Goal: Task Accomplishment & Management: Manage account settings

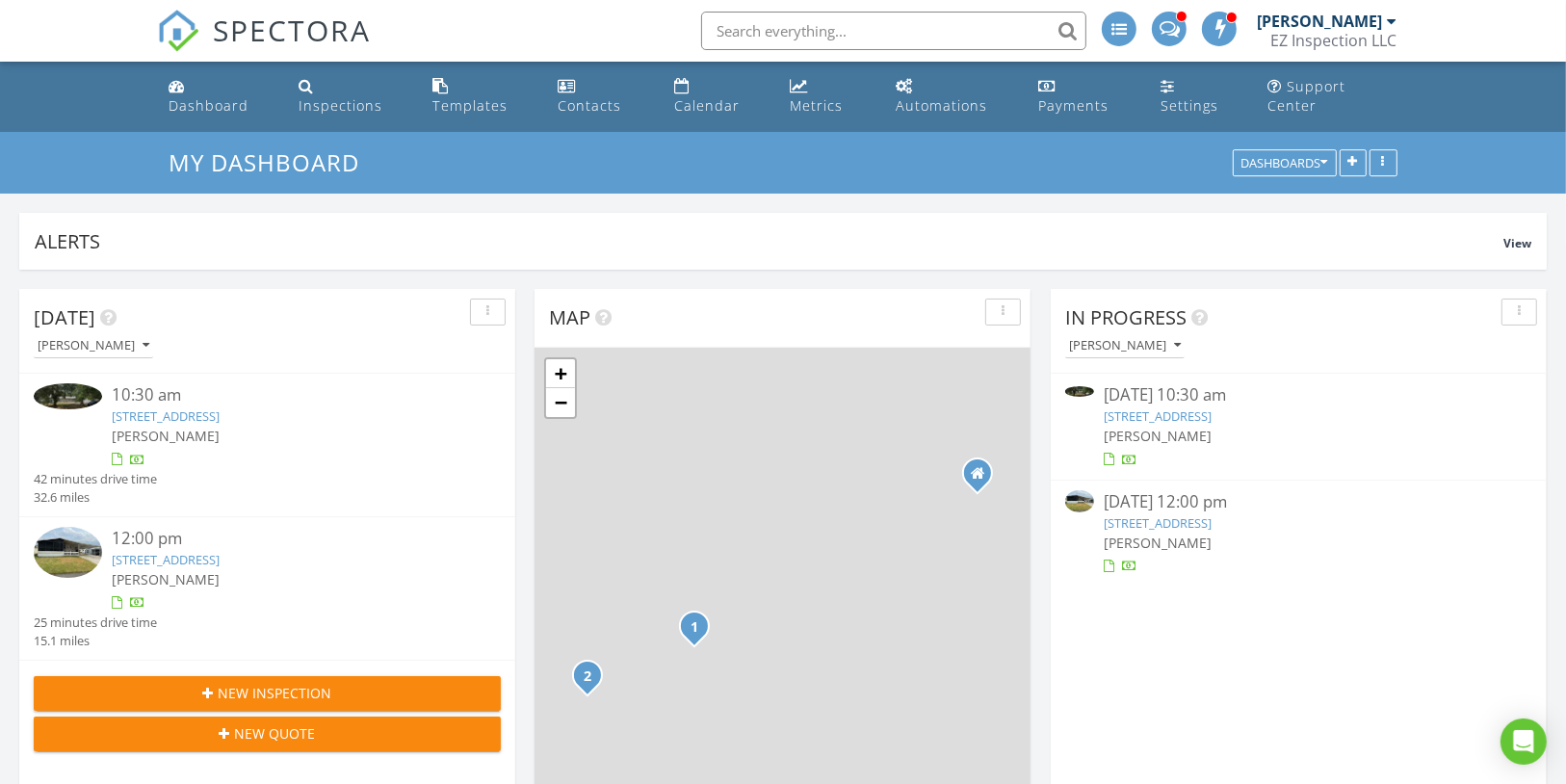
scroll to position [10, 9]
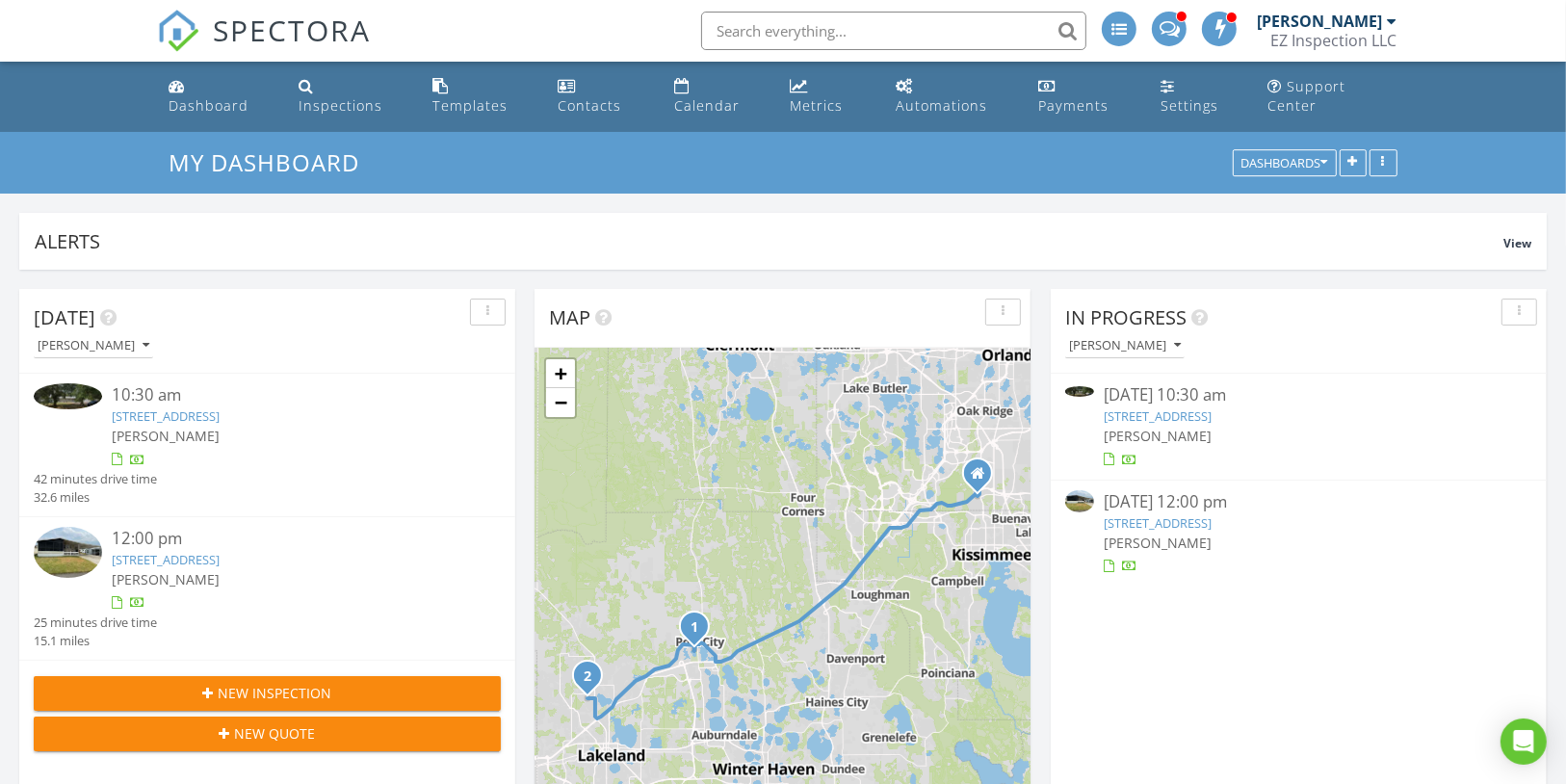
click at [220, 407] on link "340 Clearwater Ave, Polk City, FL 33868" at bounding box center [166, 416] width 108 height 17
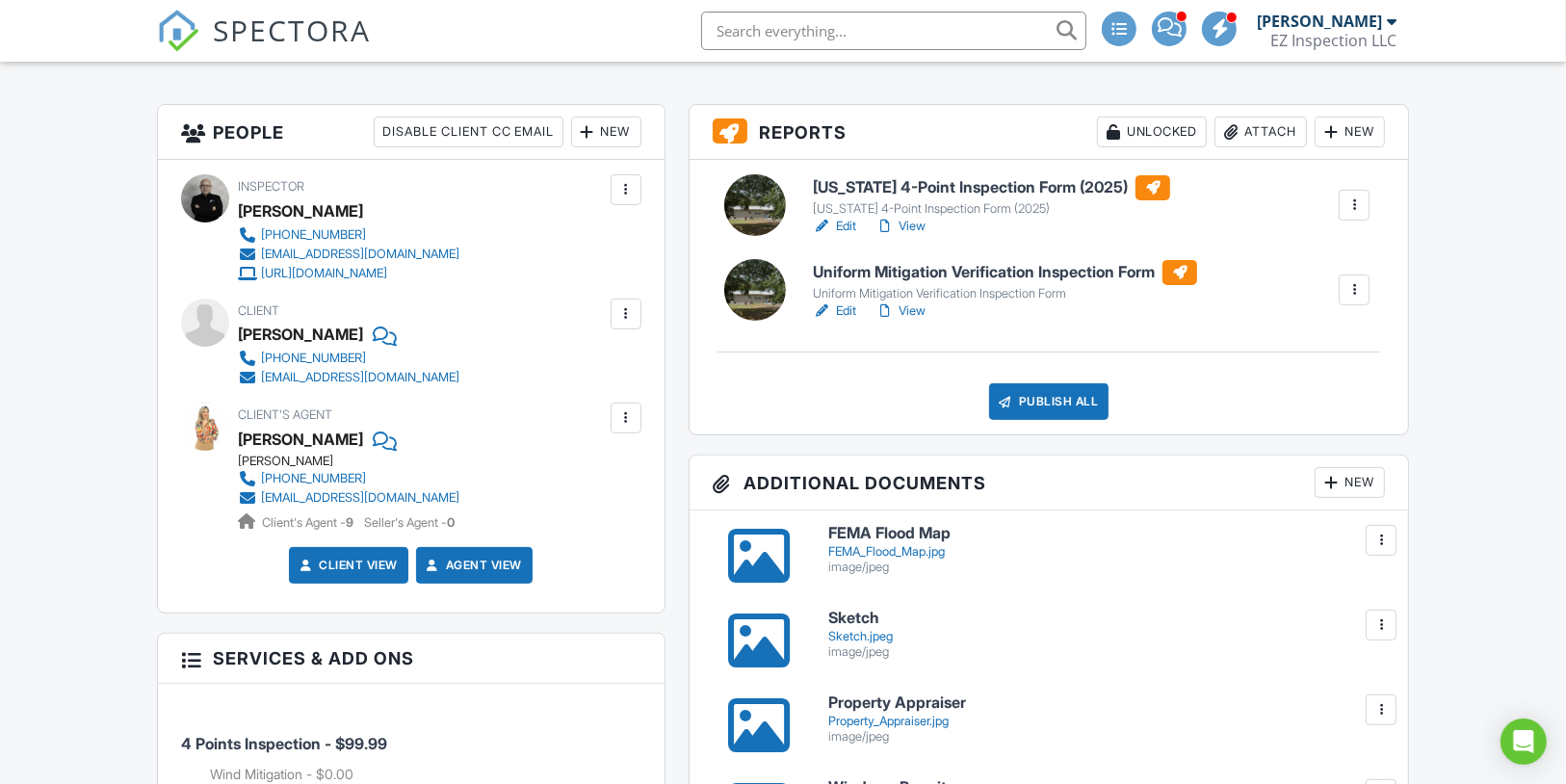
scroll to position [461, 0]
click at [846, 320] on link "Edit" at bounding box center [834, 310] width 44 height 19
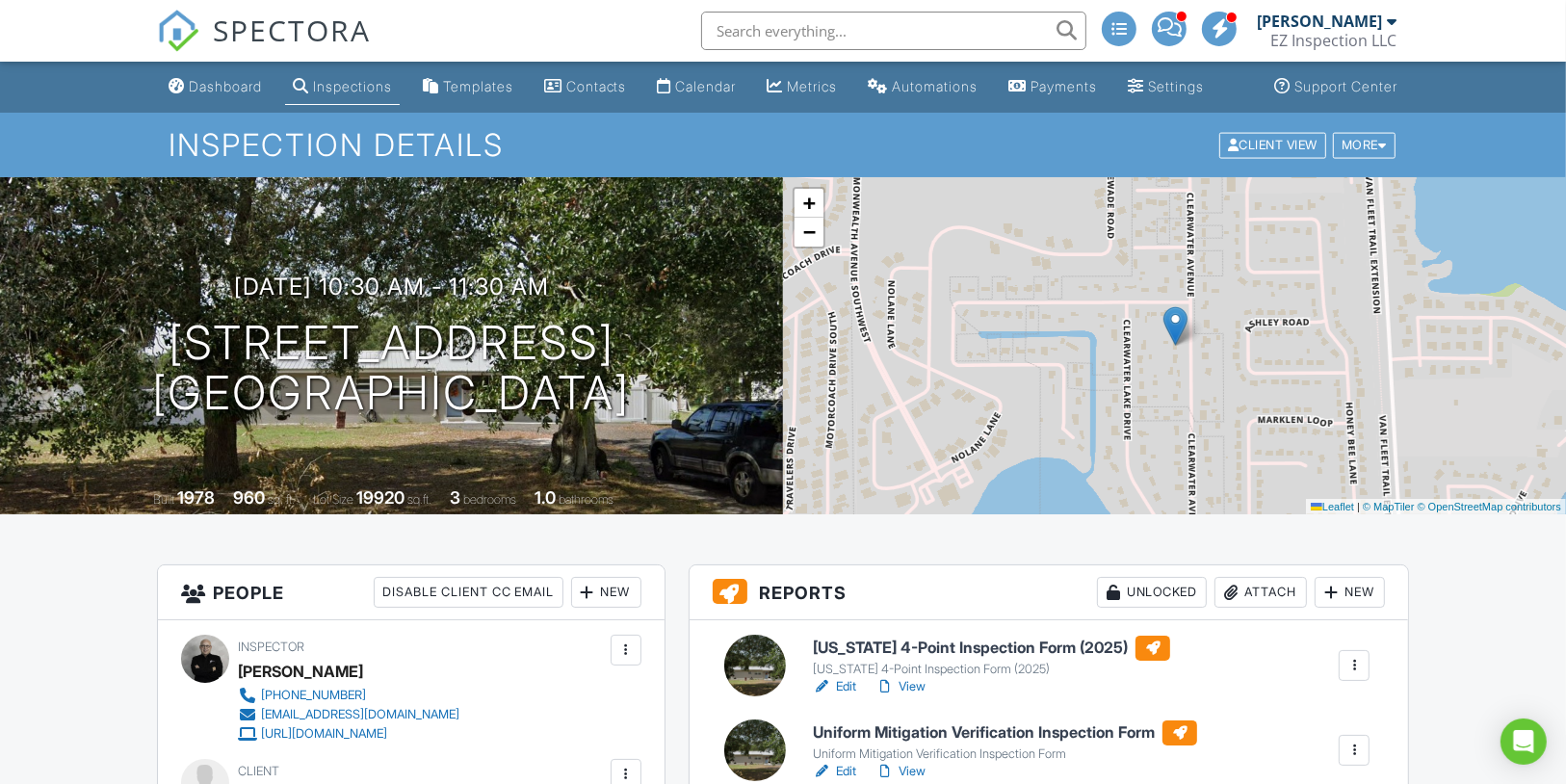
click at [846, 696] on link "Edit" at bounding box center [834, 686] width 44 height 19
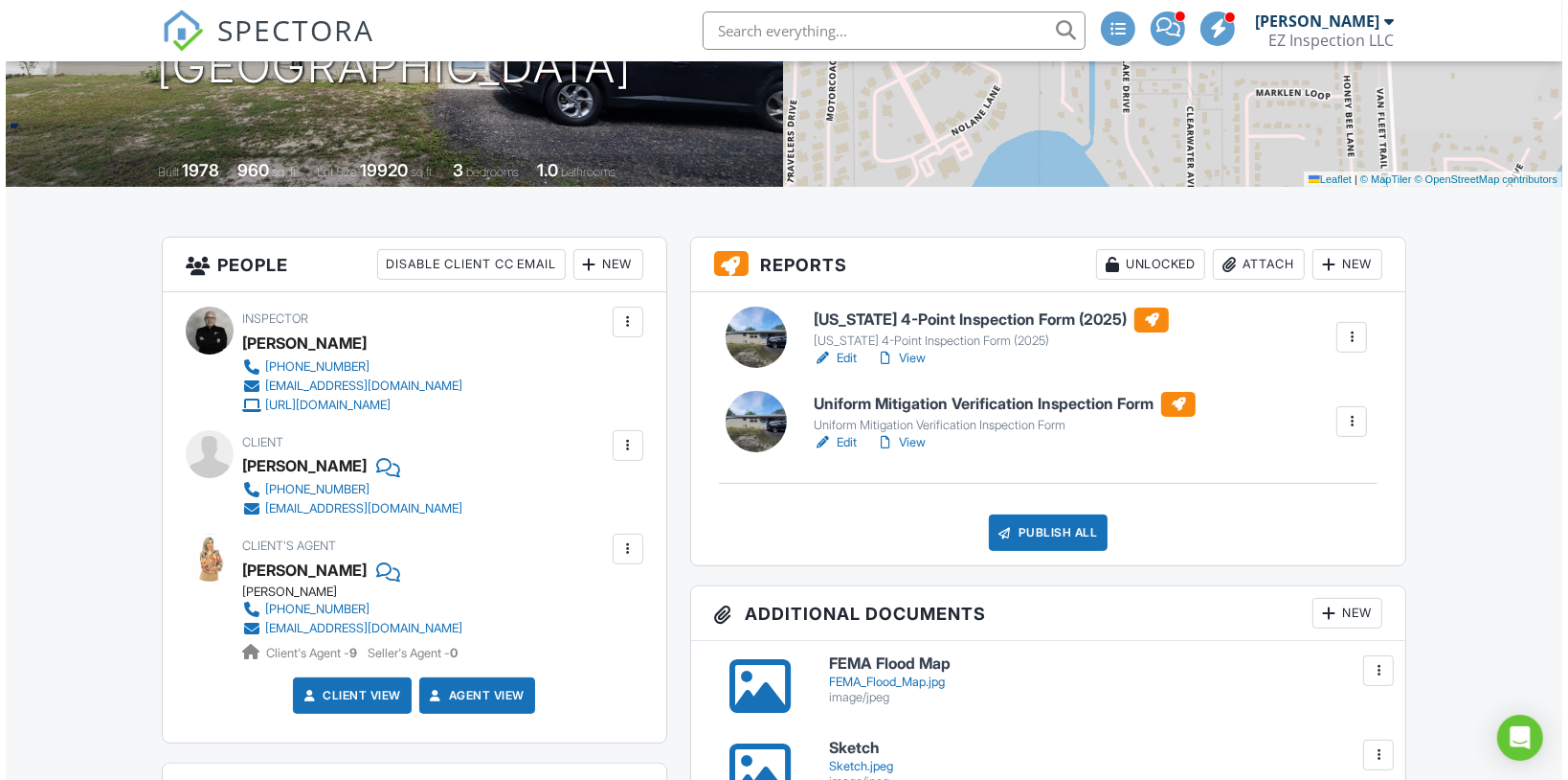
scroll to position [326, 0]
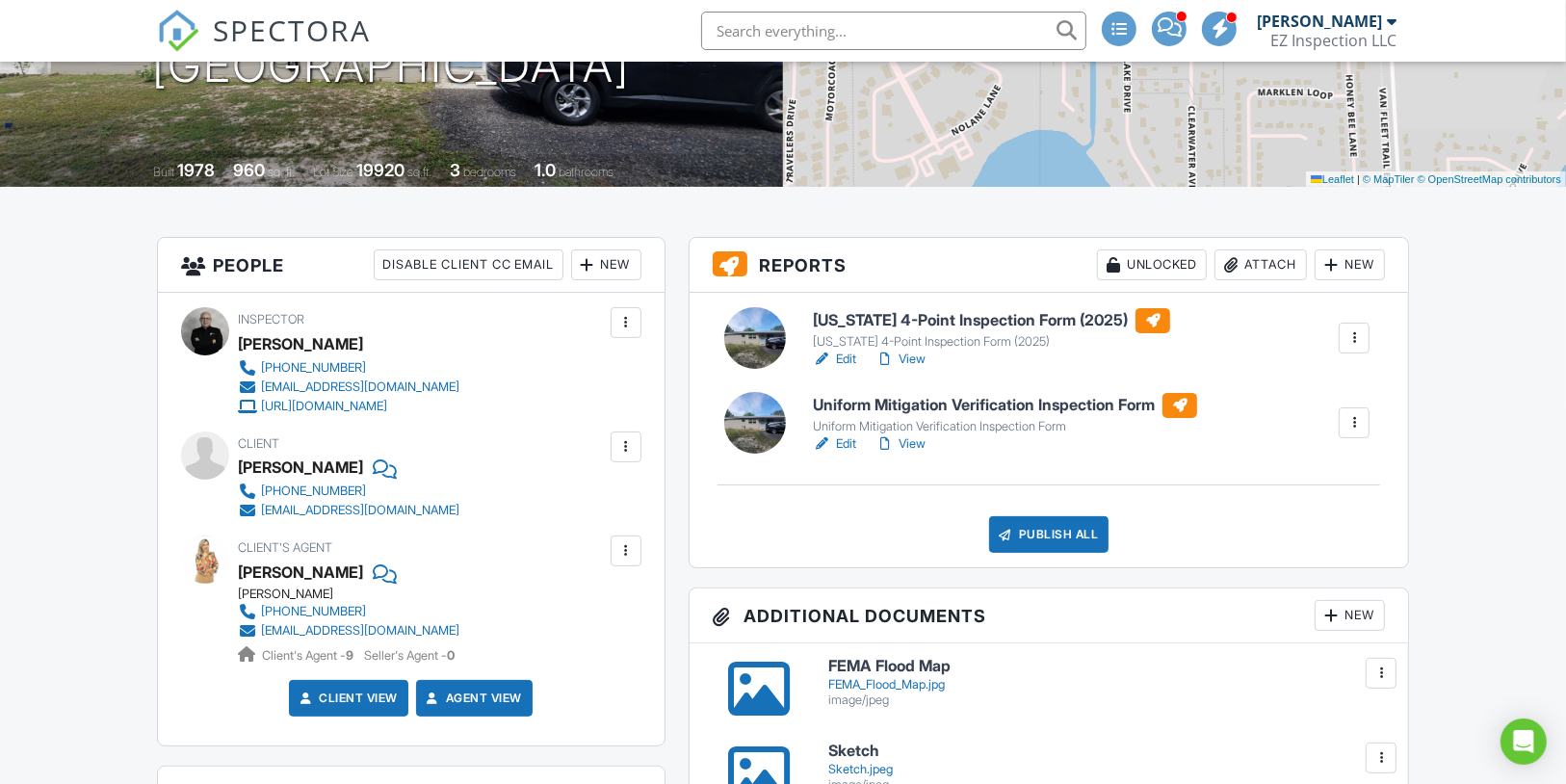
click at [1026, 553] on div "Publish All" at bounding box center [1049, 535] width 120 height 37
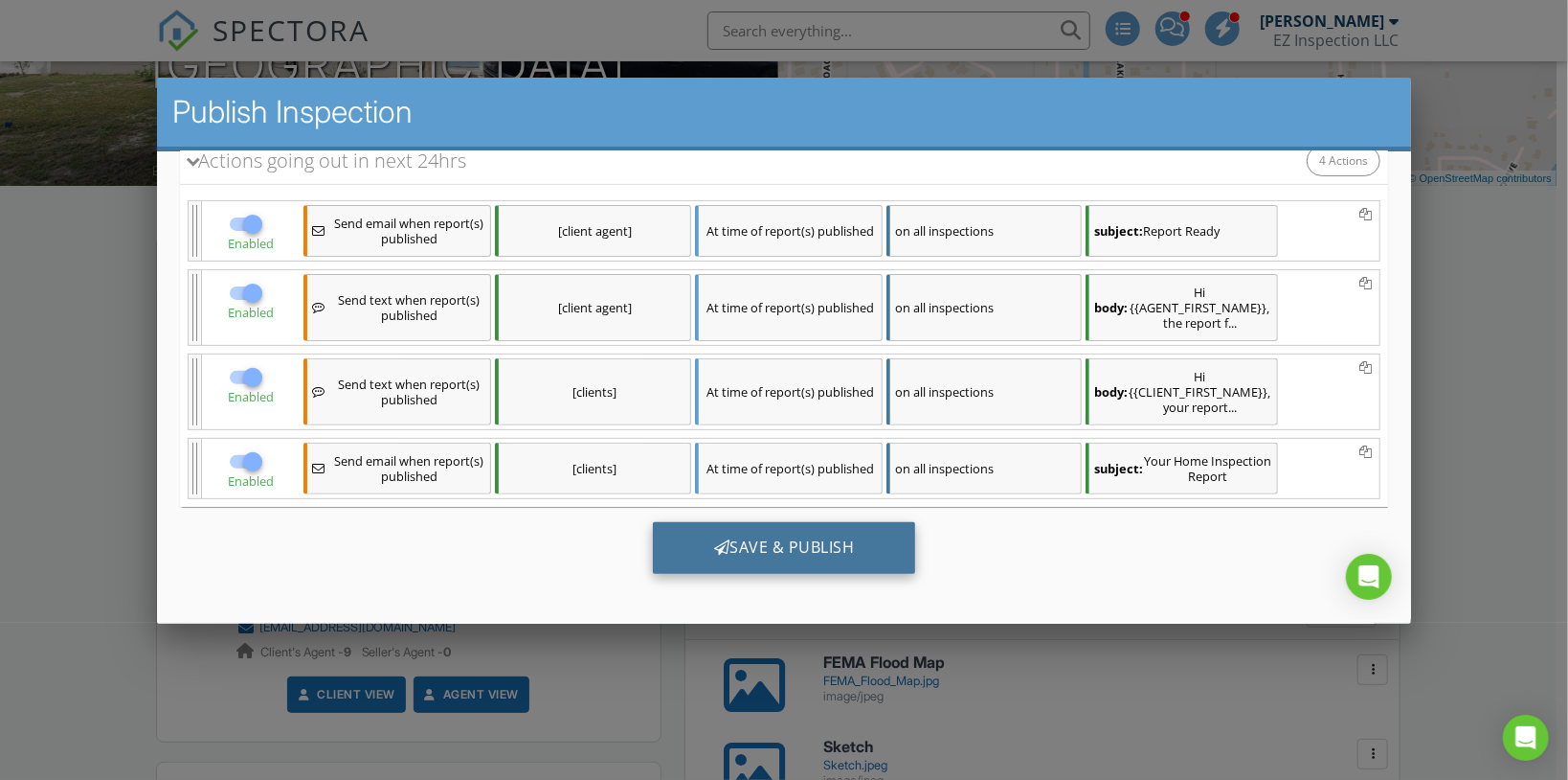
scroll to position [0, 0]
click at [845, 532] on div "Save & Publish" at bounding box center [784, 548] width 263 height 52
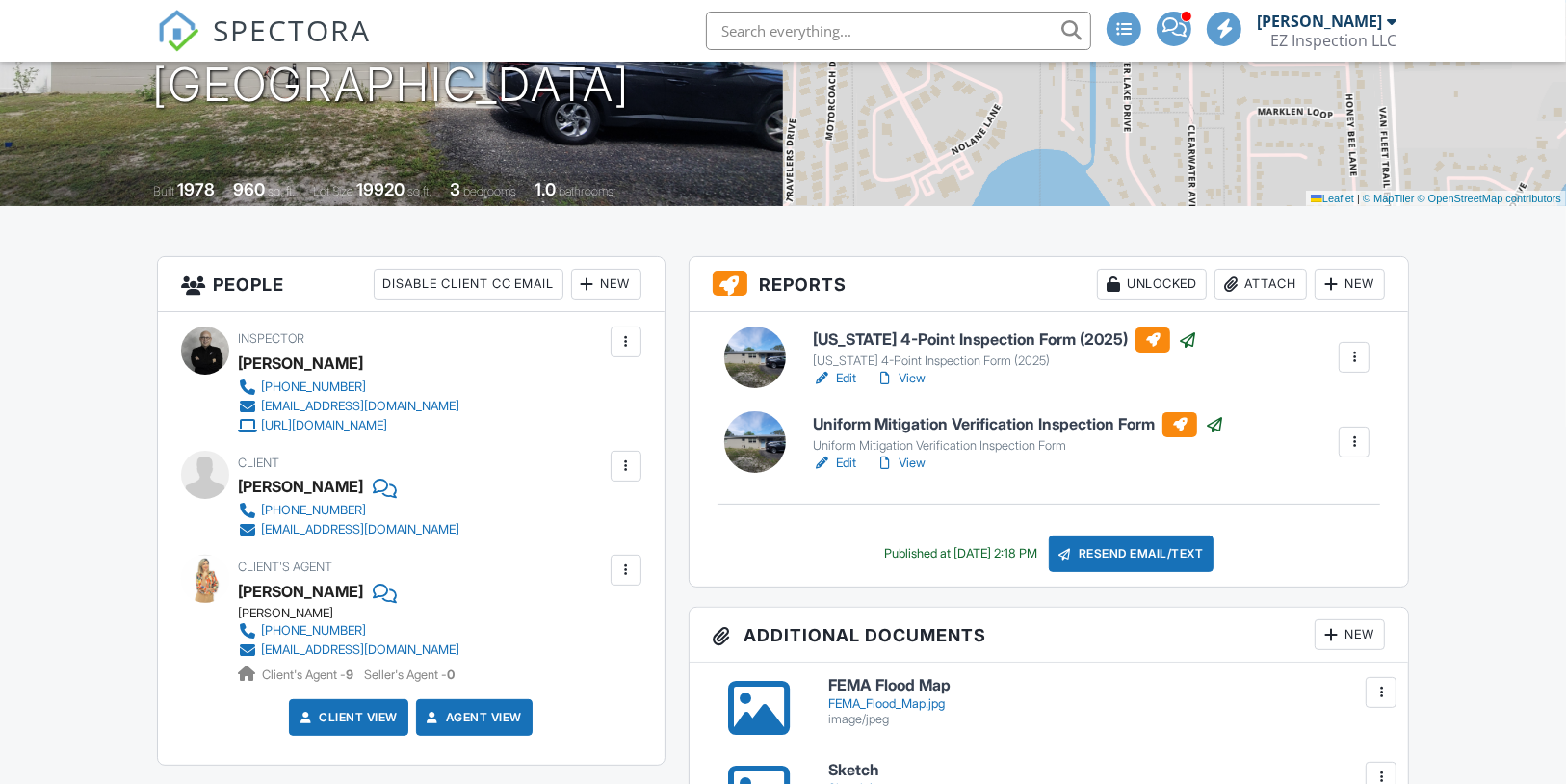
scroll to position [308, 0]
drag, startPoint x: 516, startPoint y: 523, endPoint x: 248, endPoint y: 528, distance: 268.0
click at [248, 528] on div "Client Pedro Escalante 786-470-4558 pedroescalante05@gmail.com" at bounding box center [395, 495] width 314 height 89
copy link "786-470-4558"
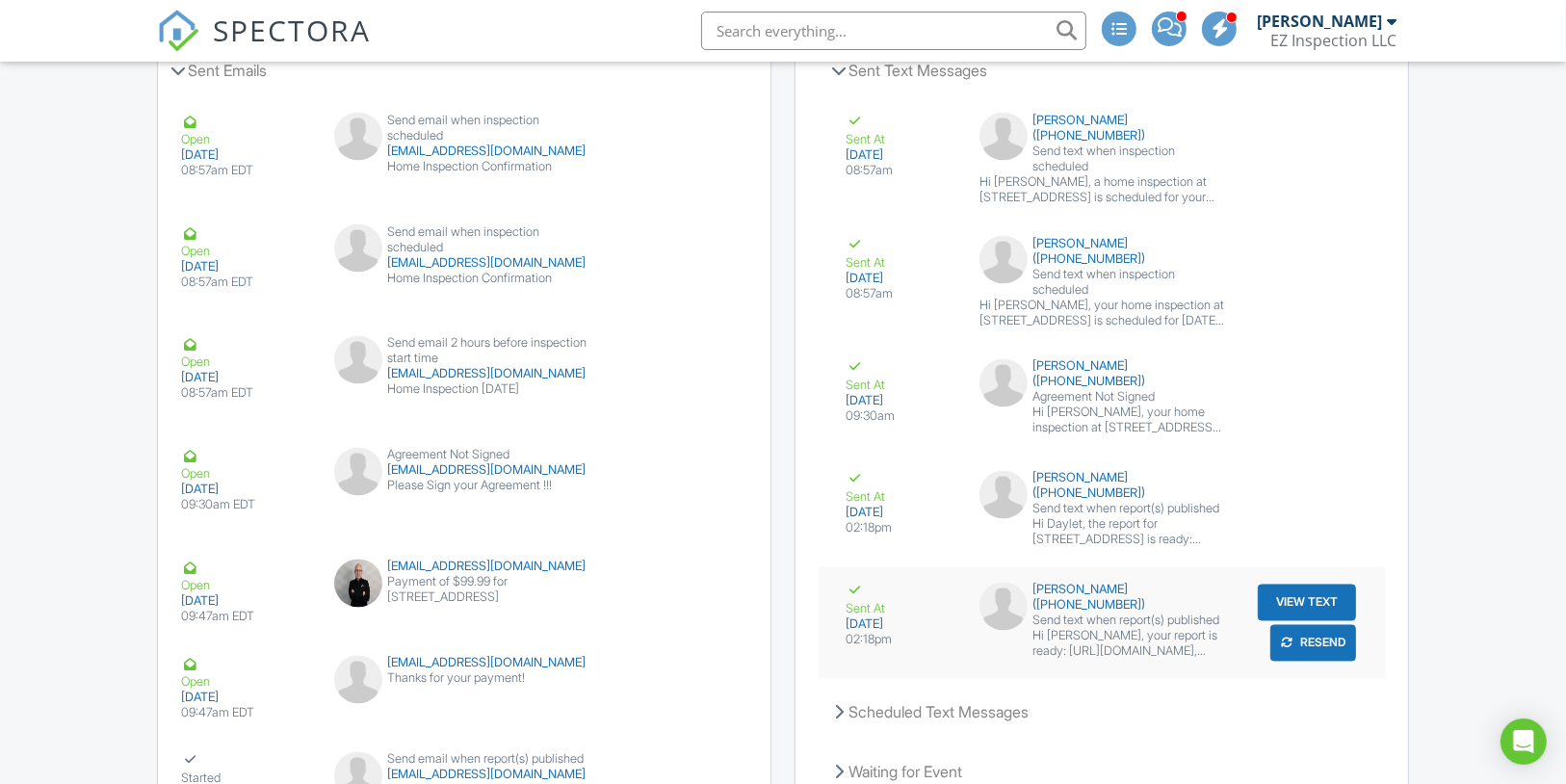
scroll to position [2926, 0]
click at [1294, 598] on button "View Text" at bounding box center [1307, 600] width 99 height 37
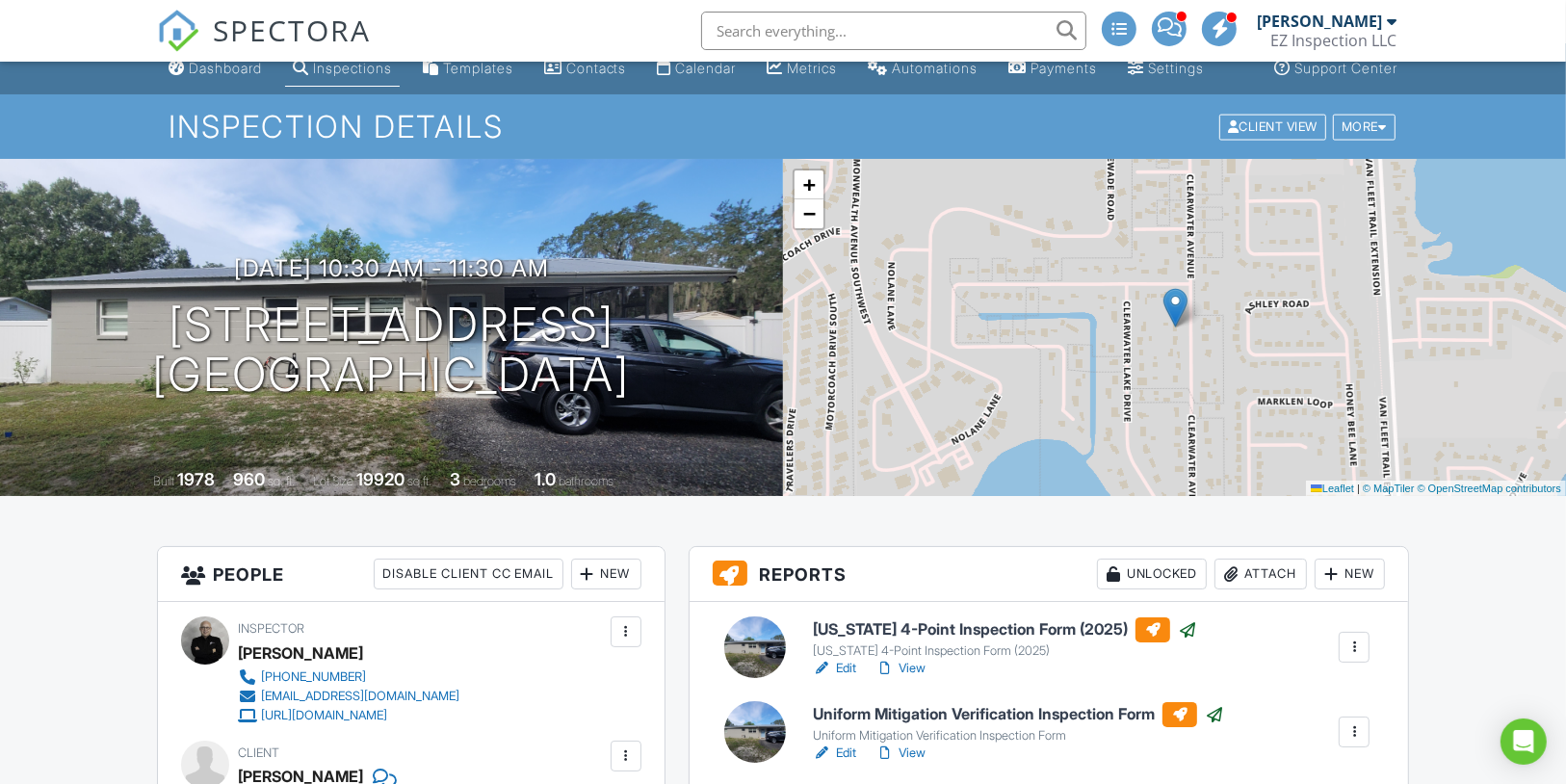
scroll to position [0, 0]
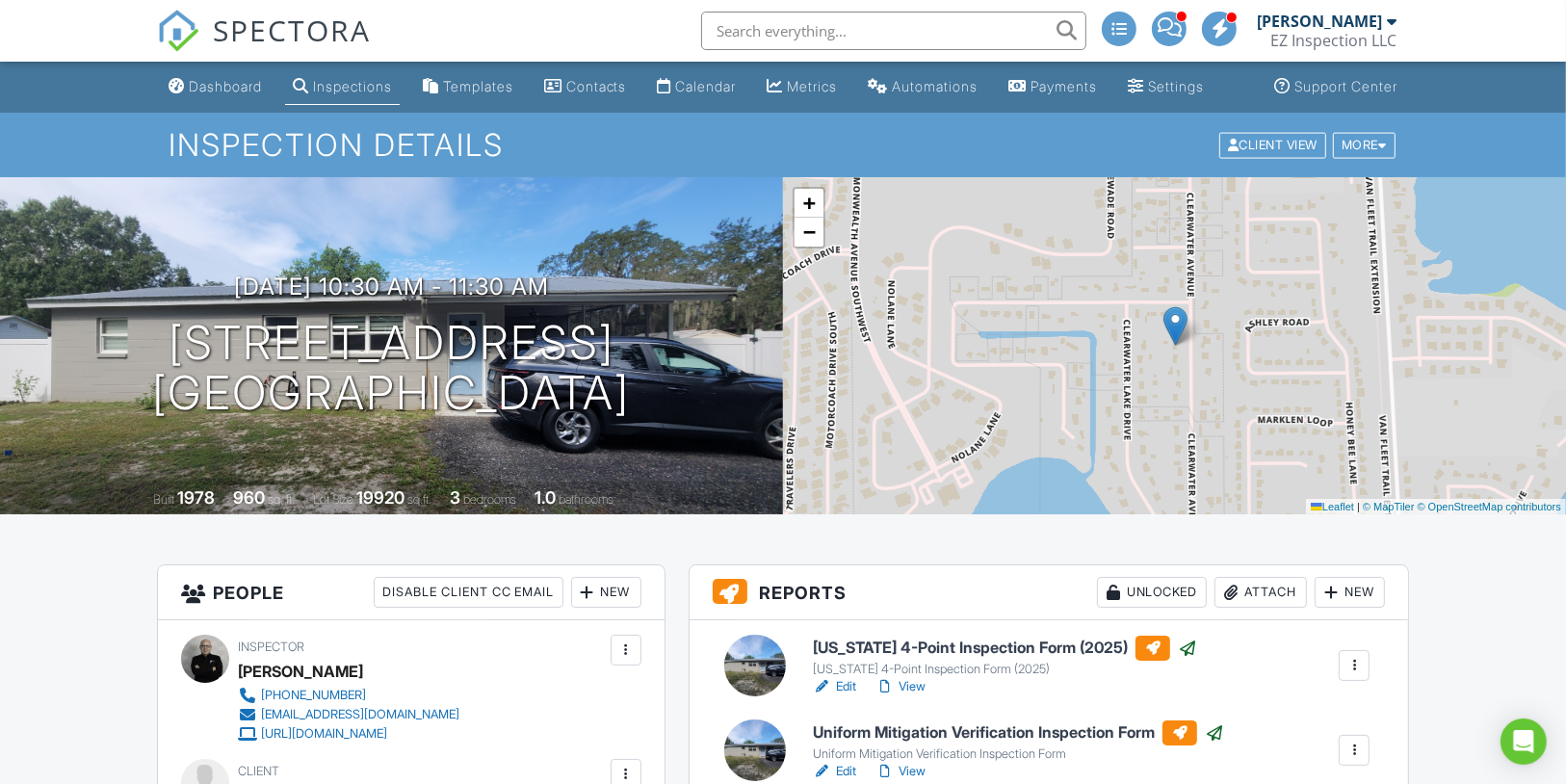
click at [677, 95] on div "Calendar" at bounding box center [706, 86] width 61 height 16
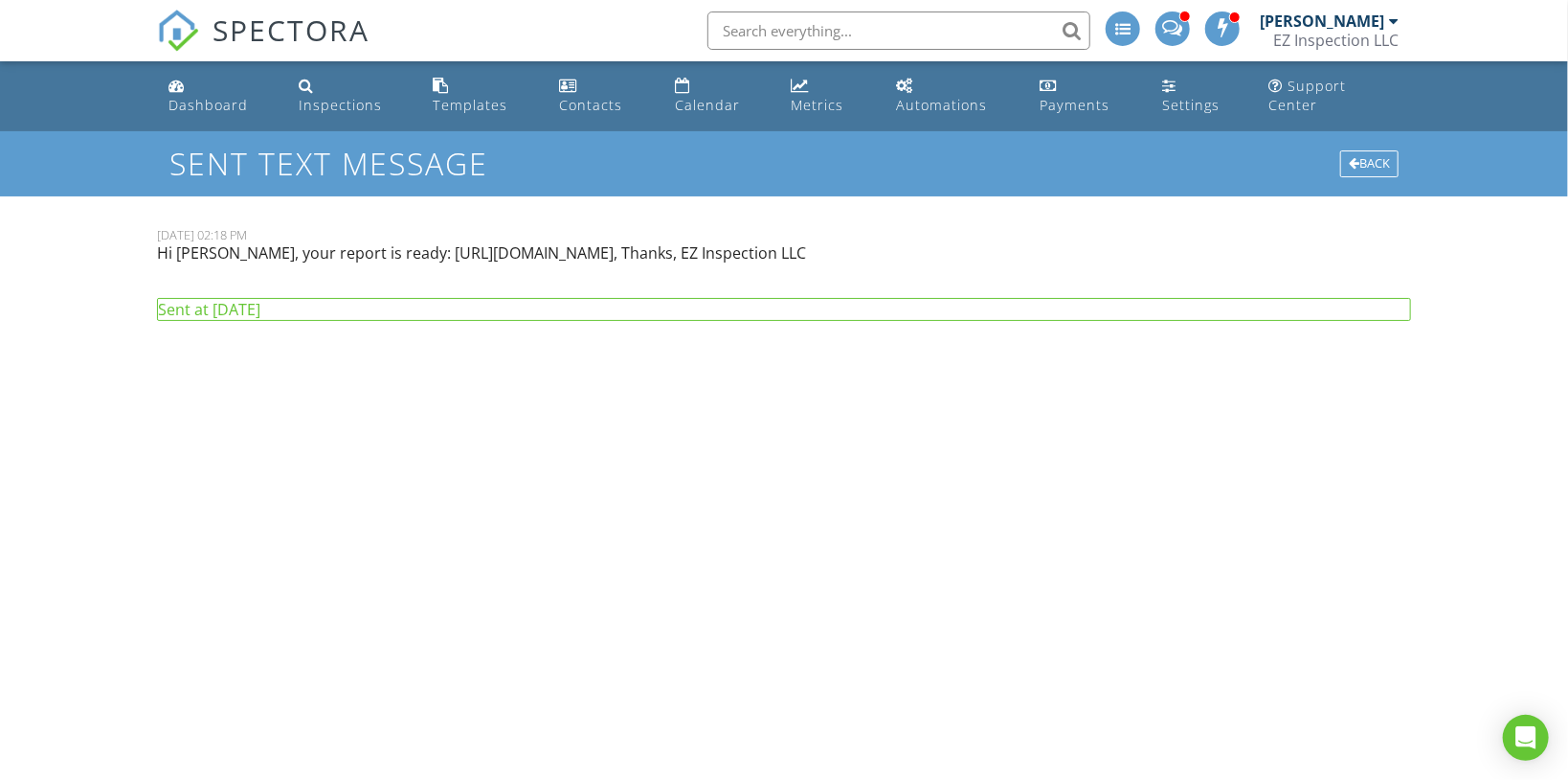
click at [543, 242] on p "Hi [PERSON_NAME], your report is ready: [URL][DOMAIN_NAME], Thanks, EZ Inspecti…" at bounding box center [624, 253] width 935 height 21
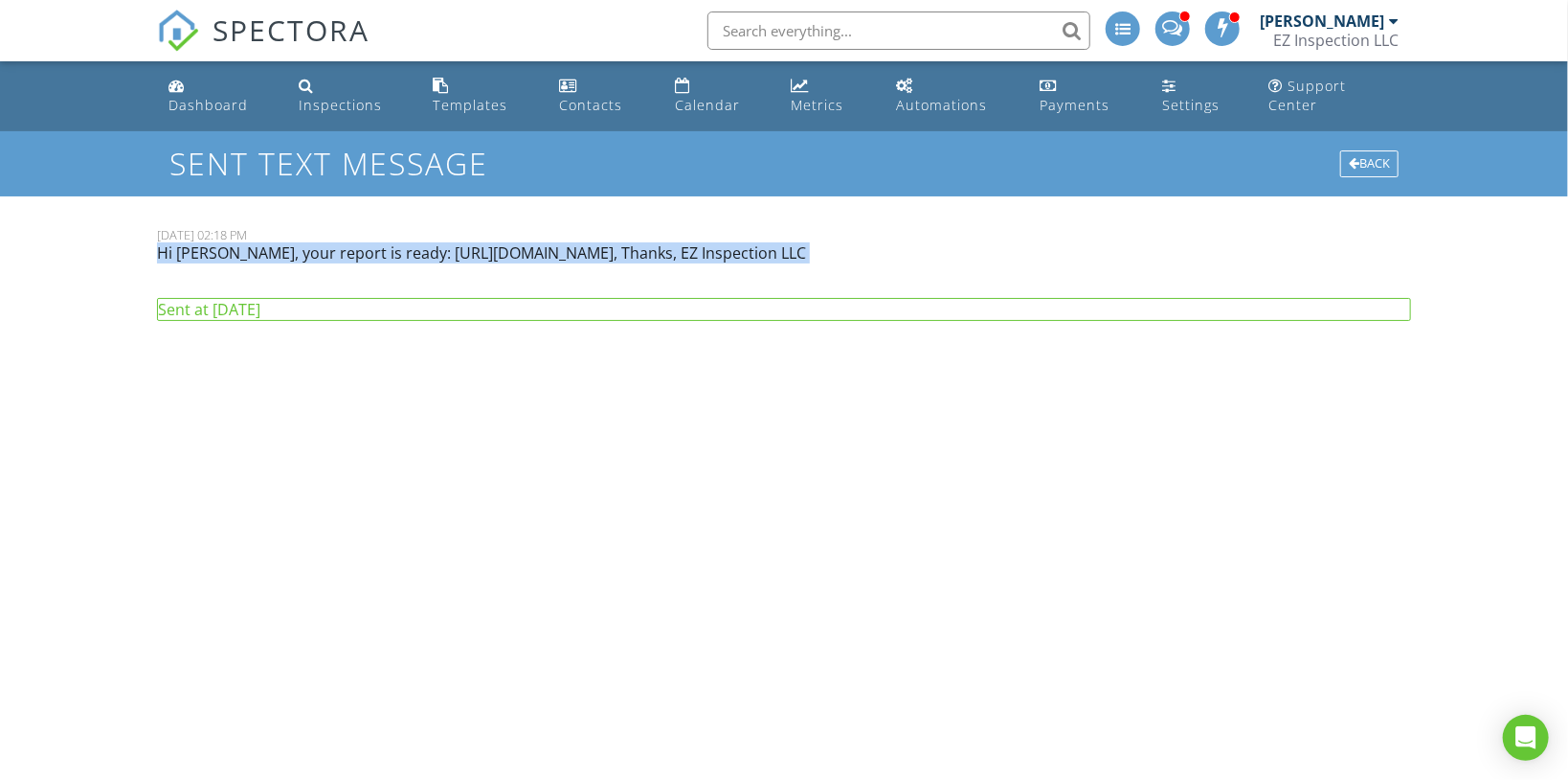
click at [543, 242] on p "Hi Pedro, your report is ready: https://app.spectora.com/u/b8vp6SR, Thanks, EZ …" at bounding box center [624, 253] width 935 height 21
copy div "Hi Pedro, your report is ready: https://app.spectora.com/u/b8vp6SR, Thanks, EZ …"
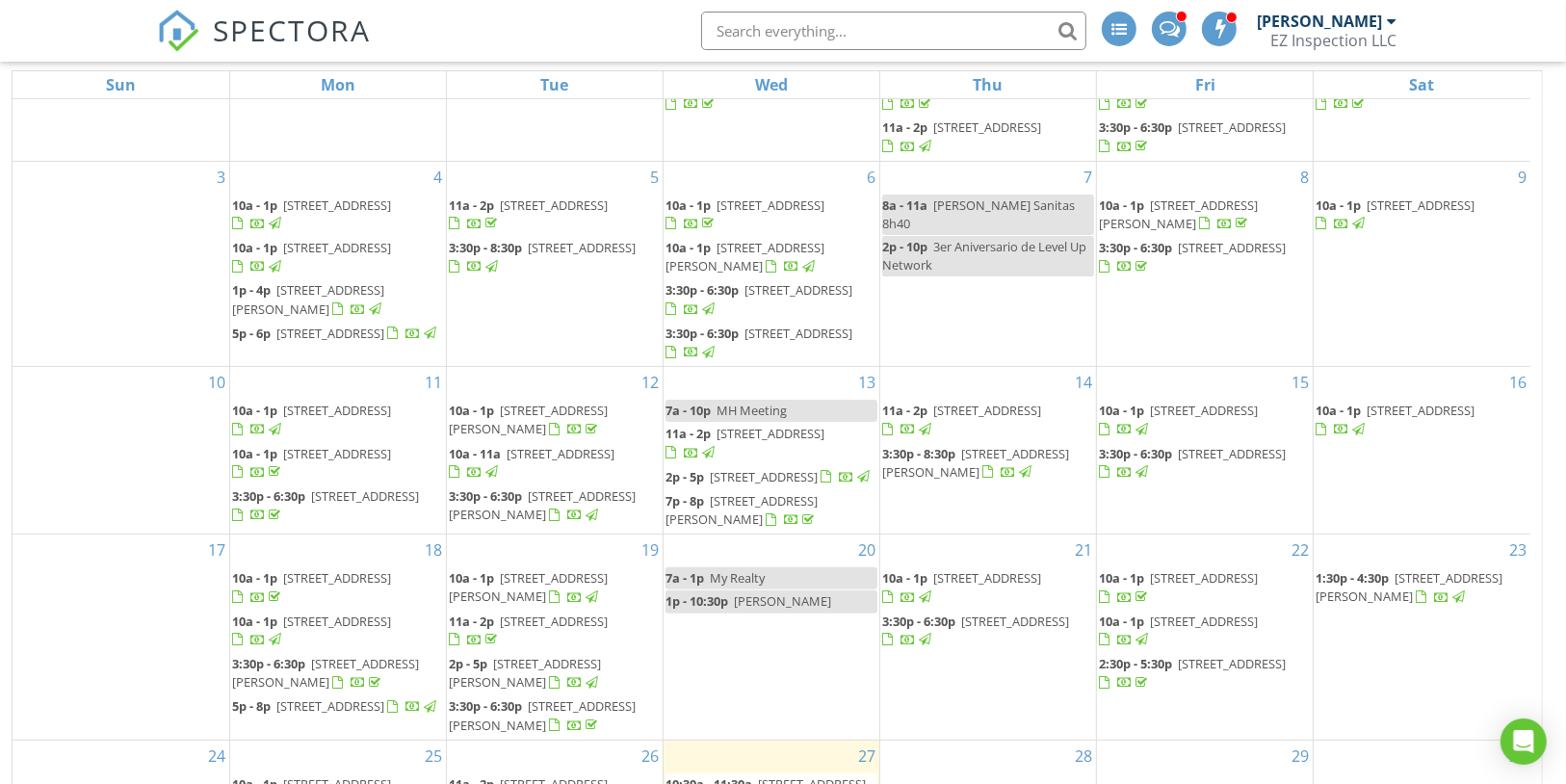
scroll to position [305, 0]
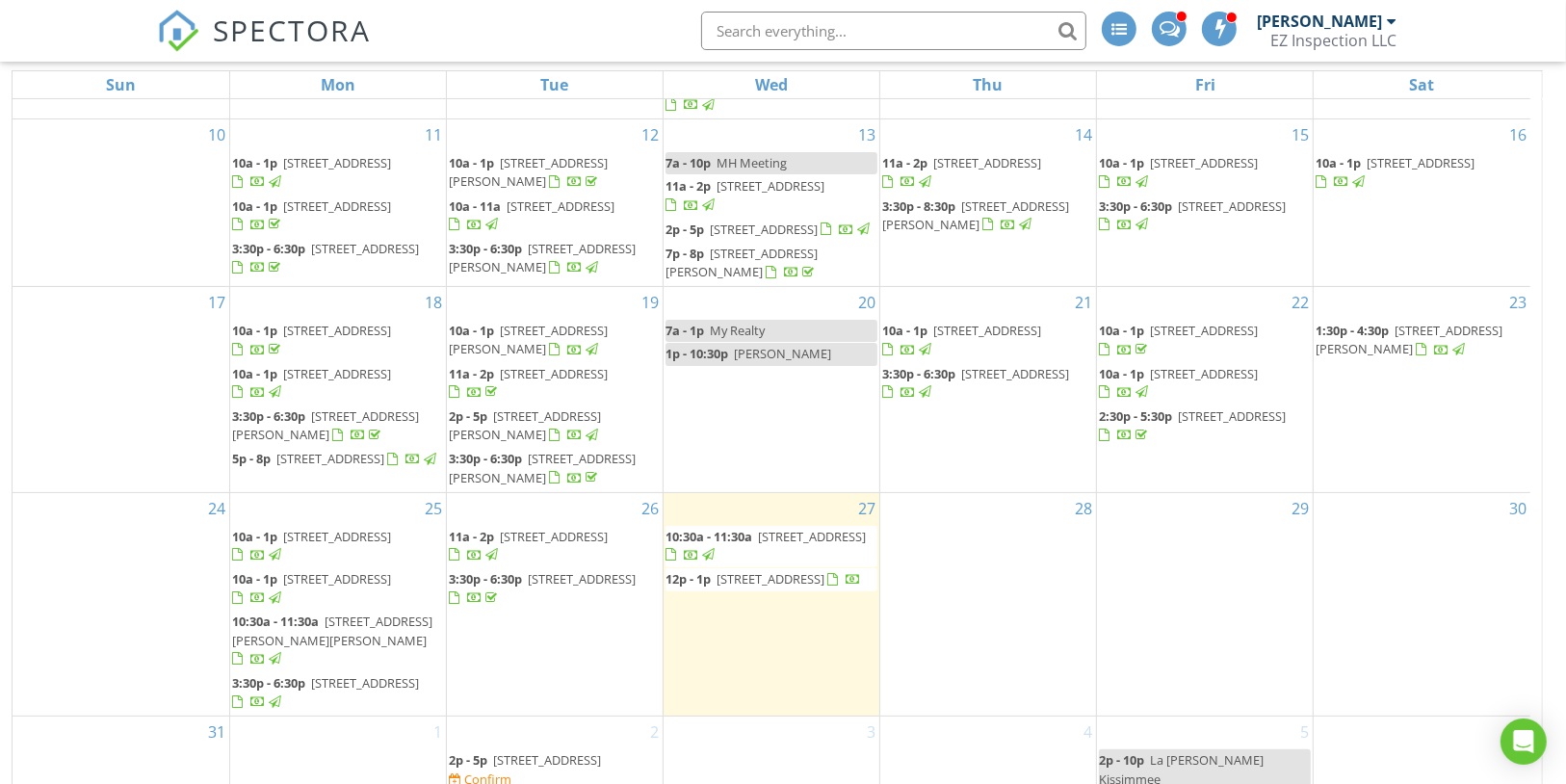
click at [824, 574] on span "1785 Quail Hill Dr, Lakeland 33810" at bounding box center [771, 578] width 108 height 17
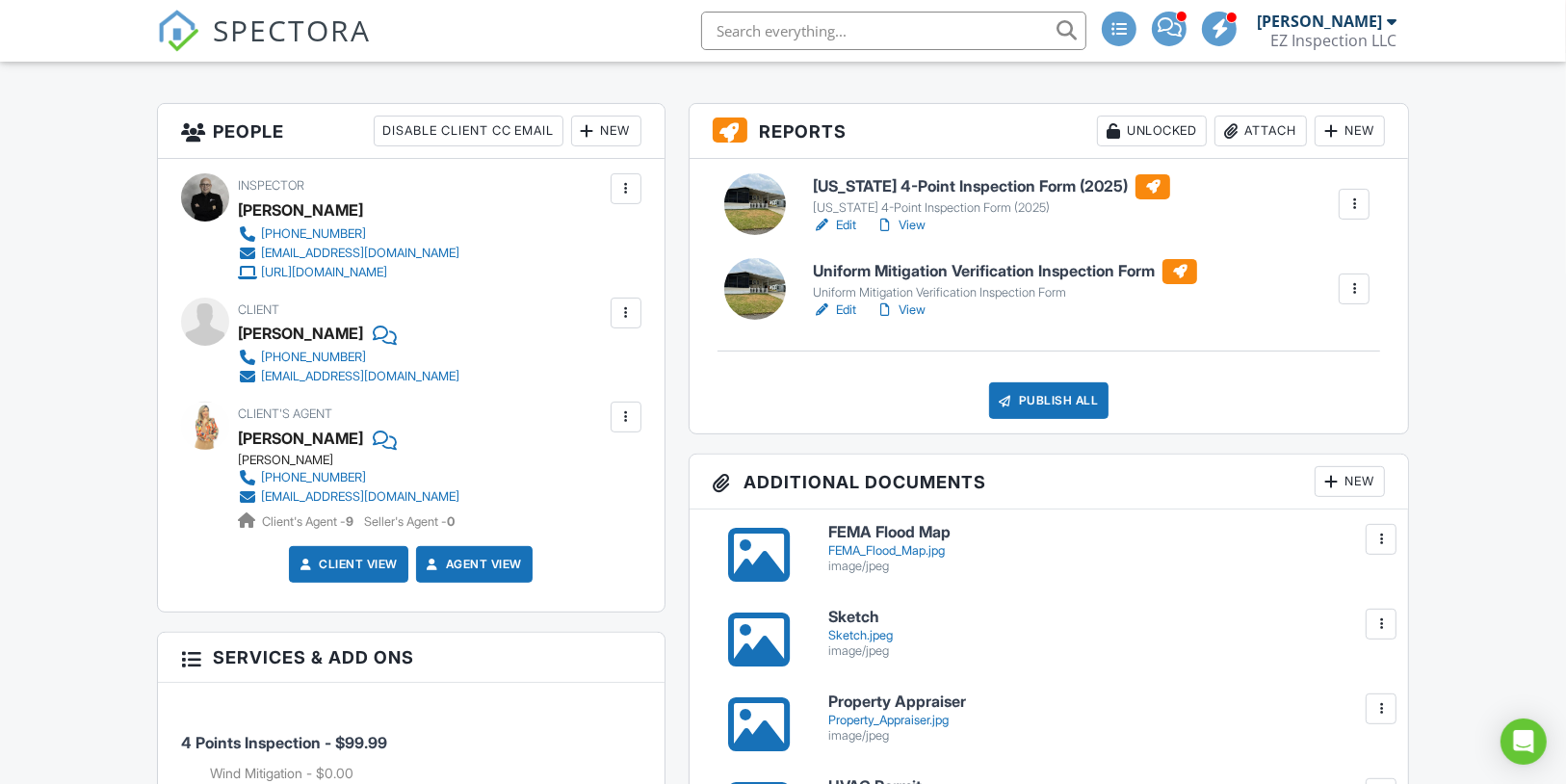
scroll to position [462, 0]
click at [848, 319] on link "Edit" at bounding box center [834, 309] width 44 height 19
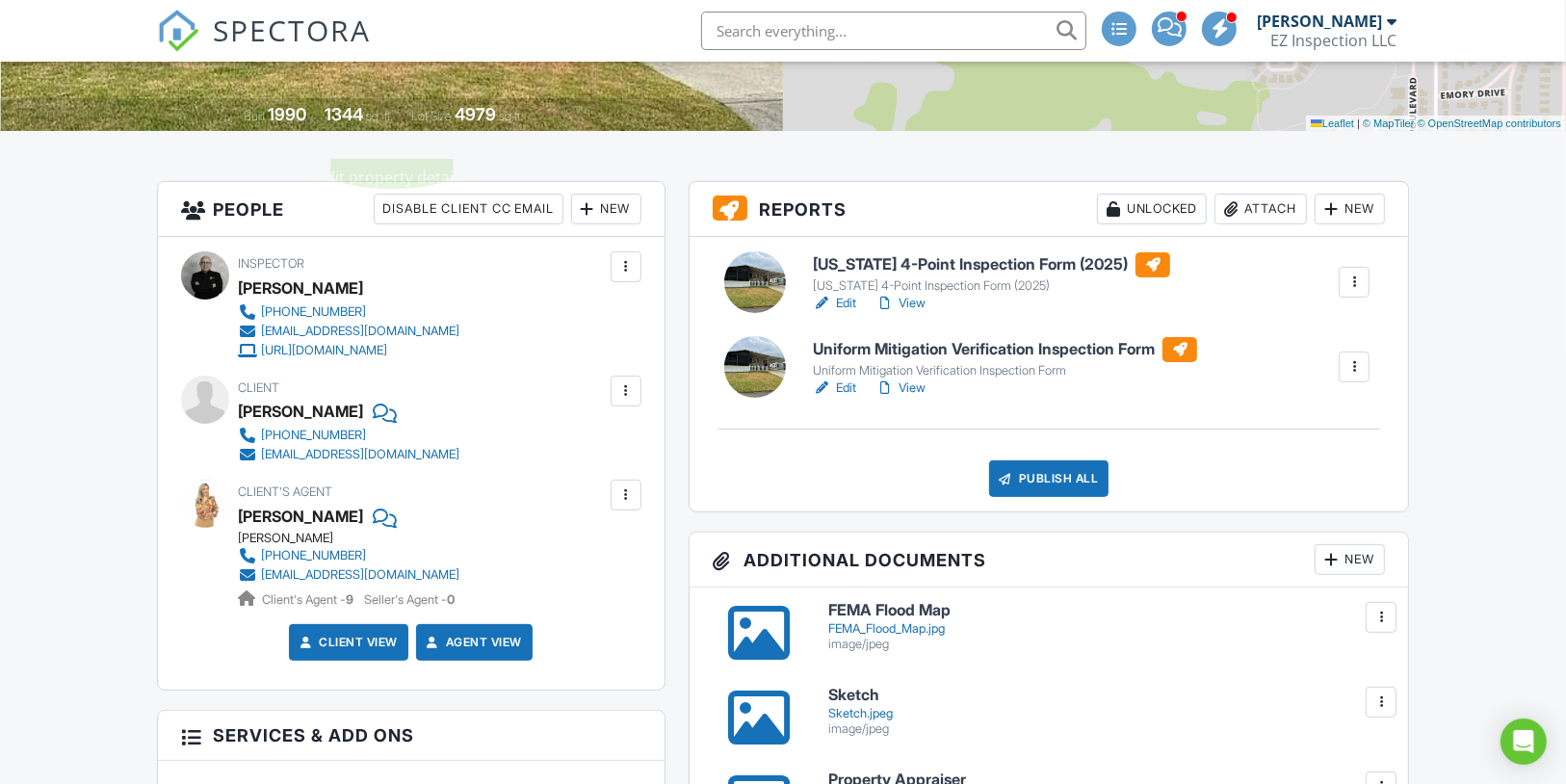
scroll to position [384, 0]
click at [846, 312] on link "Edit" at bounding box center [834, 303] width 44 height 19
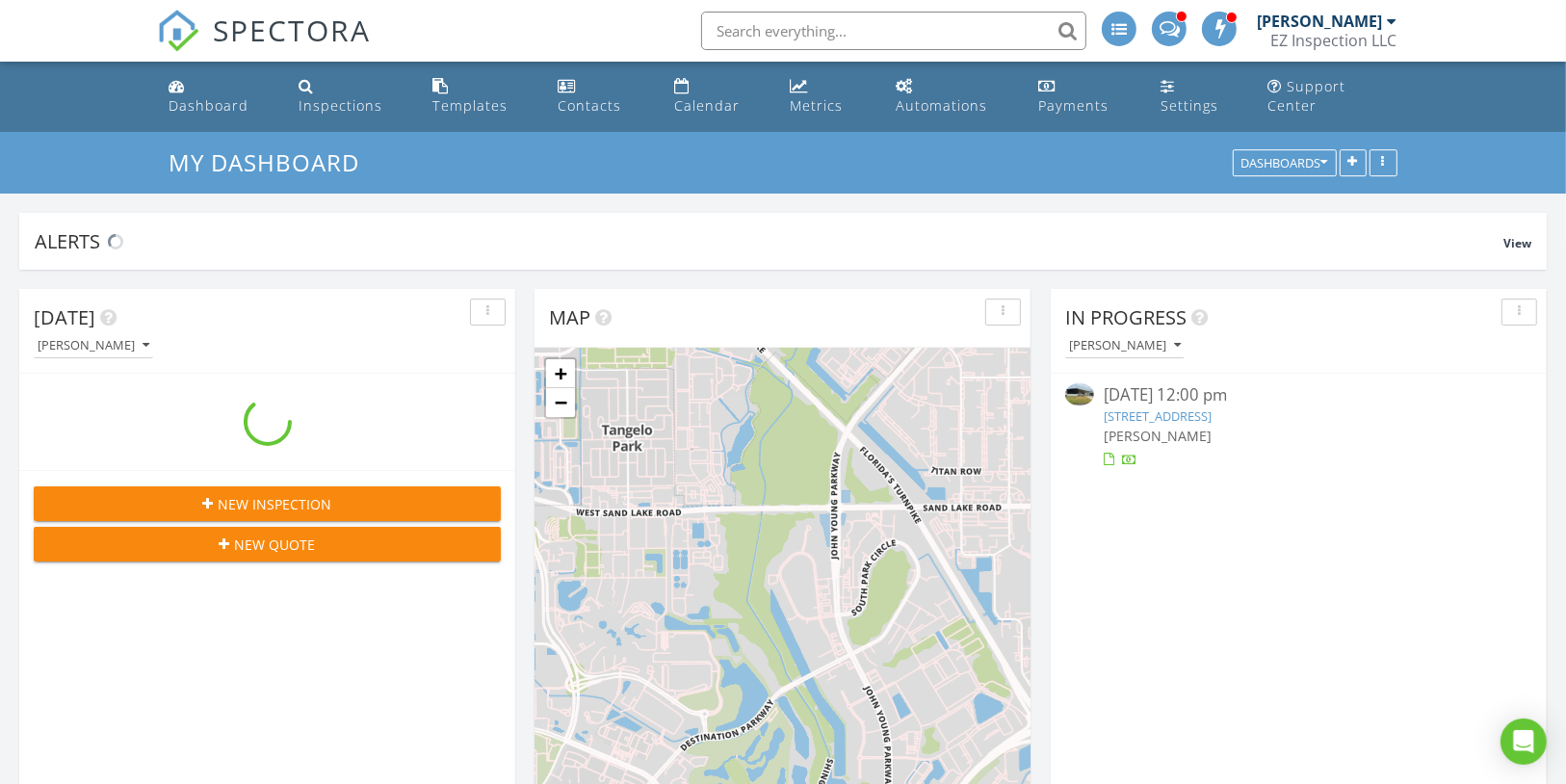
scroll to position [414, 495]
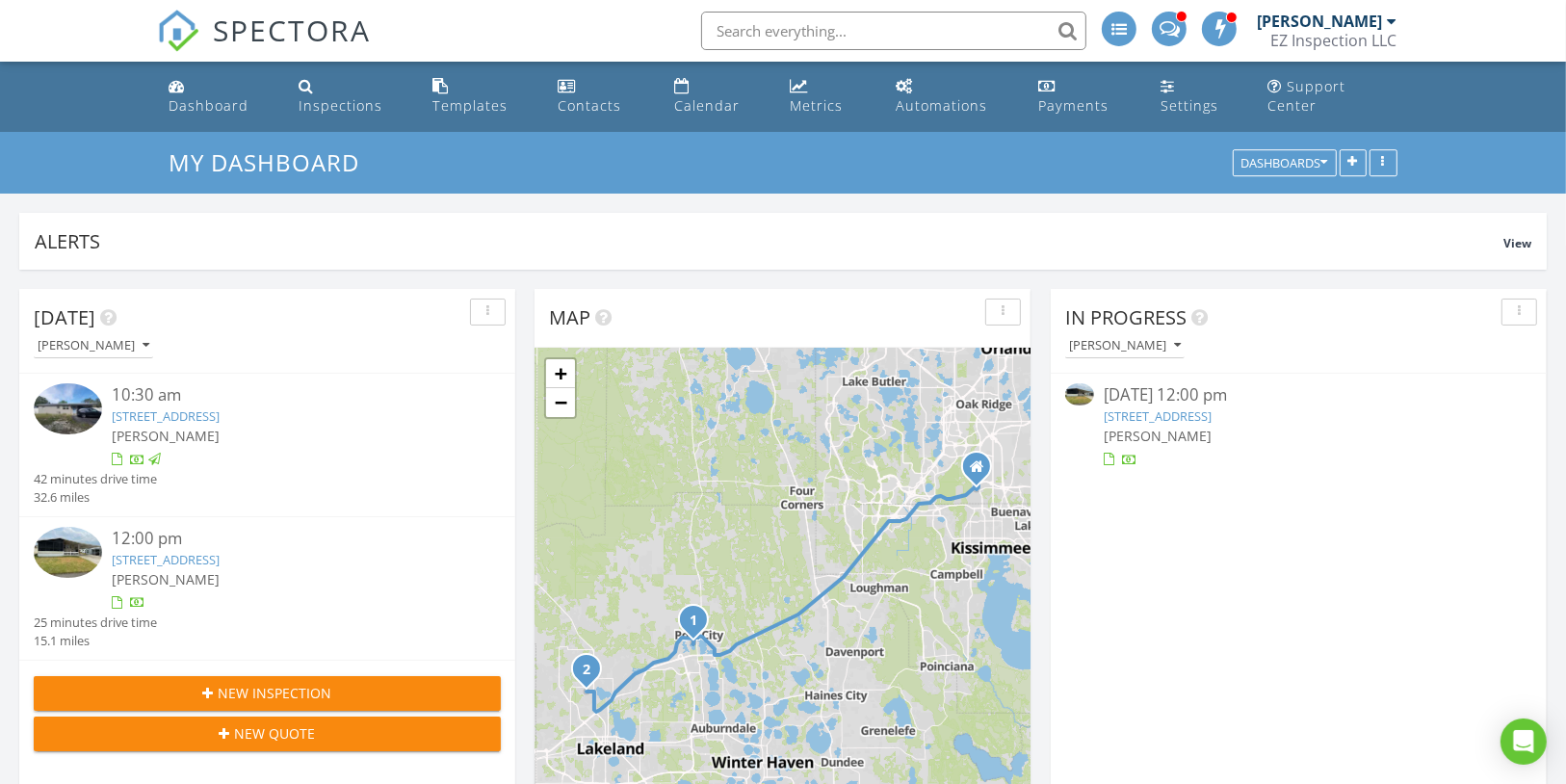
click at [220, 551] on link "[STREET_ADDRESS]" at bounding box center [166, 560] width 108 height 17
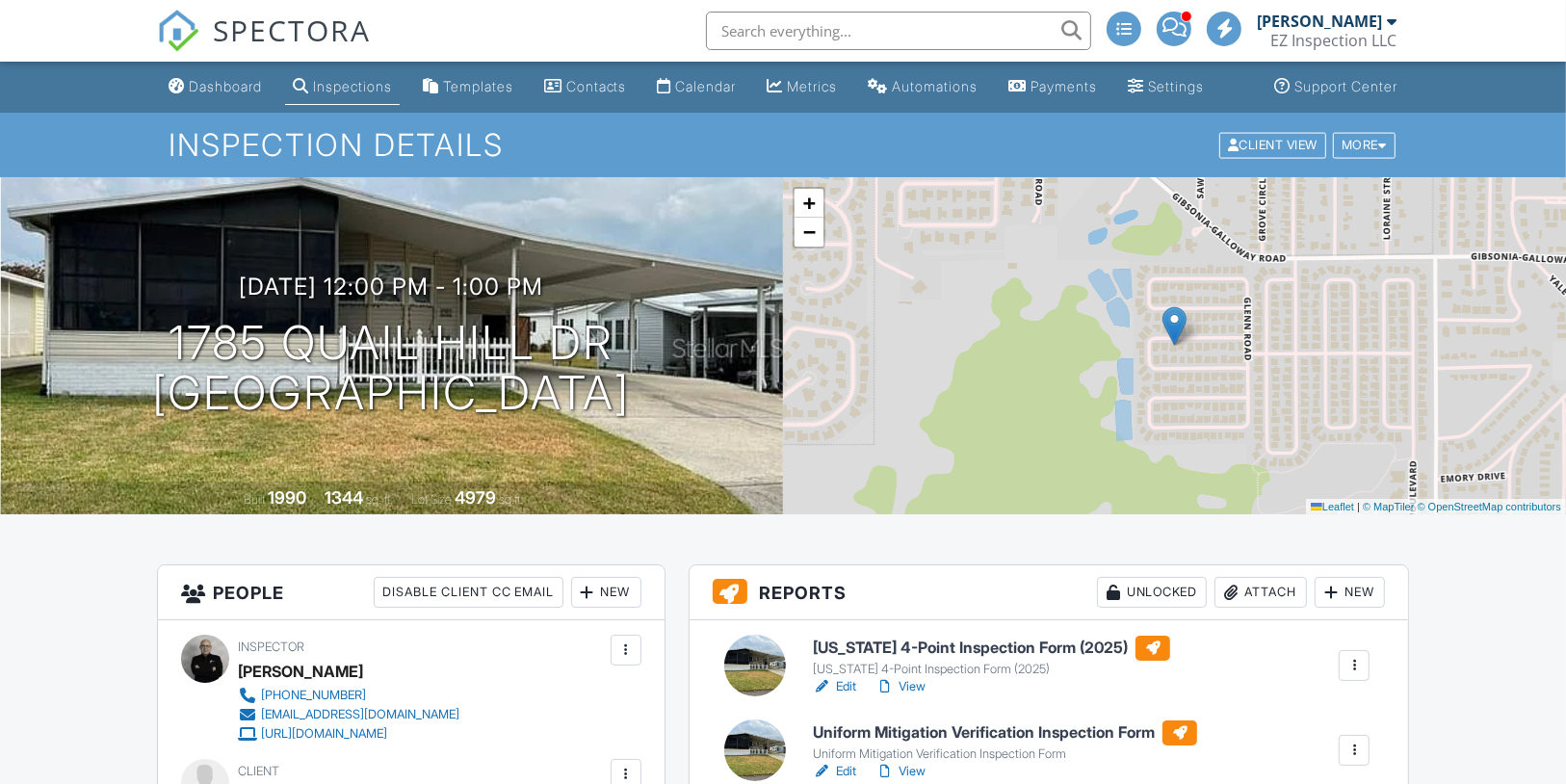
click at [847, 696] on link "Edit" at bounding box center [834, 686] width 44 height 19
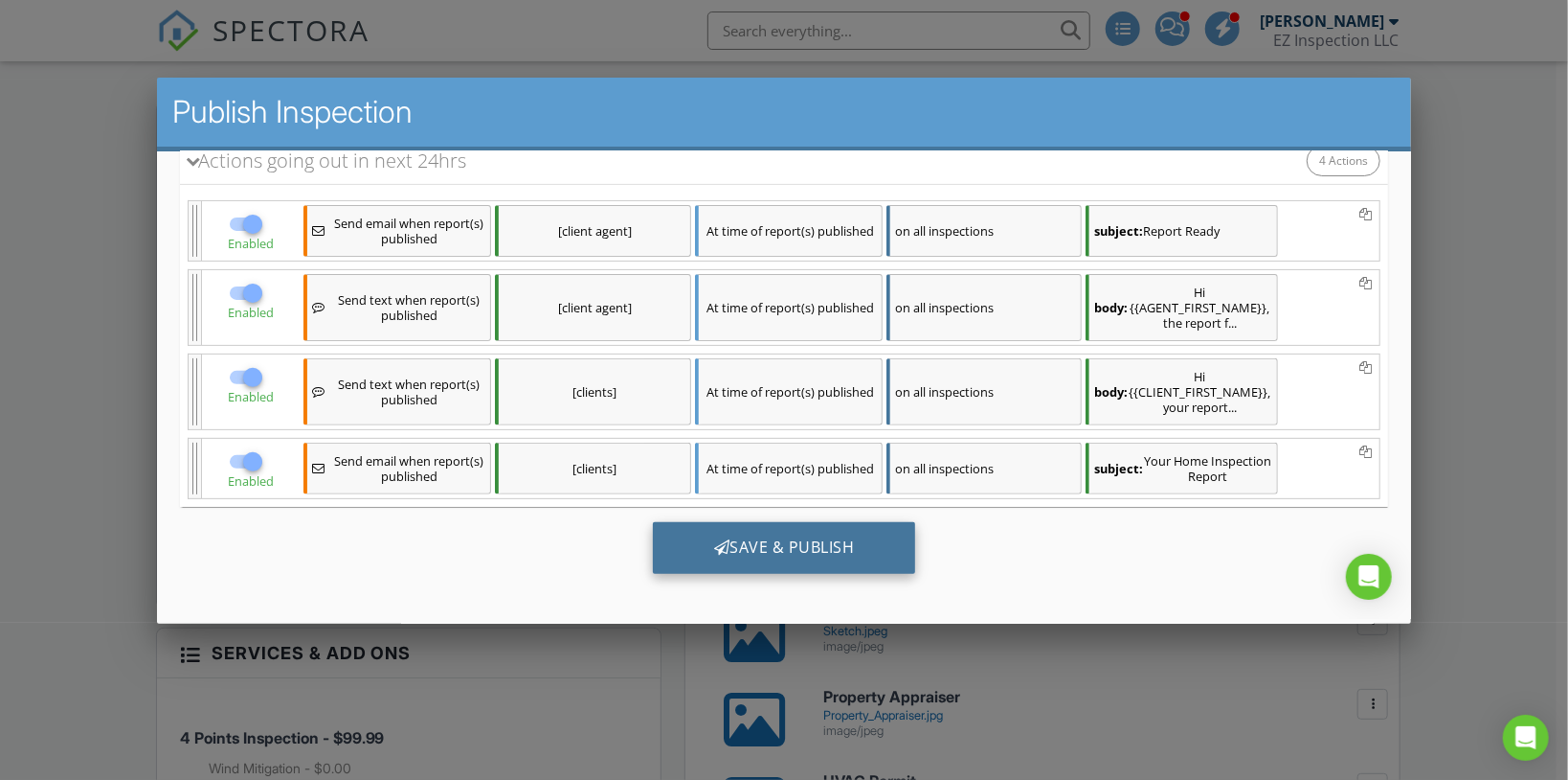
click at [855, 531] on div "Save & Publish" at bounding box center [784, 548] width 263 height 52
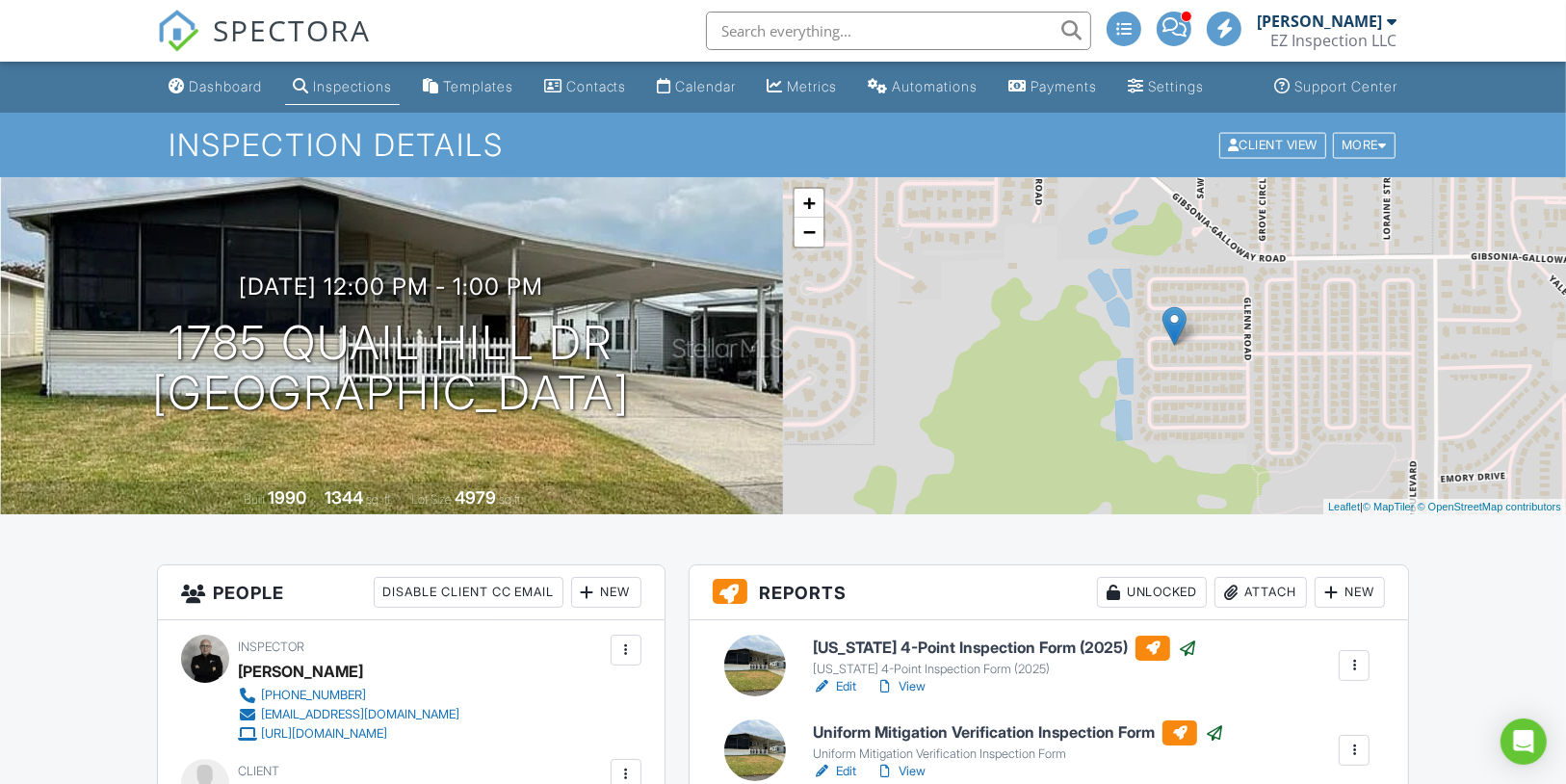
click at [223, 95] on div "Dashboard" at bounding box center [225, 86] width 74 height 16
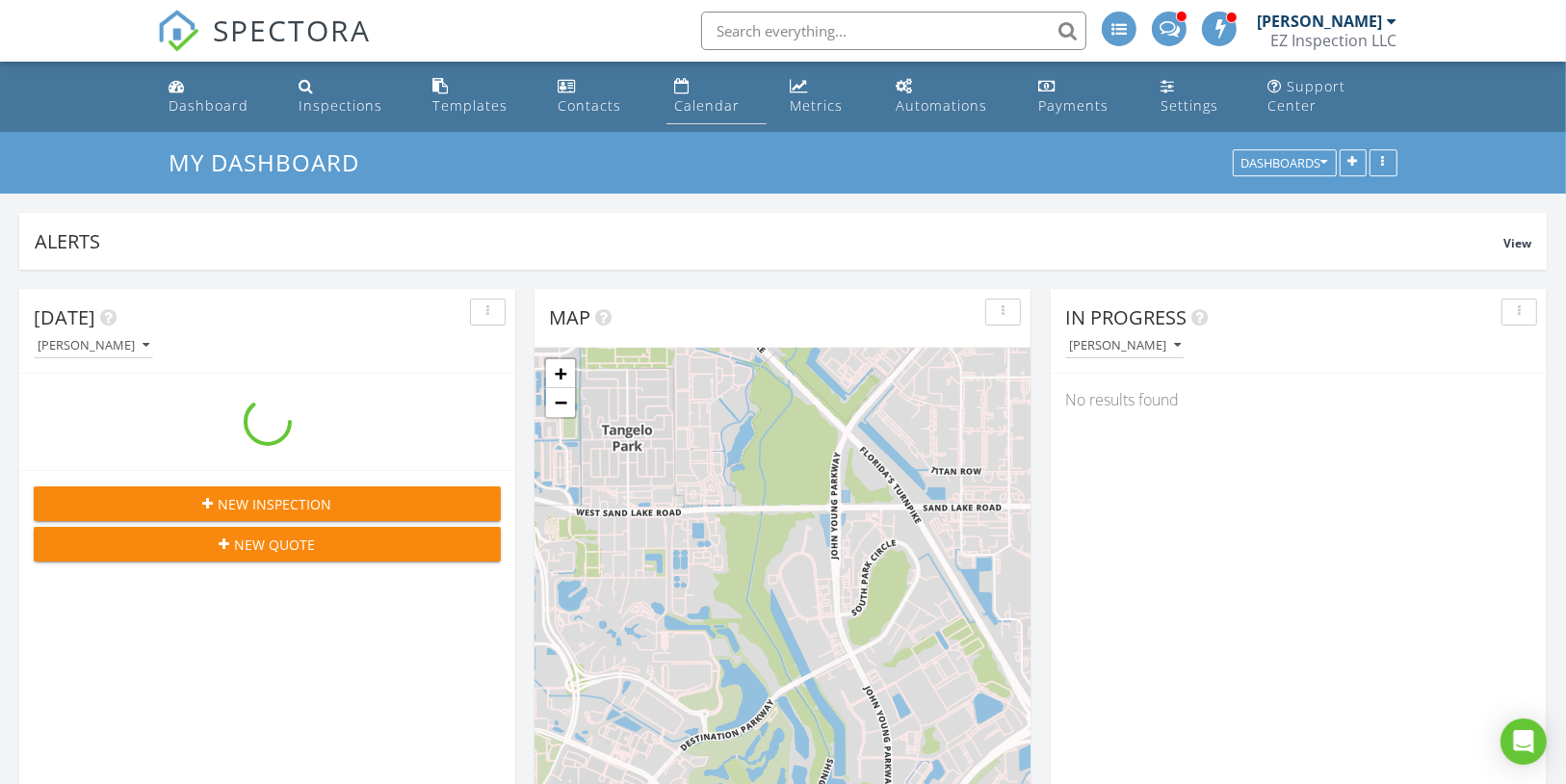
scroll to position [414, 495]
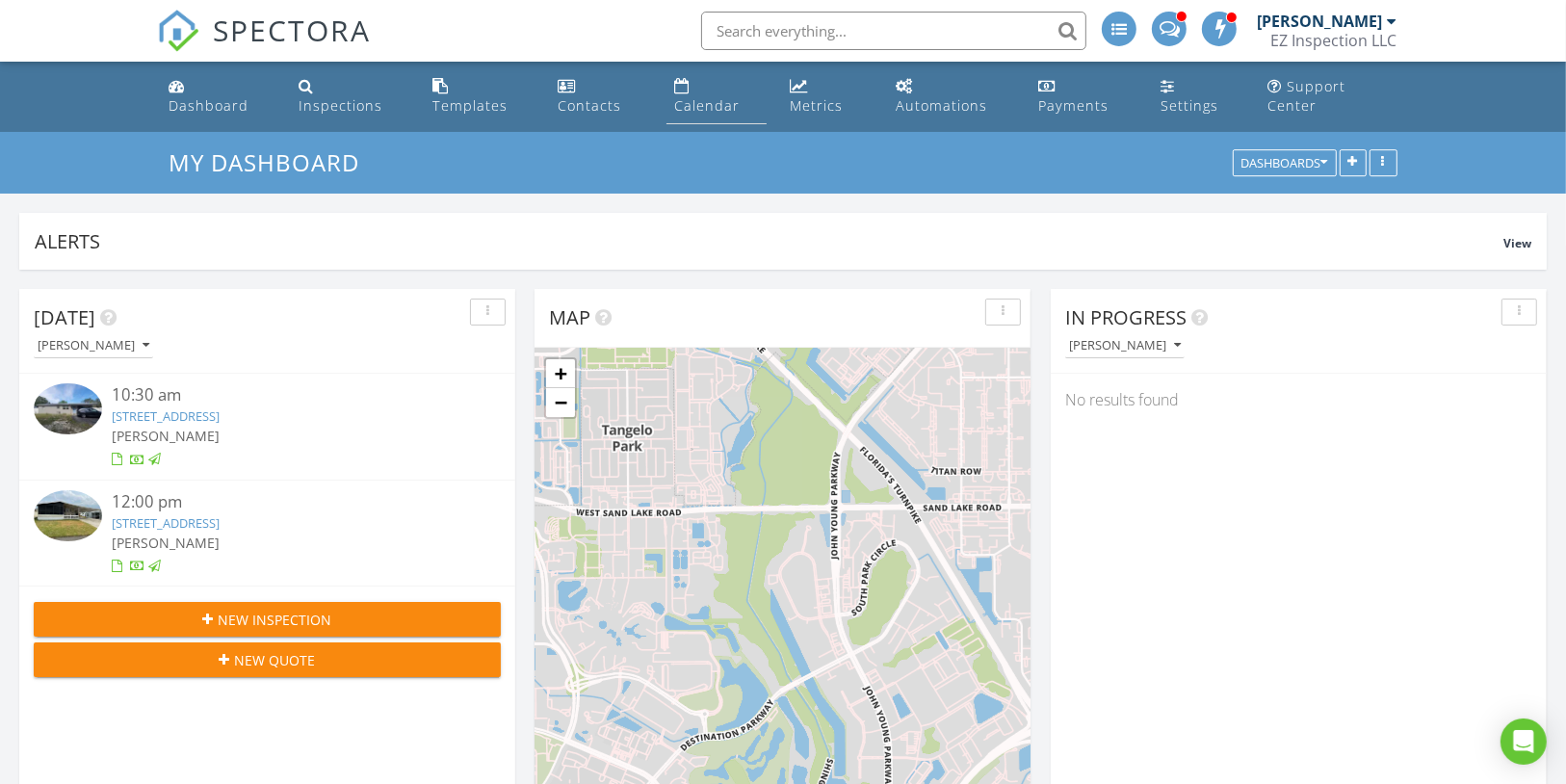
click at [720, 97] on link "Calendar" at bounding box center [717, 97] width 101 height 55
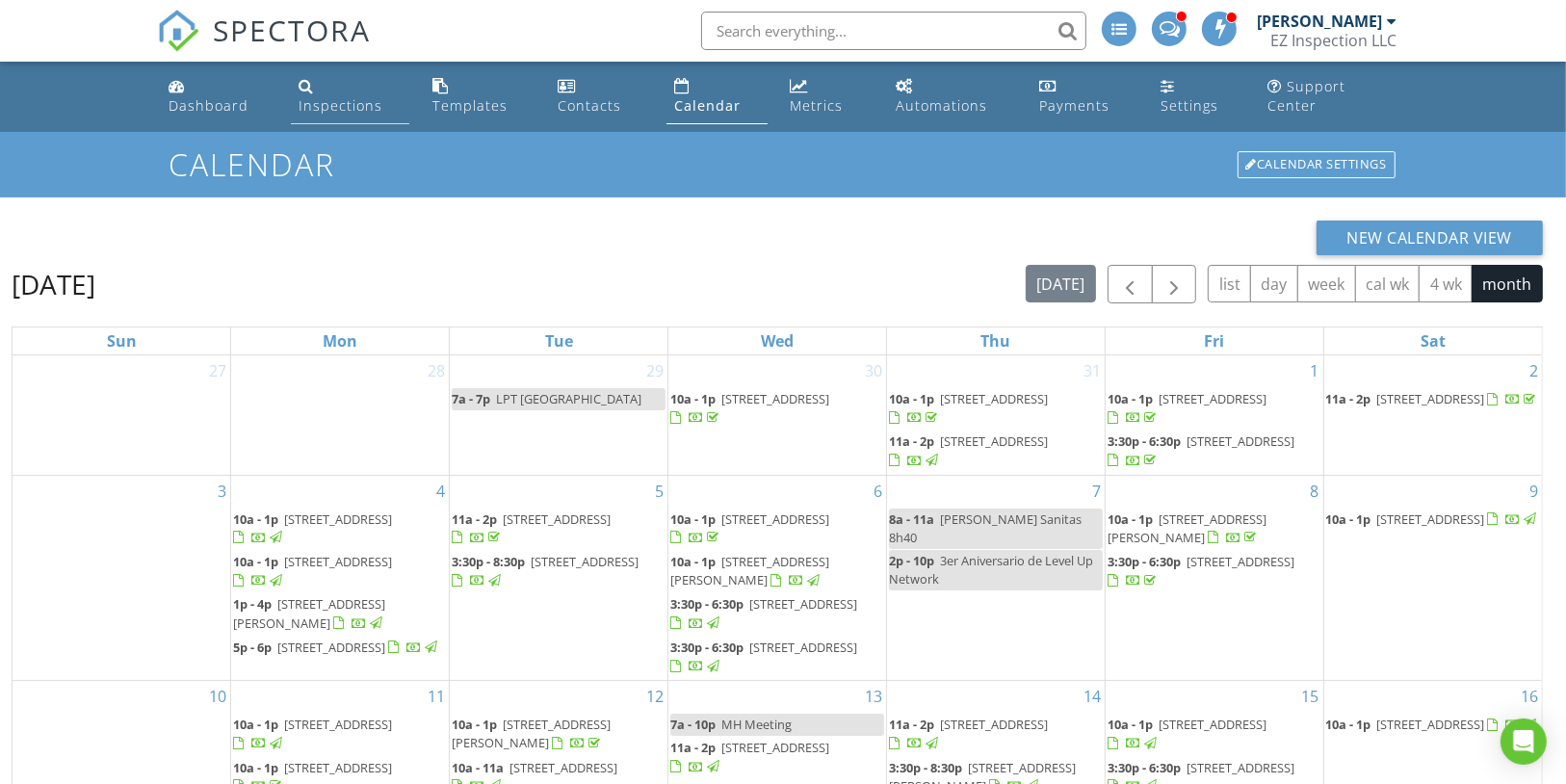
click at [346, 97] on div "Inspections" at bounding box center [340, 105] width 84 height 18
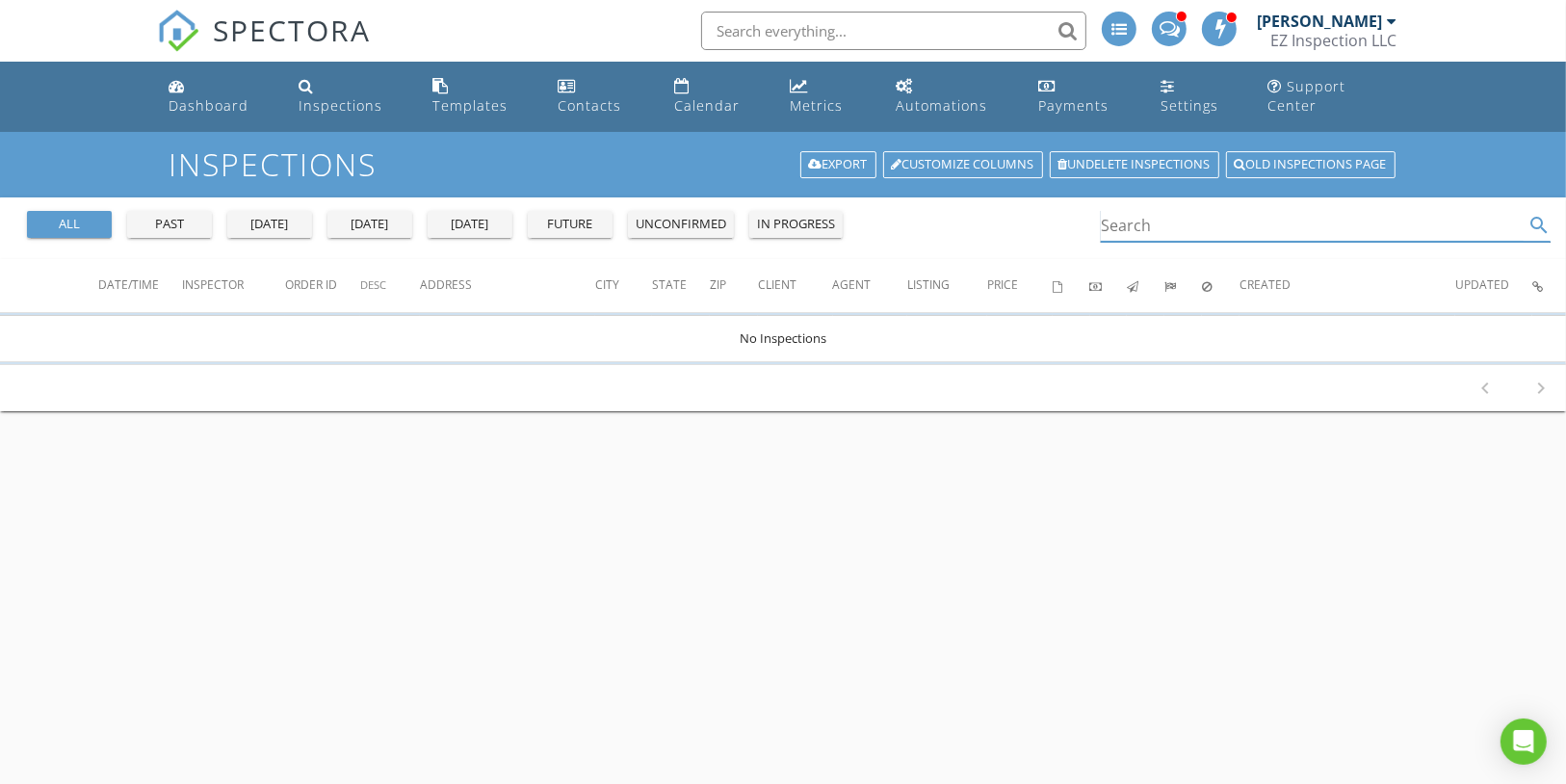
click at [1122, 210] on input "Search" at bounding box center [1312, 225] width 423 height 32
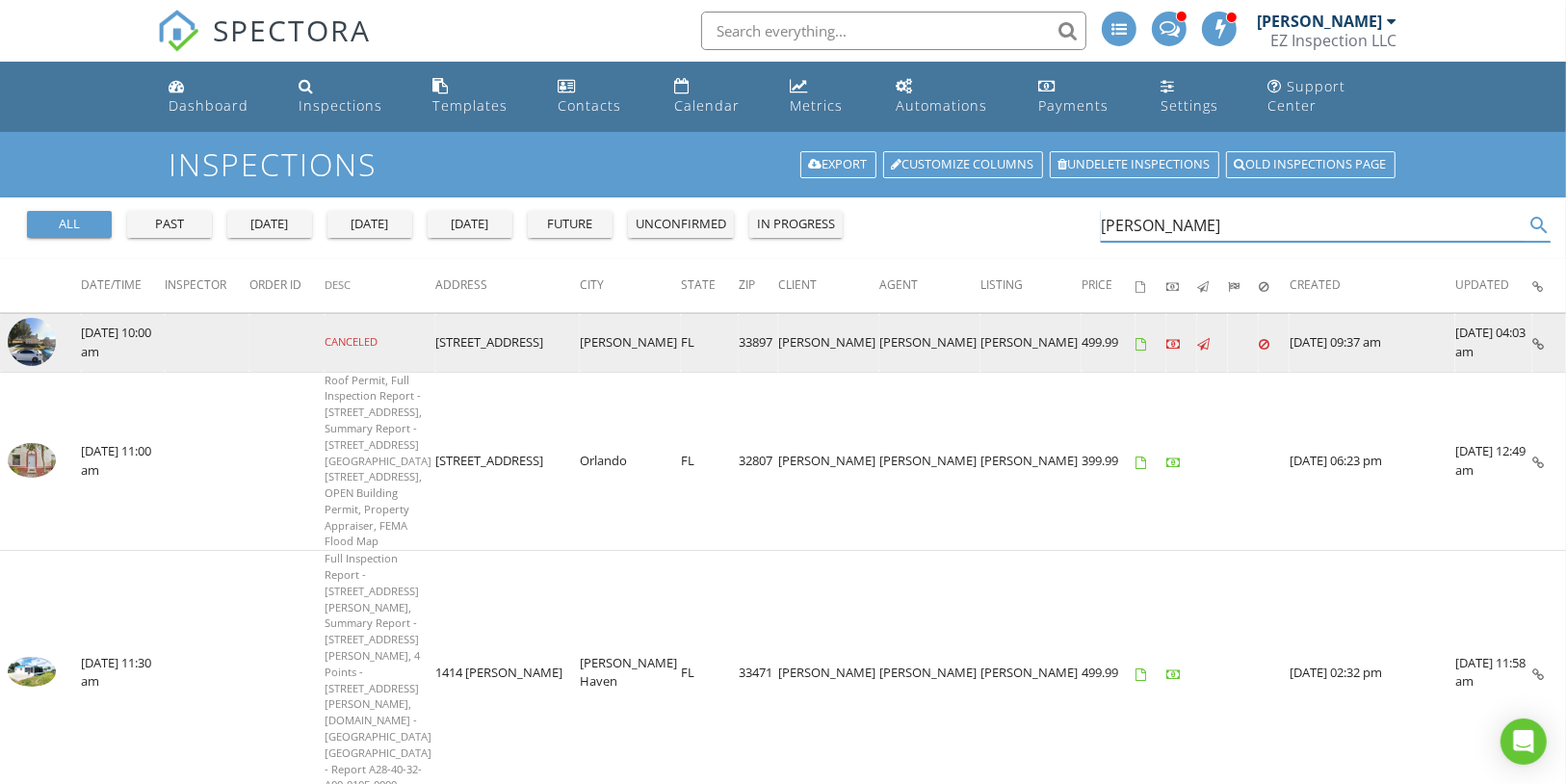
type input "marisol"
click at [23, 324] on img at bounding box center [32, 342] width 48 height 48
click at [28, 334] on img at bounding box center [32, 342] width 48 height 48
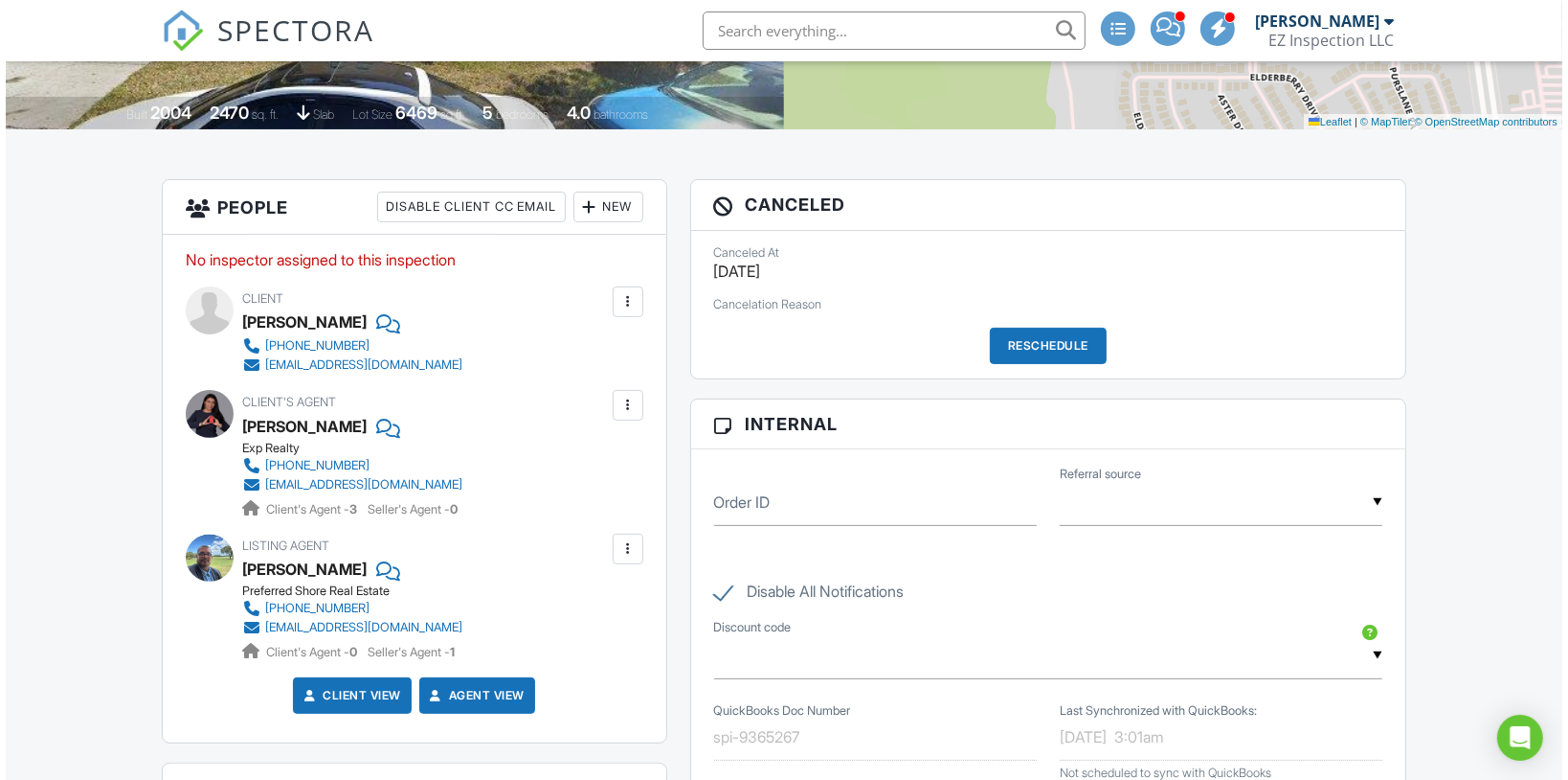
scroll to position [383, 0]
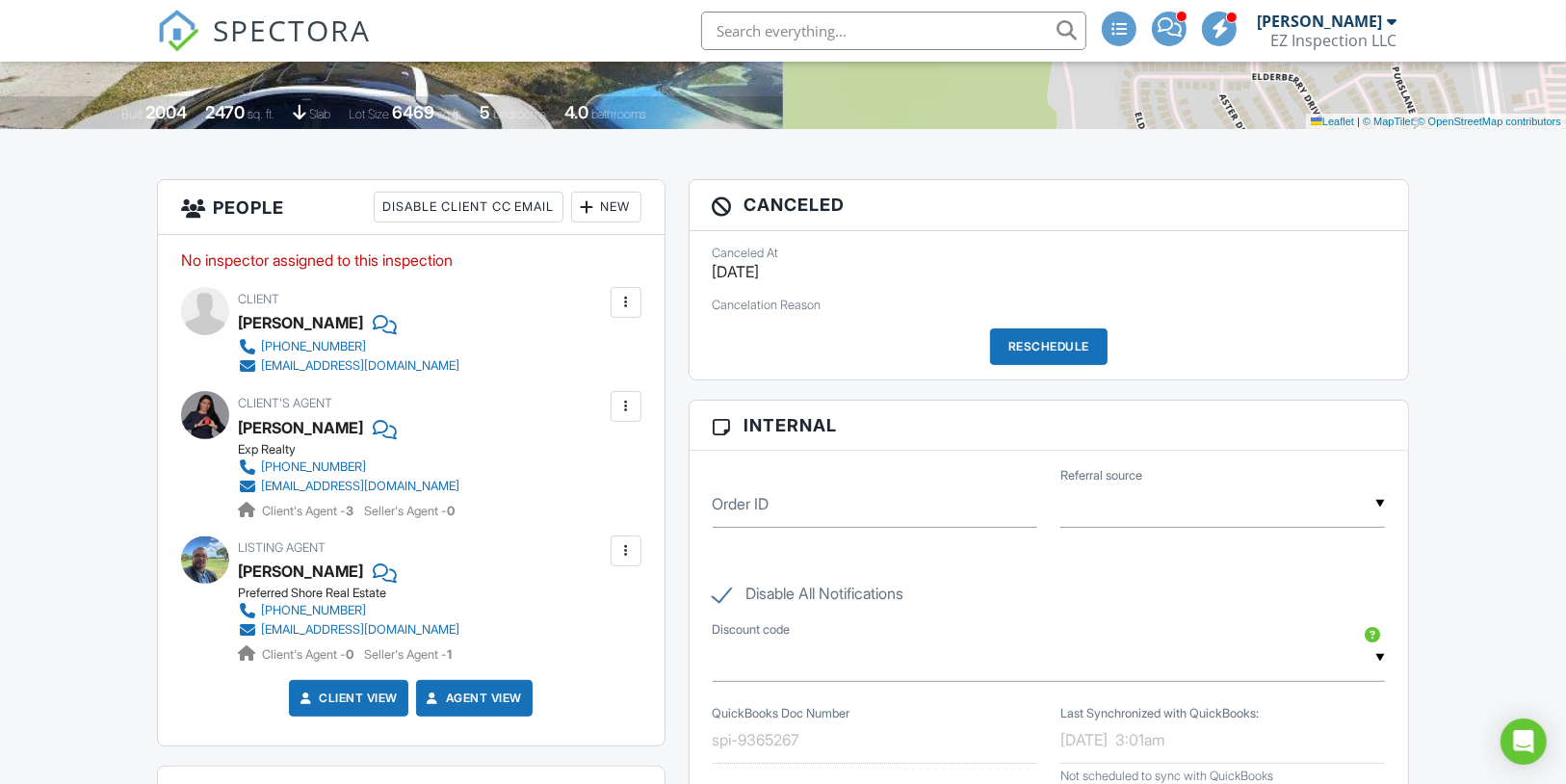
click at [1035, 360] on div "Reschedule" at bounding box center [1049, 347] width 117 height 37
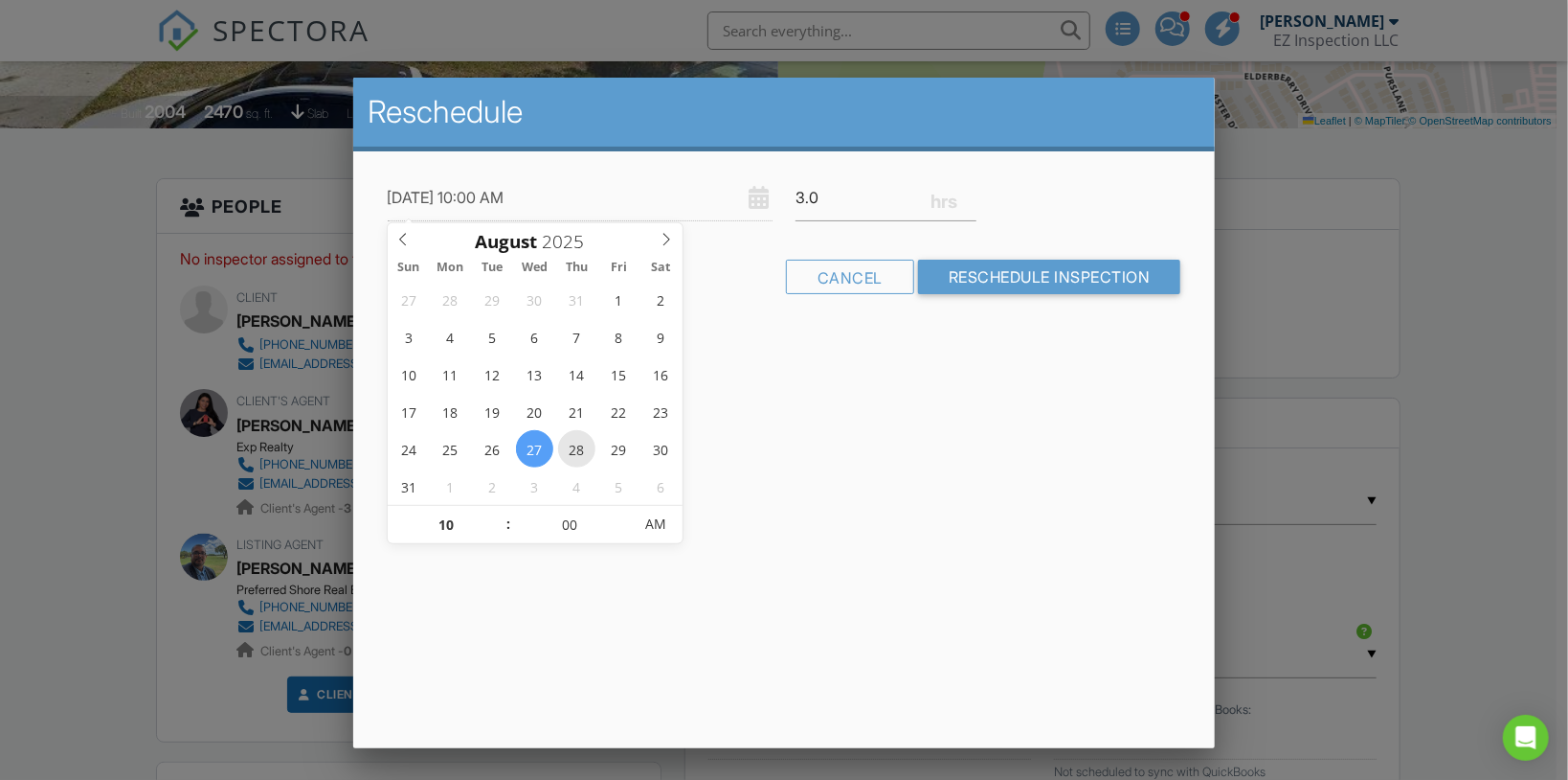
type input "08/28/2025 10:00 AM"
click at [802, 448] on div "Reschedule 08/28/2025 10:00 AM 3.0 Warning: this date/time is in the past. Canc…" at bounding box center [784, 413] width 862 height 670
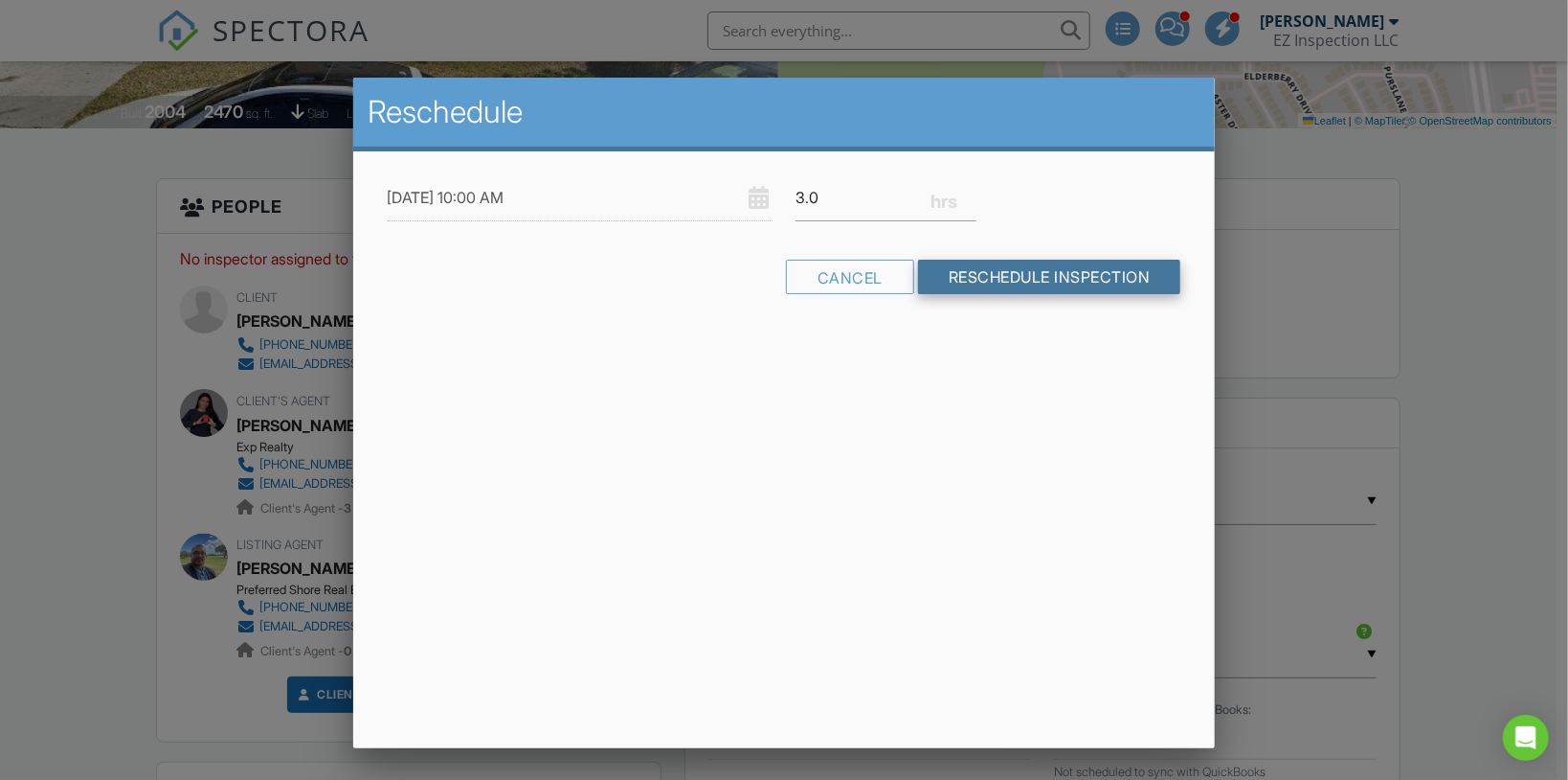
click at [972, 272] on input "Reschedule Inspection" at bounding box center [1050, 277] width 263 height 35
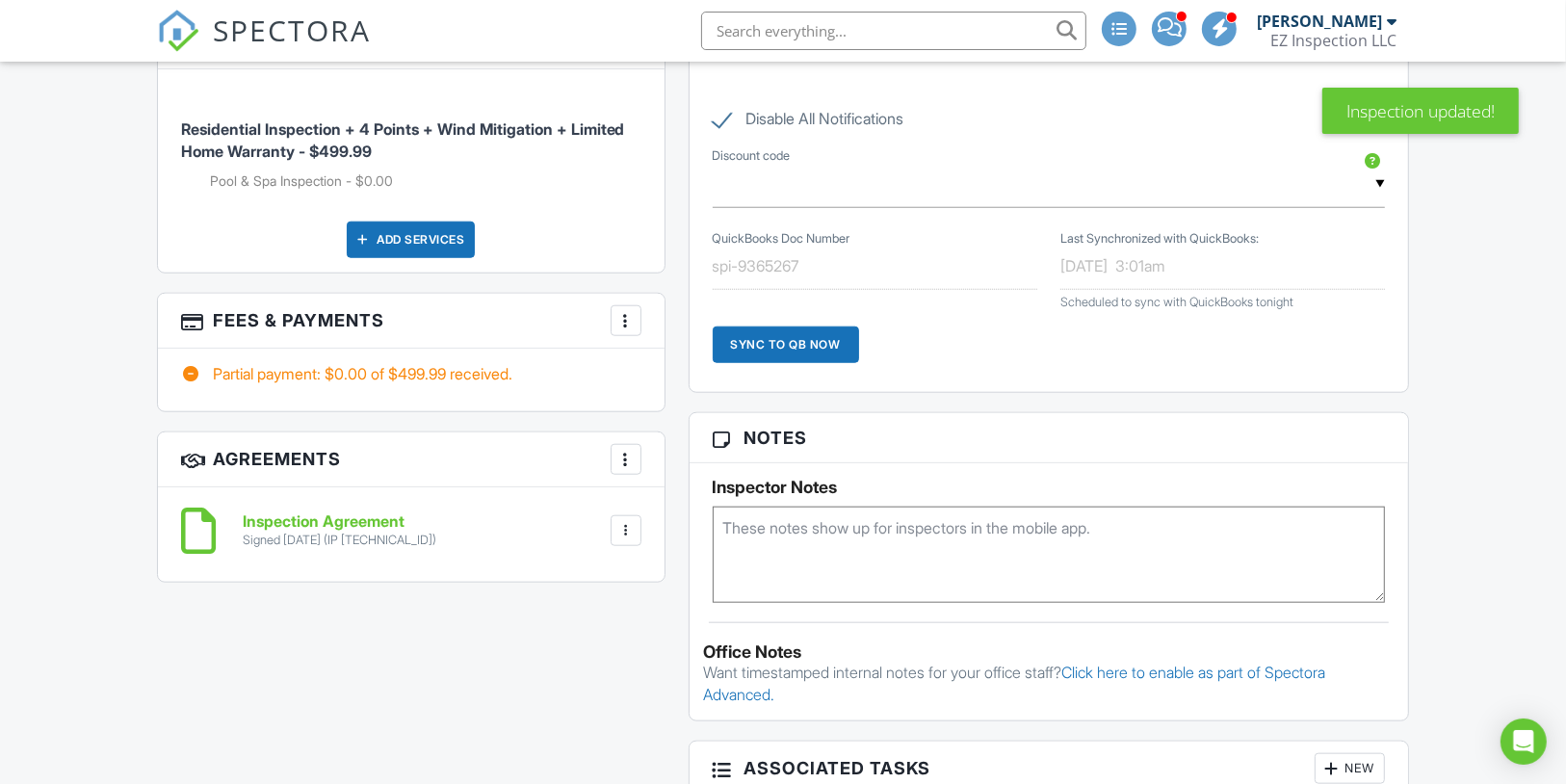
scroll to position [1540, 0]
click at [622, 541] on div at bounding box center [626, 532] width 19 height 19
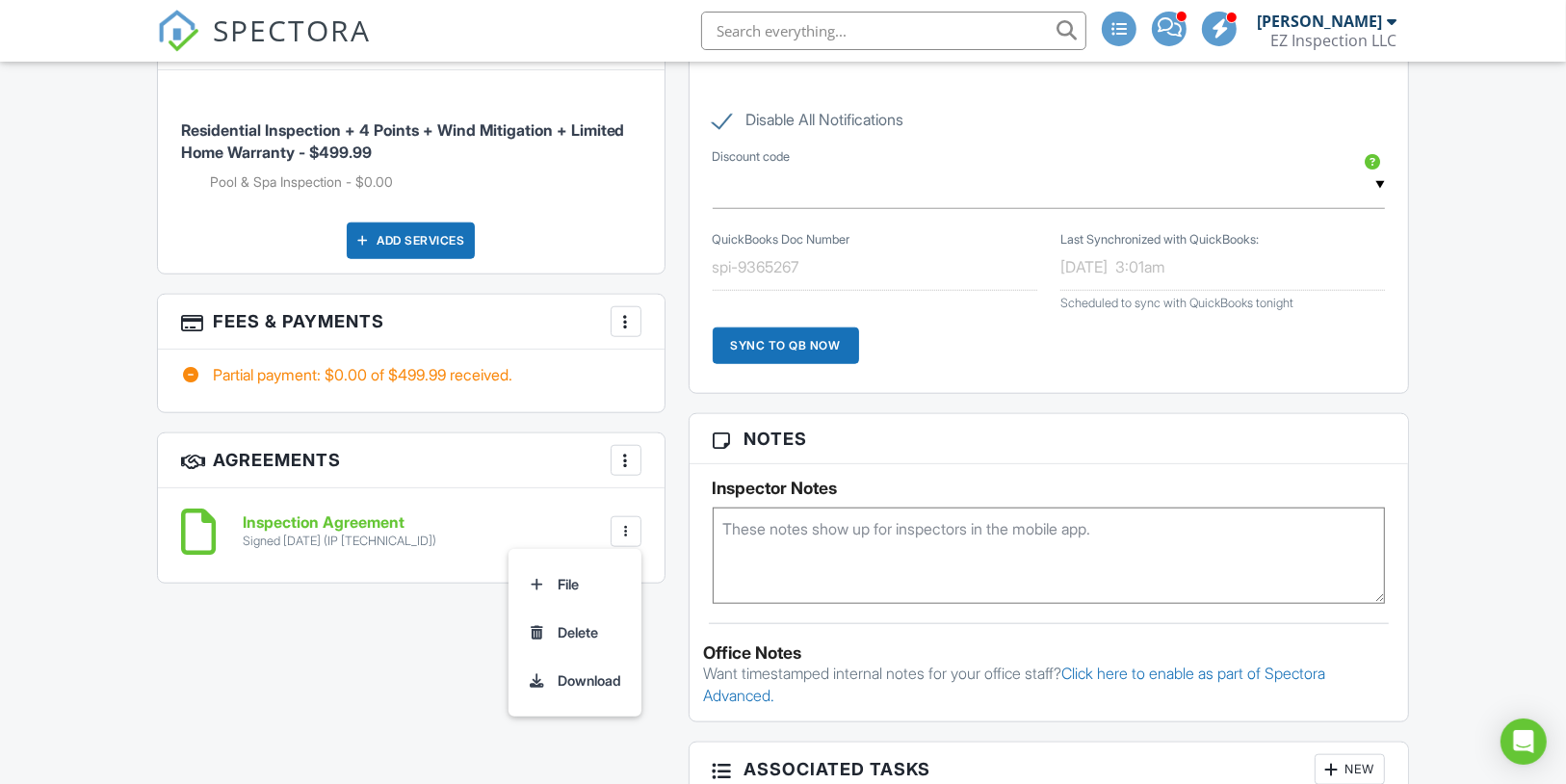
click at [681, 544] on div "Reports Locked Attach New Residential Home Inspection Residential Home Inspecti…" at bounding box center [1049, 372] width 745 height 1878
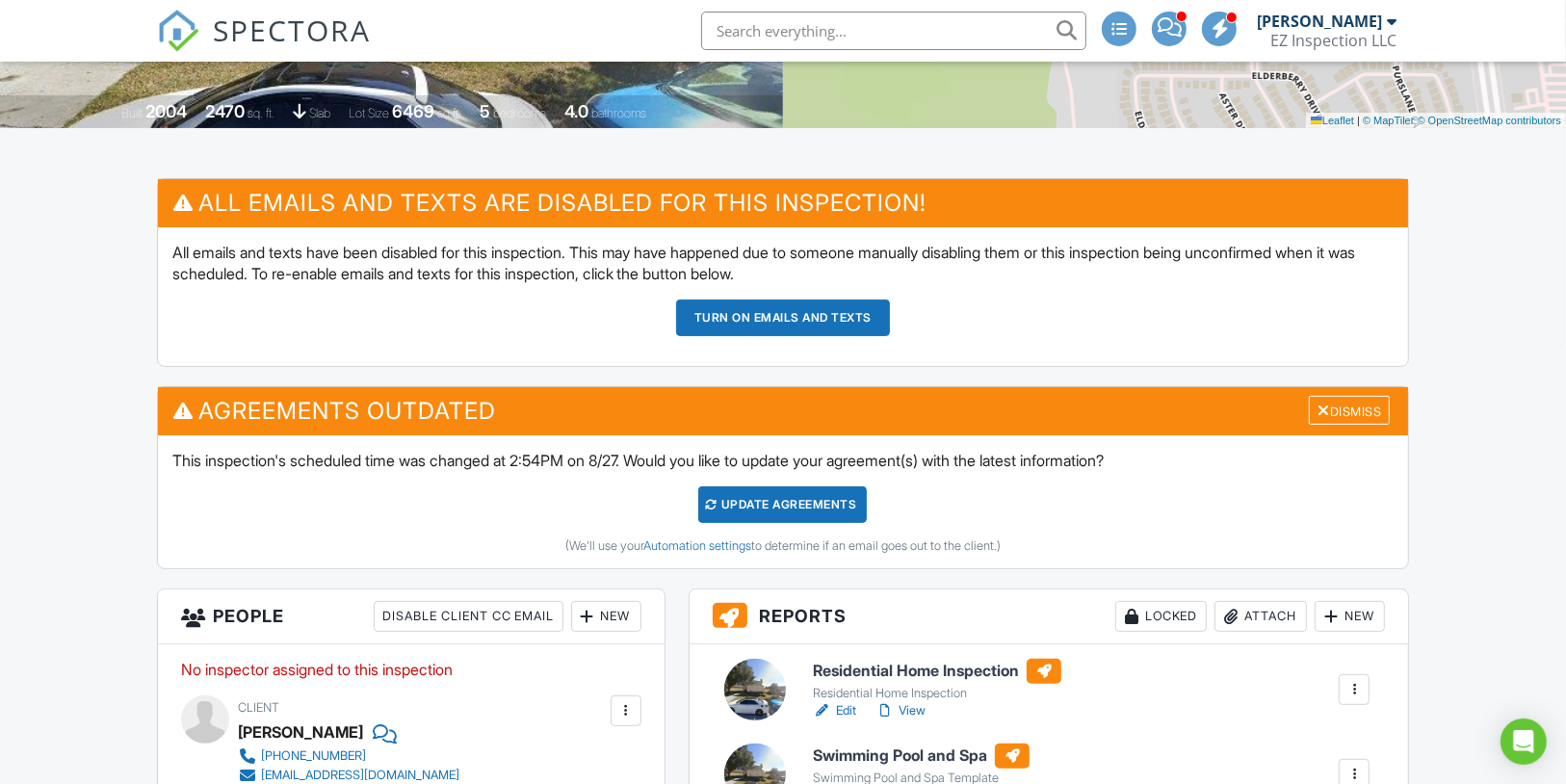
scroll to position [386, 0]
click at [777, 522] on div "Update Agreements" at bounding box center [783, 505] width 168 height 37
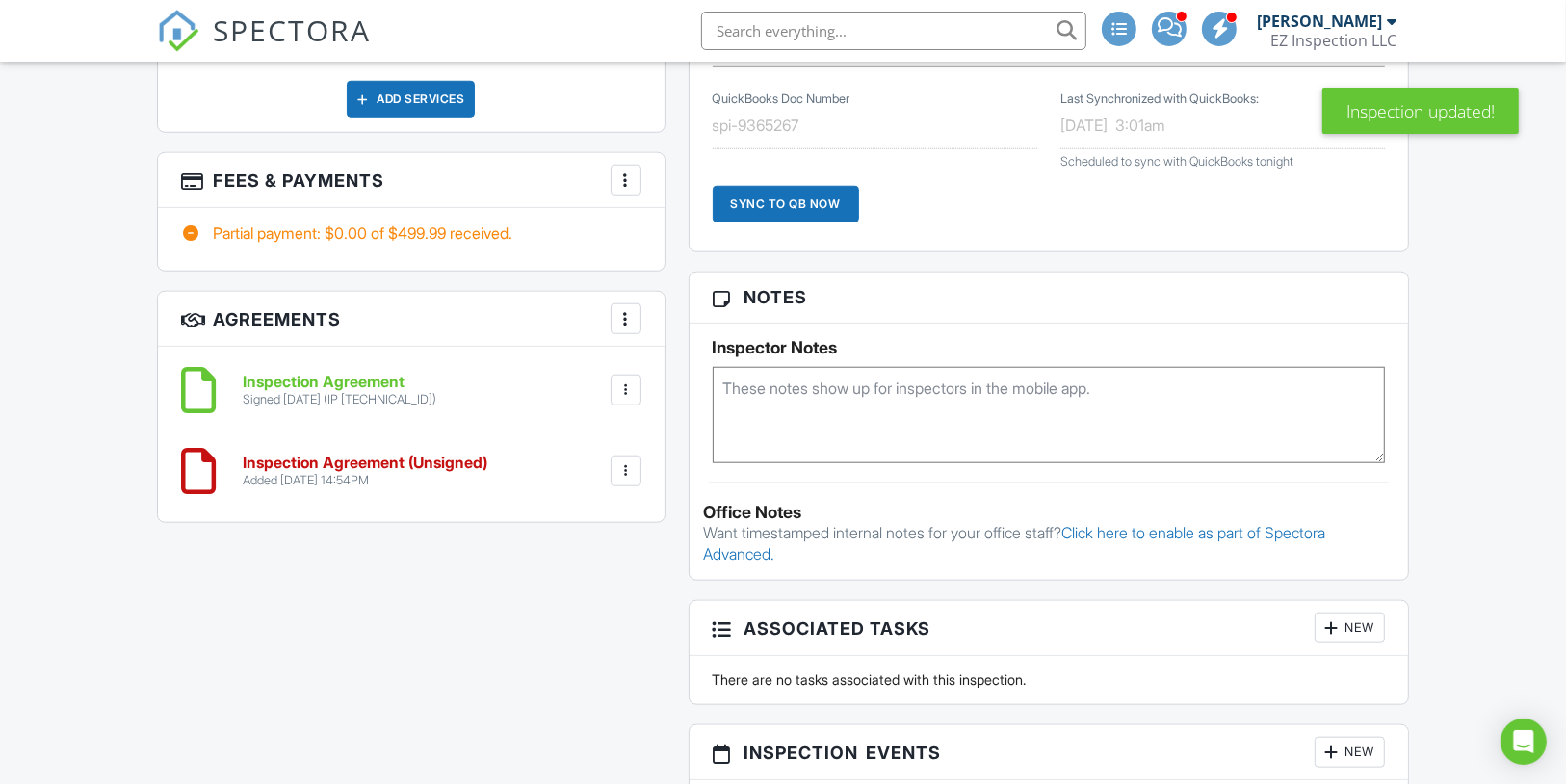
scroll to position [1480, 0]
click at [626, 398] on div at bounding box center [626, 389] width 19 height 19
drag, startPoint x: 577, startPoint y: 513, endPoint x: 845, endPoint y: 180, distance: 427.4
click at [577, 513] on li "Delete" at bounding box center [576, 490] width 110 height 48
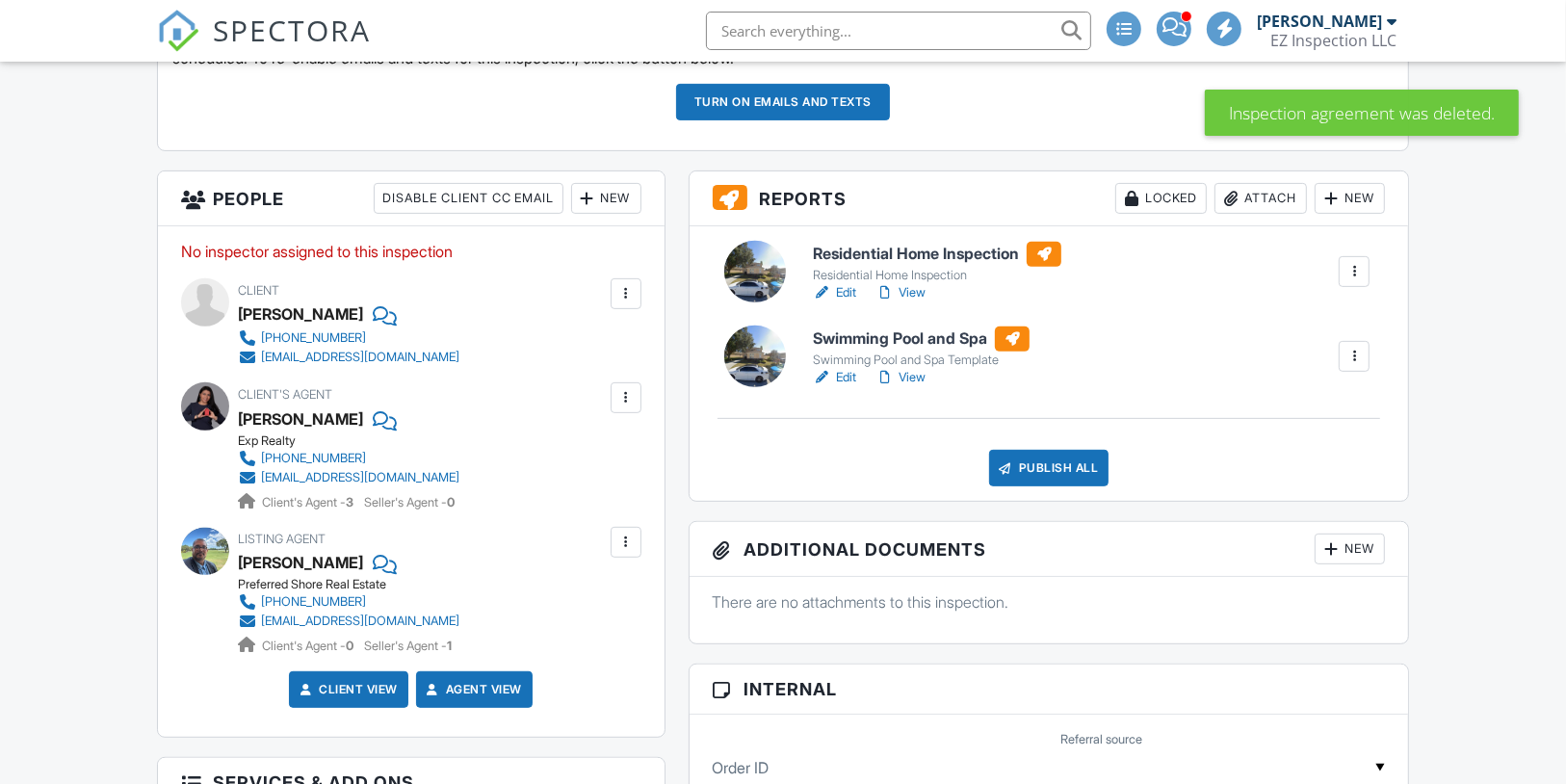
scroll to position [634, 0]
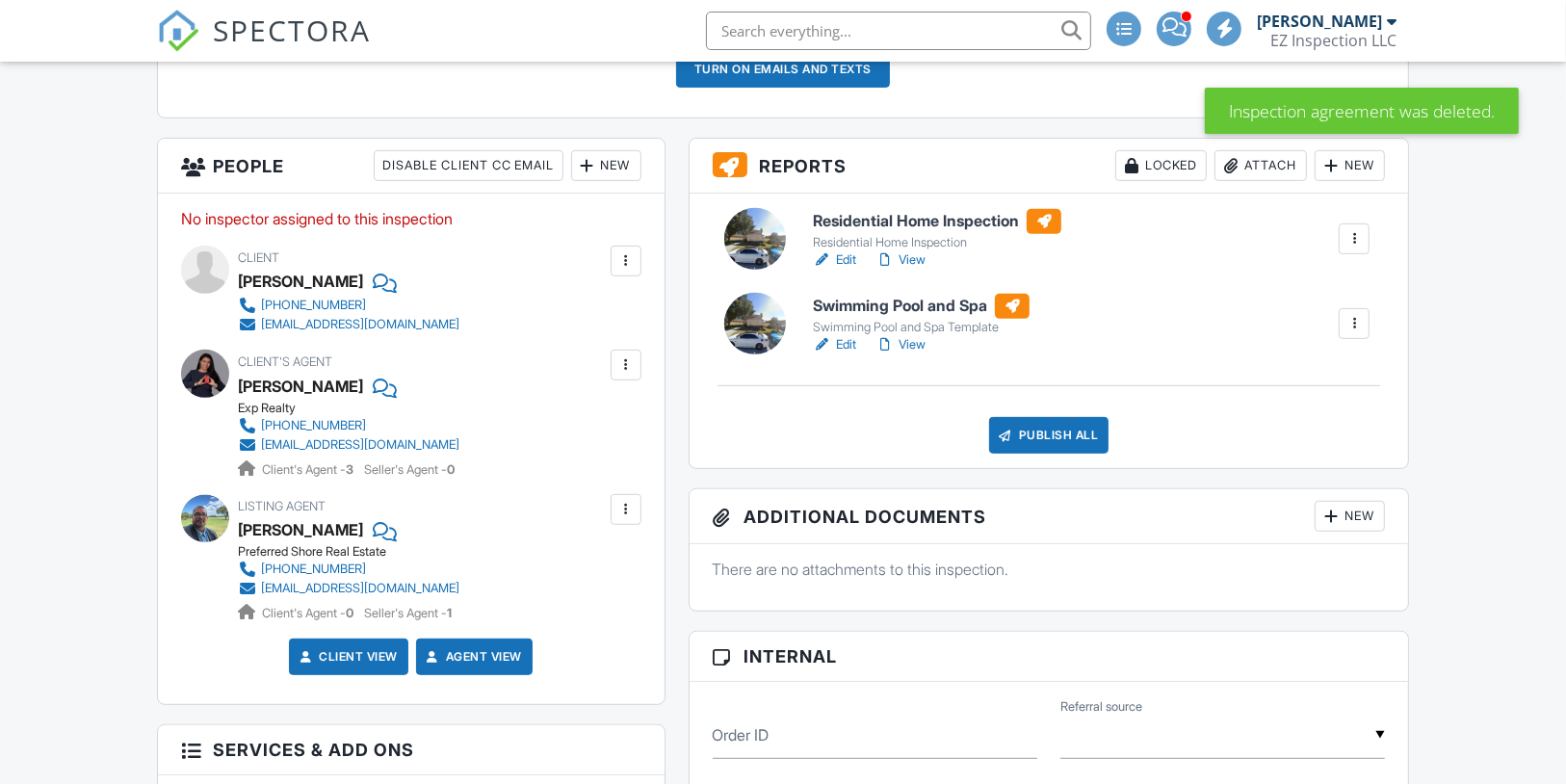
click at [372, 544] on div at bounding box center [382, 530] width 19 height 29
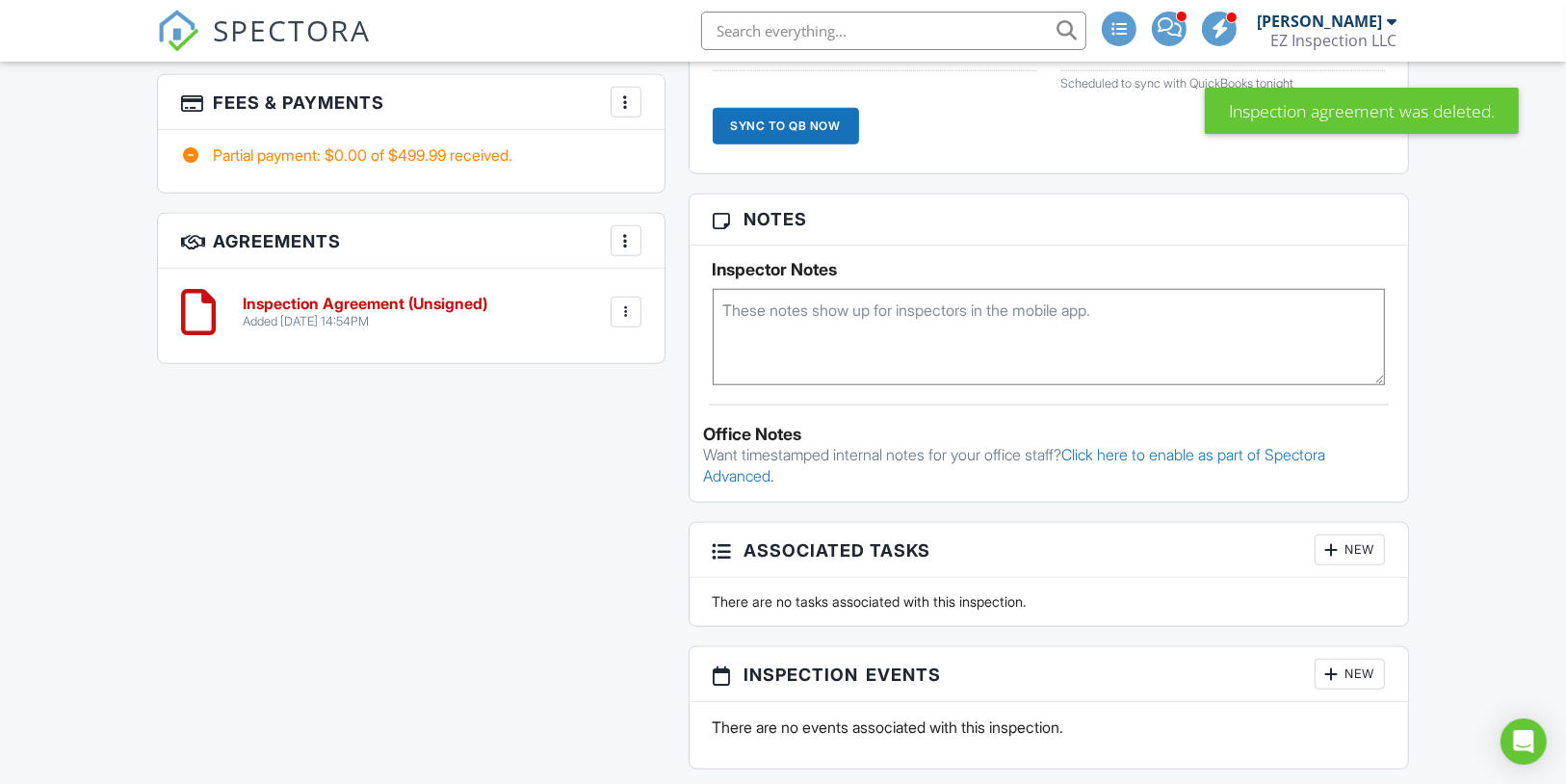
click at [846, 352] on textarea at bounding box center [1049, 337] width 673 height 97
paste textarea "Used door code 1090 and then press the check mark symbol to open and then yale …"
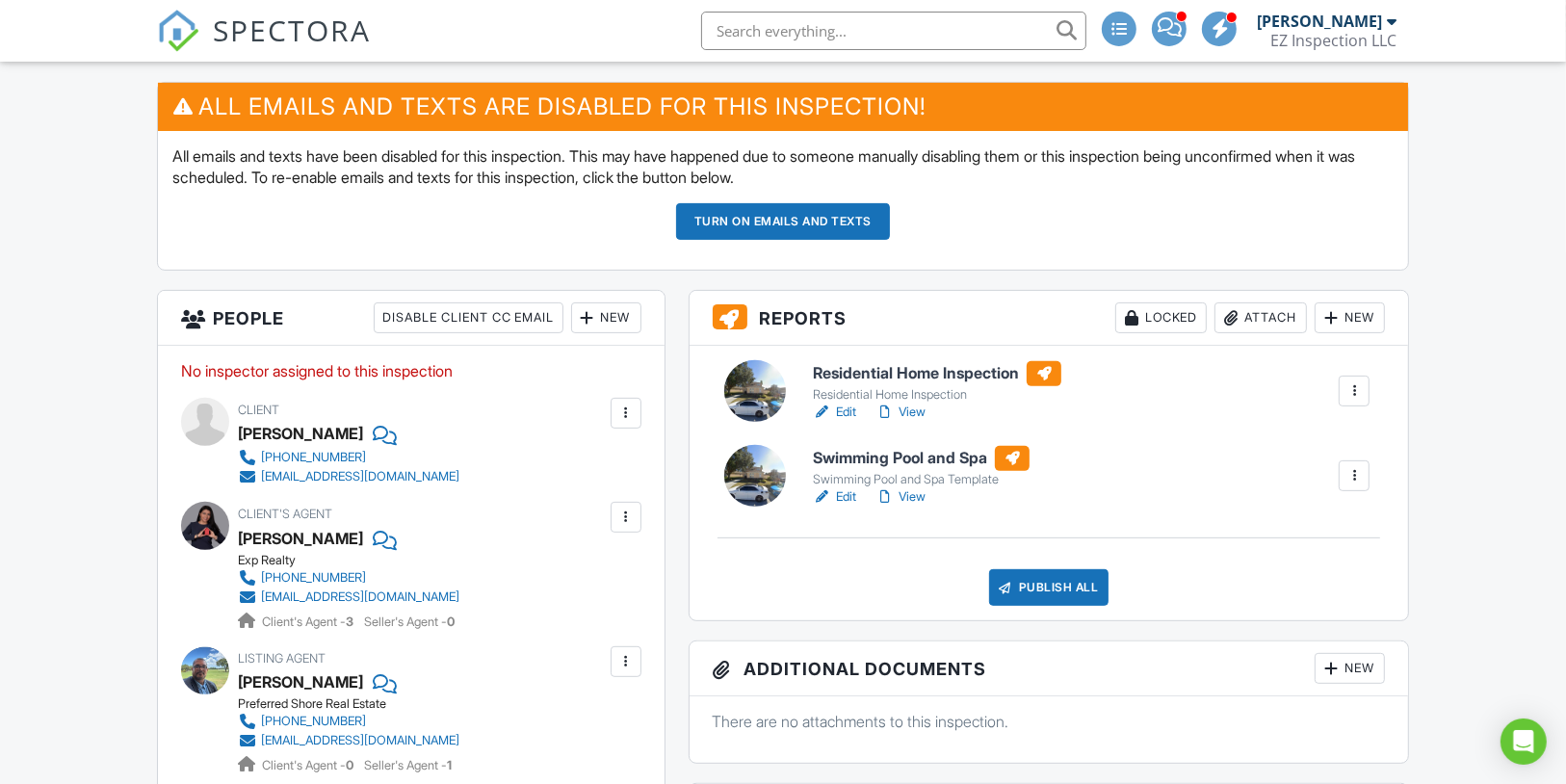
scroll to position [482, 0]
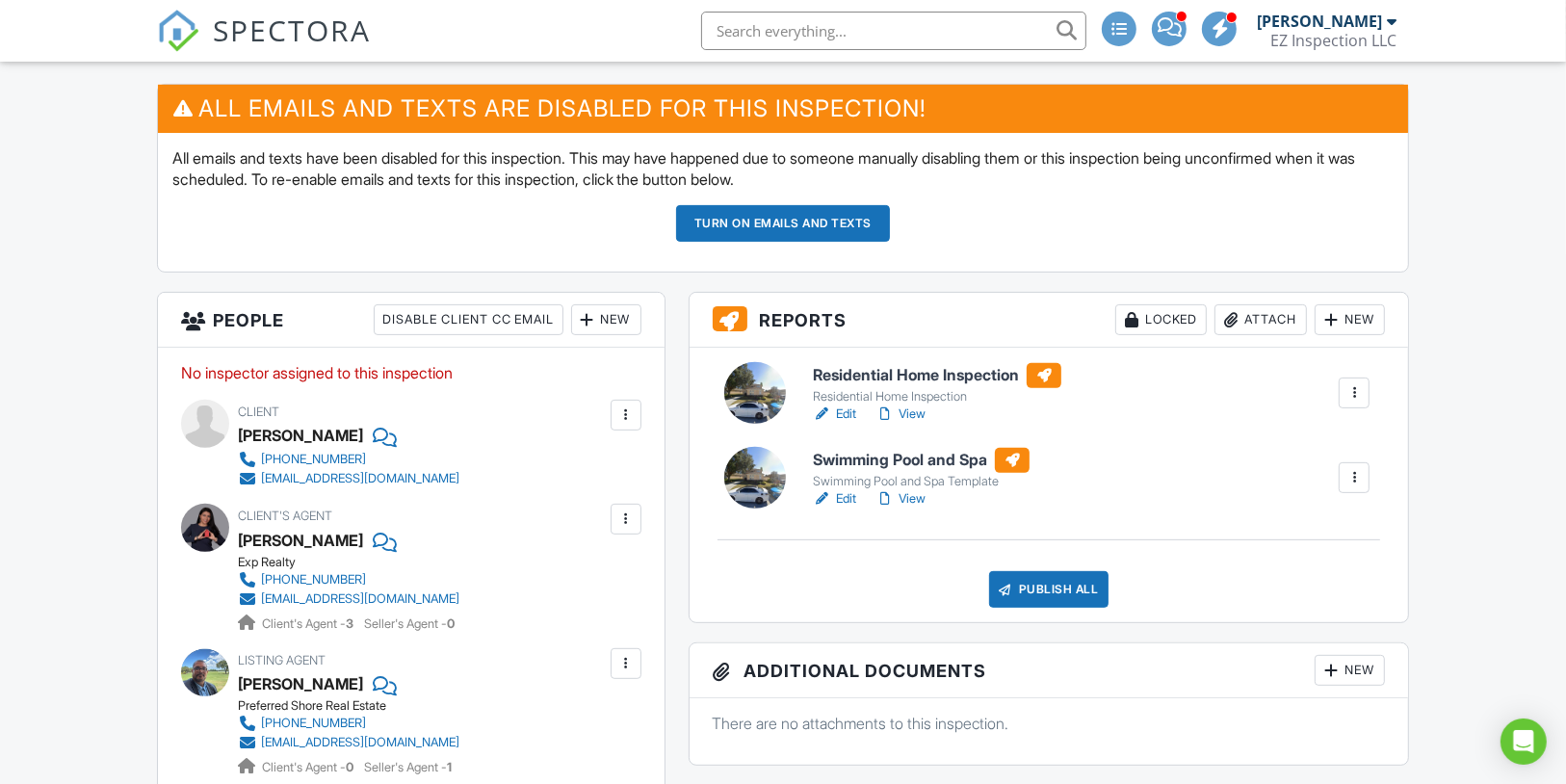
type textarea "Used door code 1090 and then press the check mark symbol to open and then yale …"
click at [801, 242] on button "Turn on emails and texts" at bounding box center [783, 223] width 214 height 37
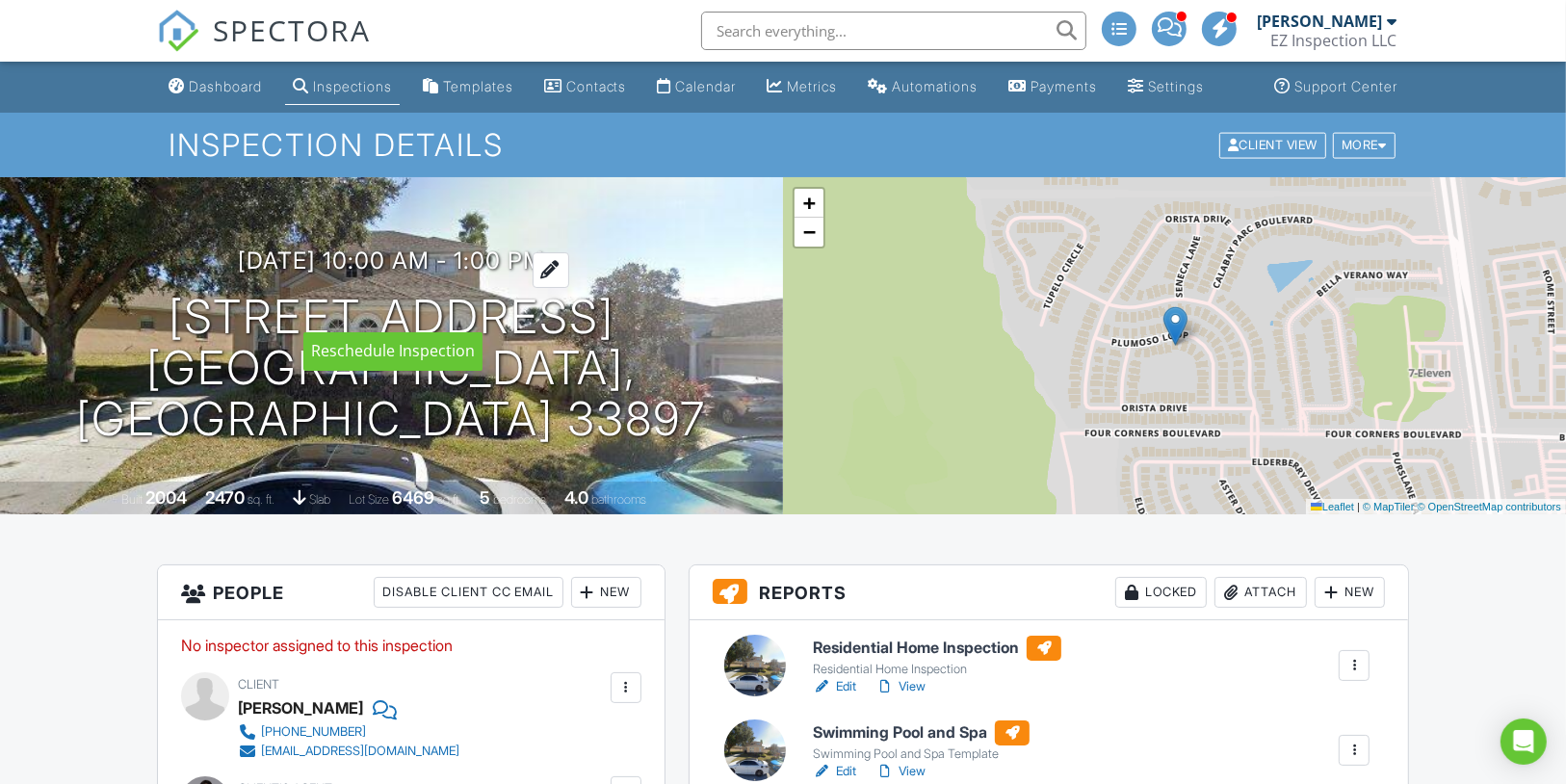
click at [403, 274] on h3 "[DATE] 10:00 am - 1:00 pm" at bounding box center [392, 260] width 307 height 26
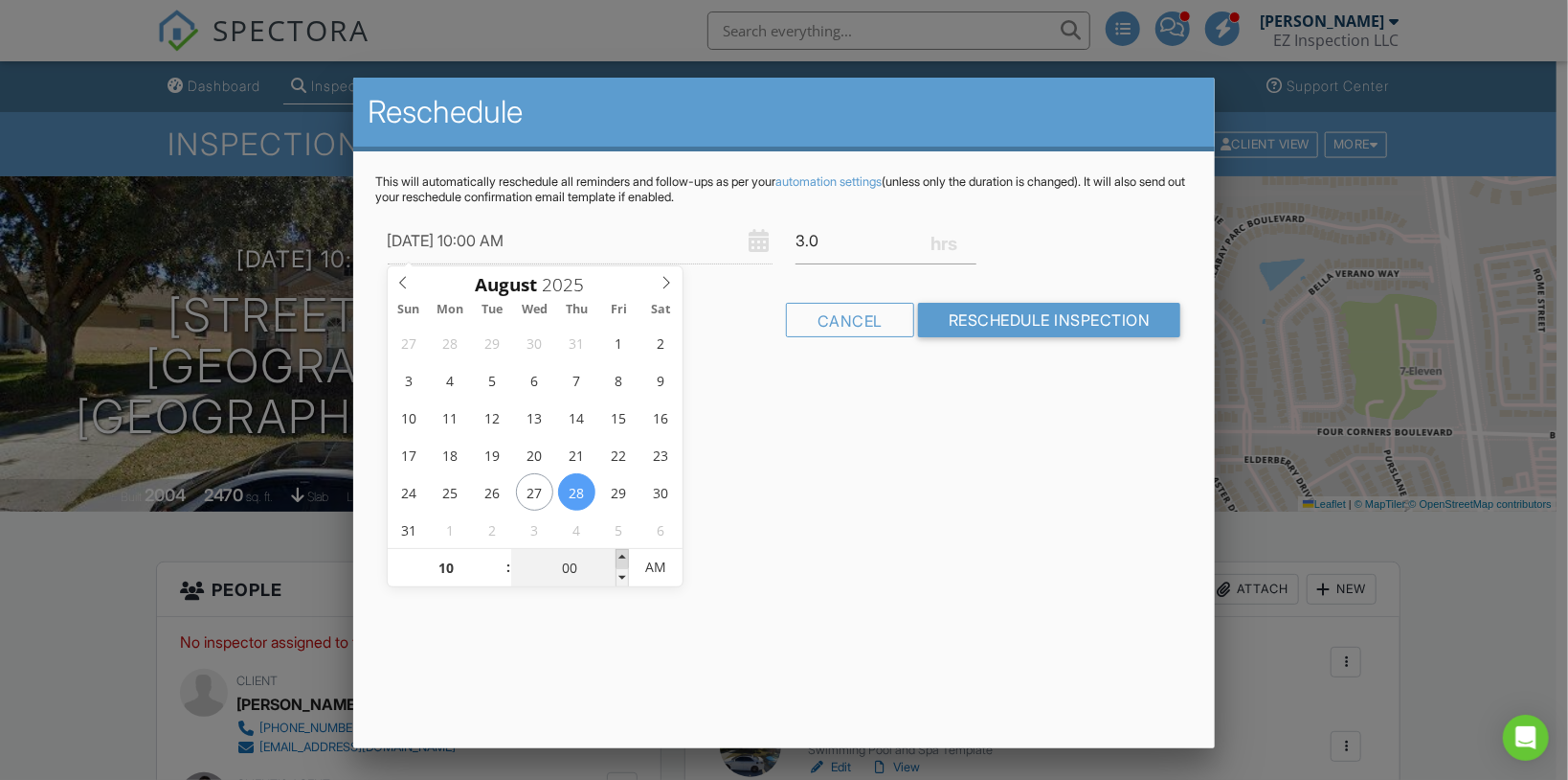
type input "05"
type input "[DATE] 10:05 AM"
click at [620, 555] on span at bounding box center [622, 559] width 13 height 19
type input "00"
type input "[DATE] 10:00 AM"
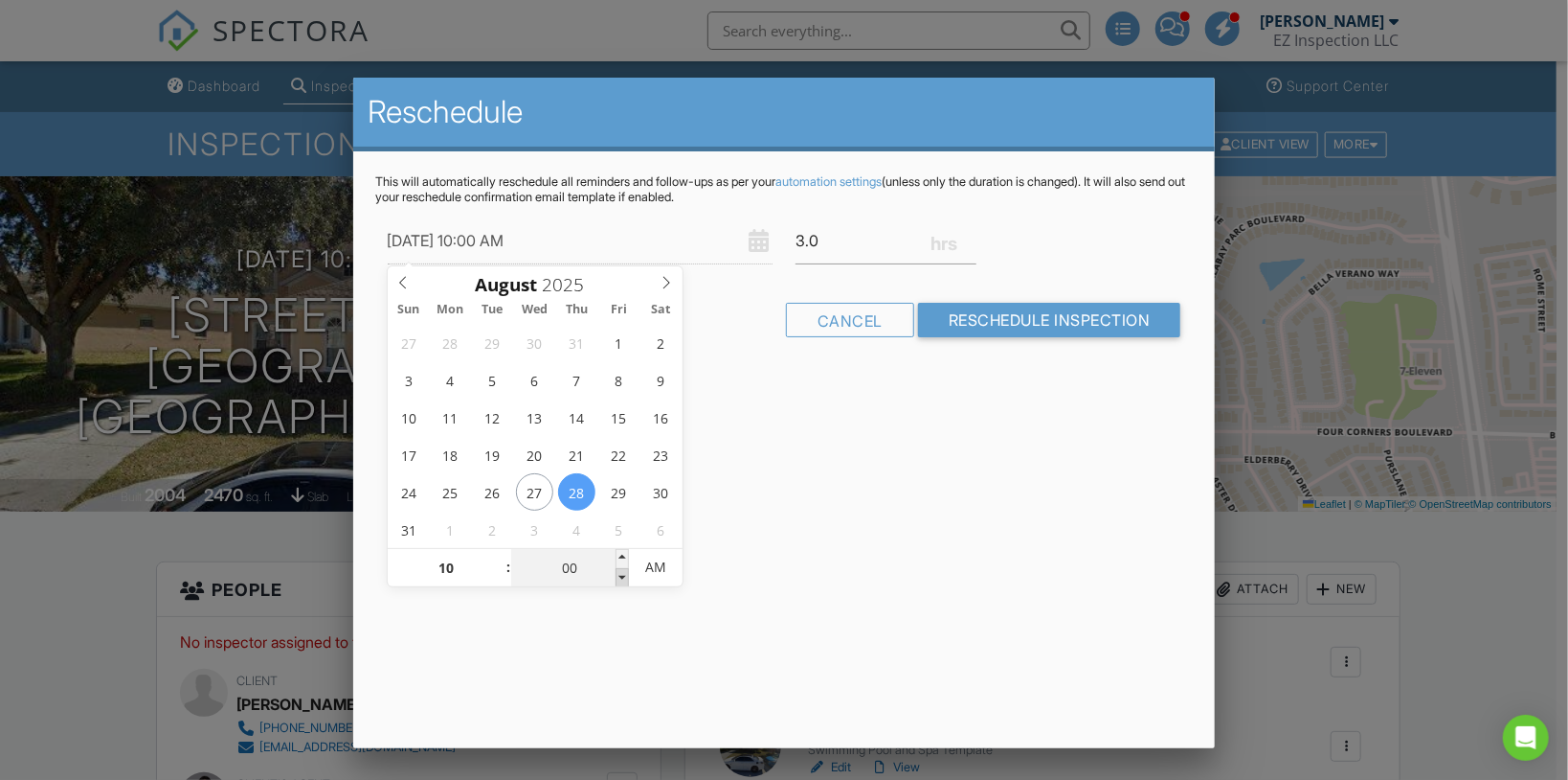
click at [620, 579] on span at bounding box center [622, 577] width 13 height 19
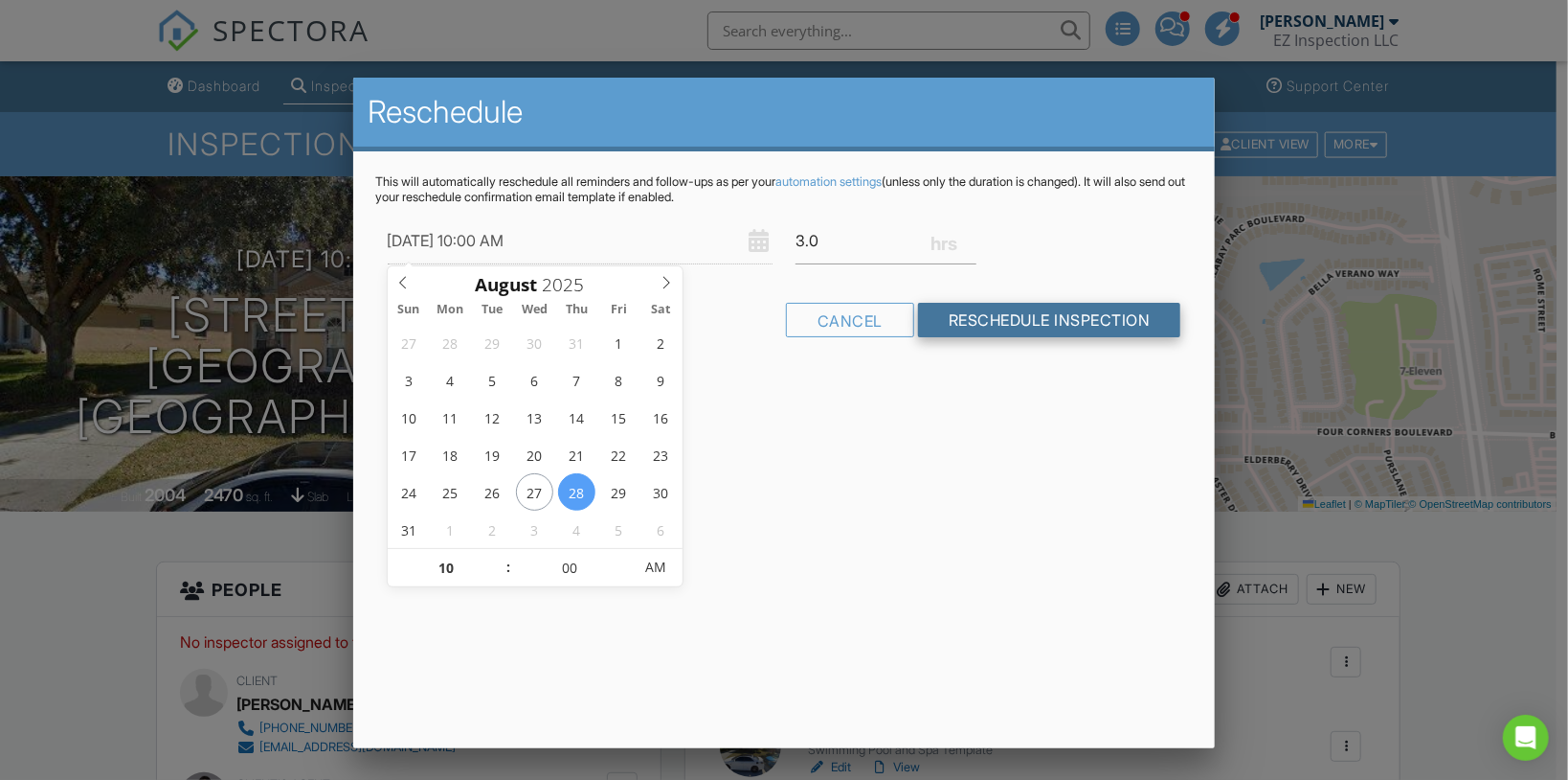
click at [994, 316] on input "Reschedule Inspection" at bounding box center [1050, 320] width 263 height 35
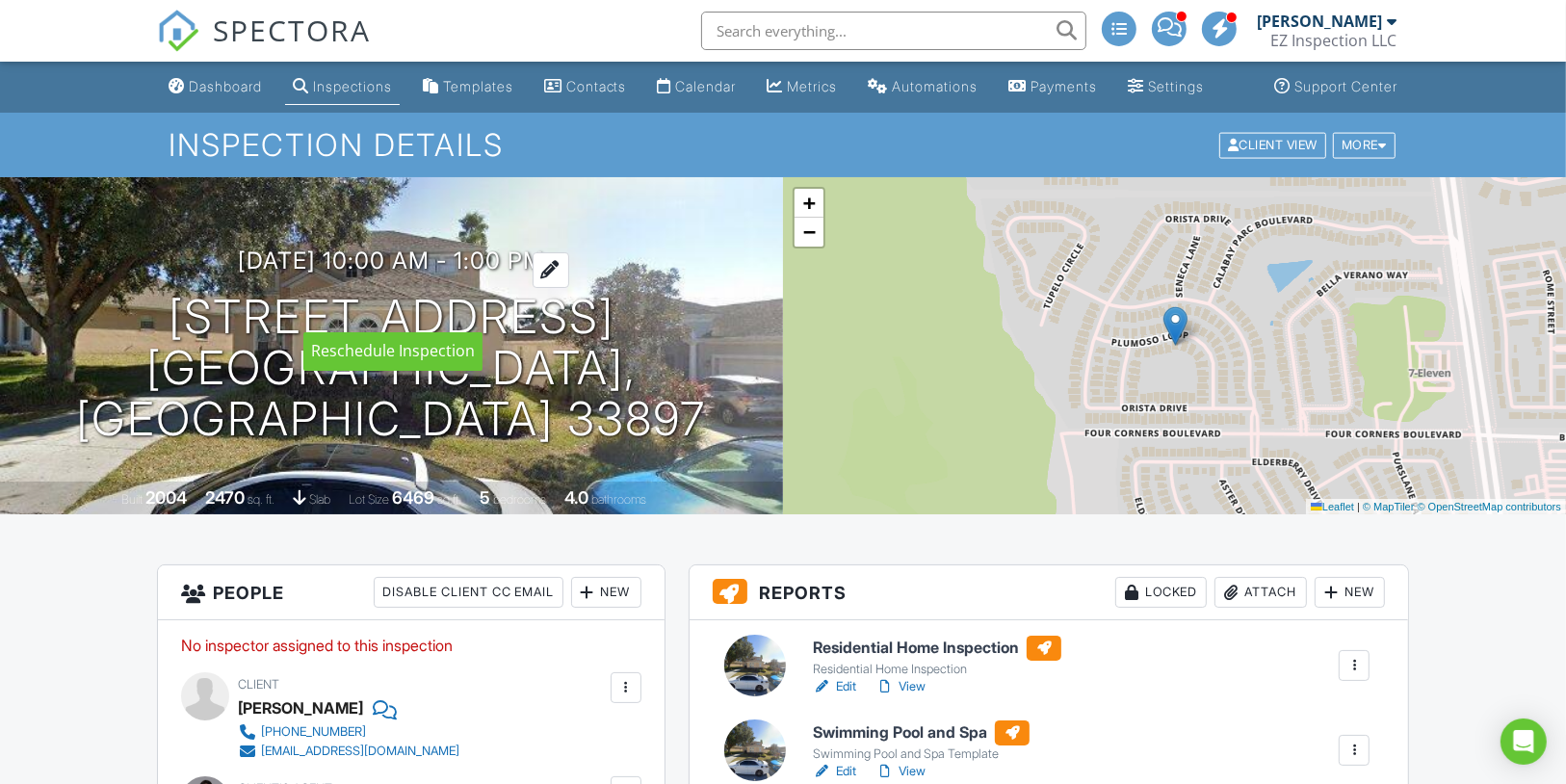
click at [569, 288] on div at bounding box center [551, 270] width 37 height 36
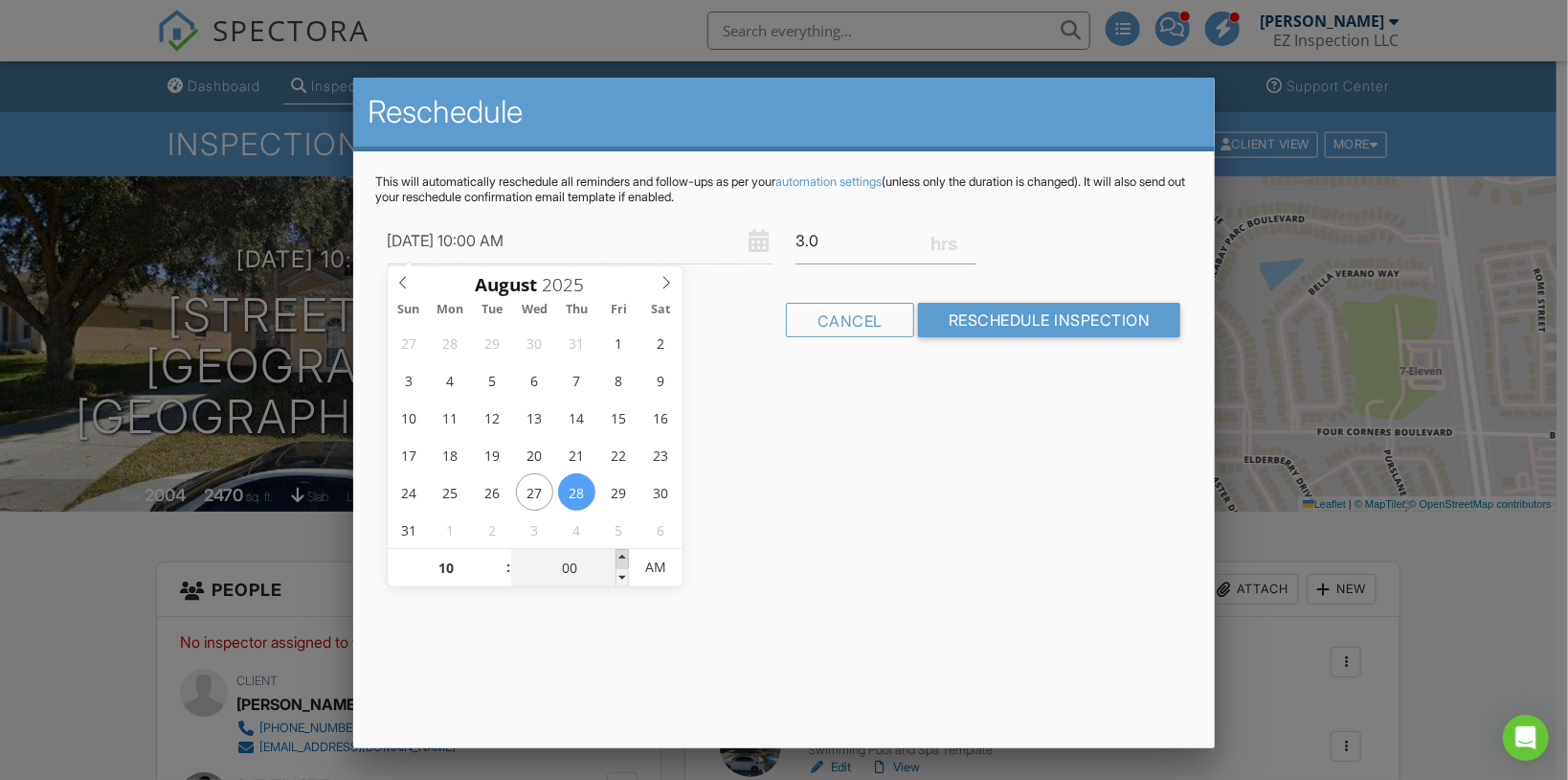
type input "[DATE] 10:05 AM"
type input "05"
click at [619, 555] on span at bounding box center [622, 559] width 13 height 19
type input "08/28/2025 10:10 AM"
type input "10"
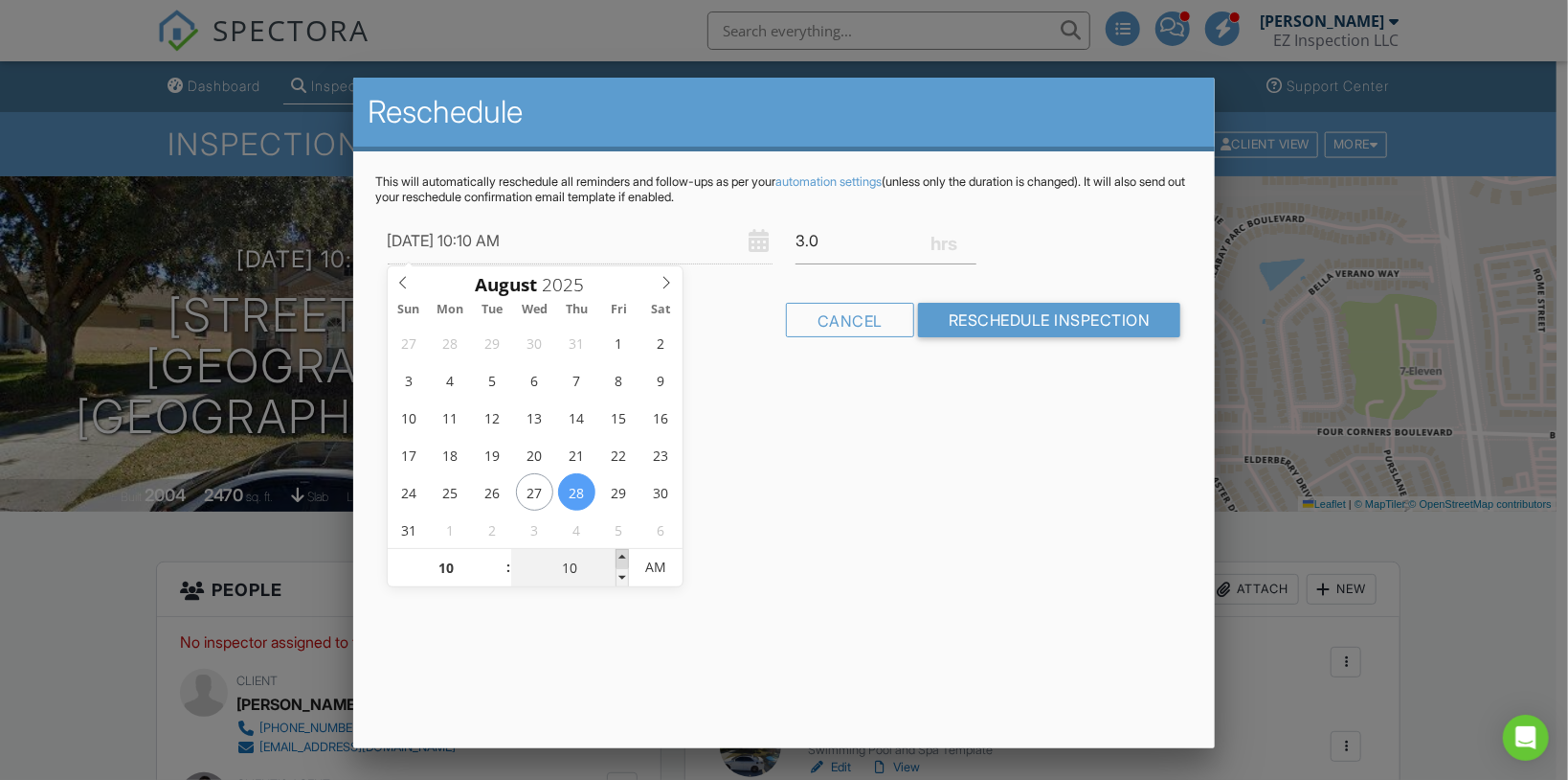
click at [619, 555] on span at bounding box center [622, 559] width 13 height 19
type input "08/28/2025 10:15 AM"
type input "15"
click at [619, 555] on span at bounding box center [622, 559] width 13 height 19
type input "08/28/2025 10:20 AM"
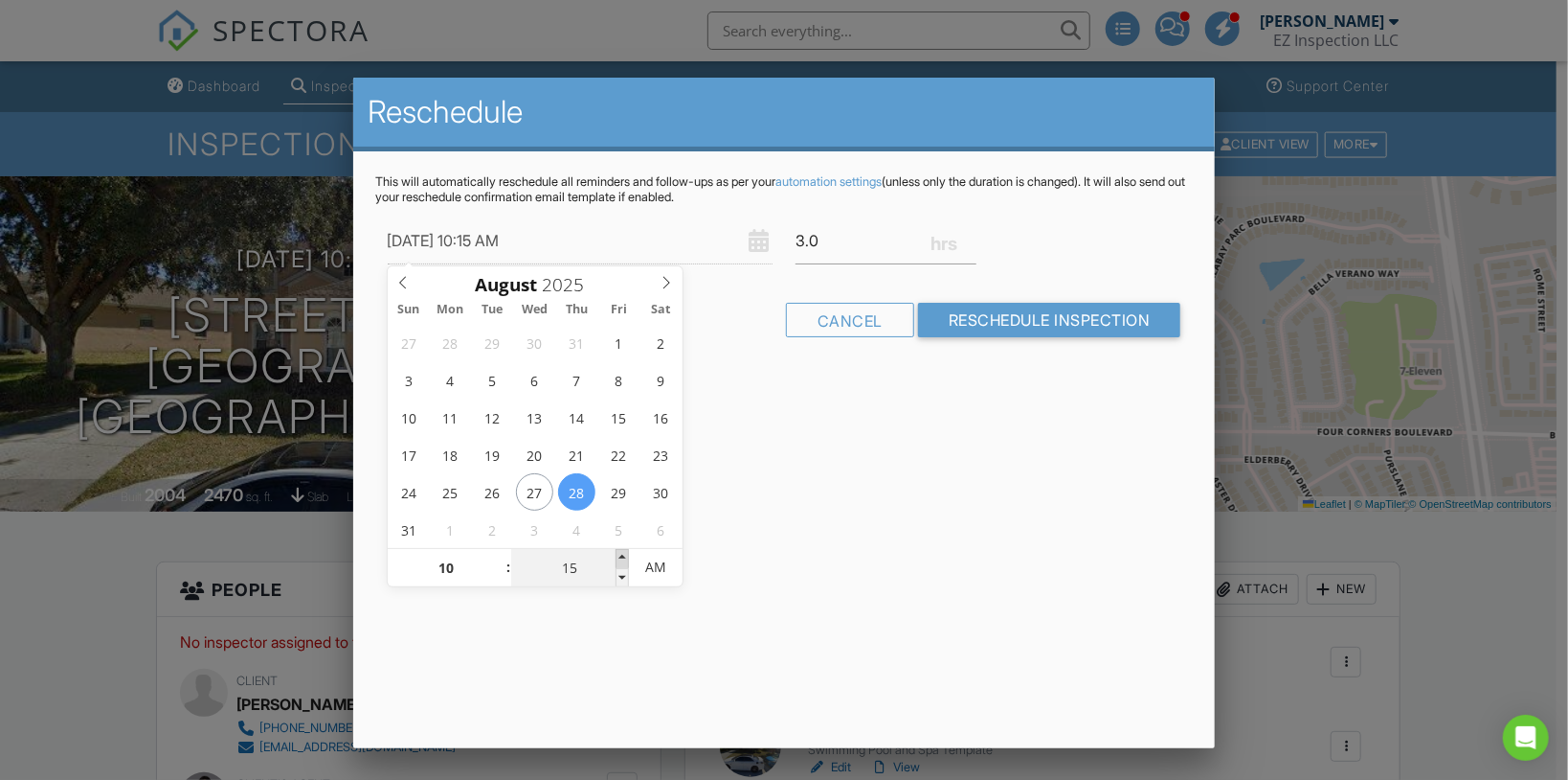
type input "20"
click at [619, 555] on span at bounding box center [622, 559] width 13 height 19
type input "08/28/2025 10:25 AM"
type input "25"
click at [619, 555] on span at bounding box center [622, 559] width 13 height 19
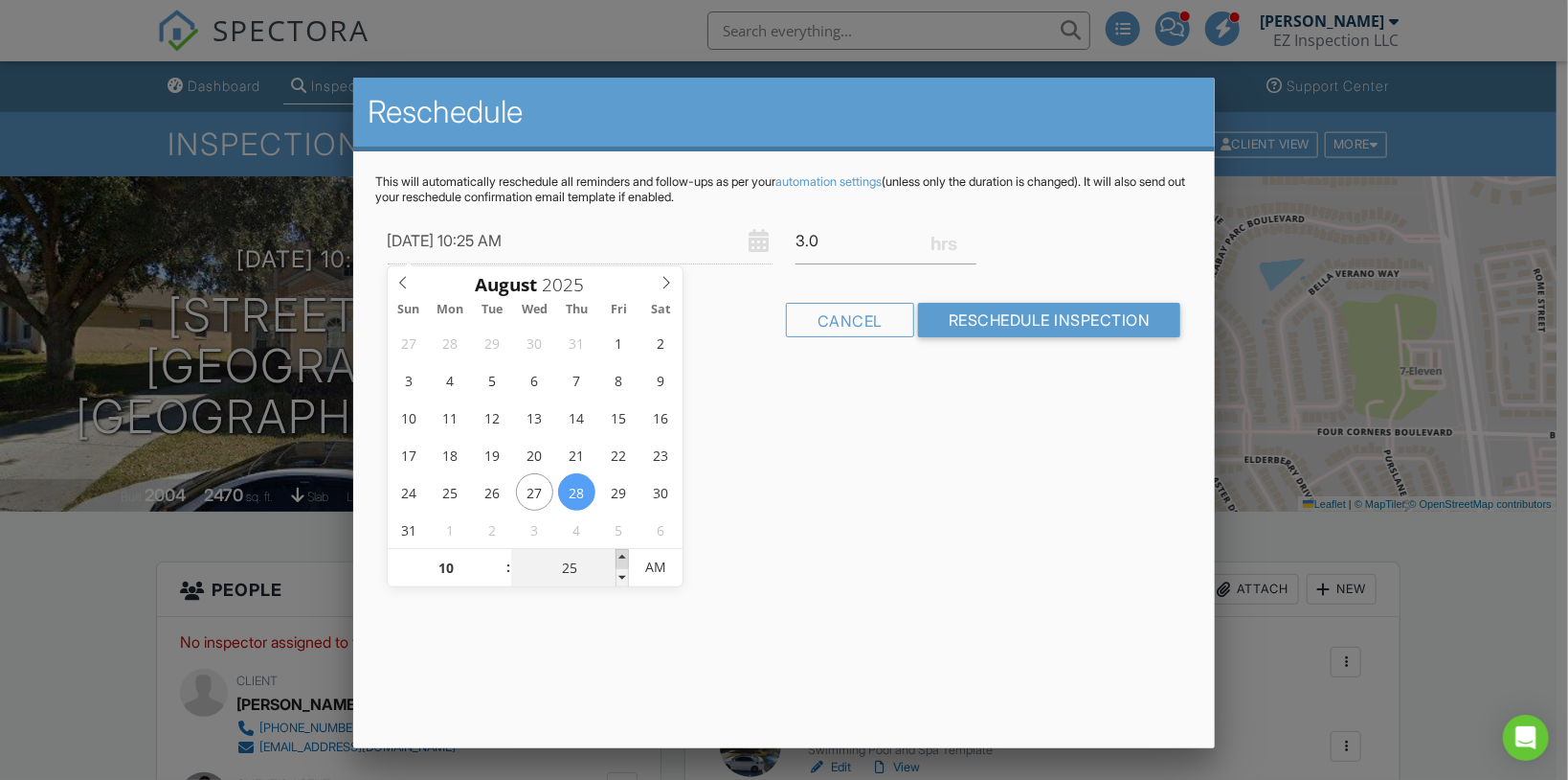
type input "08/28/2025 10:30 AM"
type input "30"
click at [619, 555] on span at bounding box center [622, 559] width 13 height 19
type input "08/28/2025 10:25 AM"
type input "25"
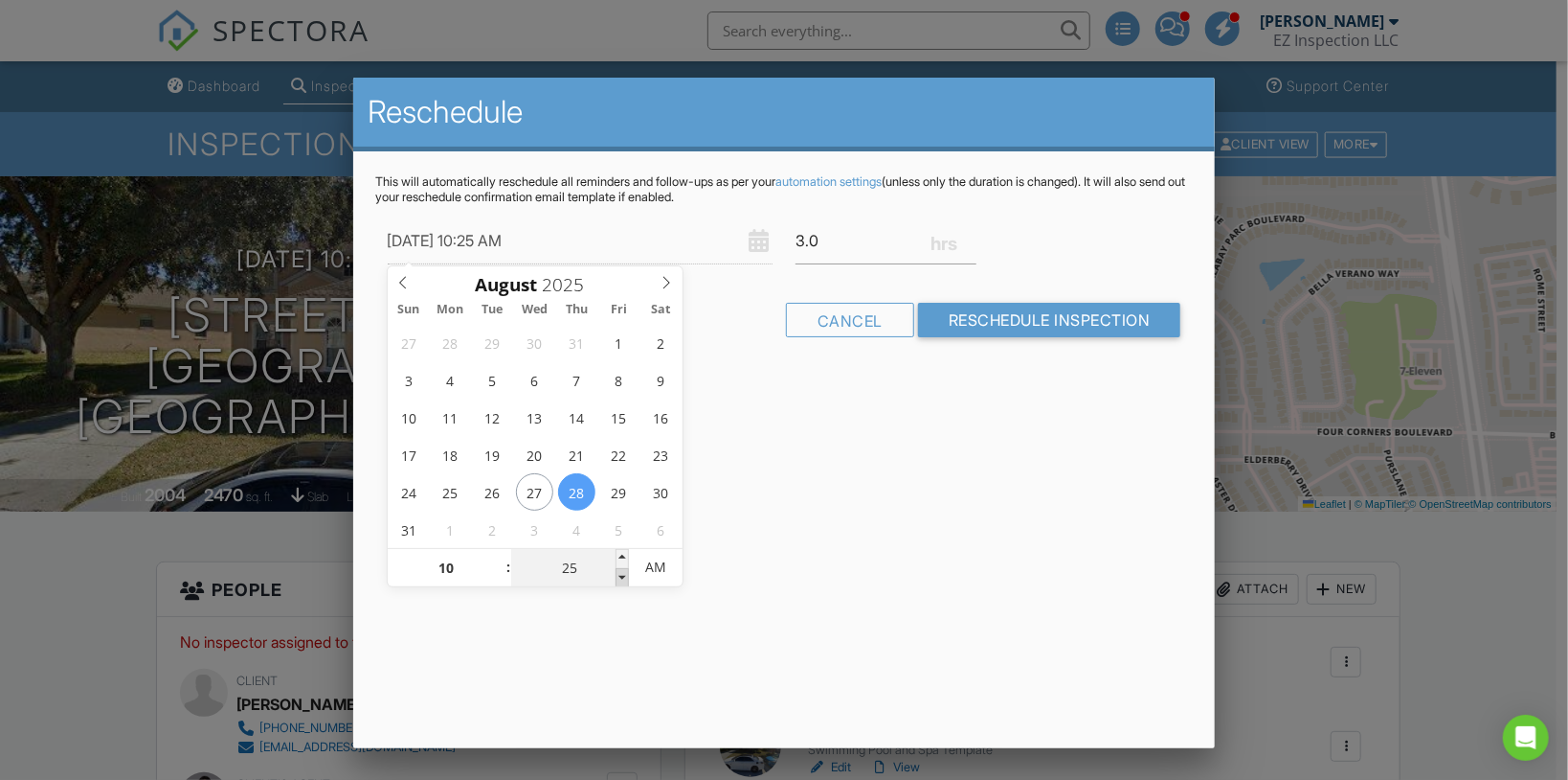
click at [625, 572] on span at bounding box center [622, 577] width 13 height 19
type input "08/28/2025 10:20 AM"
type input "20"
click at [625, 571] on span at bounding box center [622, 577] width 13 height 19
type input "[DATE] 10:15 AM"
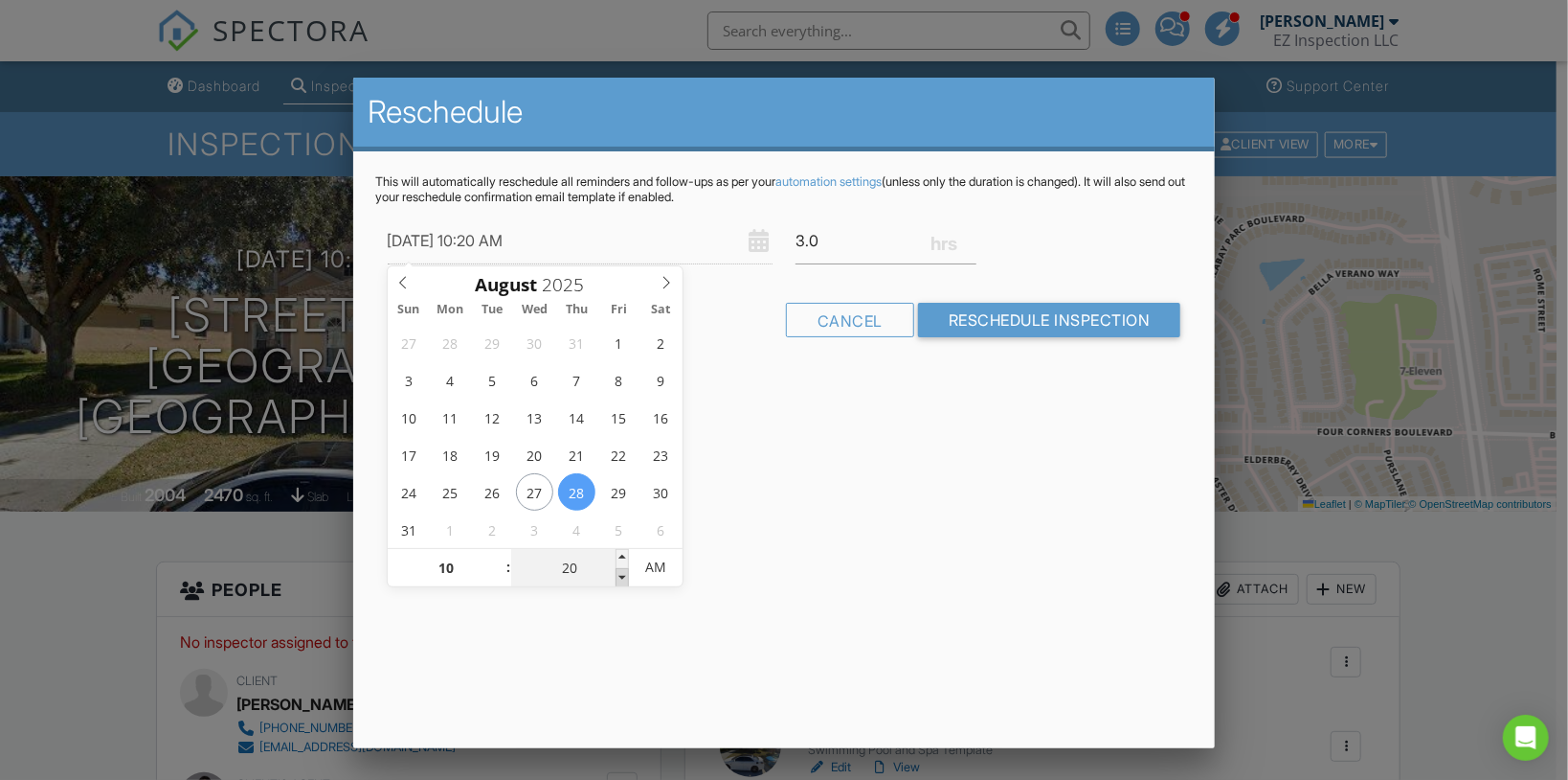
type input "15"
click at [624, 571] on span at bounding box center [622, 577] width 13 height 19
type input "08/28/2025 10:10 AM"
type input "10"
click at [624, 571] on span at bounding box center [622, 577] width 13 height 19
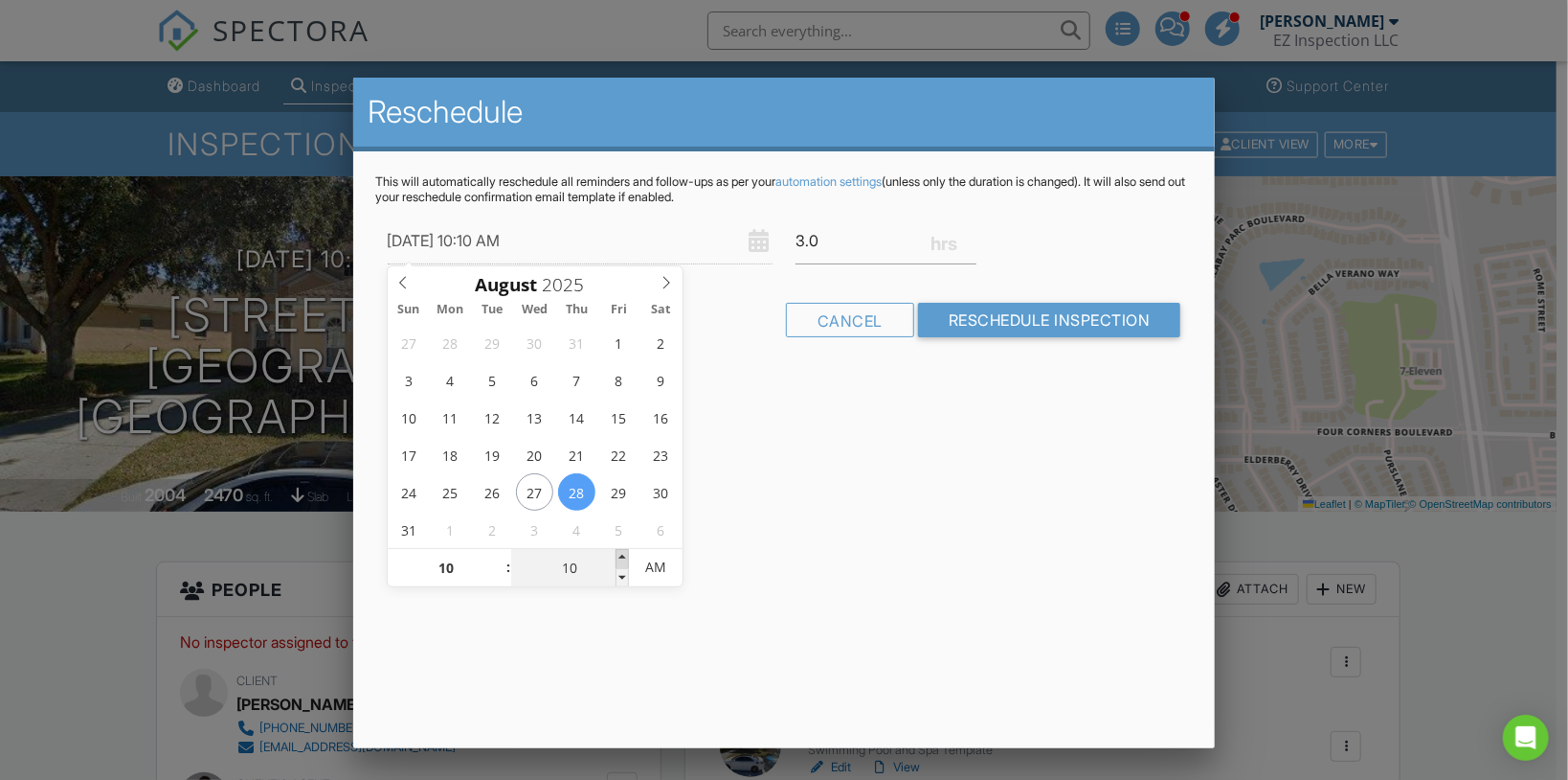
type input "[DATE] 10:15 AM"
type input "15"
click at [622, 555] on span at bounding box center [622, 559] width 13 height 19
type input "08/28/2025 10:10 AM"
type input "10"
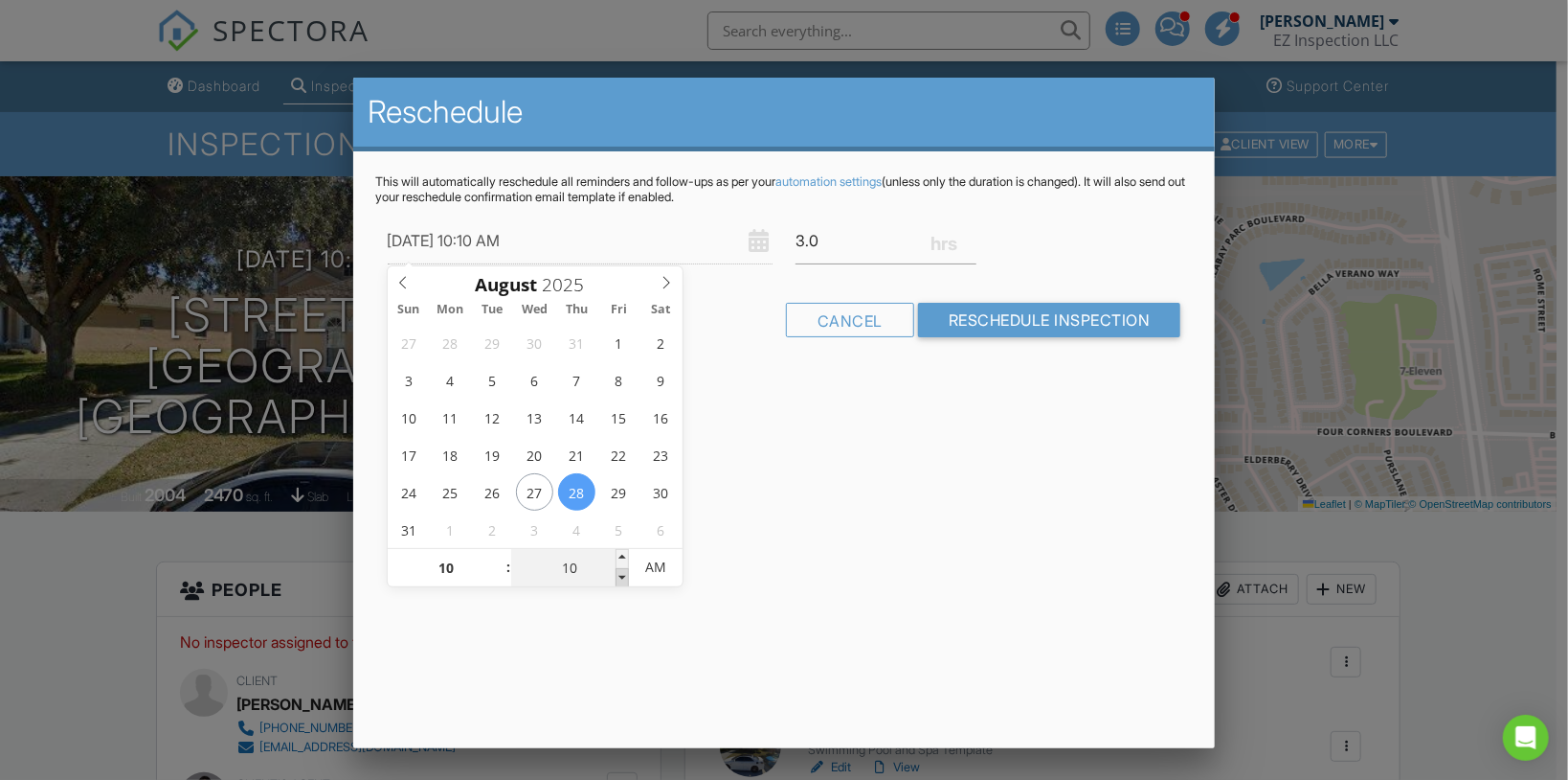
click at [622, 581] on span at bounding box center [622, 577] width 13 height 19
type input "08/28/2025 10:05 AM"
type input "05"
click at [622, 581] on span at bounding box center [622, 577] width 13 height 19
click at [924, 392] on div "Reschedule This will automatically reschedule all reminders and follow-ups as p…" at bounding box center [784, 413] width 862 height 670
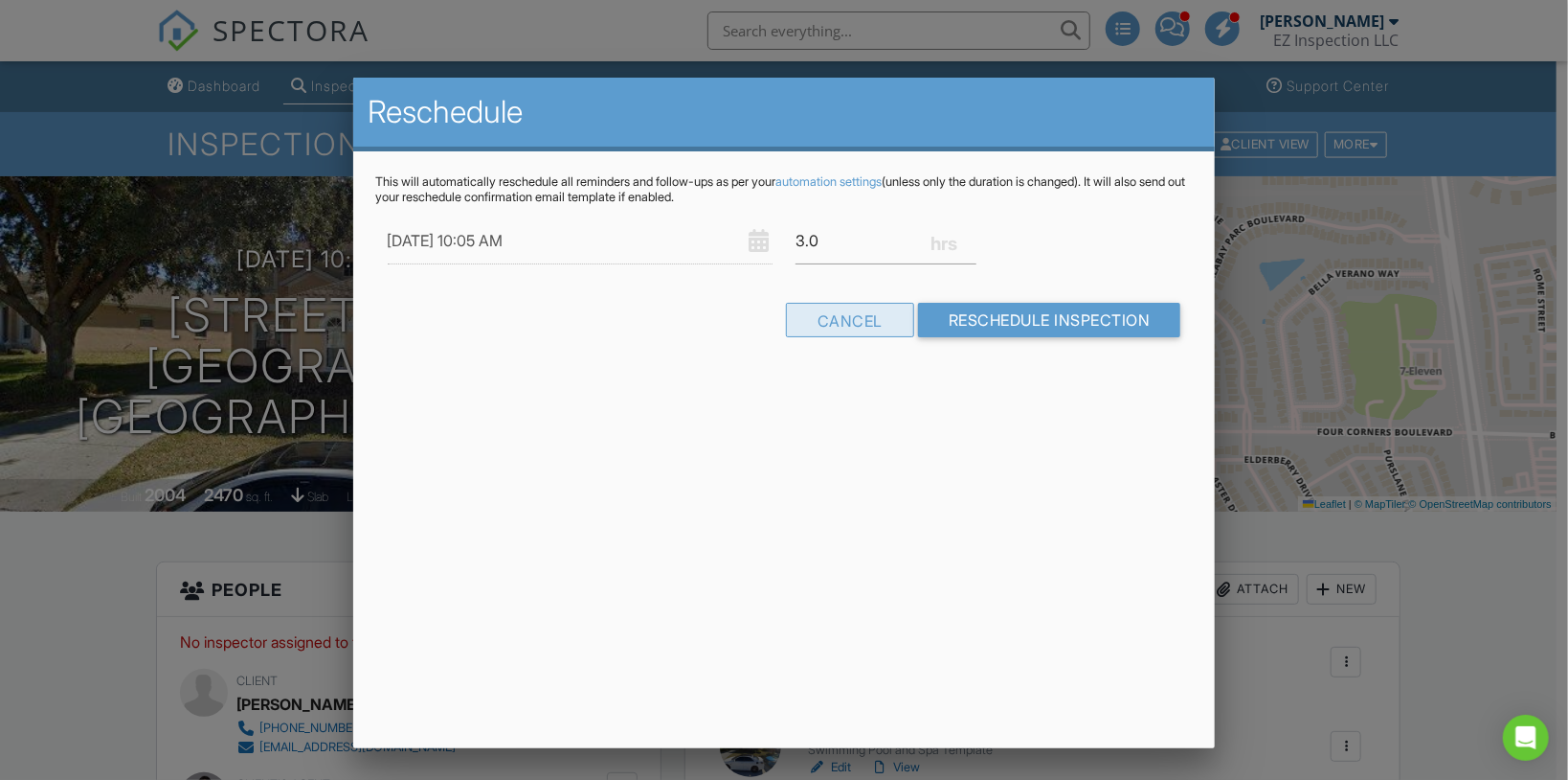
click at [868, 320] on div "Cancel" at bounding box center [850, 320] width 128 height 35
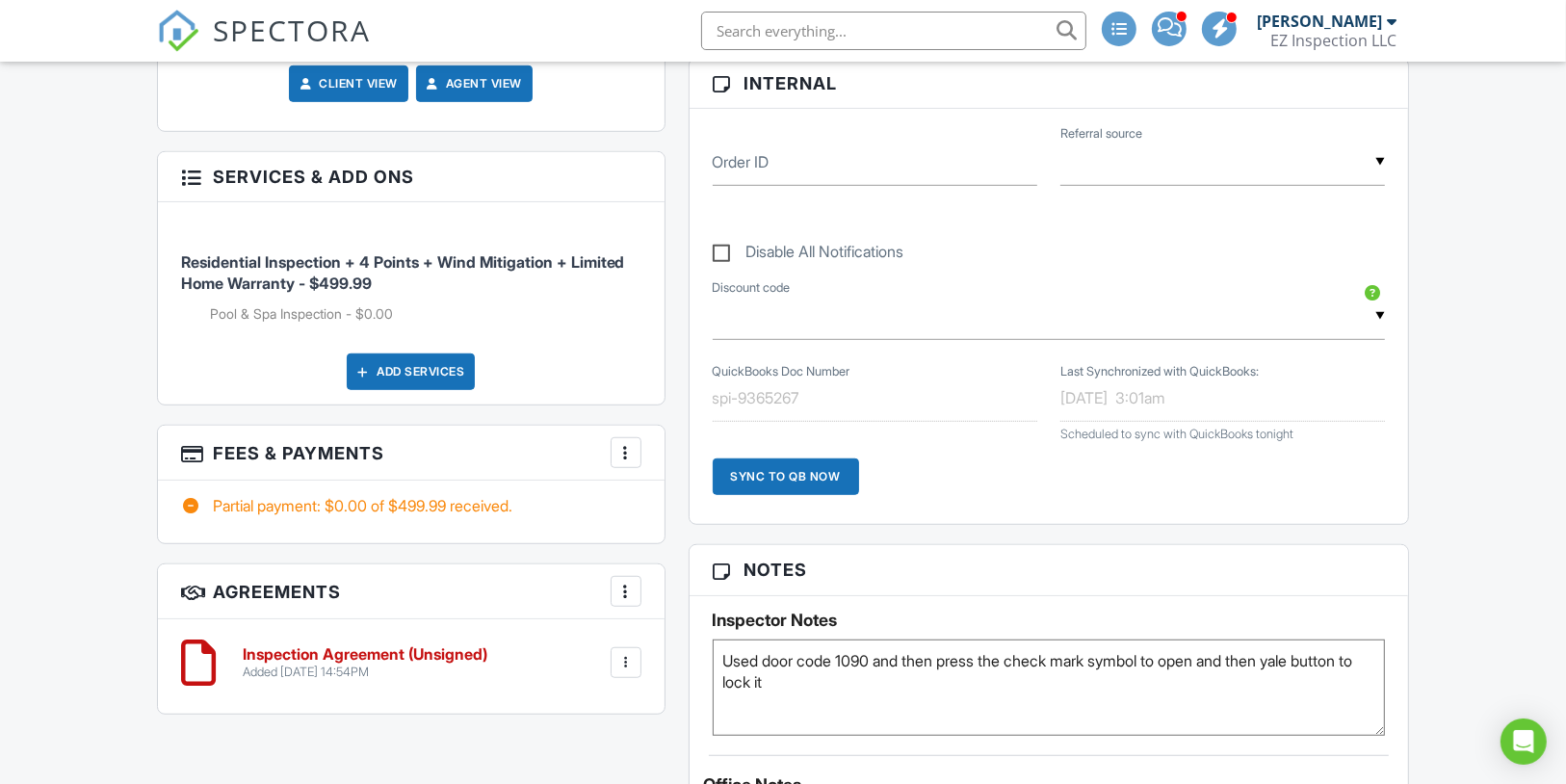
scroll to position [1000, 0]
click at [633, 462] on div at bounding box center [626, 452] width 19 height 19
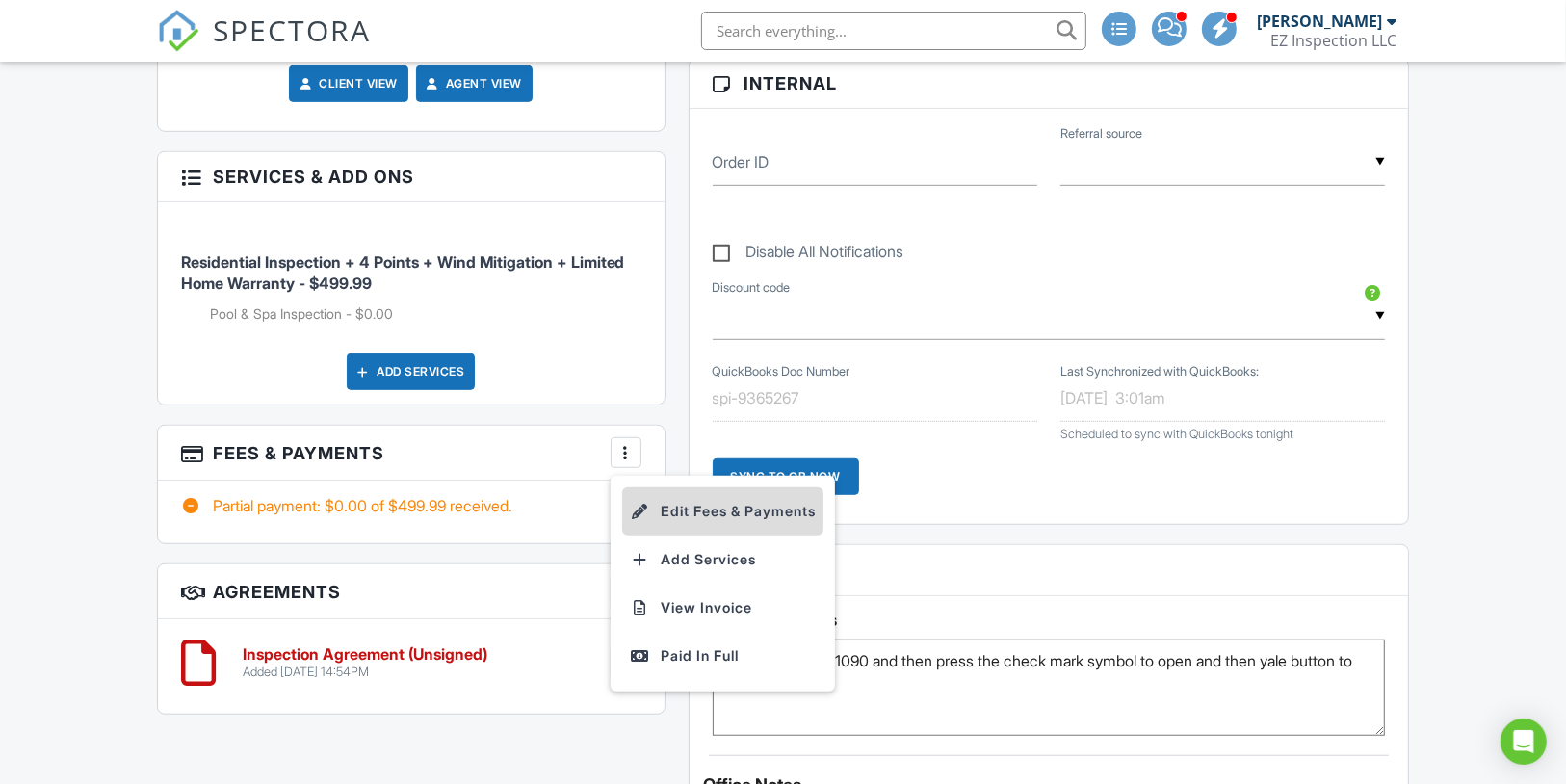
click at [665, 532] on li "Edit Fees & Payments" at bounding box center [723, 511] width 201 height 48
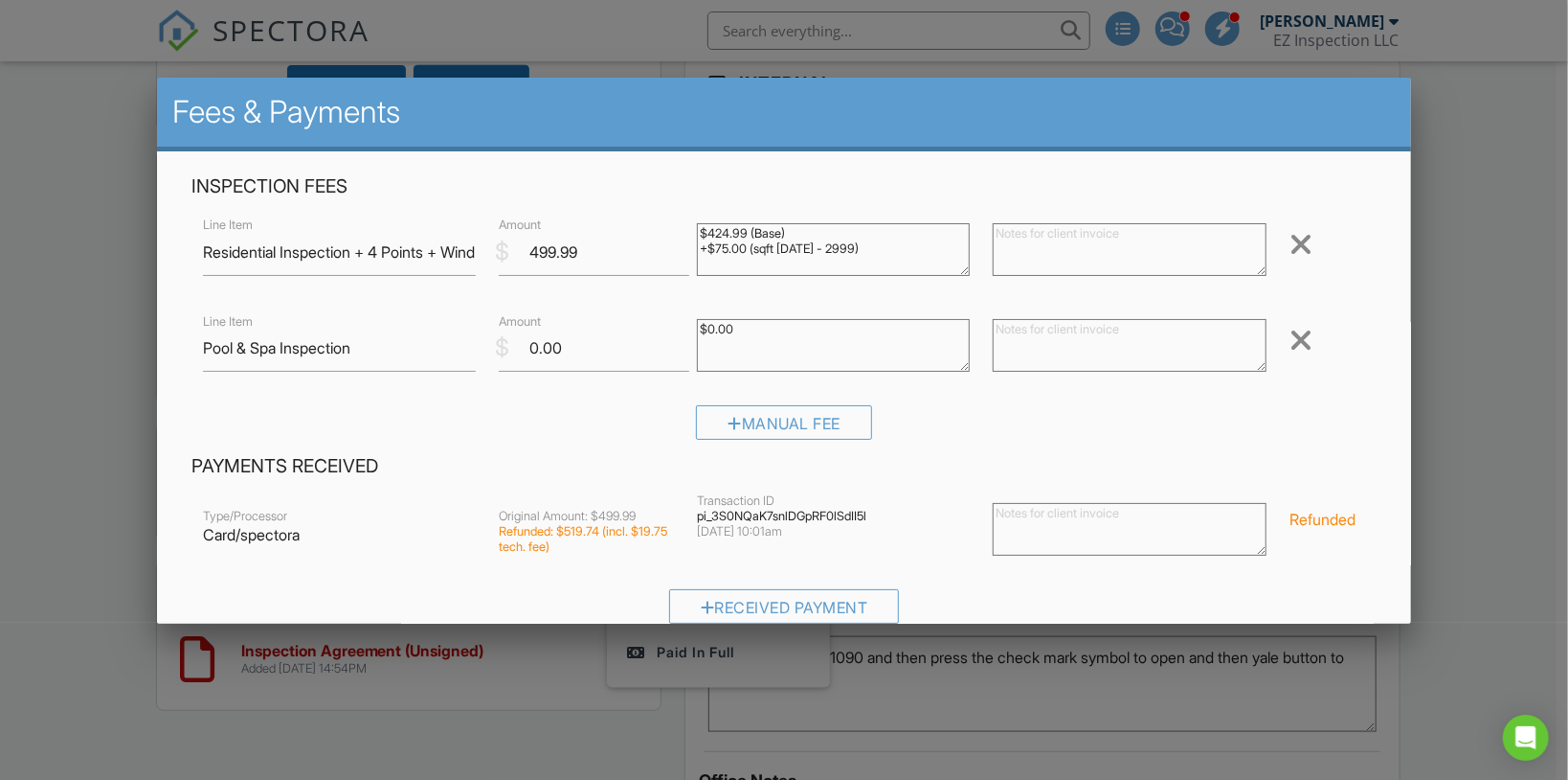
click at [1452, 329] on div at bounding box center [784, 391] width 1568 height 975
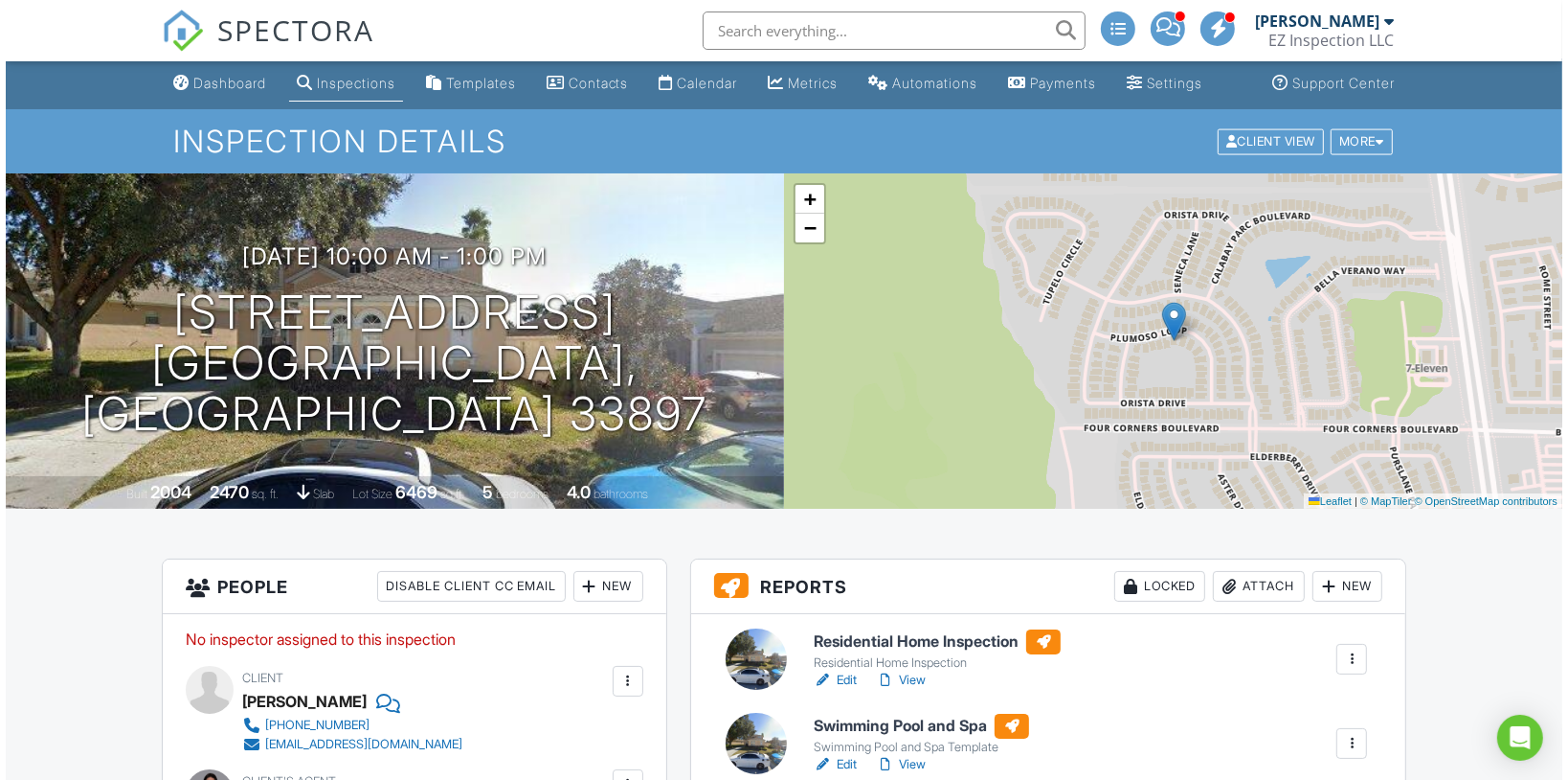
scroll to position [0, 0]
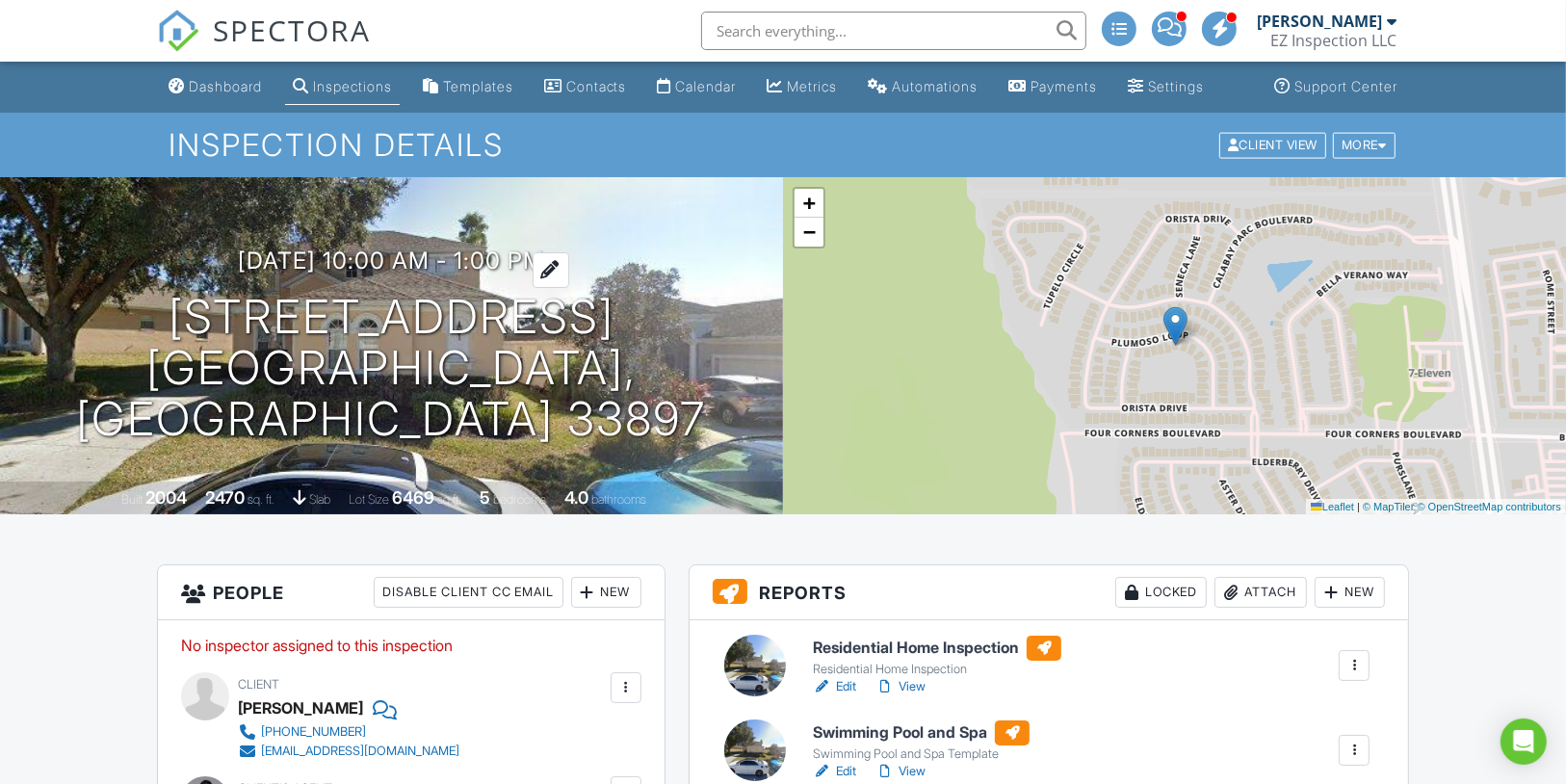
click at [525, 274] on h3 "08/28/2025 10:00 am - 1:00 pm" at bounding box center [392, 260] width 307 height 26
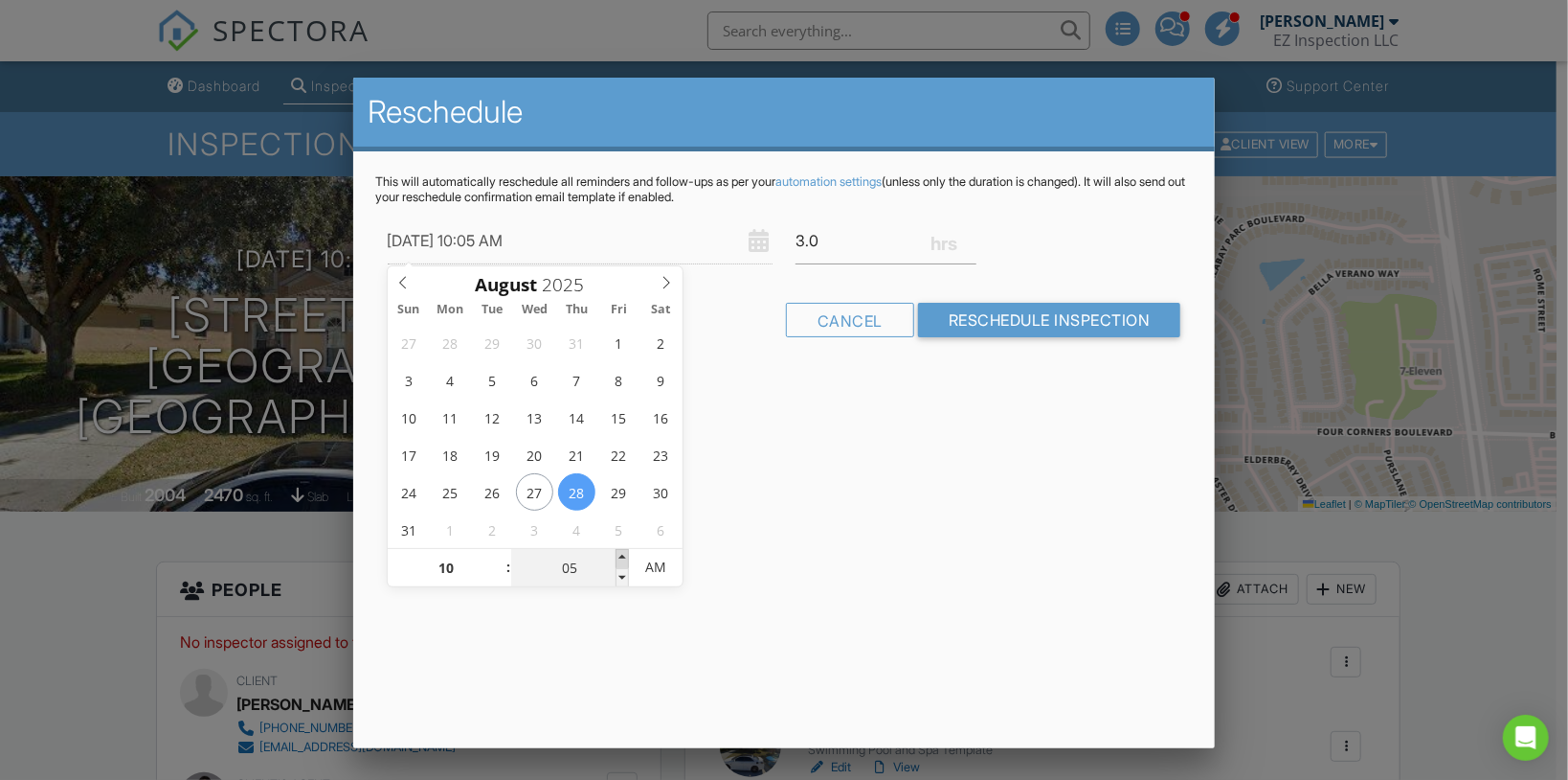
type input "08/28/2025 10:10 AM"
type input "10"
click at [620, 554] on span at bounding box center [622, 559] width 13 height 19
type input "[DATE] 10:15 AM"
type input "15"
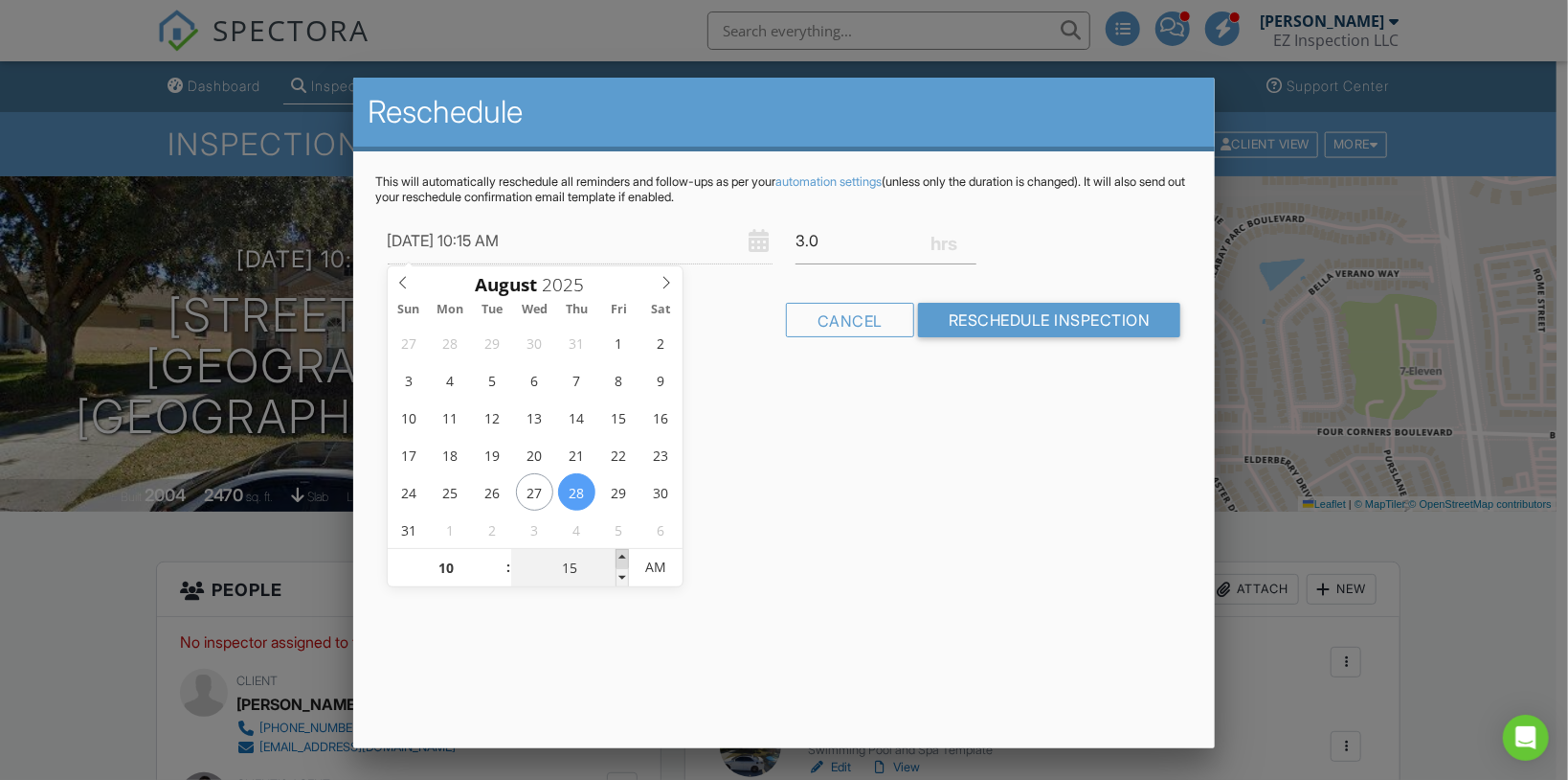
click at [620, 554] on span at bounding box center [622, 559] width 13 height 19
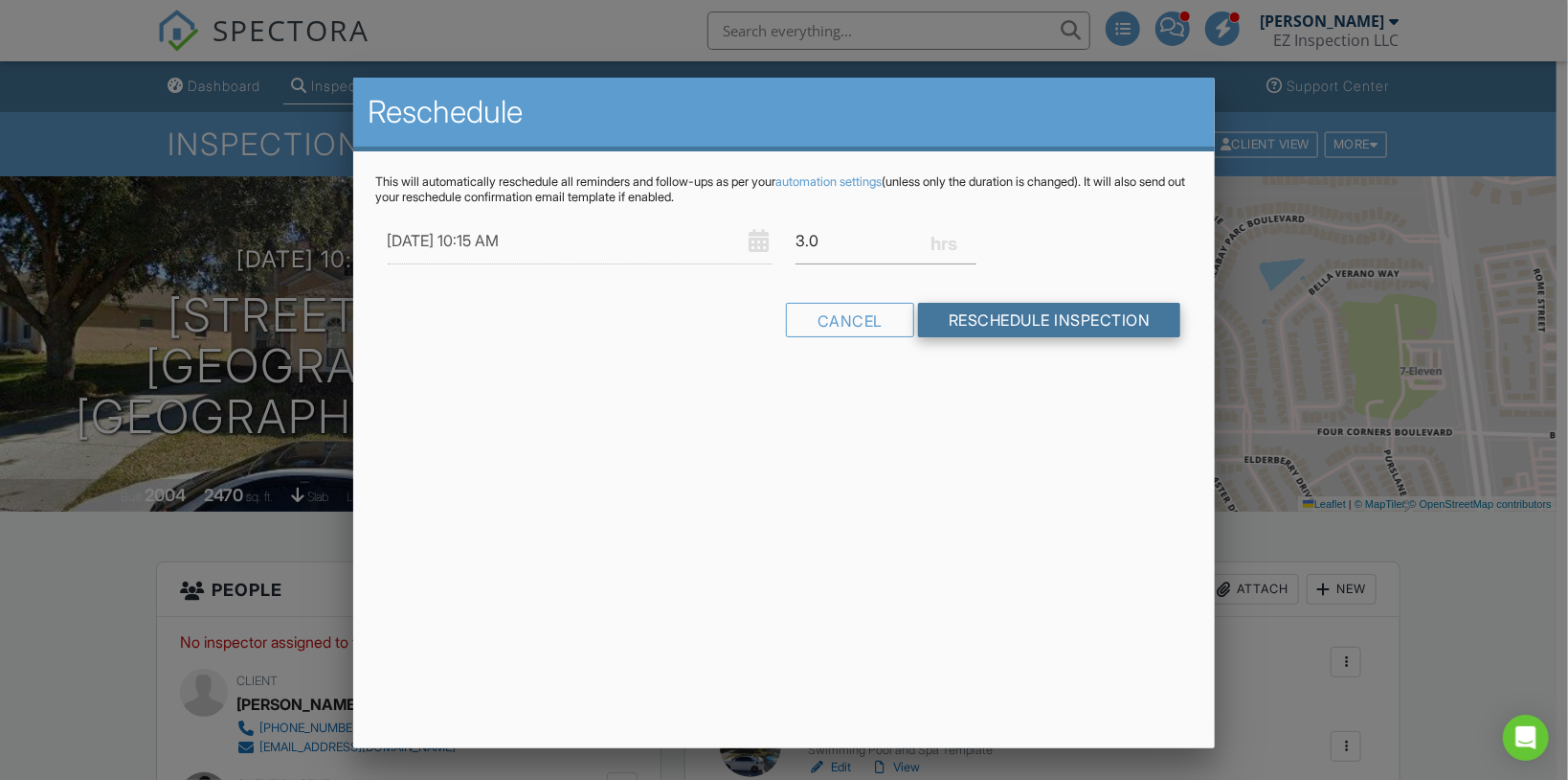
click at [992, 315] on input "Reschedule Inspection" at bounding box center [1050, 320] width 263 height 35
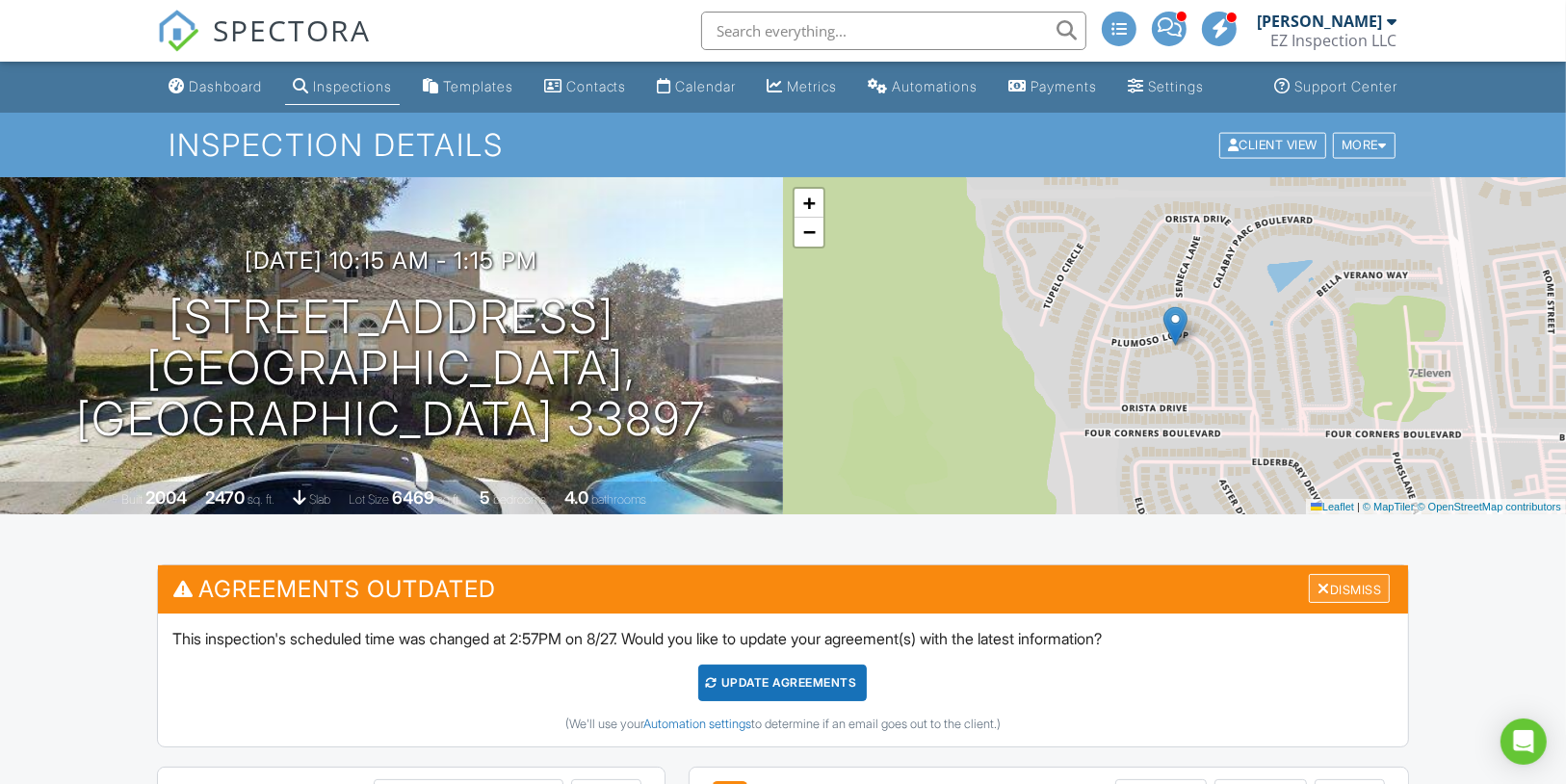
click at [1366, 603] on div "Dismiss" at bounding box center [1349, 588] width 81 height 30
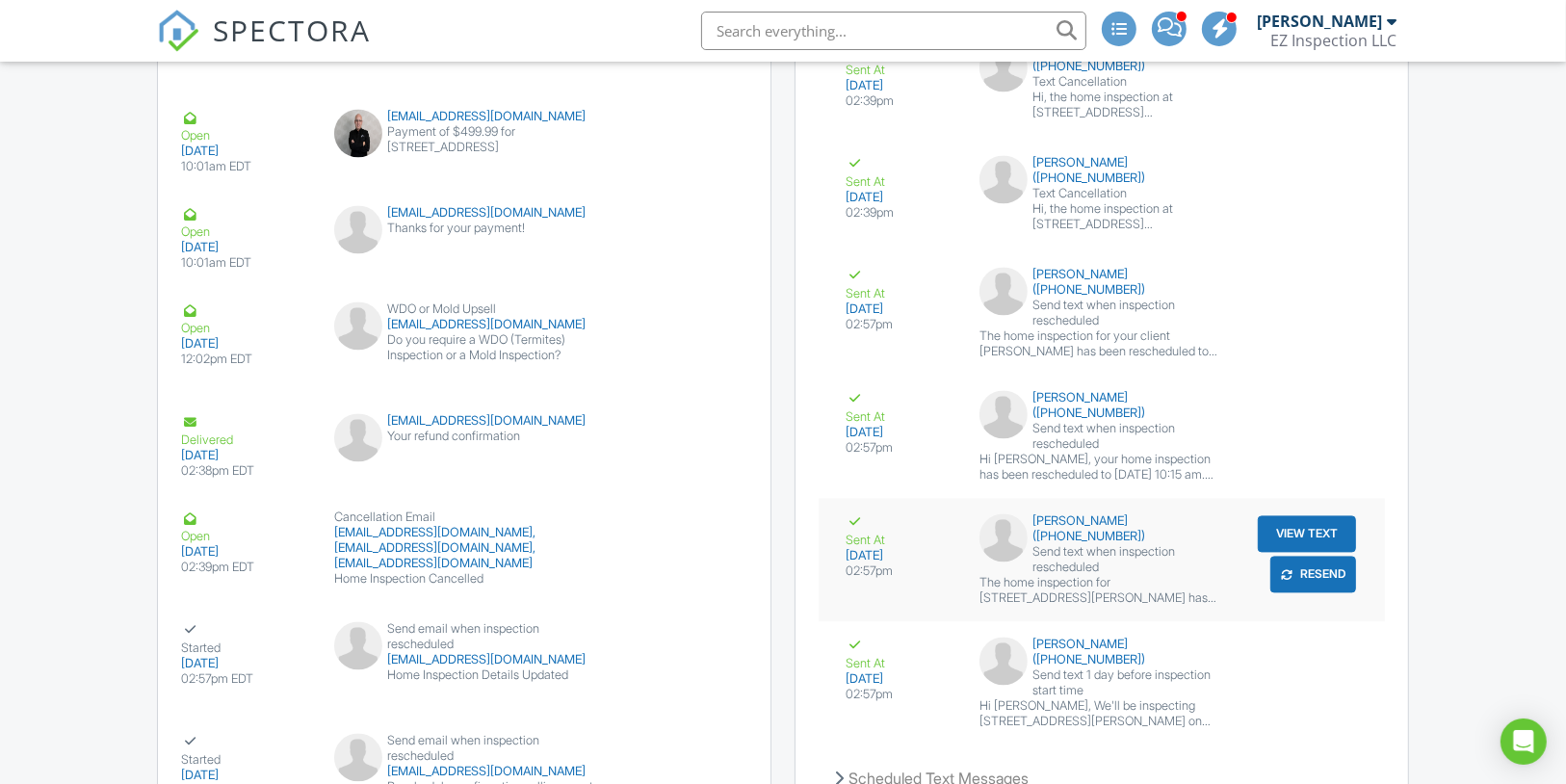
scroll to position [3311, 0]
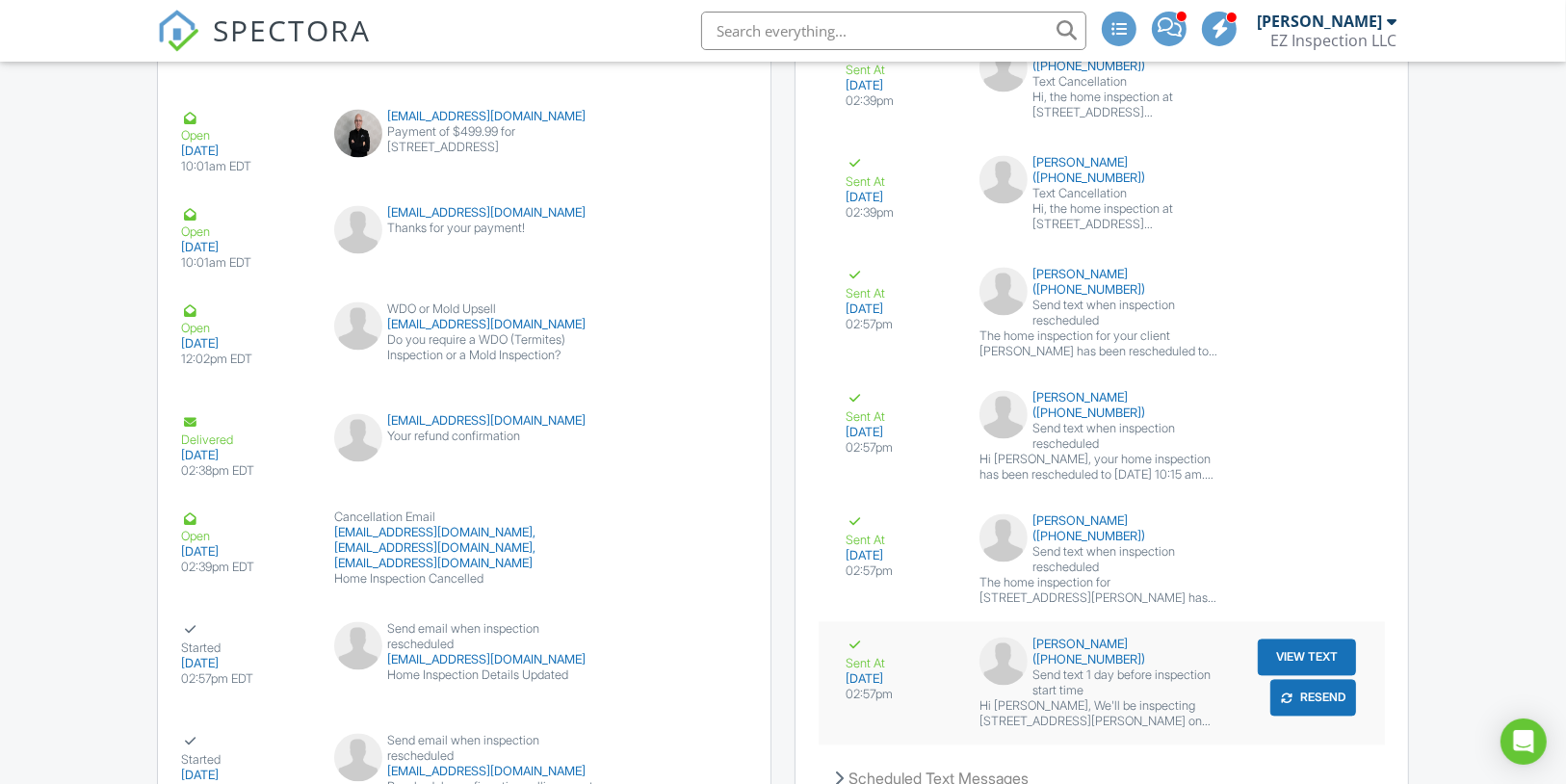
click at [1162, 698] on div "Hi [PERSON_NAME], We'll be inspecting [STREET_ADDRESS][PERSON_NAME] on [DATE] 1…" at bounding box center [1102, 713] width 245 height 31
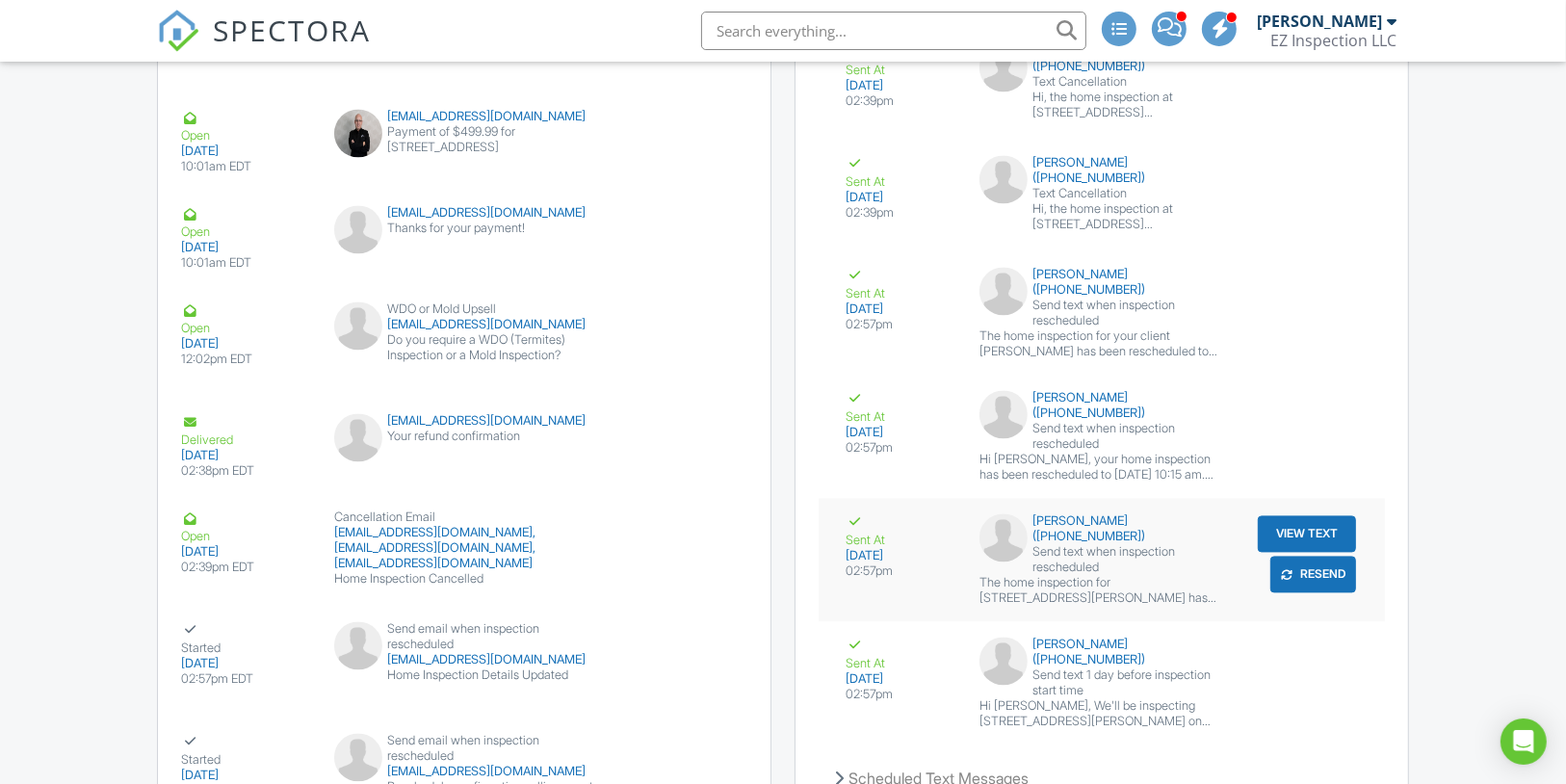
click at [1300, 515] on button "View Text" at bounding box center [1307, 534] width 99 height 37
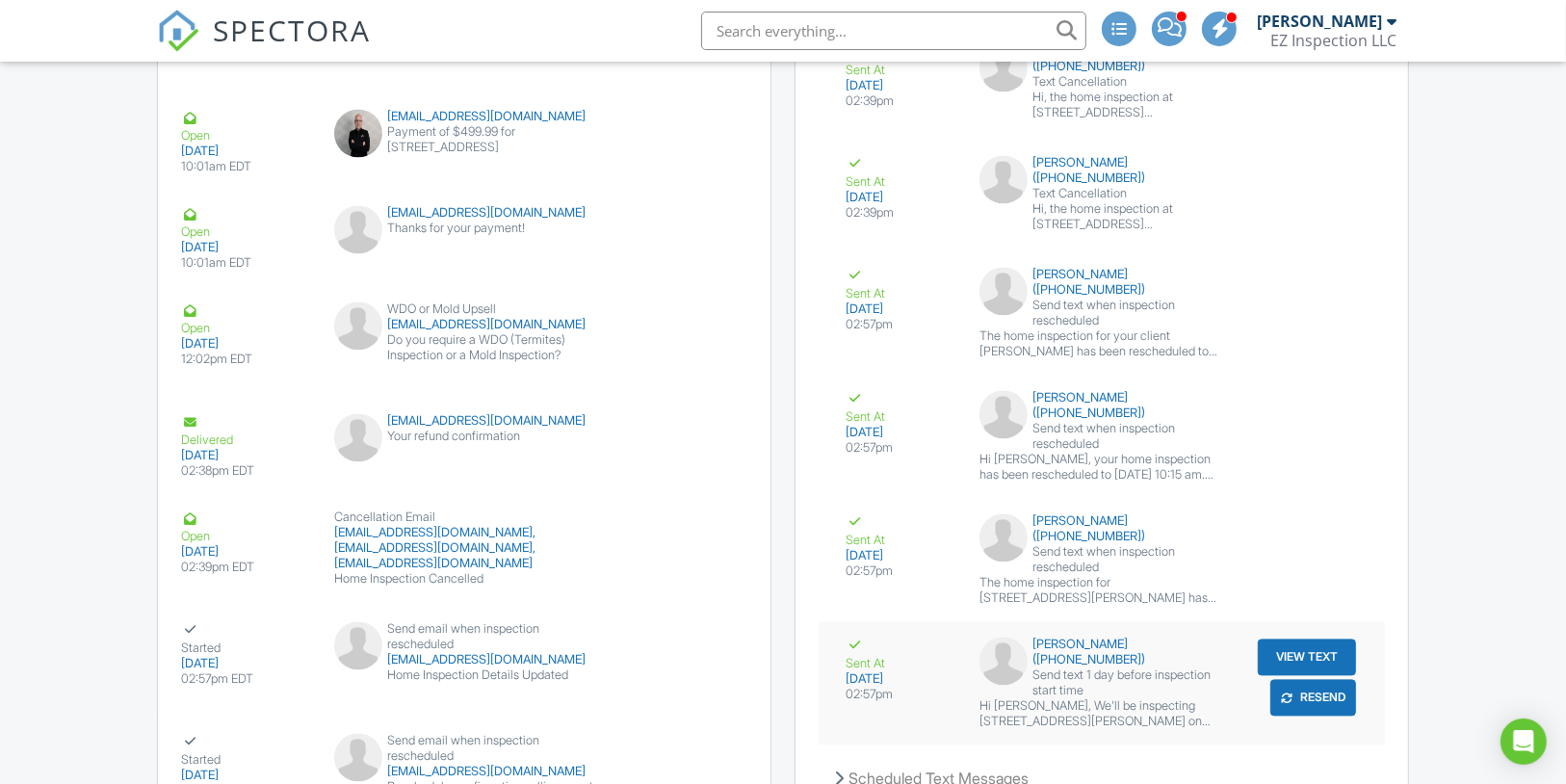
click at [1288, 638] on button "View Text" at bounding box center [1307, 656] width 99 height 37
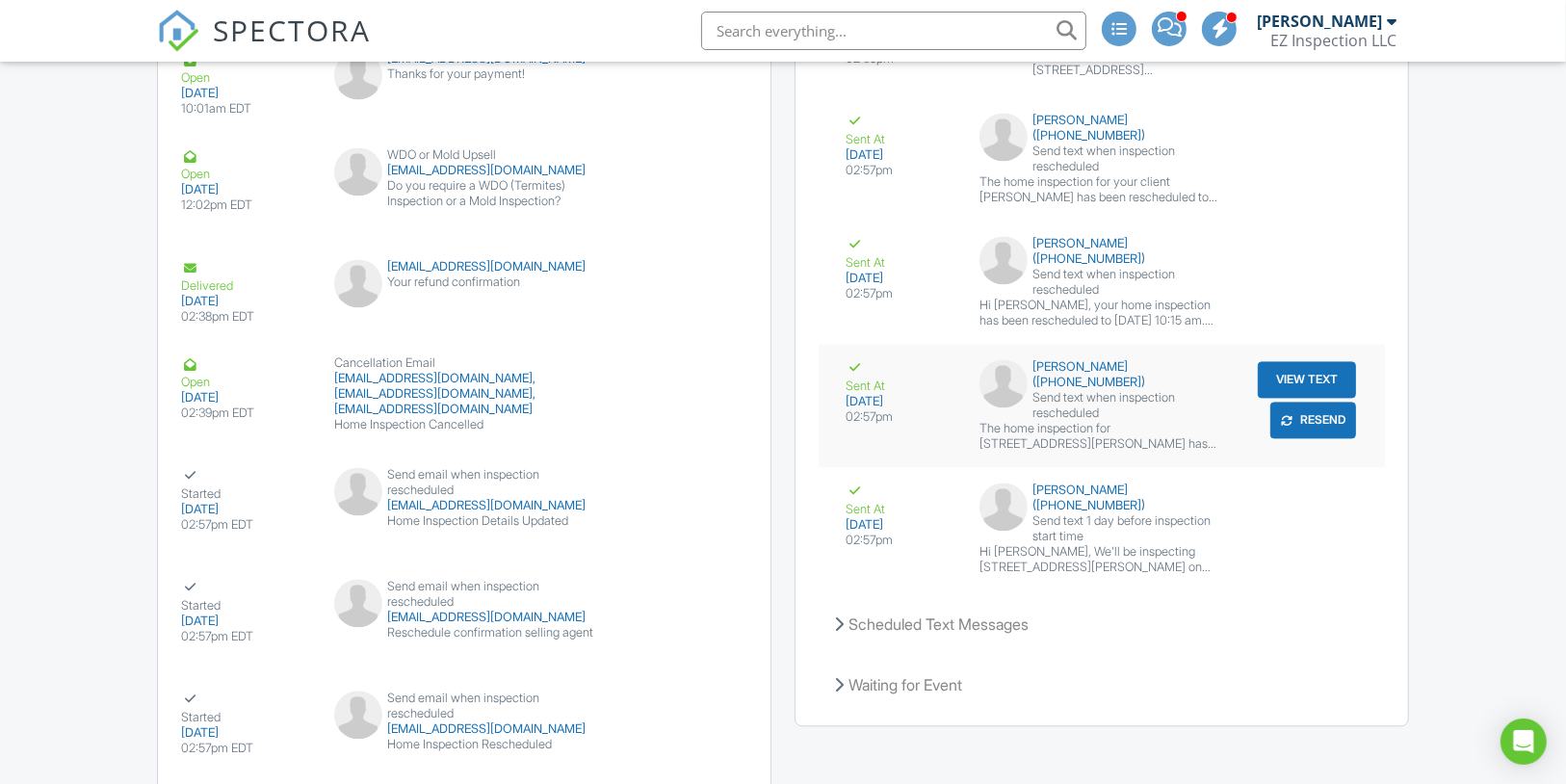
scroll to position [3466, 0]
click at [1169, 28] on span at bounding box center [1169, 27] width 24 height 1
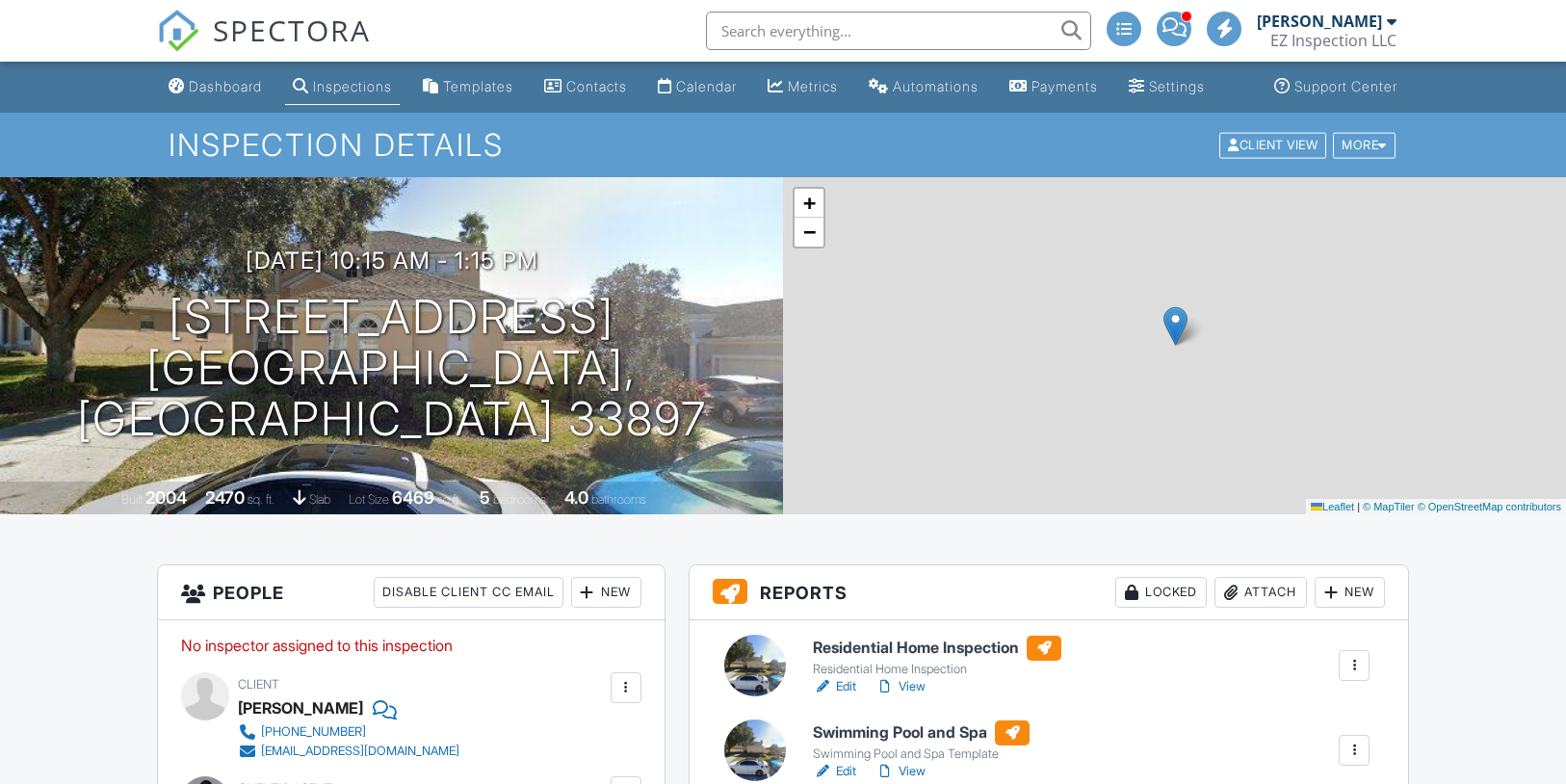
scroll to position [1095, 0]
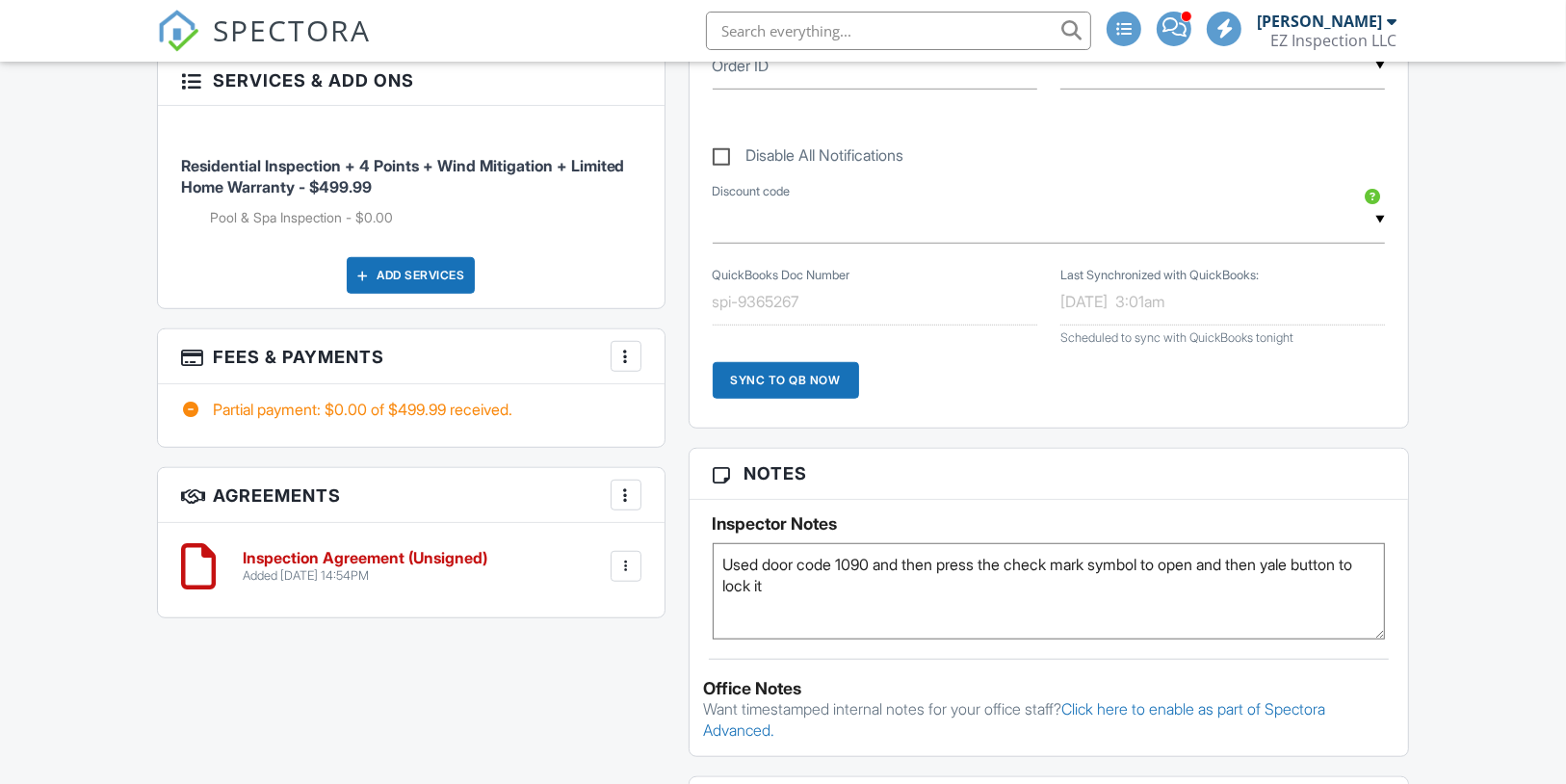
click at [624, 365] on div at bounding box center [626, 356] width 19 height 19
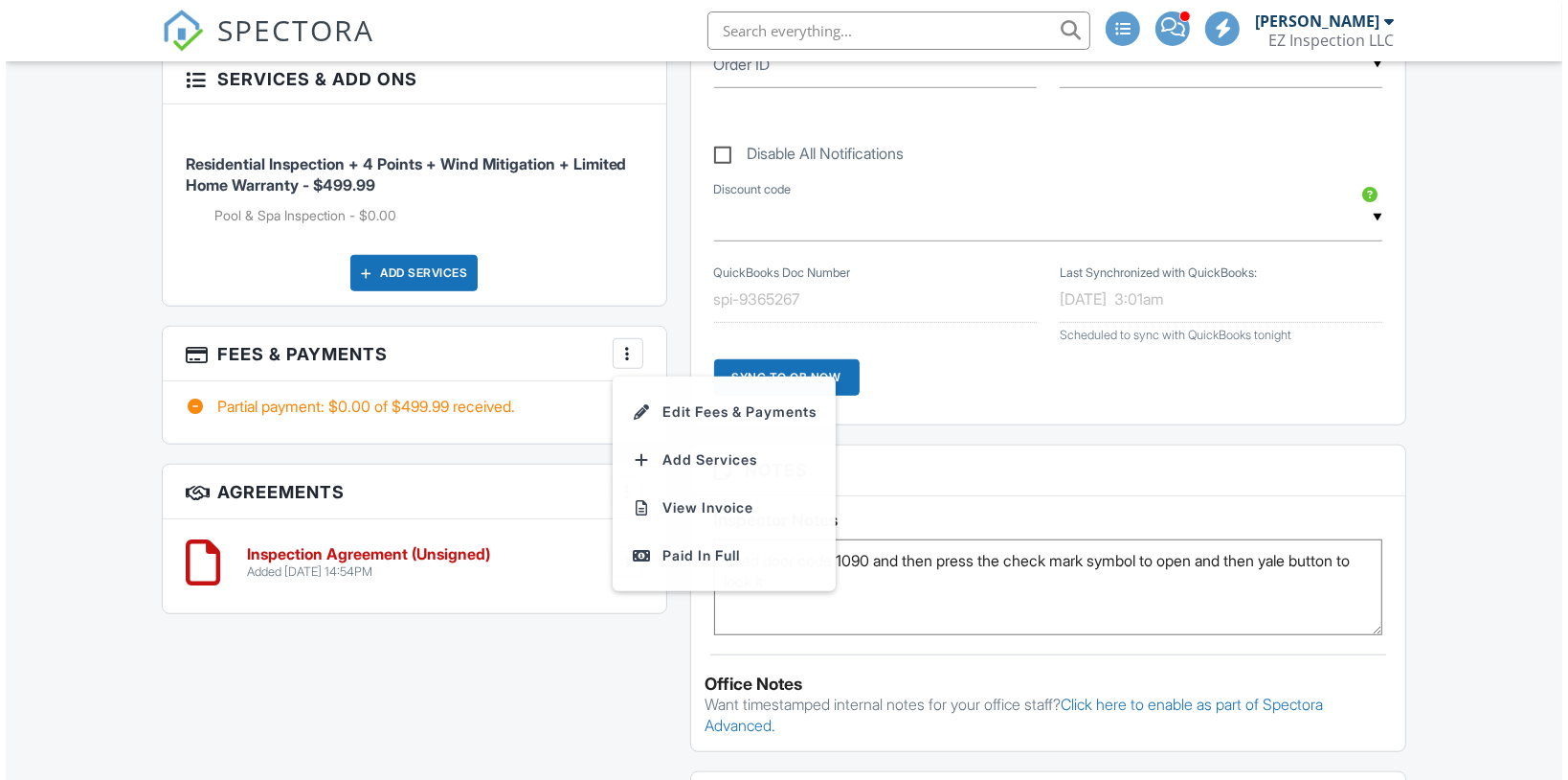
scroll to position [1110, 0]
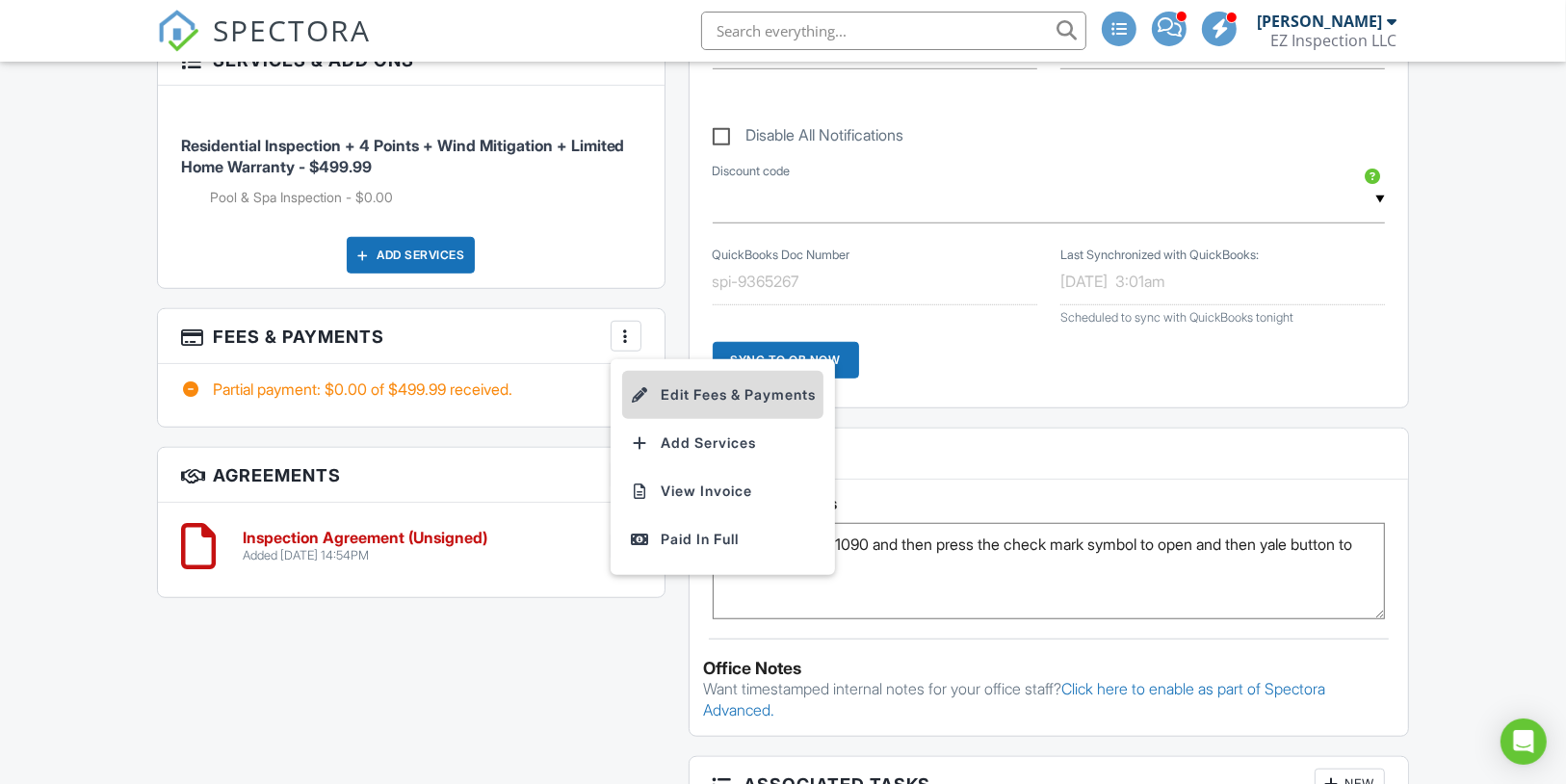
click at [661, 414] on li "Edit Fees & Payments" at bounding box center [723, 394] width 201 height 48
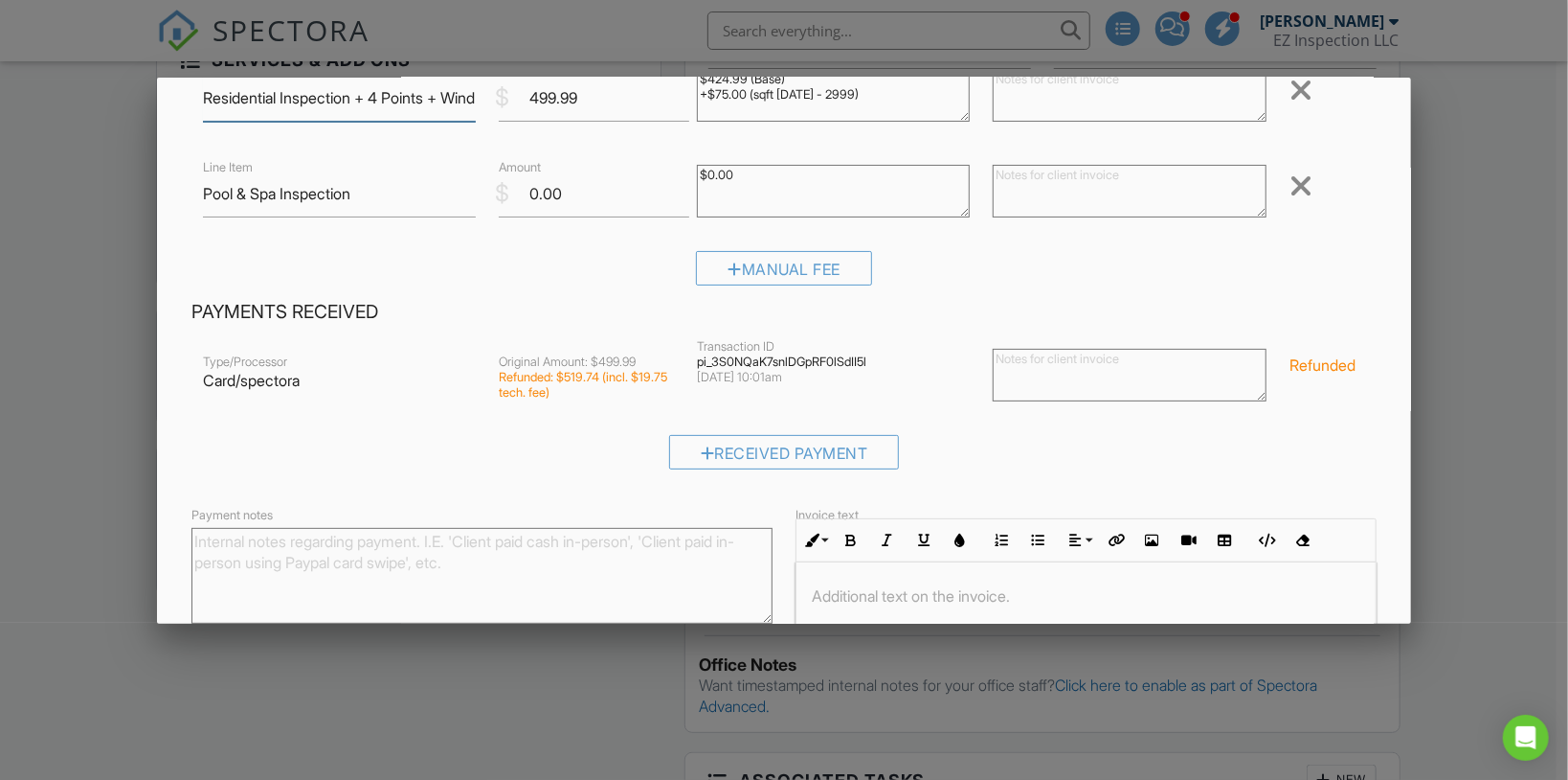
scroll to position [153, 0]
drag, startPoint x: 498, startPoint y: 374, endPoint x: 618, endPoint y: 396, distance: 122.0
click at [618, 396] on div "Refunded: $519.74 (incl. $19.75 tech. fee)" at bounding box center [585, 386] width 174 height 31
copy div "Refunded: $519.74 (incl. $19.75 tech. fee)"
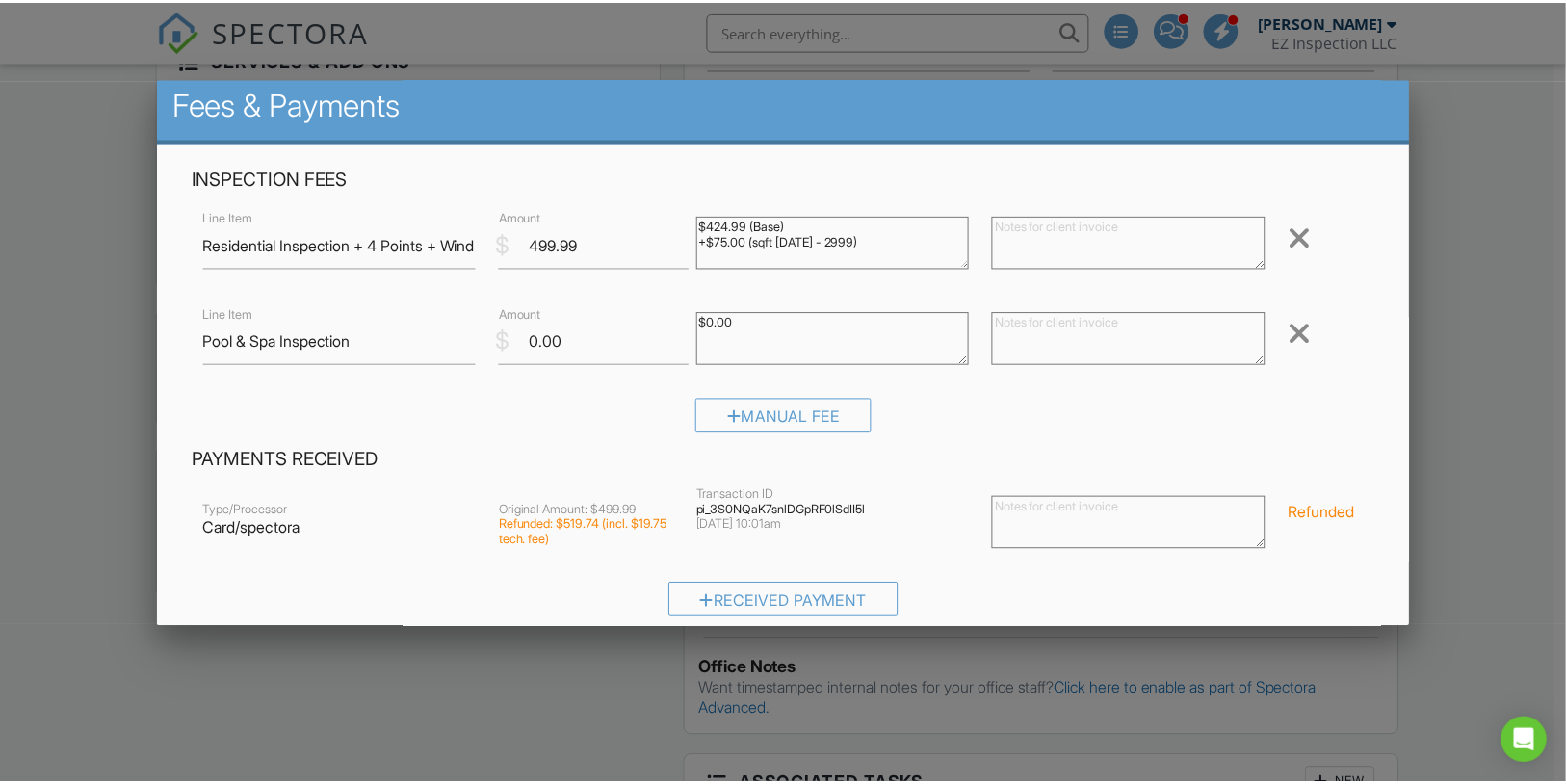
scroll to position [0, 0]
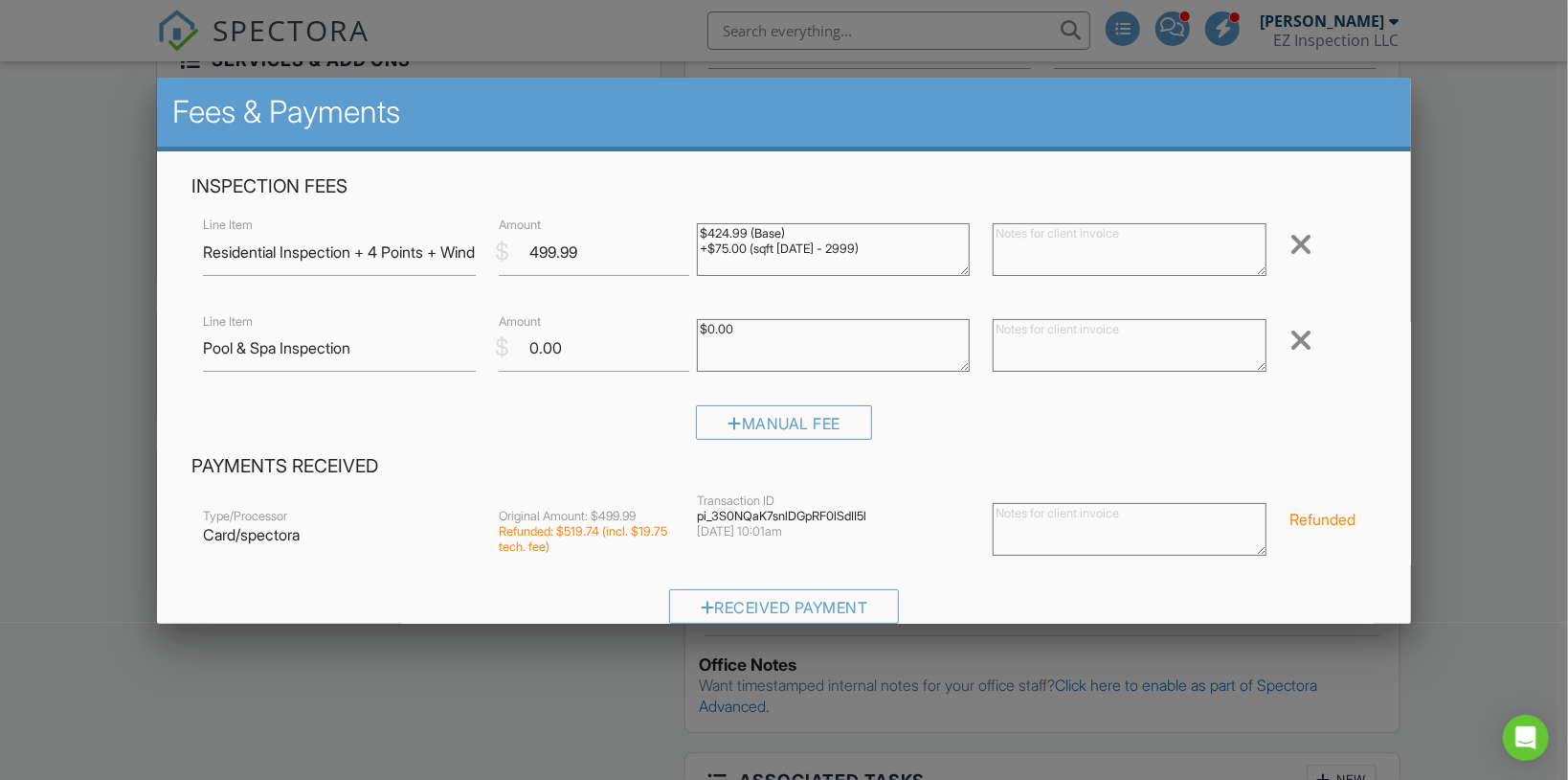
click at [1439, 293] on div at bounding box center [784, 391] width 1568 height 975
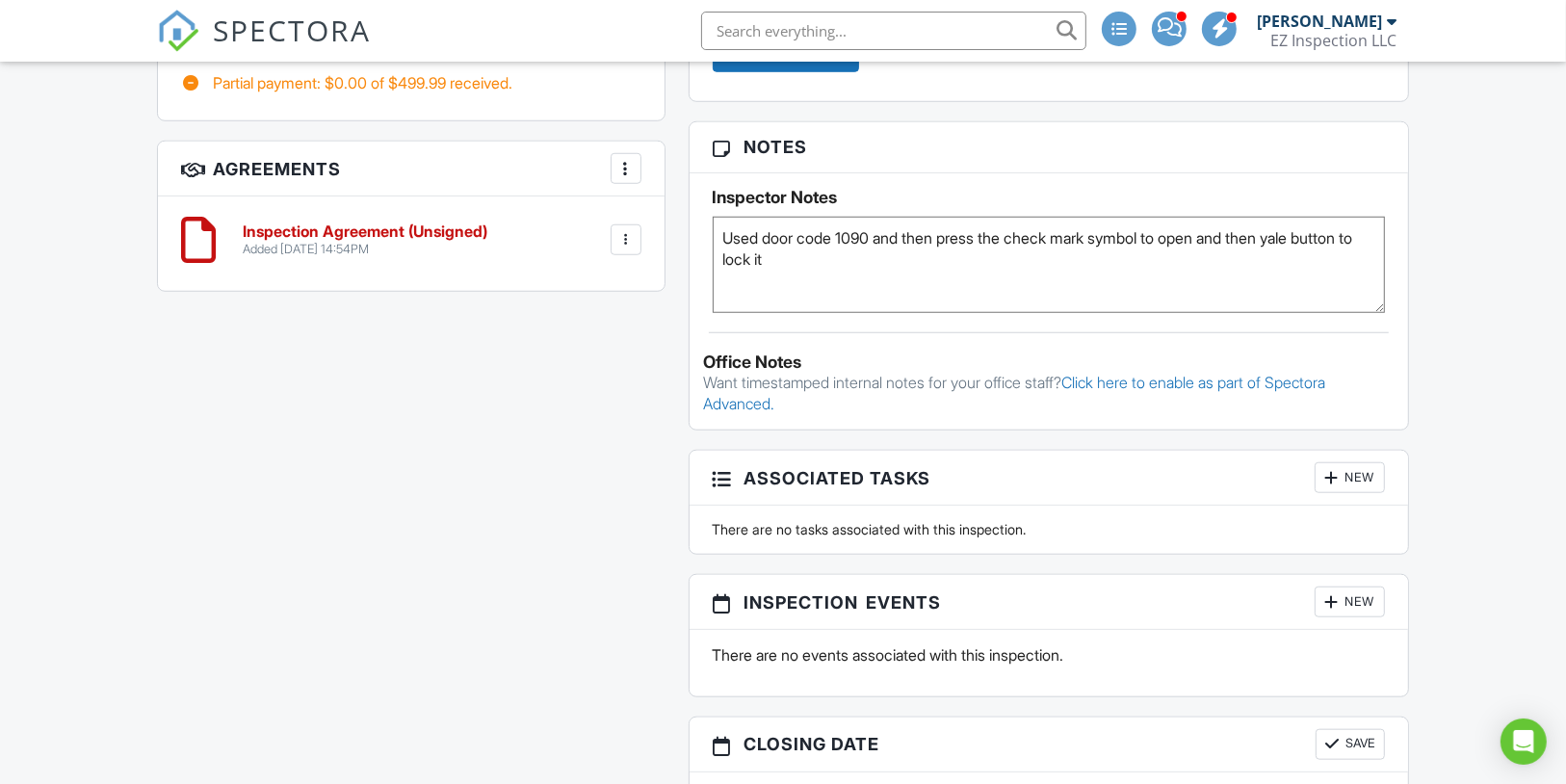
scroll to position [1423, 0]
click at [892, 255] on textarea "Used door code 1090 and then press the check mark symbol to open and then yale …" at bounding box center [1049, 264] width 673 height 97
click at [910, 288] on textarea "Used door code 1090 and then press the check mark symbol to open and then yale …" at bounding box center [1049, 264] width 673 height 97
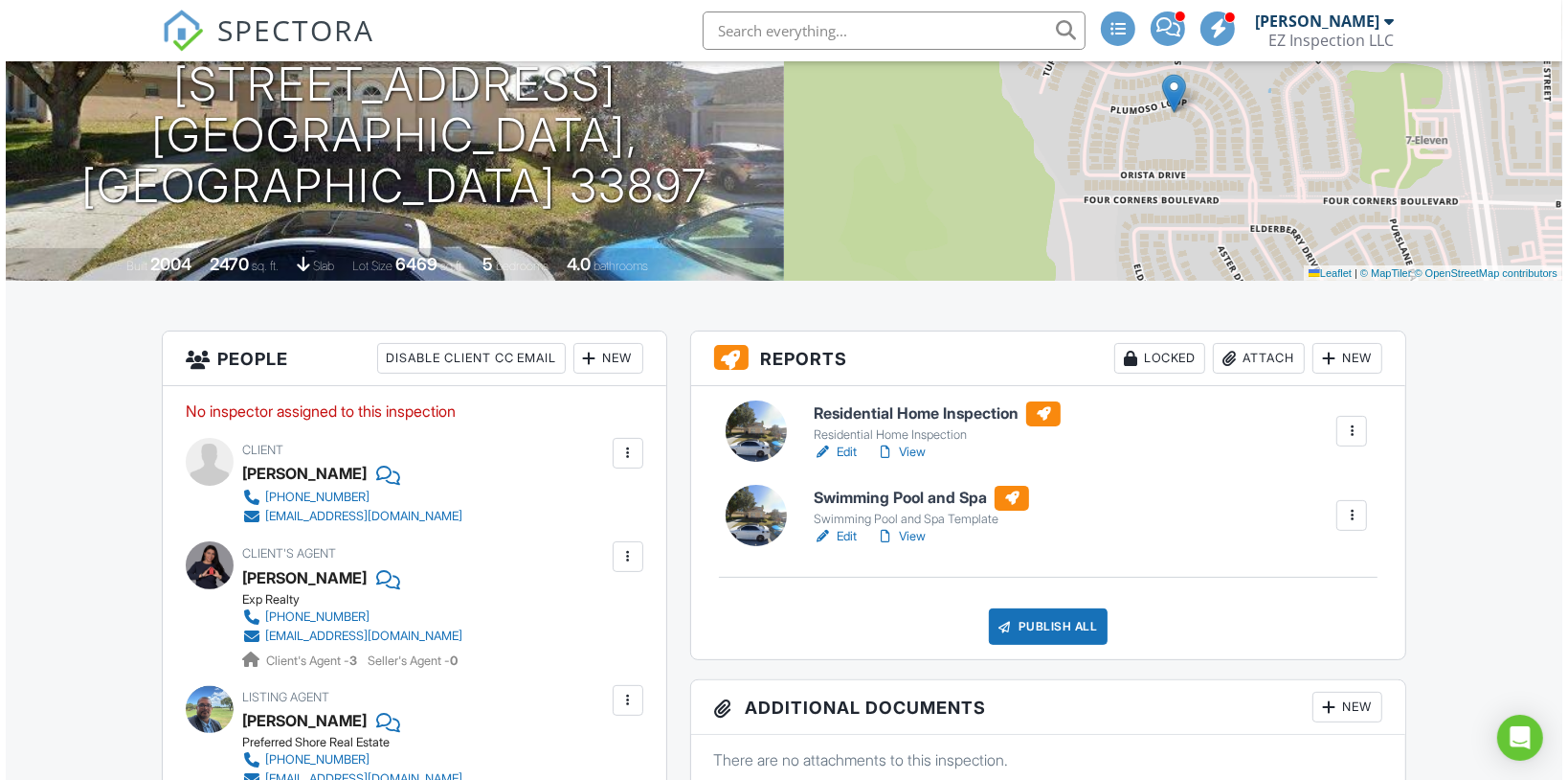
scroll to position [230, 0]
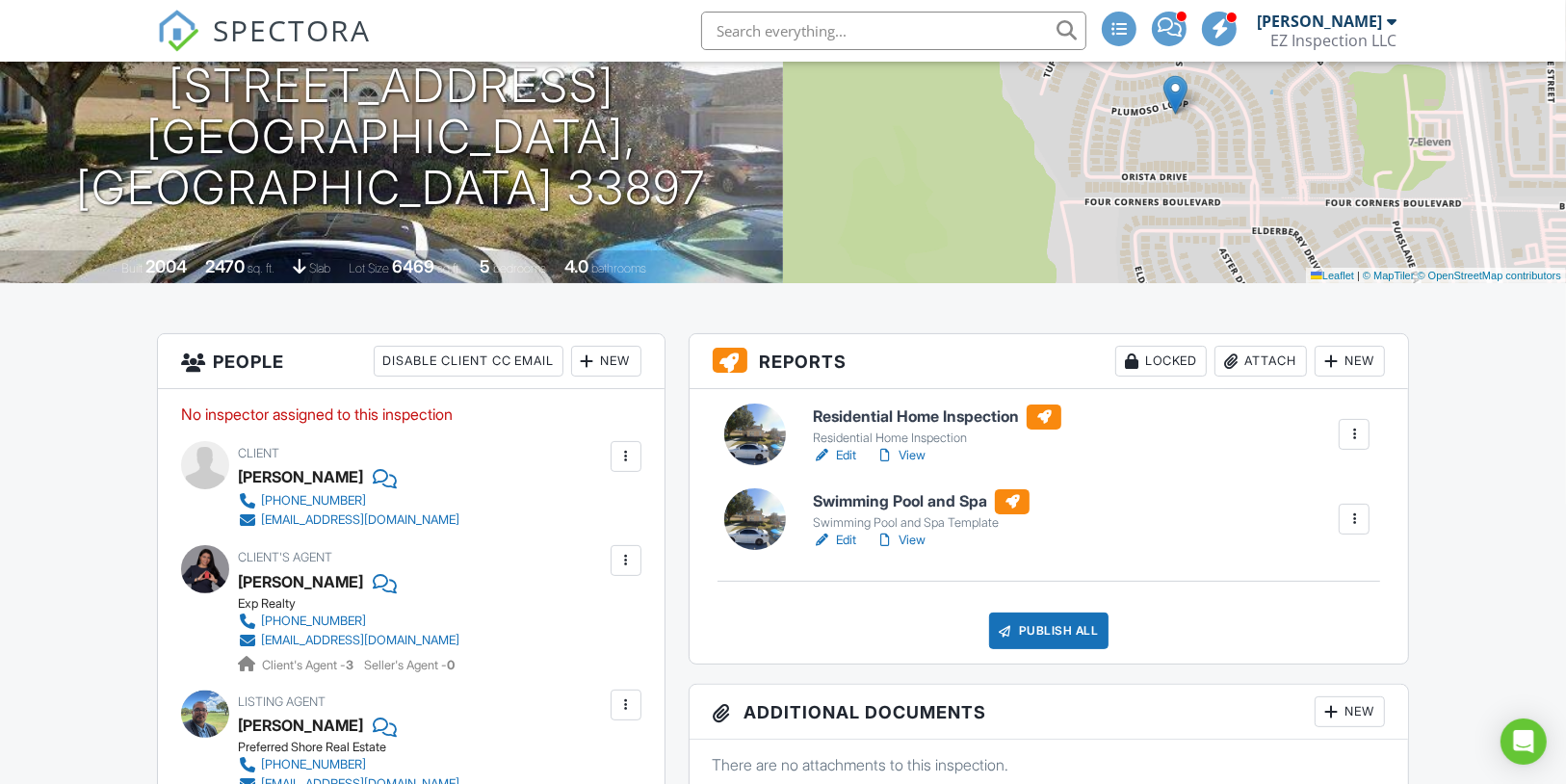
click at [1347, 444] on div at bounding box center [1354, 434] width 19 height 19
click at [1285, 595] on div "Delete" at bounding box center [1297, 584] width 41 height 21
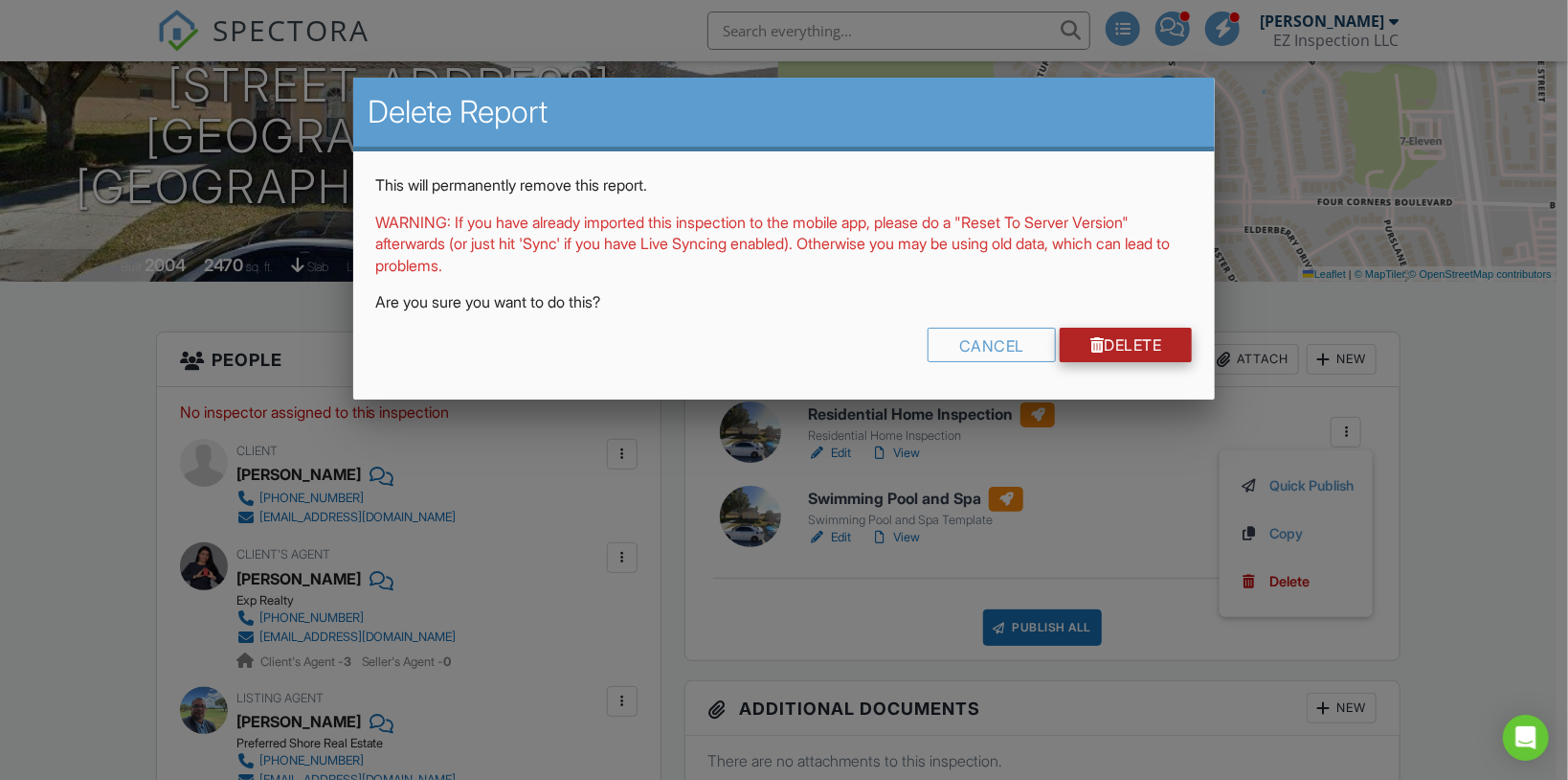
click at [1102, 346] on link "Delete" at bounding box center [1126, 345] width 133 height 35
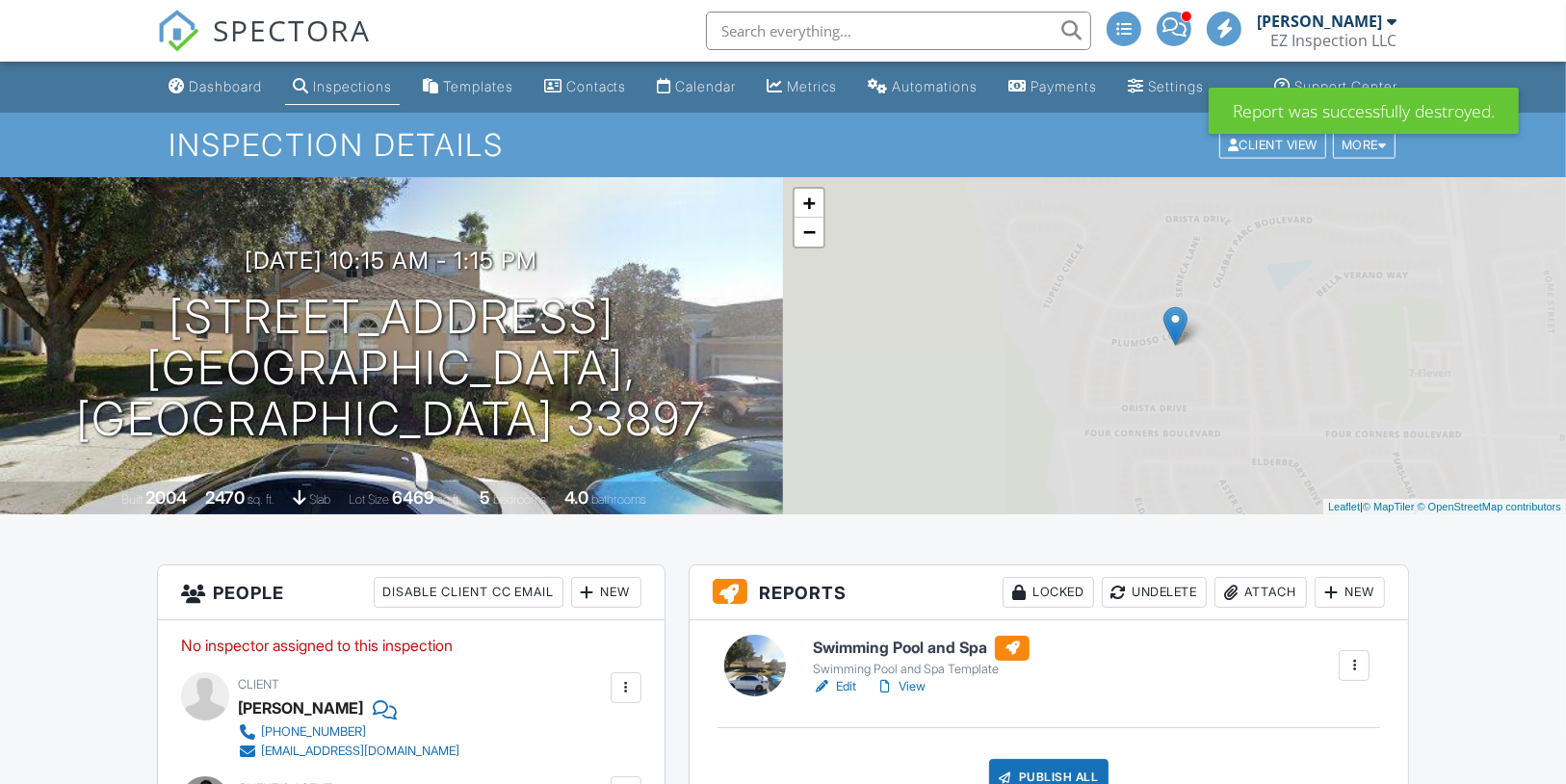
click at [842, 696] on link "Edit" at bounding box center [834, 686] width 44 height 19
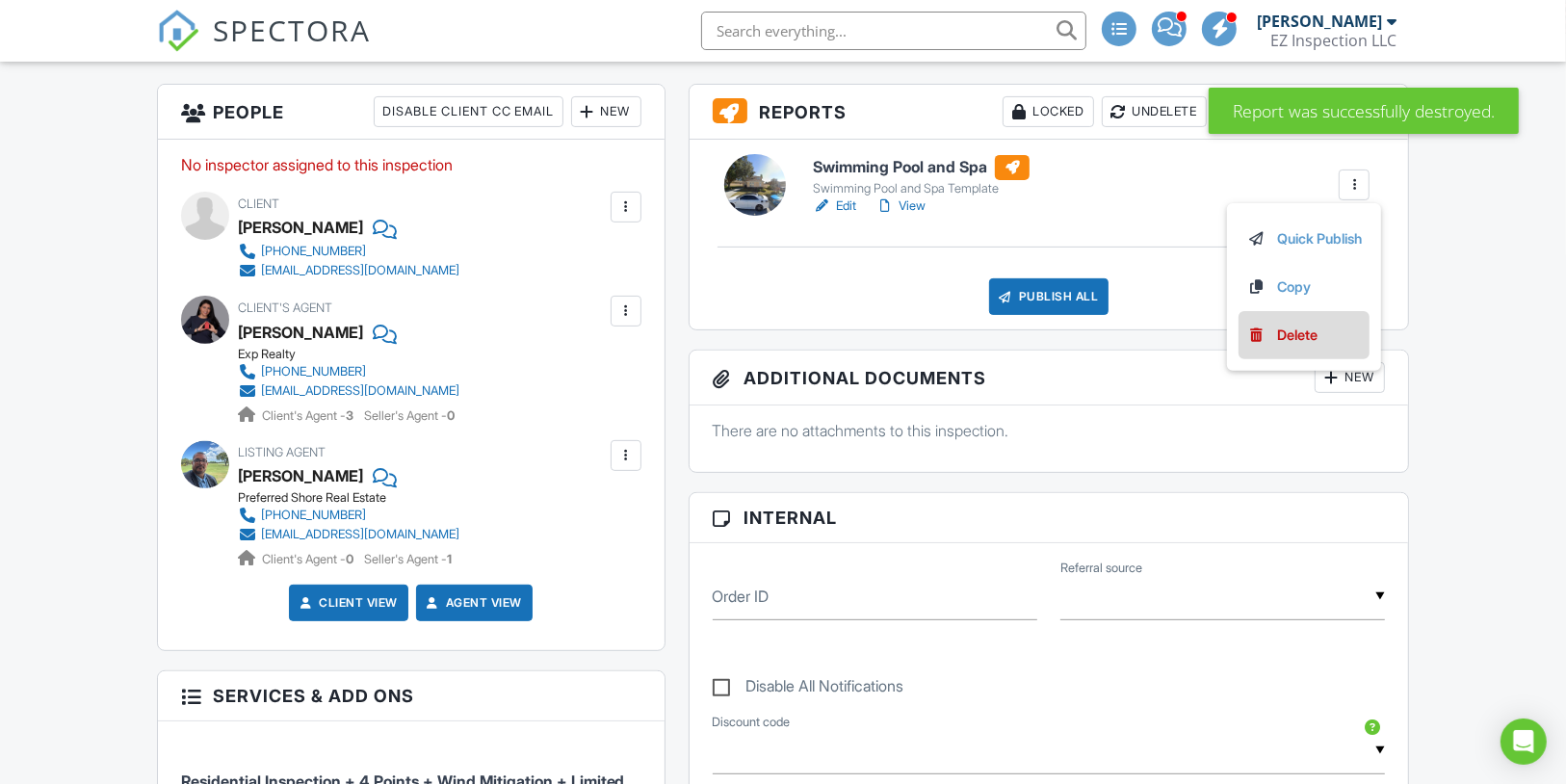
click at [1305, 345] on div "Delete" at bounding box center [1297, 335] width 41 height 21
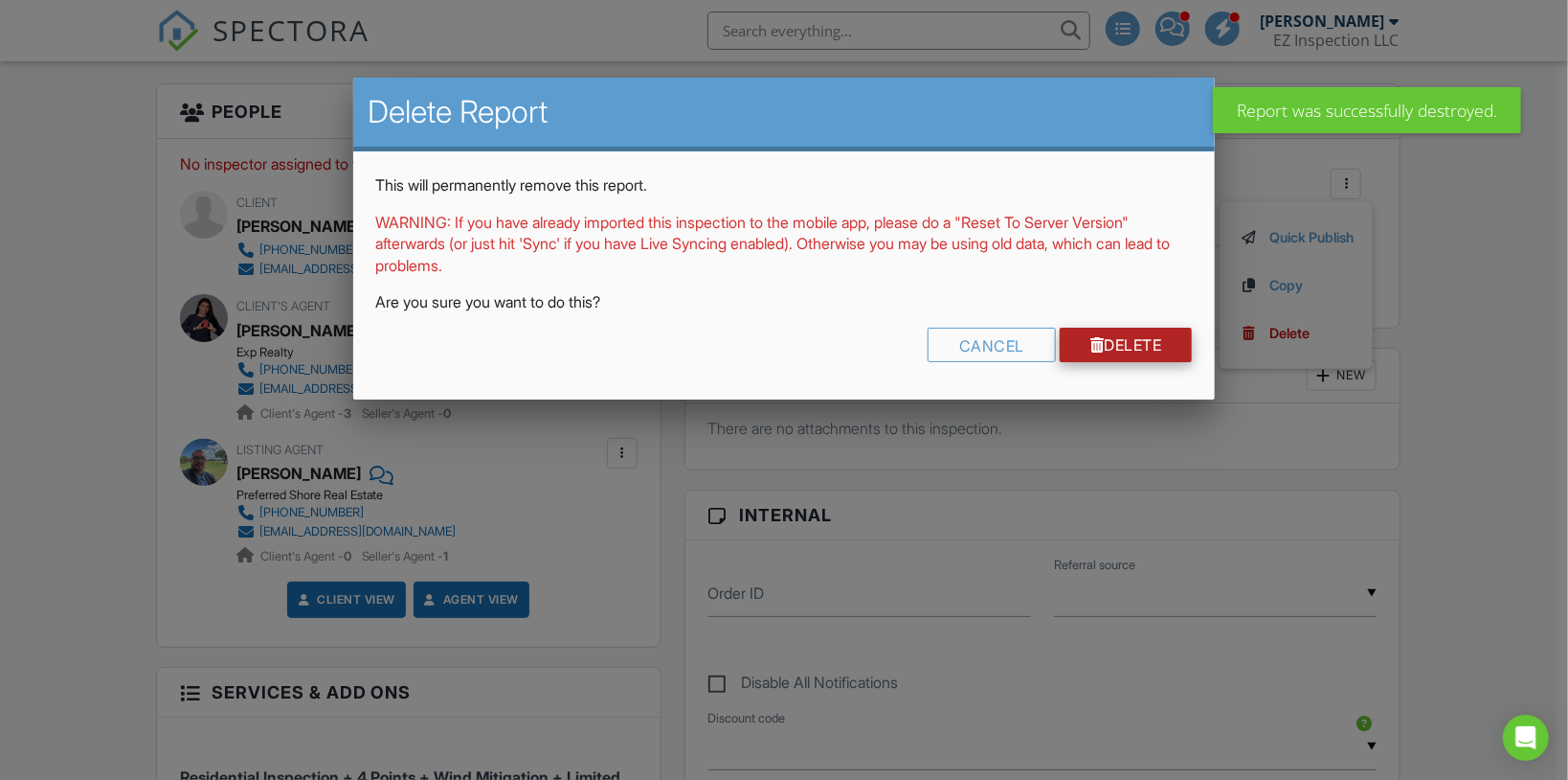
click at [1145, 342] on link "Delete" at bounding box center [1126, 345] width 133 height 35
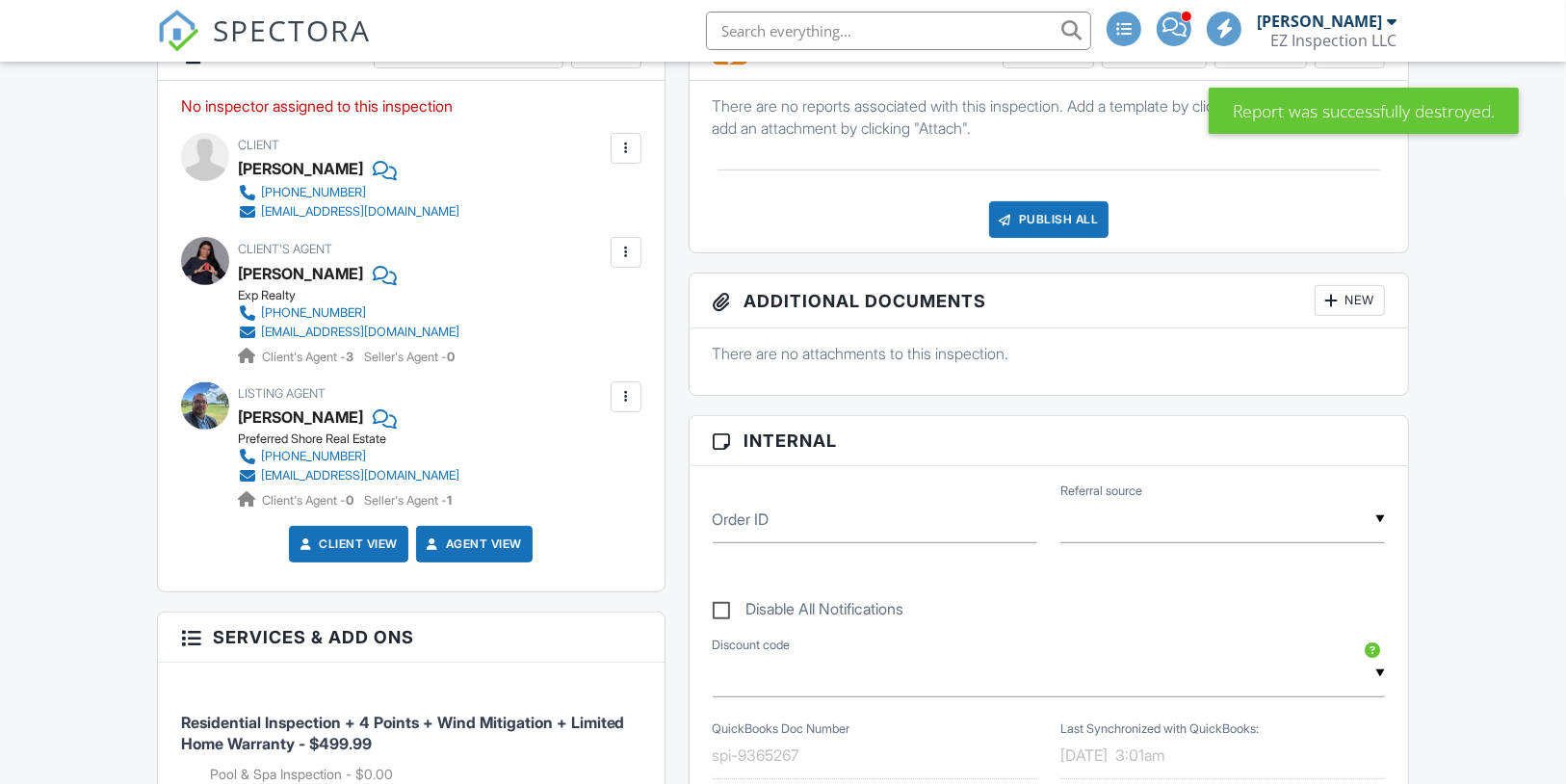
click at [1348, 315] on div "New" at bounding box center [1349, 301] width 71 height 31
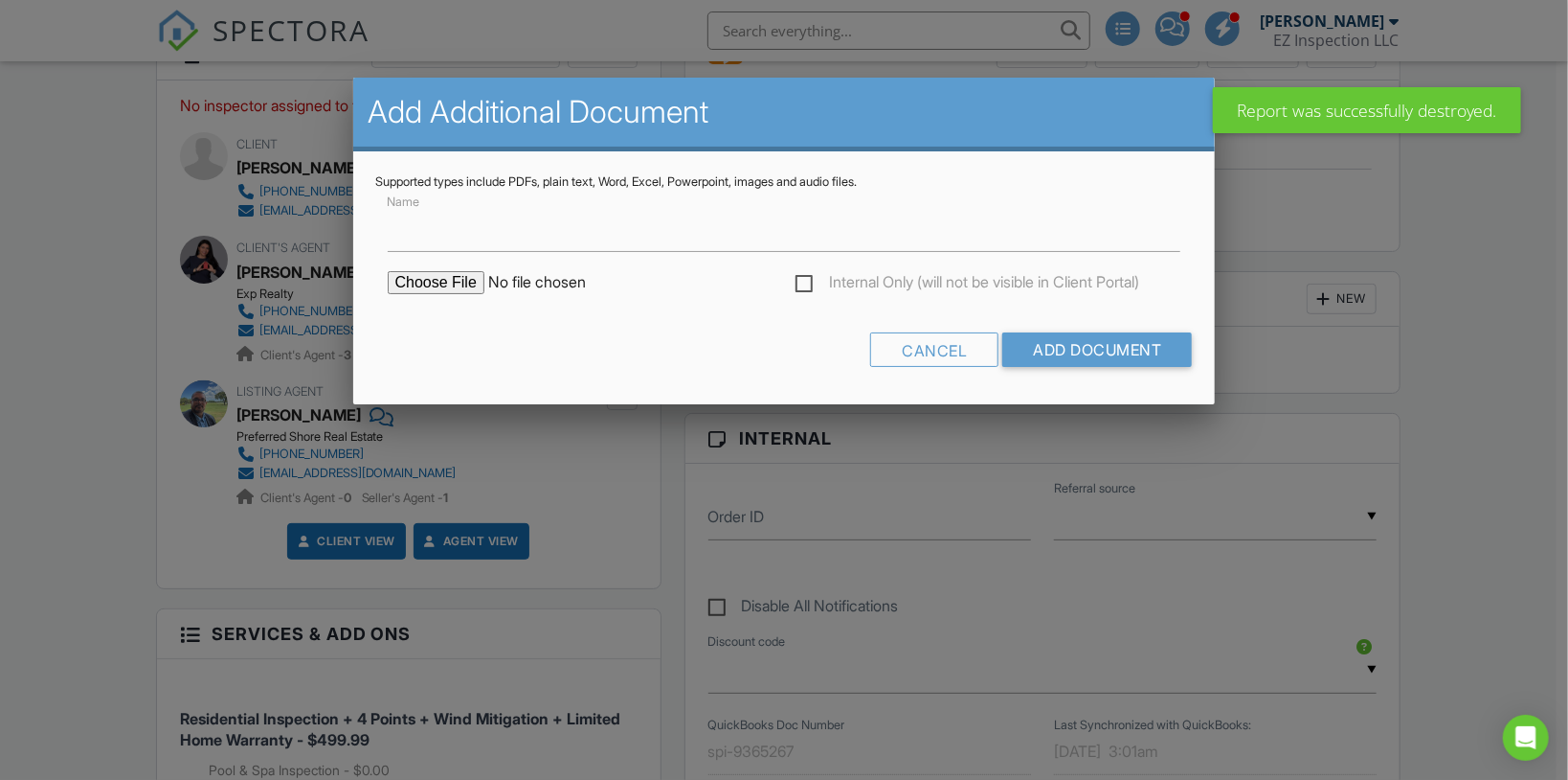
click at [419, 274] on input "file" at bounding box center [550, 283] width 326 height 23
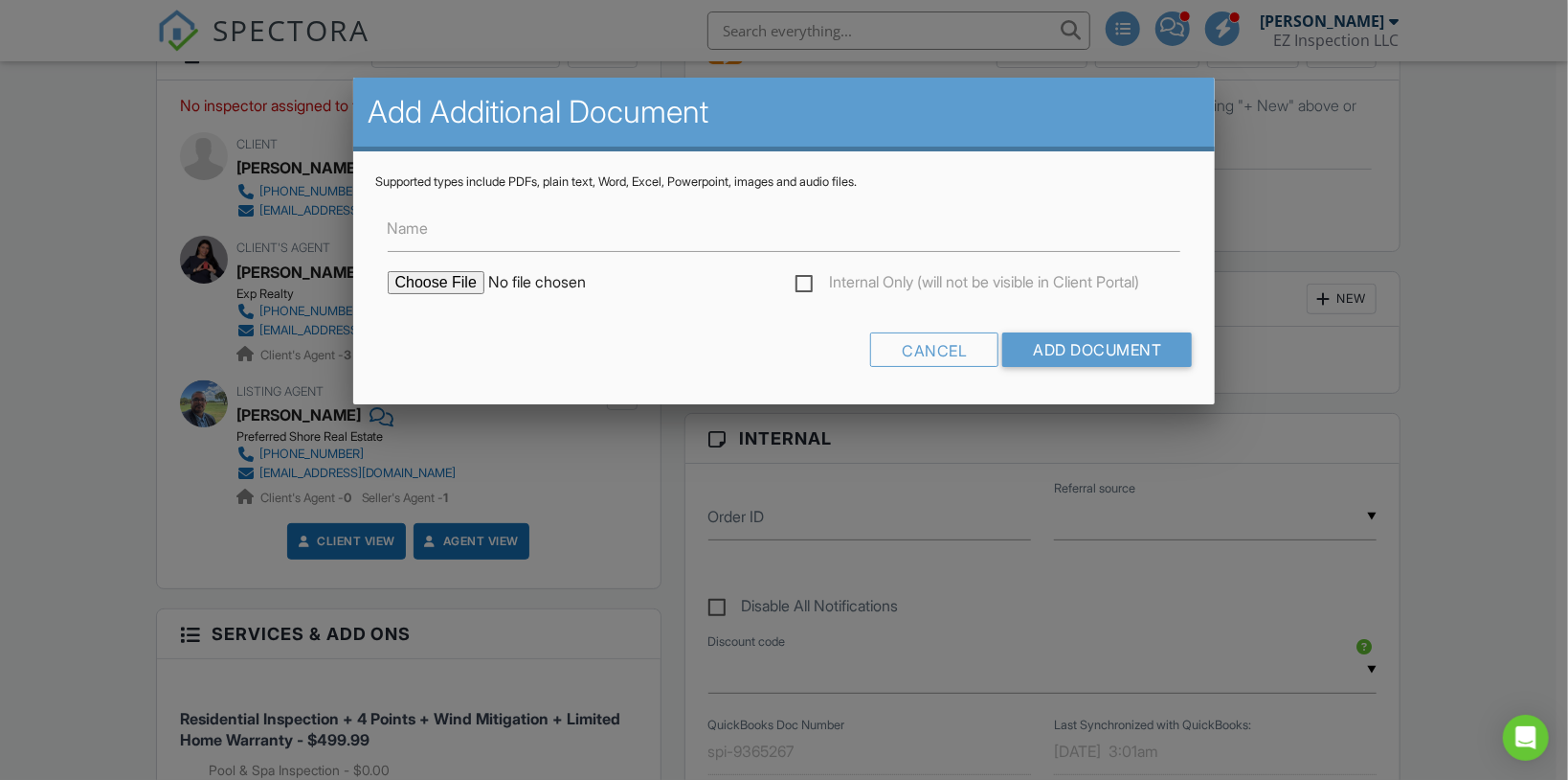
type input "C:\fakepath\FEMA Flood Map (2016).jpg"
click at [1105, 361] on input "Add Document" at bounding box center [1097, 350] width 189 height 35
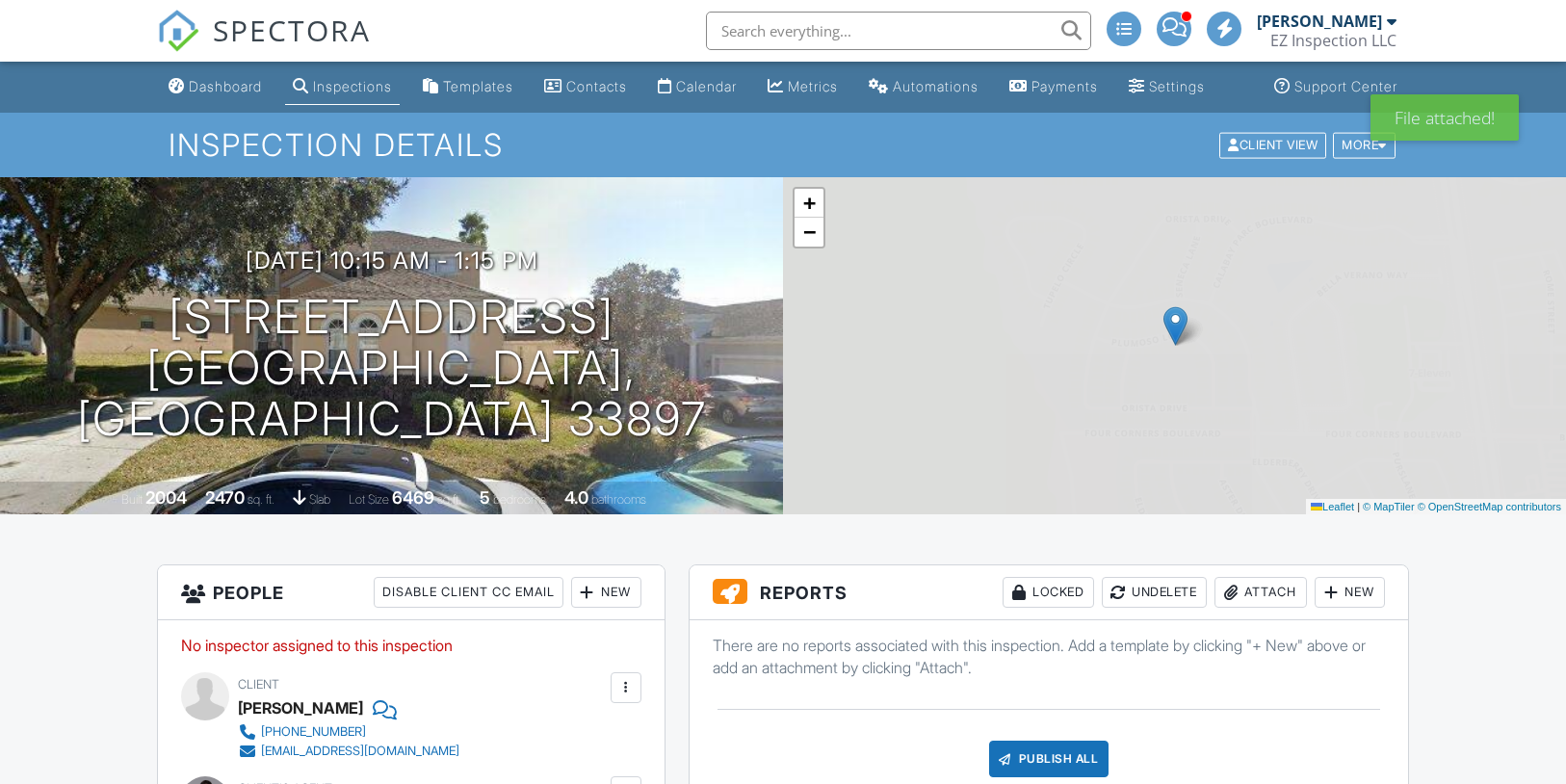
scroll to position [431, 0]
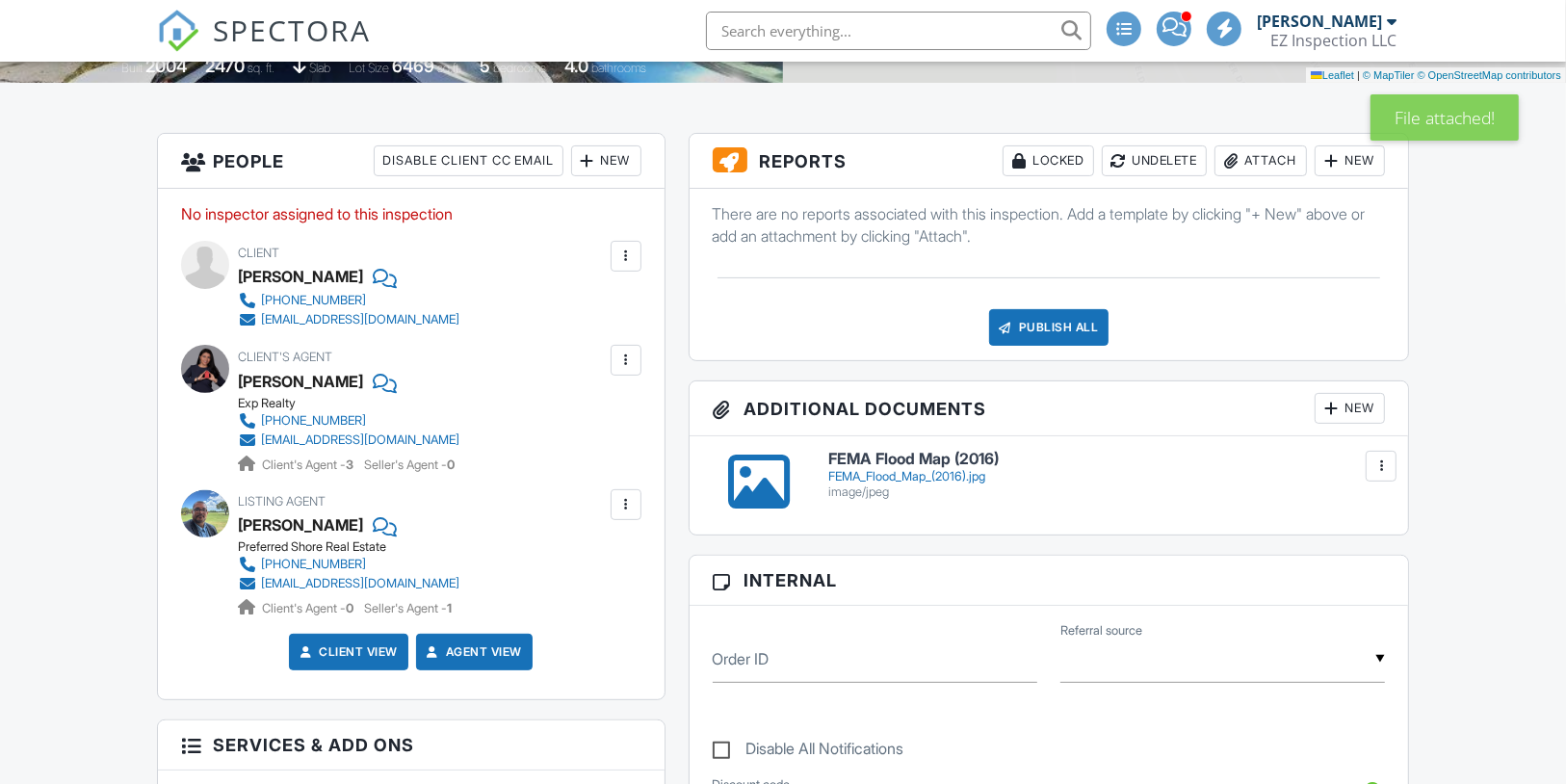
click at [1339, 398] on div at bounding box center [1331, 408] width 19 height 19
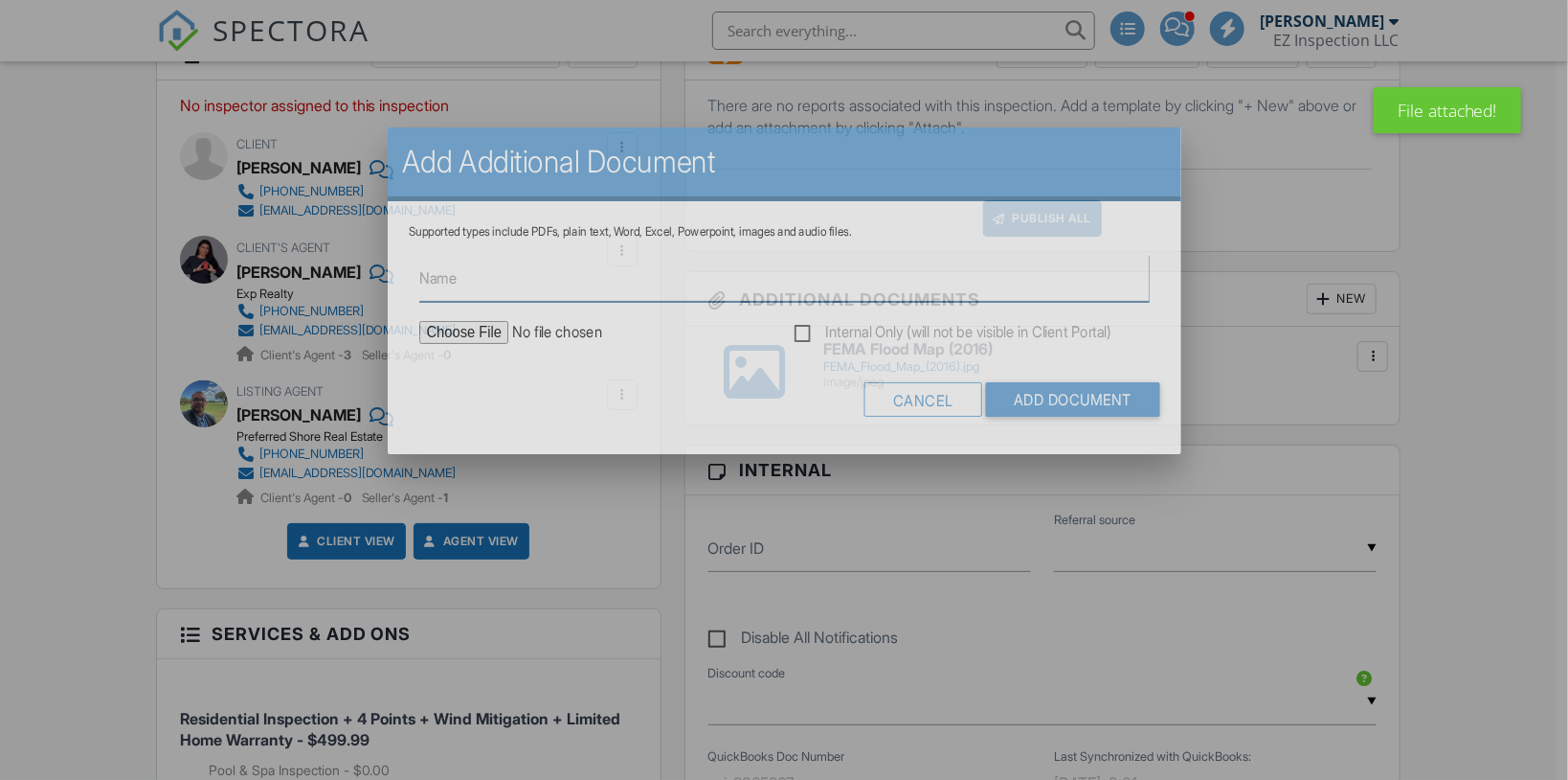
scroll to position [0, 0]
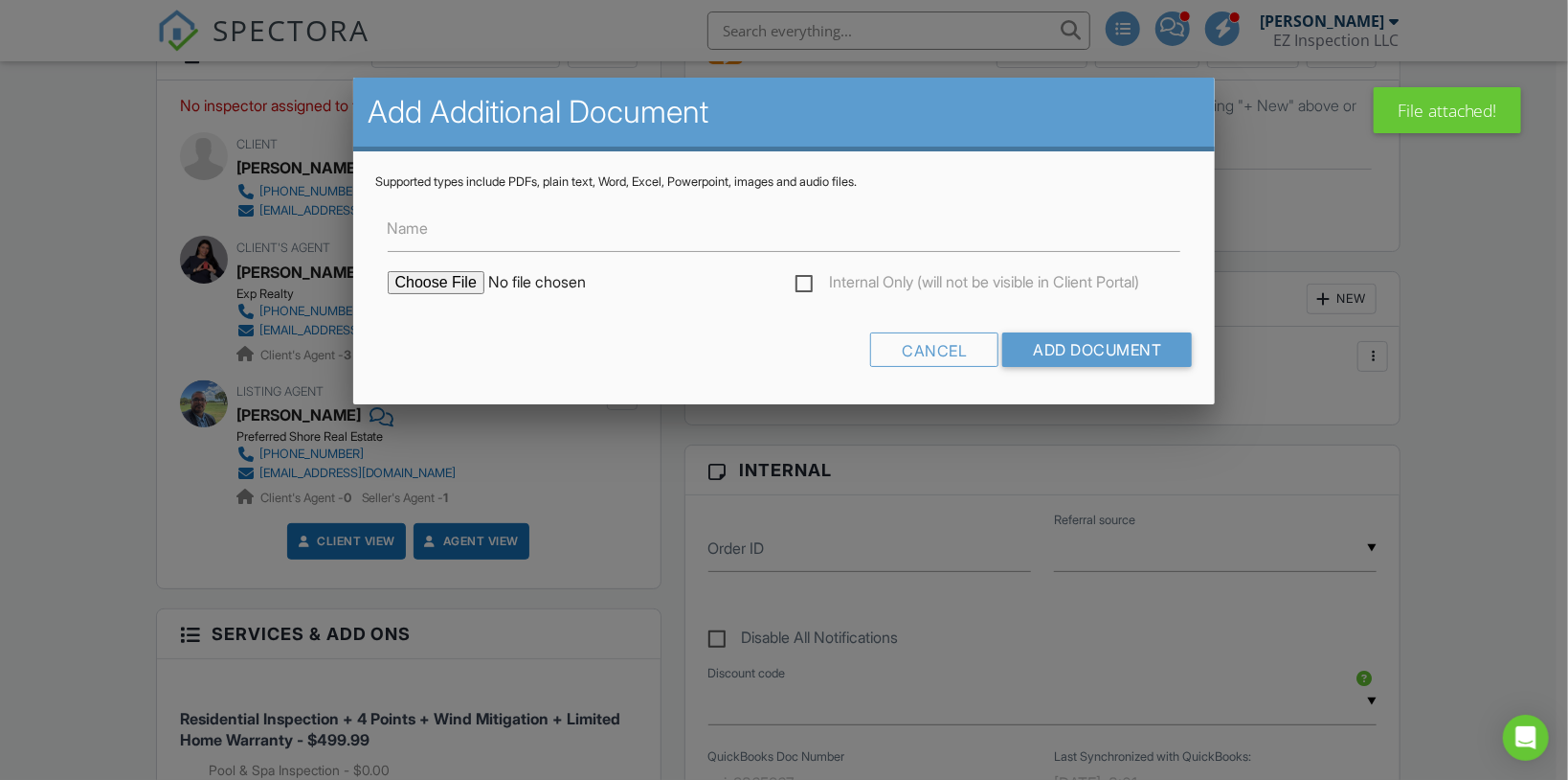
click at [407, 290] on input "file" at bounding box center [550, 283] width 326 height 23
type input "C:\fakepath\Zillow Flood Map.jpg"
click at [1058, 359] on input "Add Document" at bounding box center [1097, 350] width 189 height 35
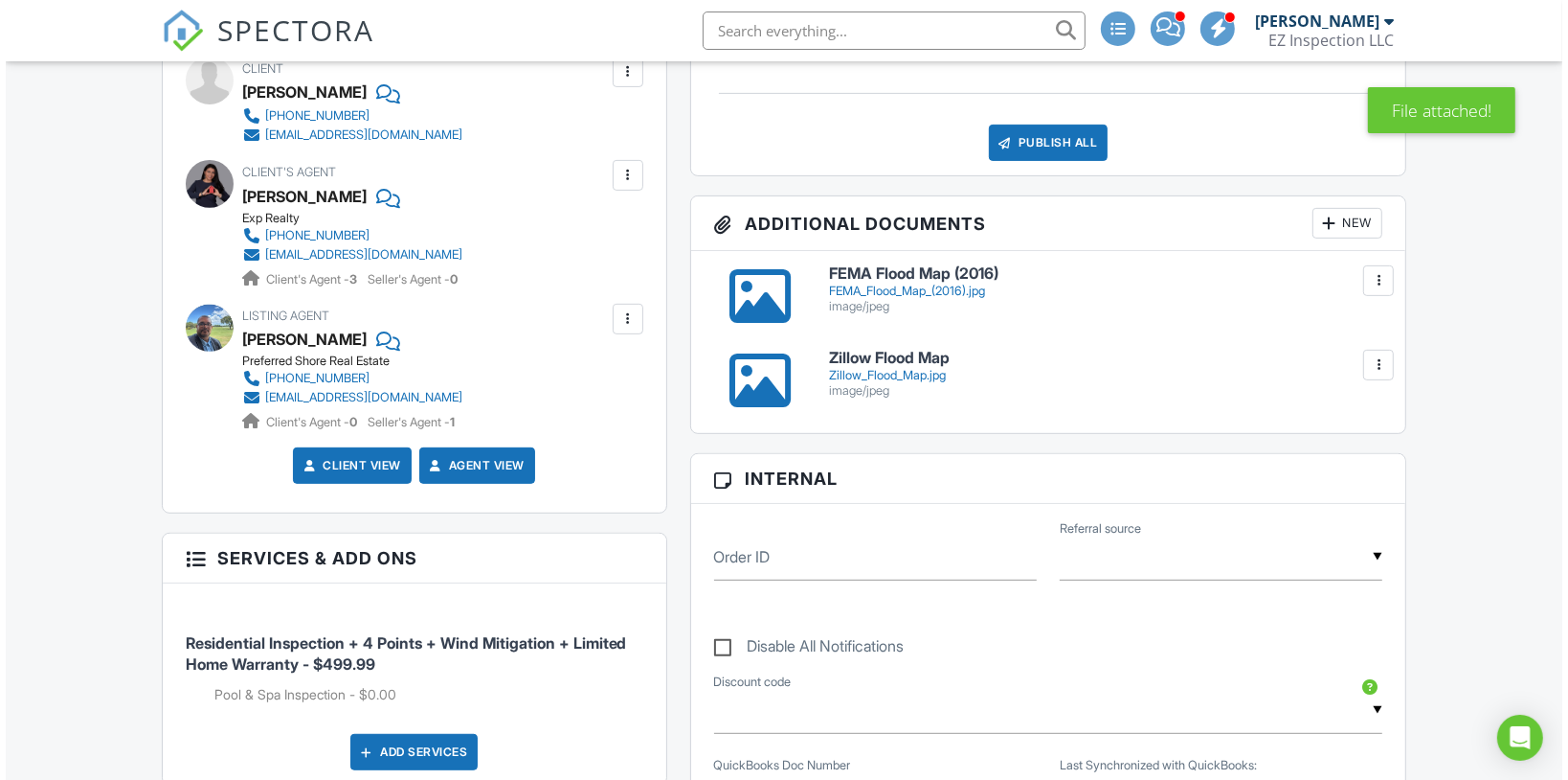
scroll to position [613, 0]
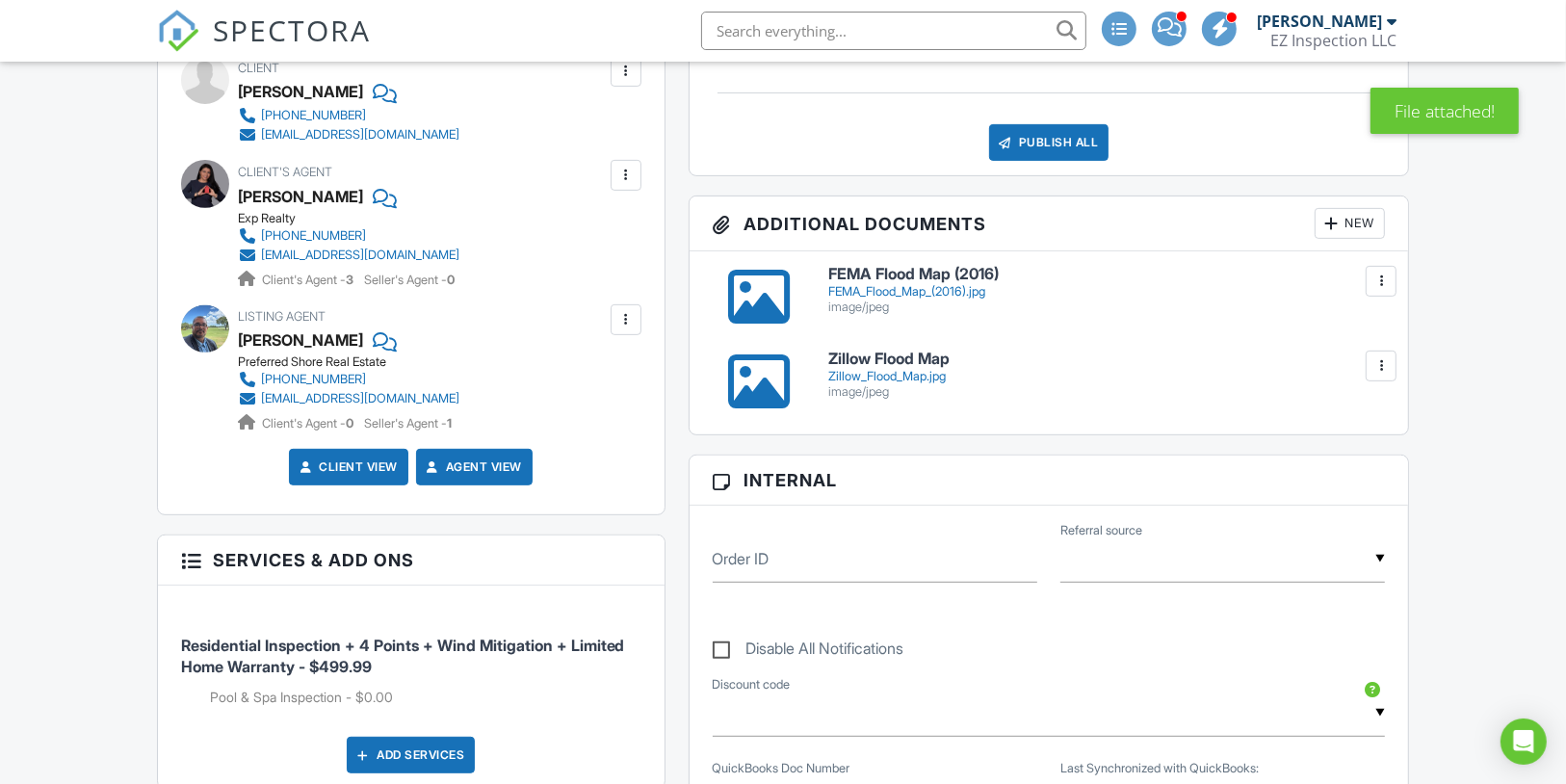
click at [1366, 239] on div "New" at bounding box center [1349, 223] width 71 height 31
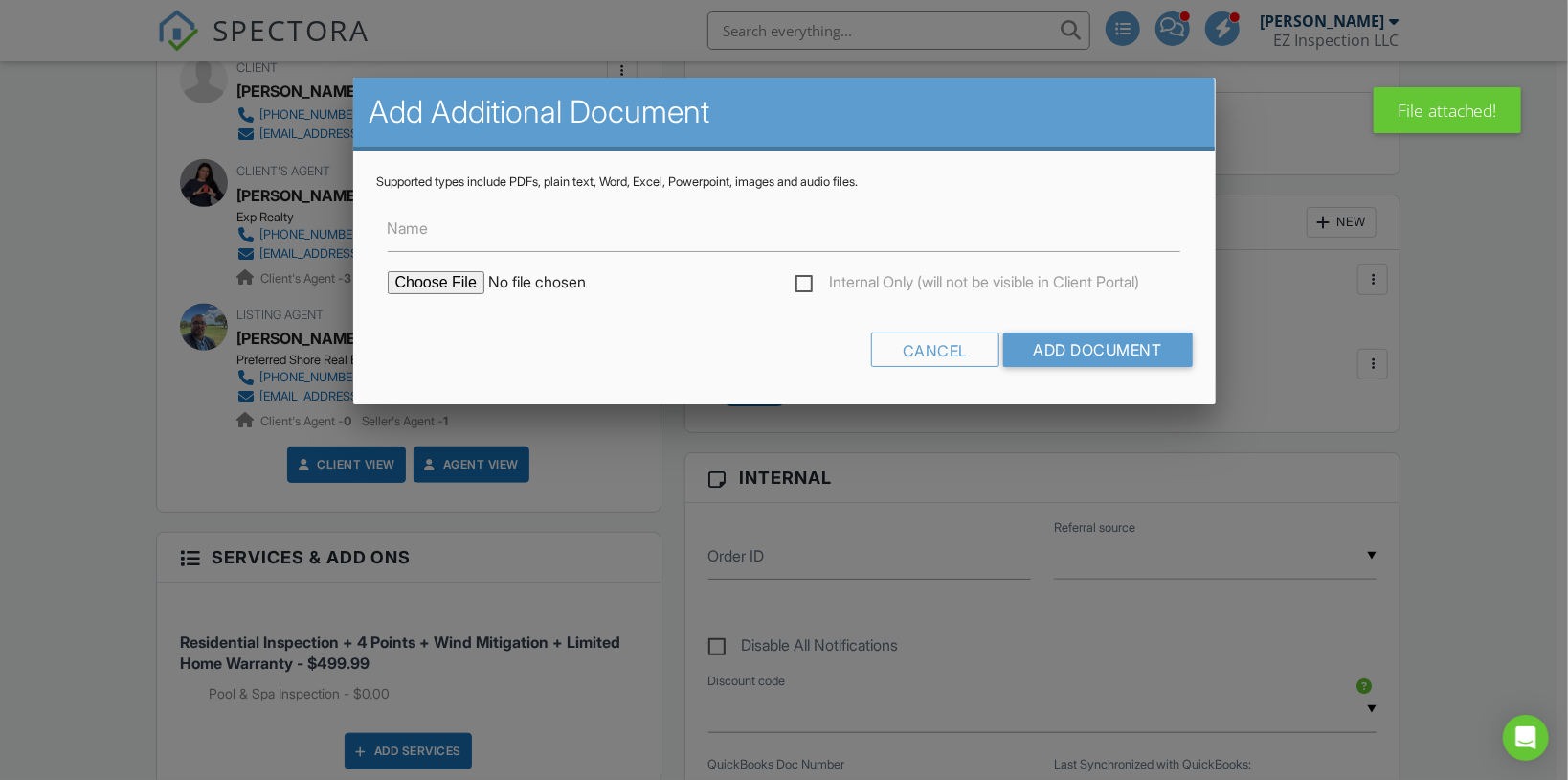
click at [455, 285] on input "file" at bounding box center [550, 283] width 326 height 23
type input "C:\fakepath\Sketch.jpeg"
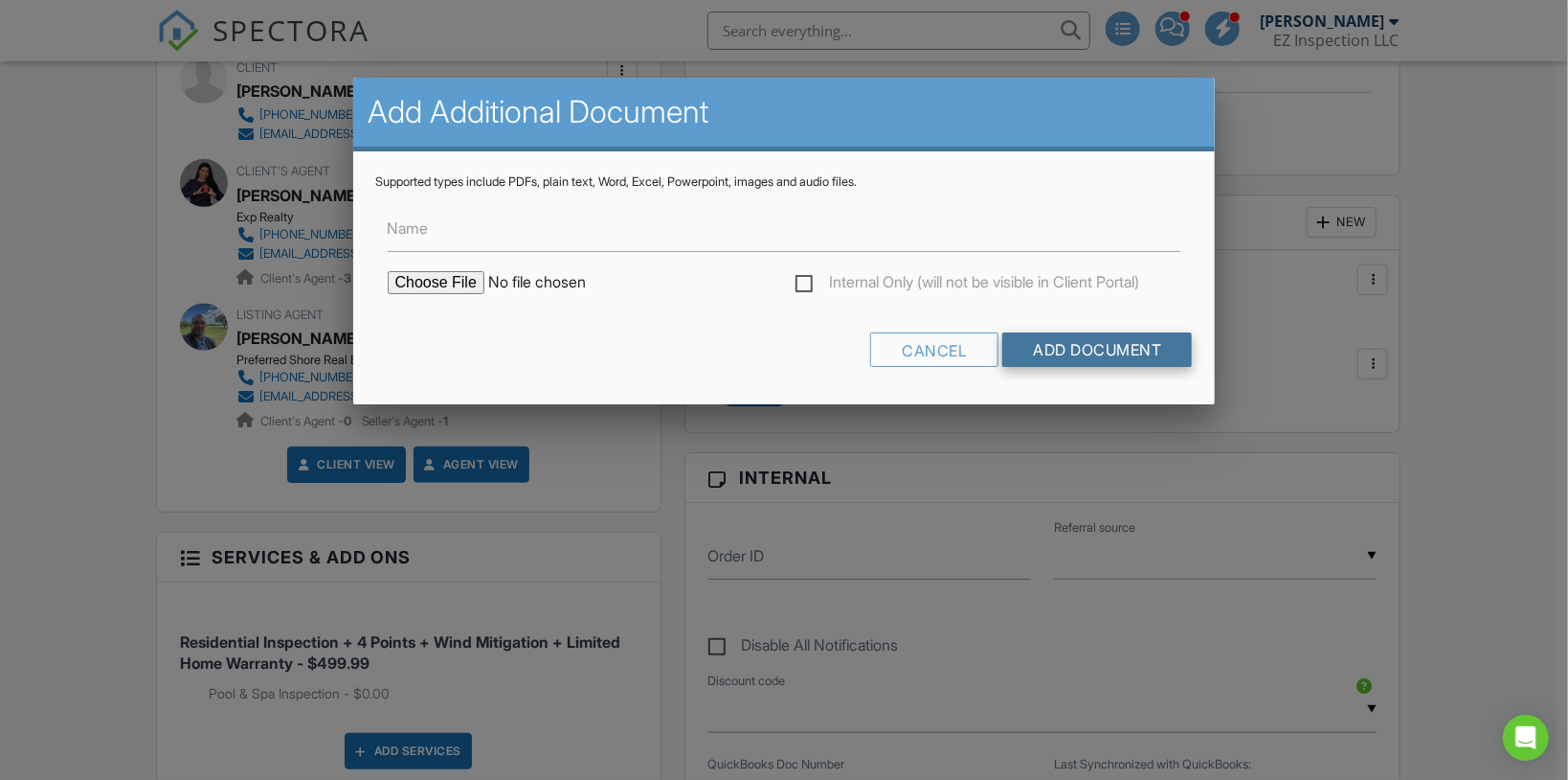
click at [1028, 356] on input "Add Document" at bounding box center [1097, 350] width 189 height 35
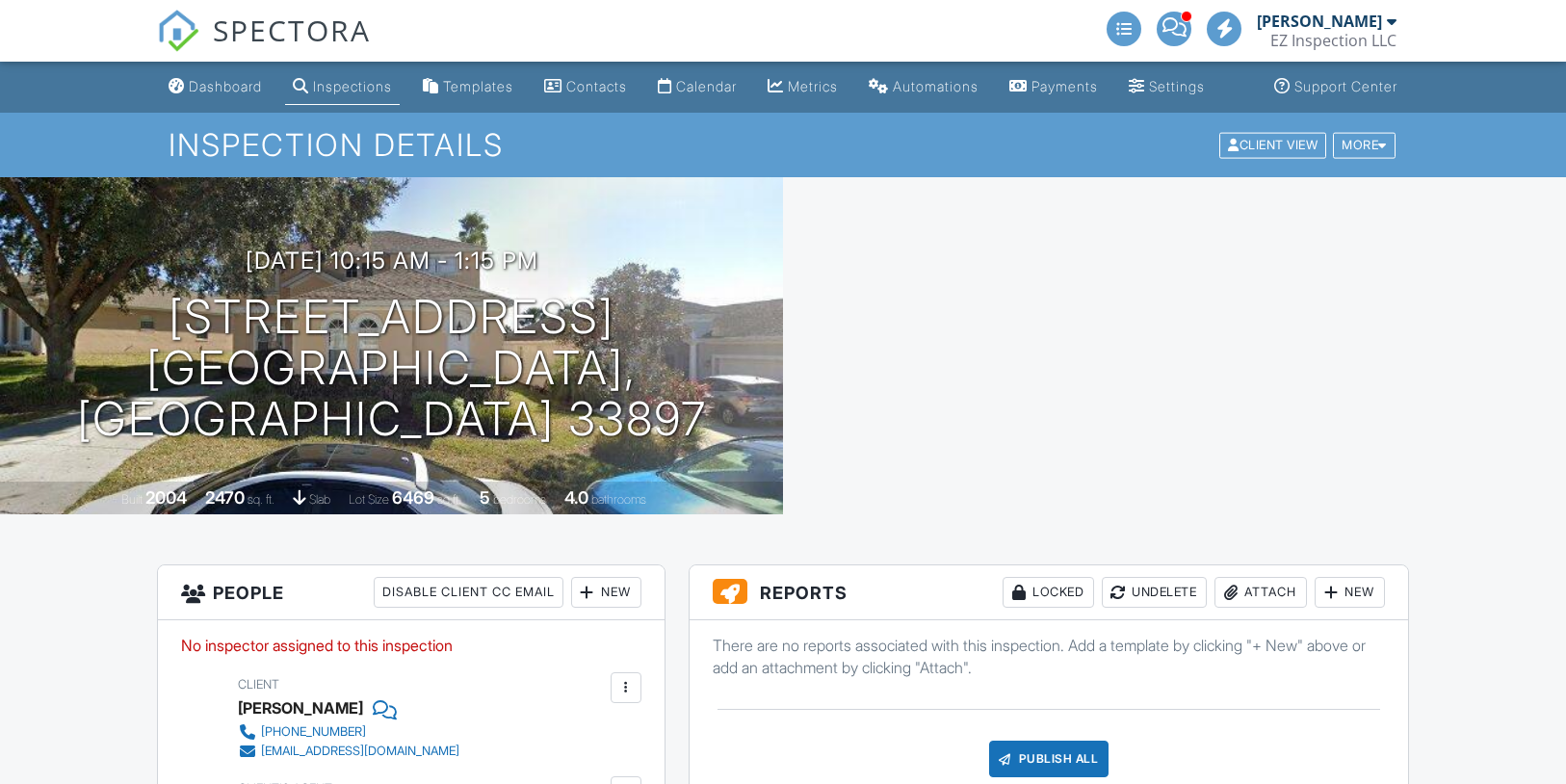
scroll to position [610, 0]
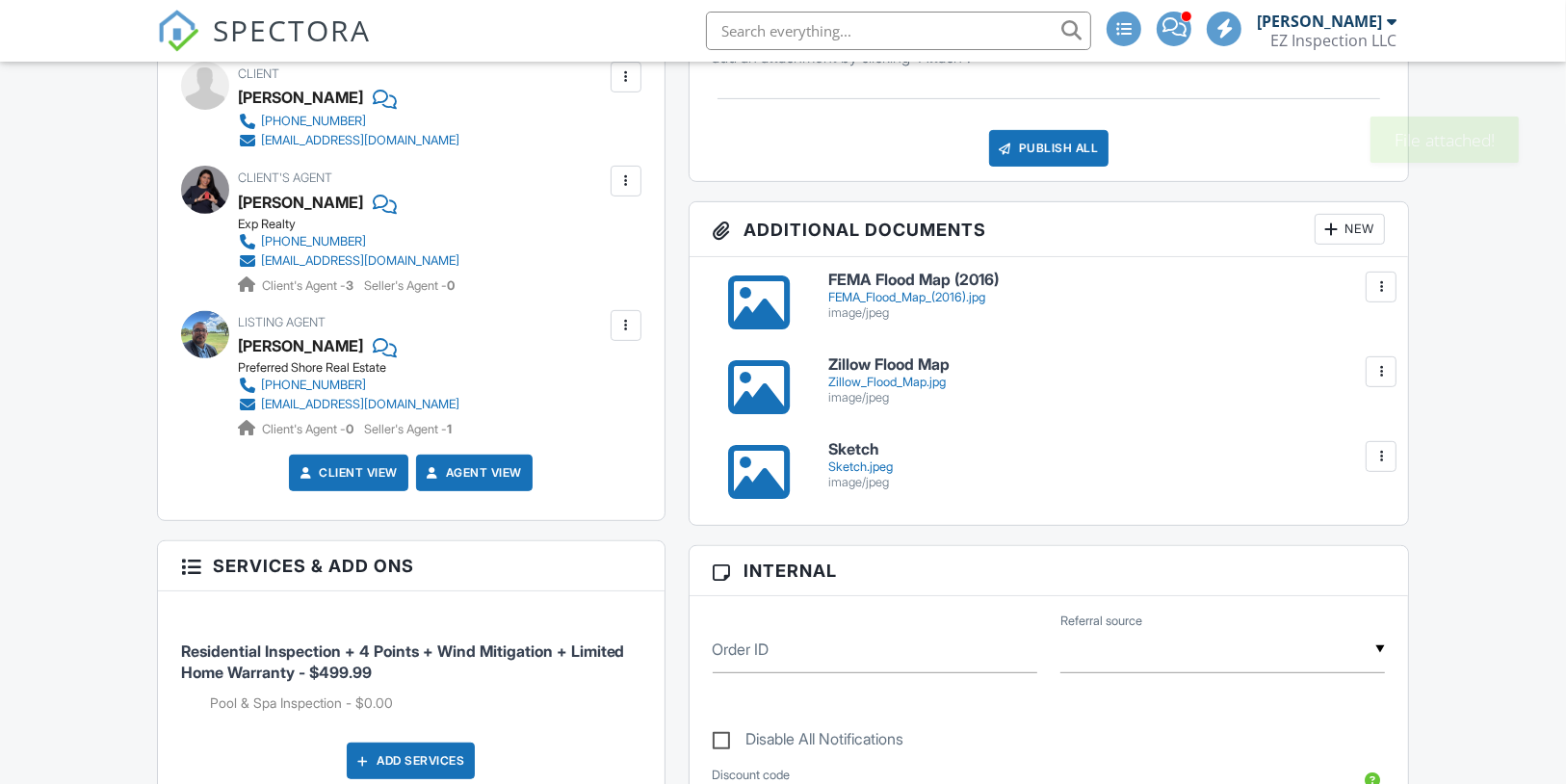
click at [1352, 245] on div "New" at bounding box center [1349, 229] width 71 height 31
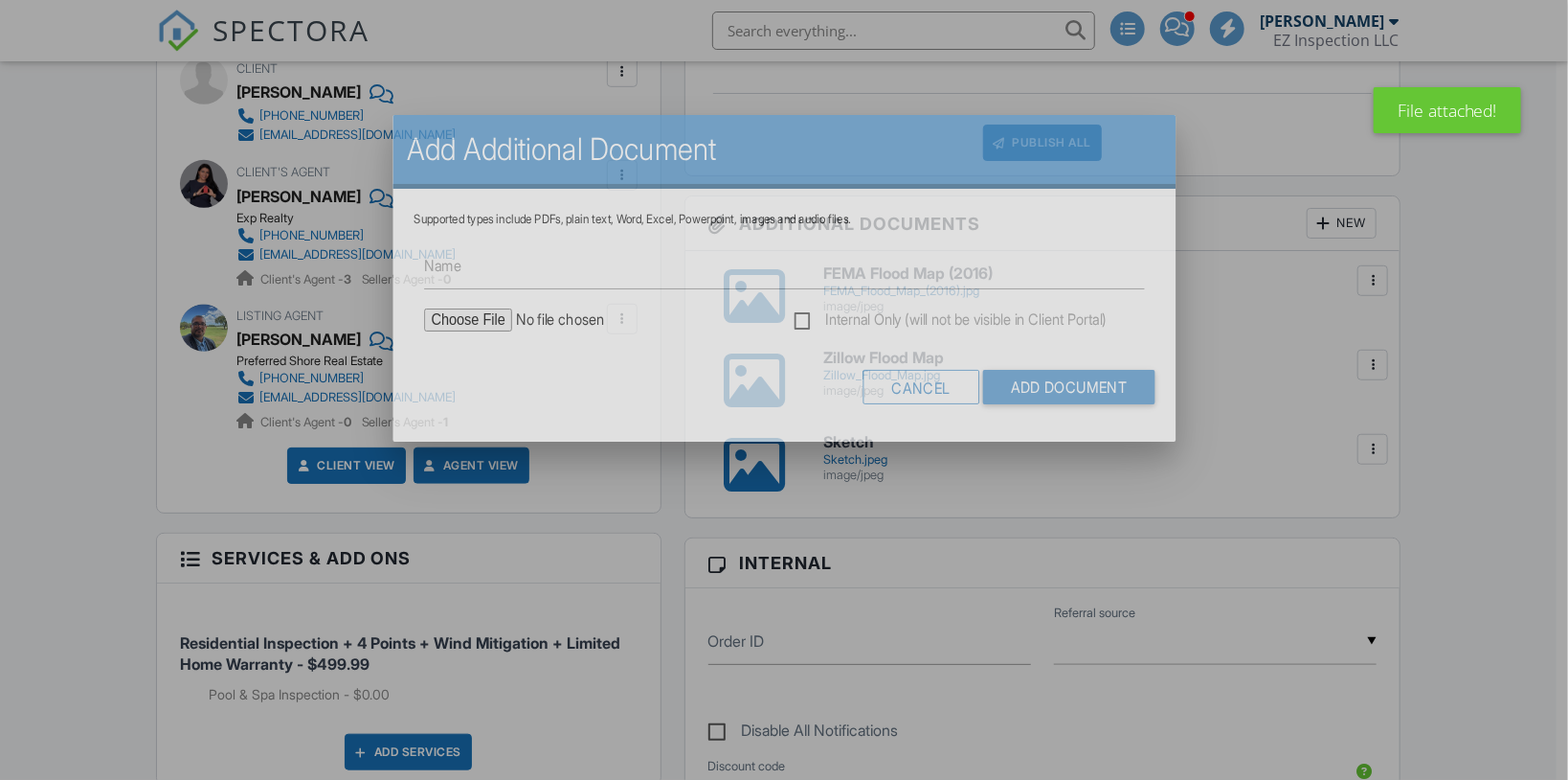
scroll to position [0, 0]
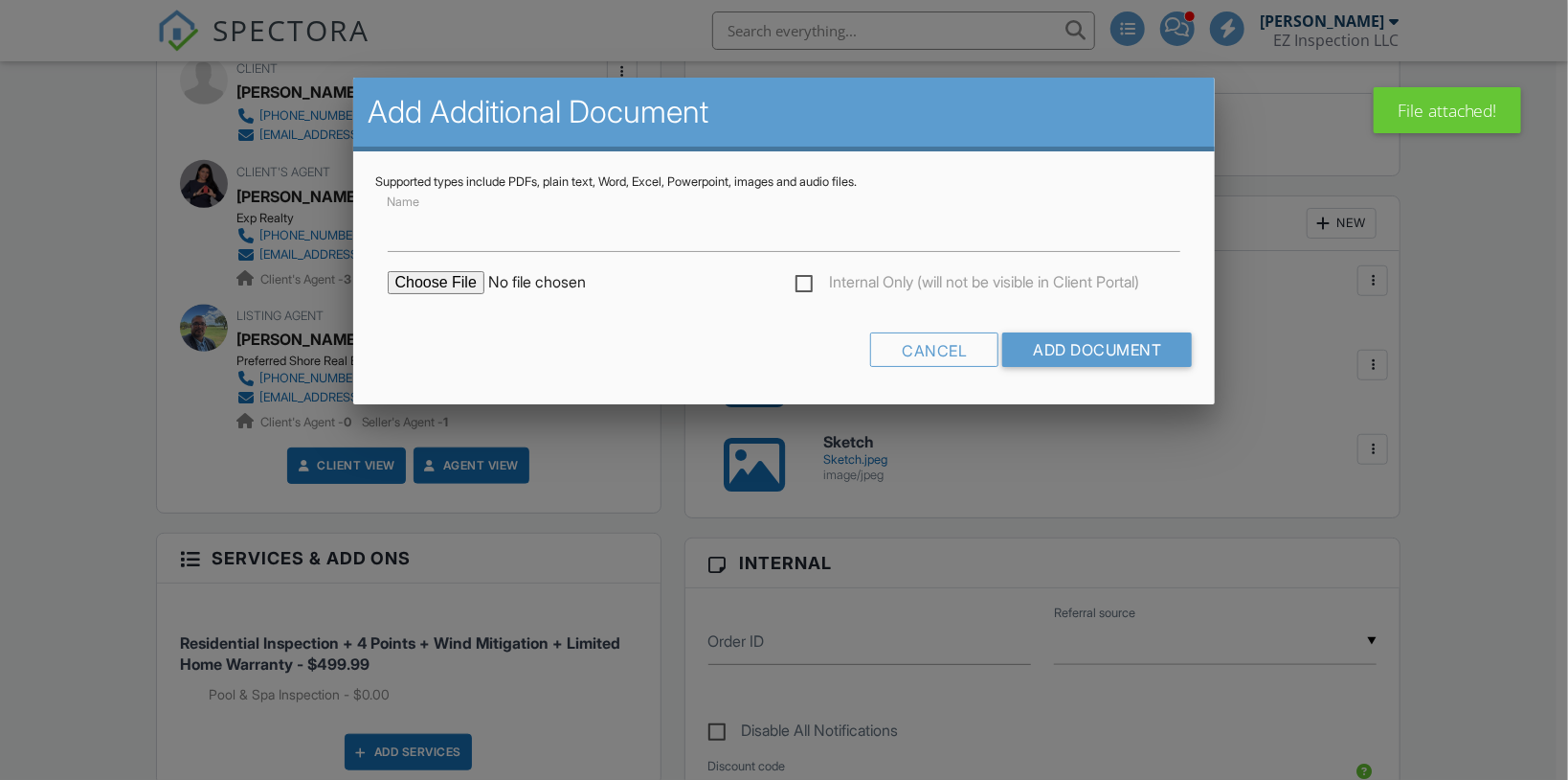
click at [475, 288] on input "file" at bounding box center [550, 283] width 326 height 23
type input "C:\fakepath\Polk County Property Appraiser.jpg"
click at [1092, 345] on input "Add Document" at bounding box center [1097, 350] width 189 height 35
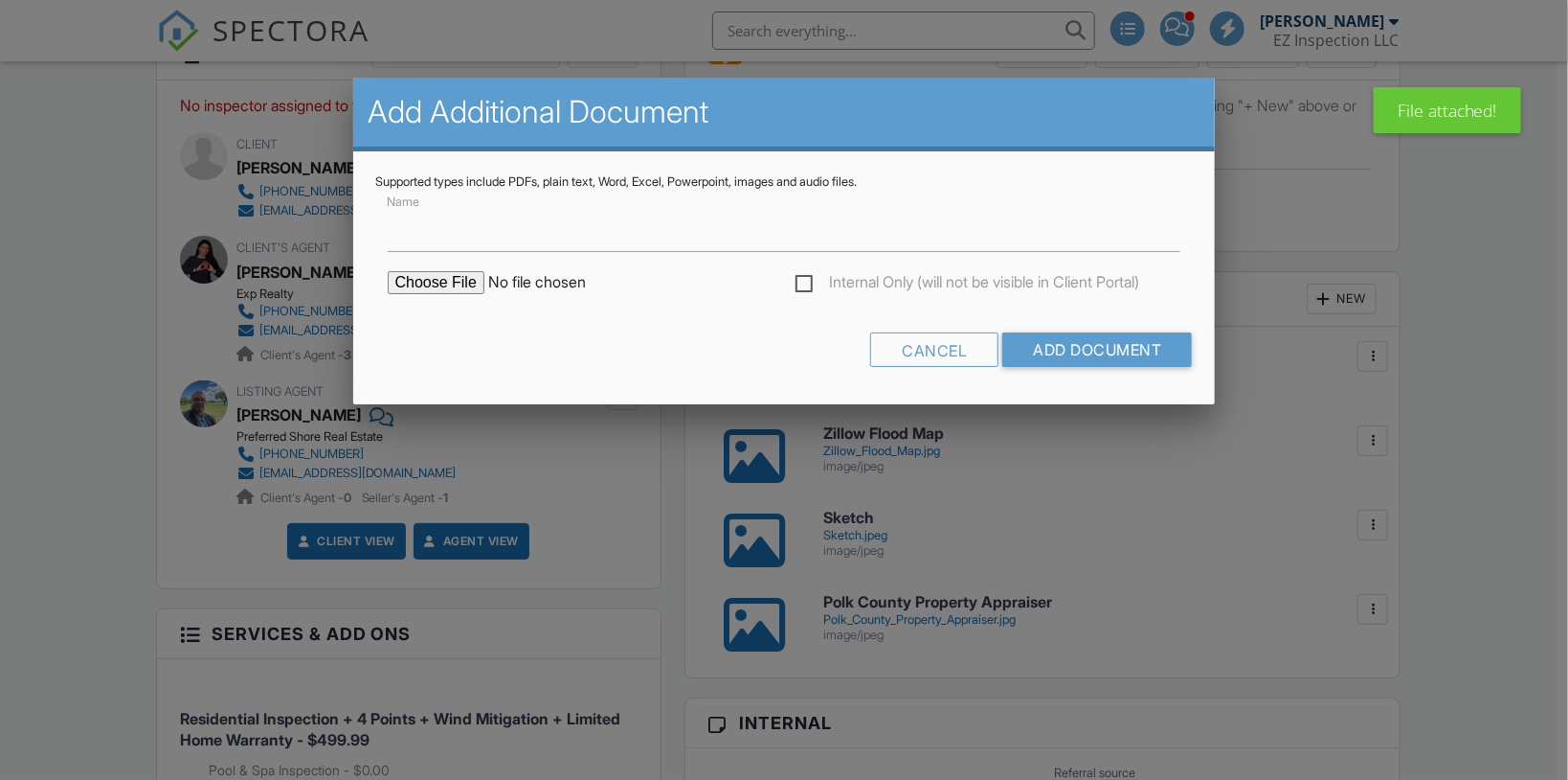
click at [436, 281] on input "file" at bounding box center [550, 283] width 326 height 23
type input "C:\fakepath\New const permit.jpg"
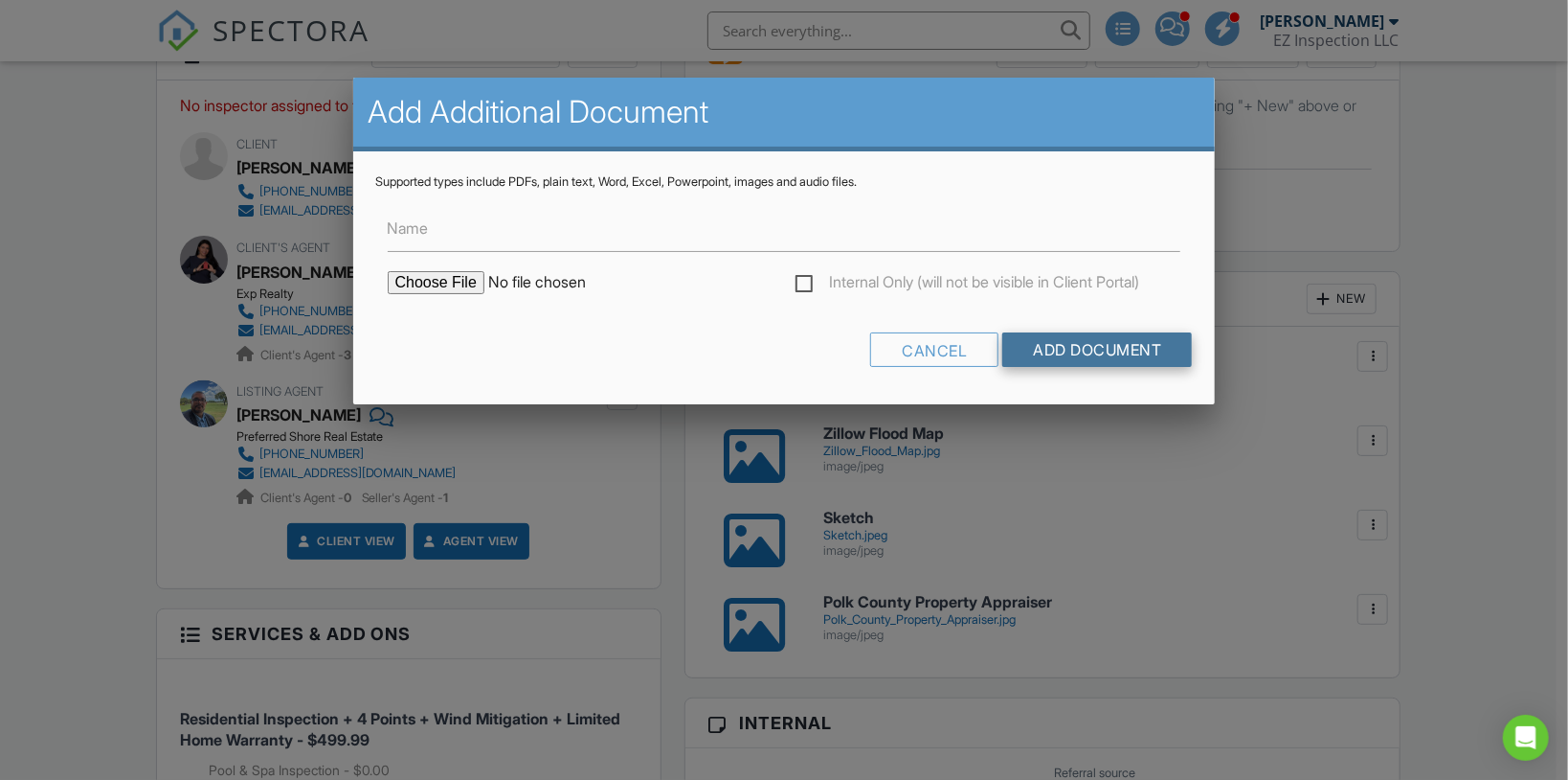
click at [1120, 356] on input "Add Document" at bounding box center [1097, 350] width 189 height 35
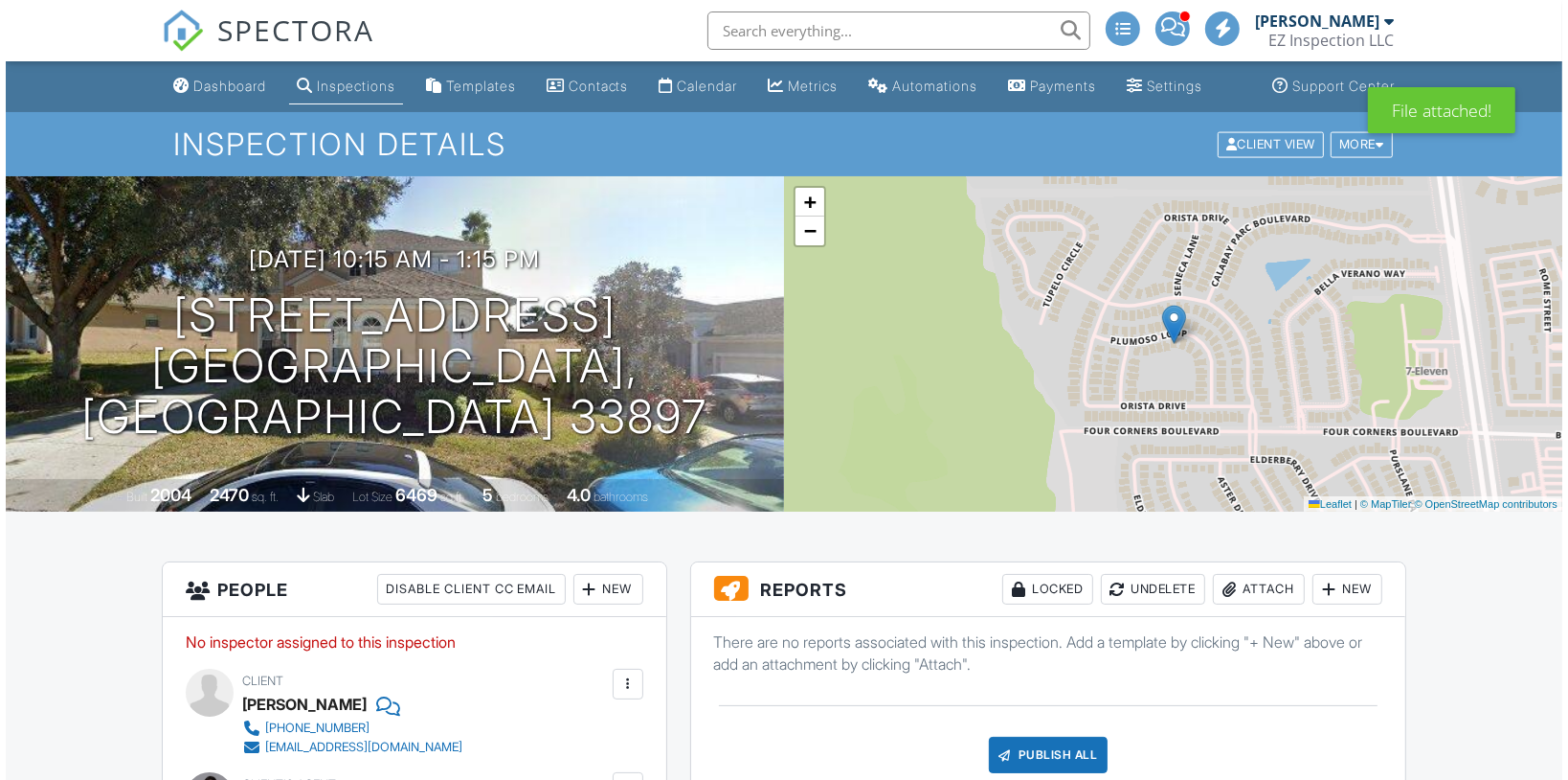
scroll to position [537, 0]
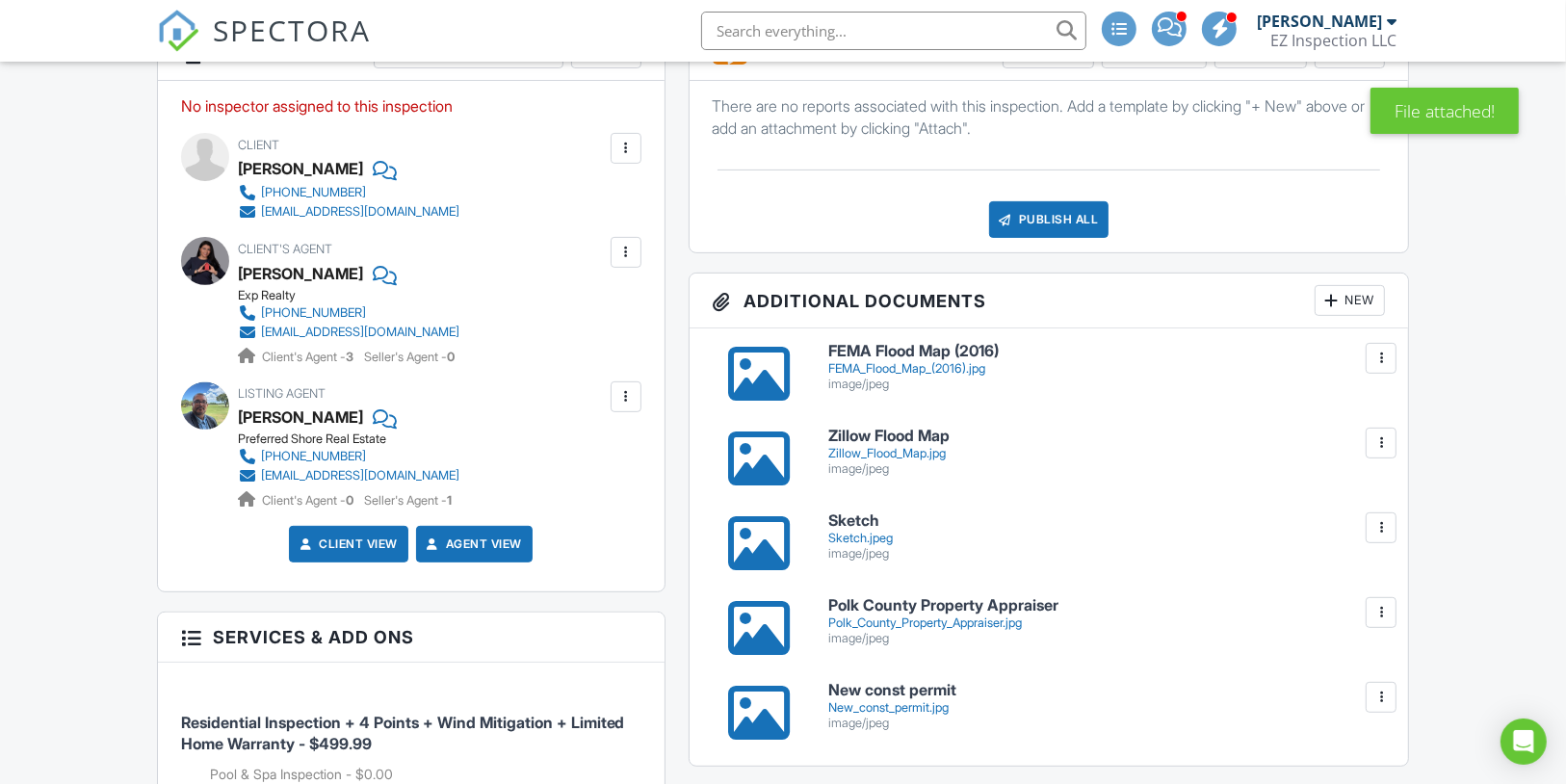
click at [1368, 316] on div "New" at bounding box center [1349, 301] width 71 height 31
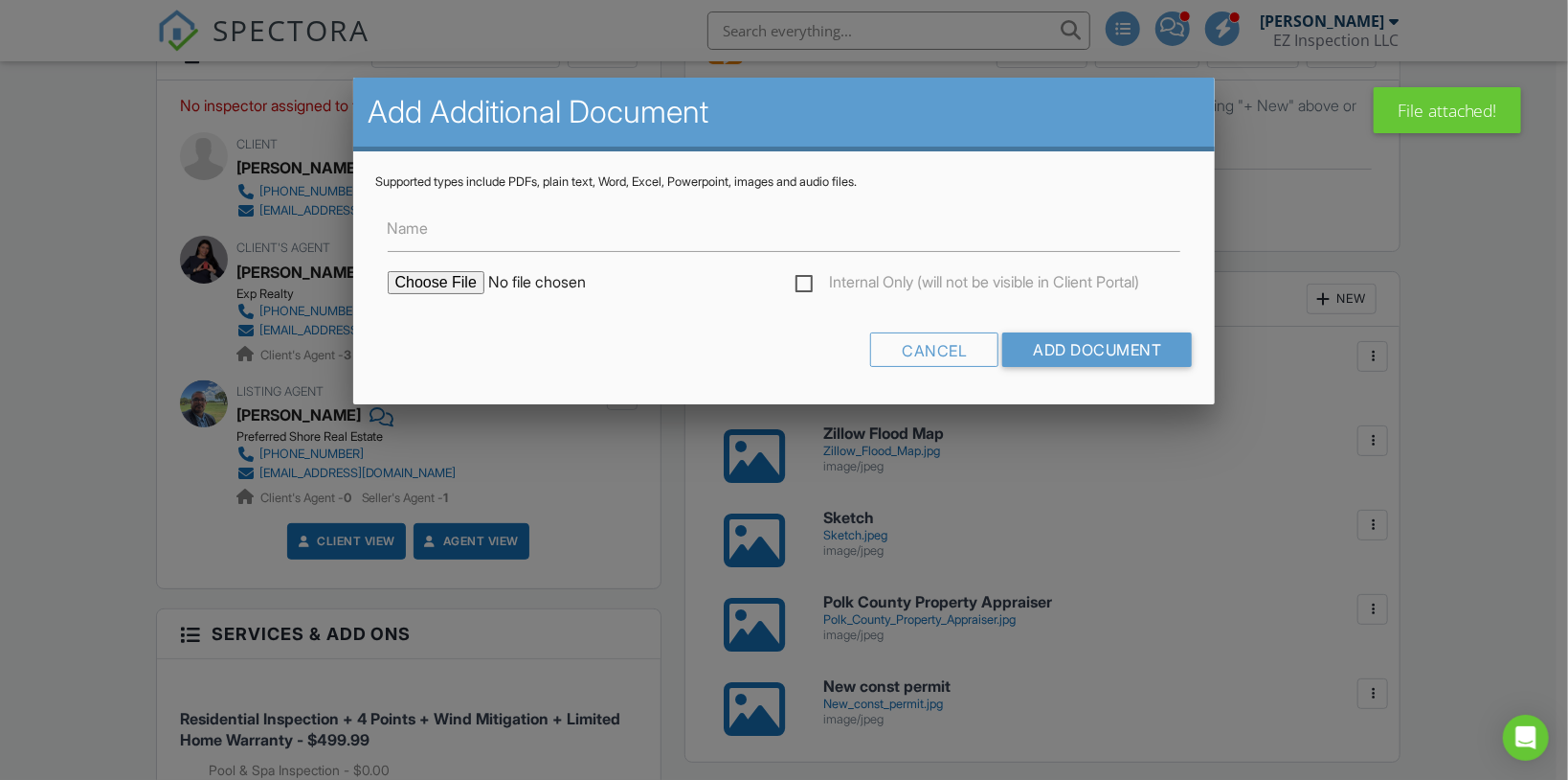
click at [429, 288] on input "file" at bounding box center [550, 283] width 326 height 23
type input "C:\fakepath\Bathroom renov permit.jpg"
click at [1049, 333] on input "Add Document" at bounding box center [1097, 350] width 189 height 35
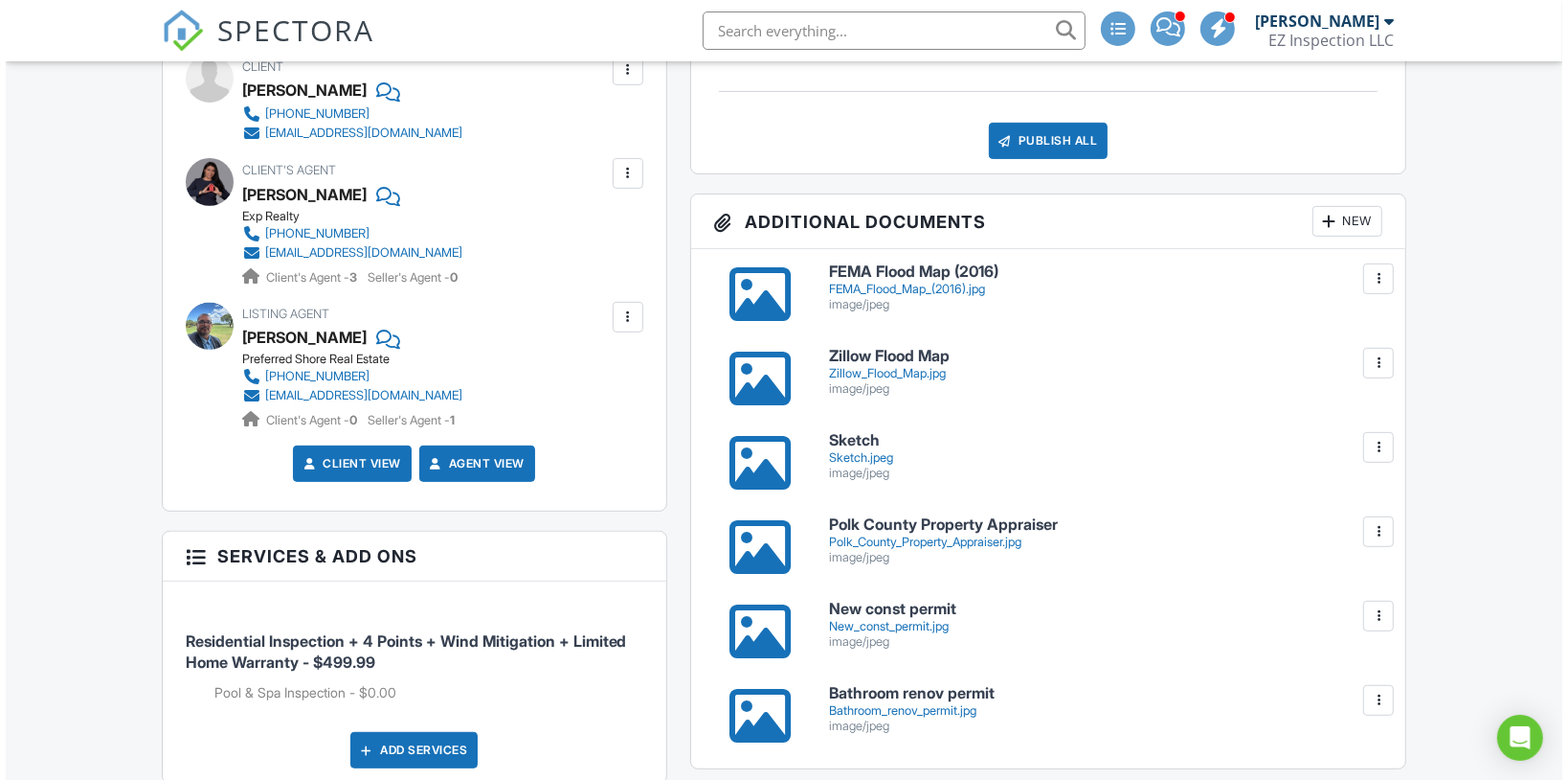
scroll to position [613, 0]
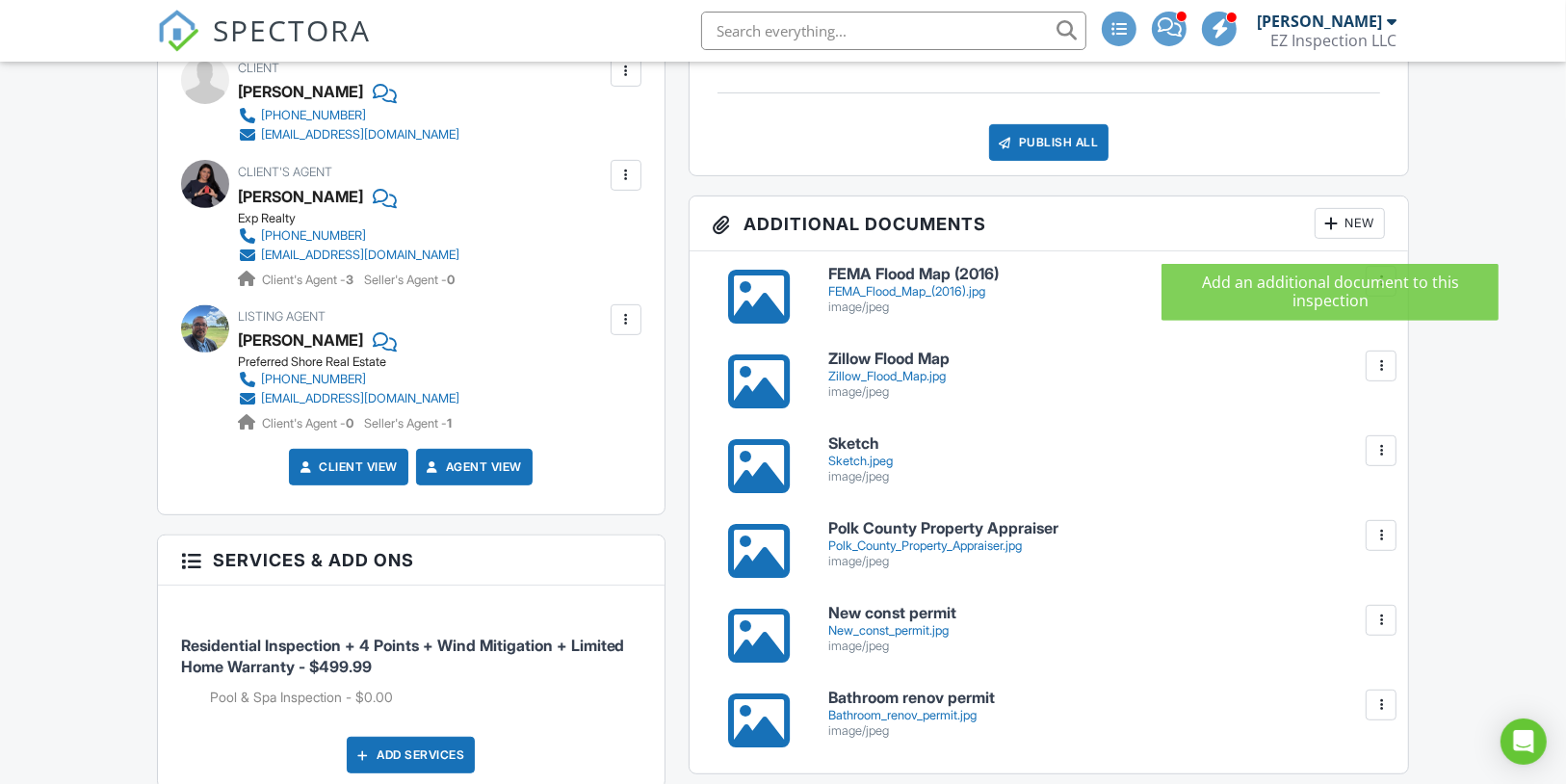
click at [1344, 239] on div "New" at bounding box center [1349, 223] width 71 height 31
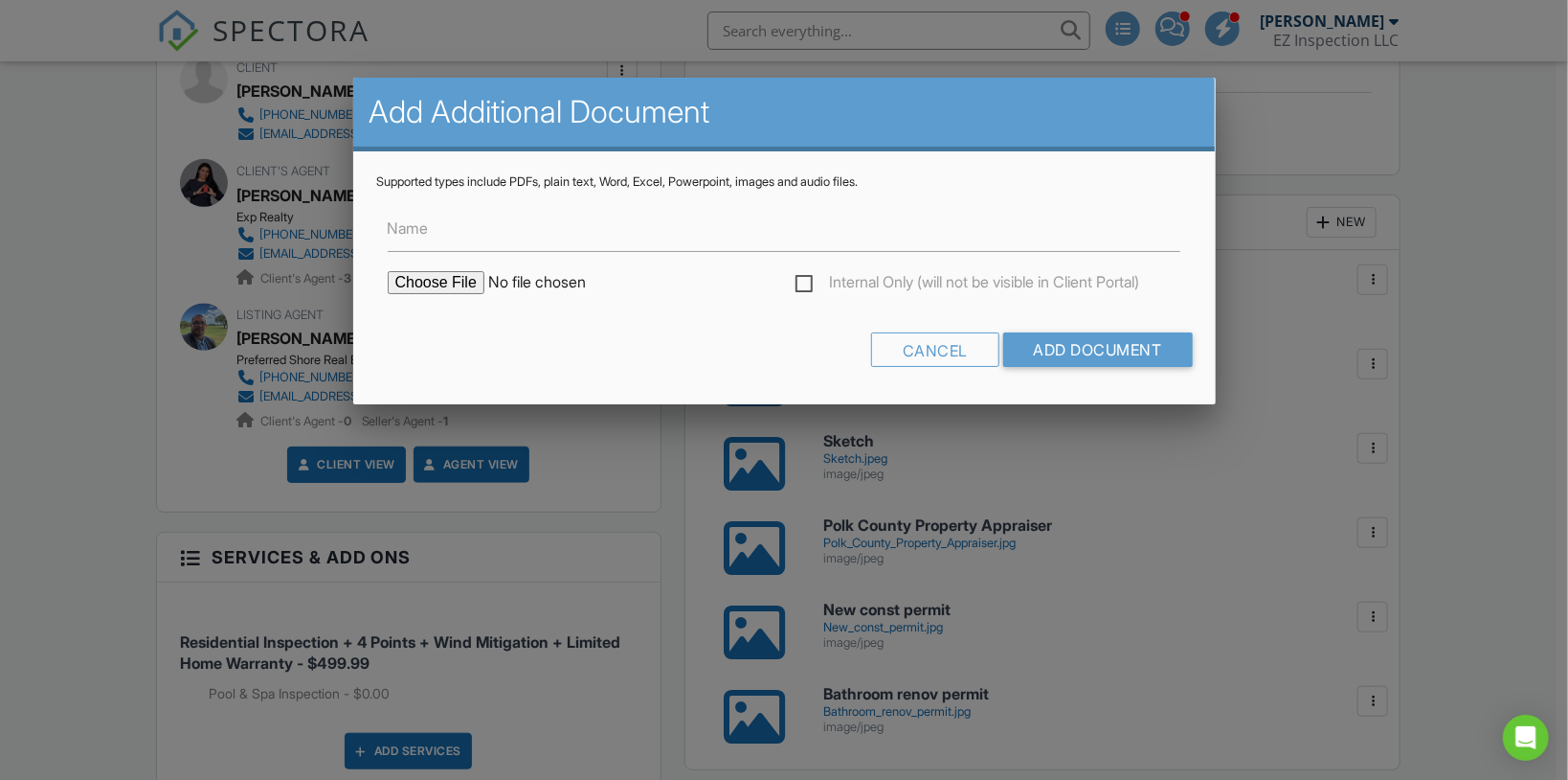
click at [467, 271] on input "file" at bounding box center [550, 283] width 326 height 23
type input "C:\fakepath\Solar panel permit.jpg"
click at [1079, 337] on input "Add Document" at bounding box center [1097, 350] width 189 height 35
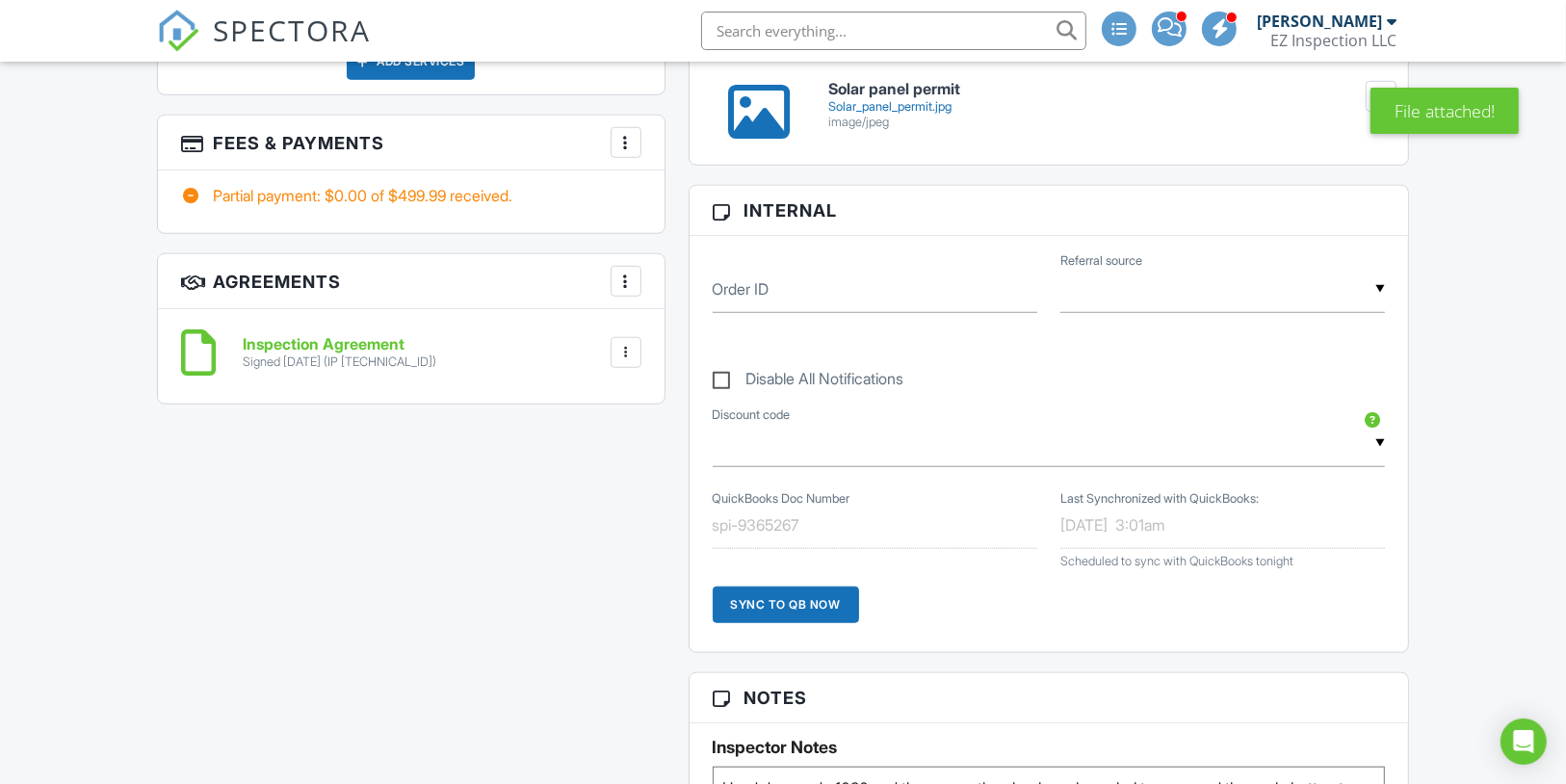
scroll to position [1309, 0]
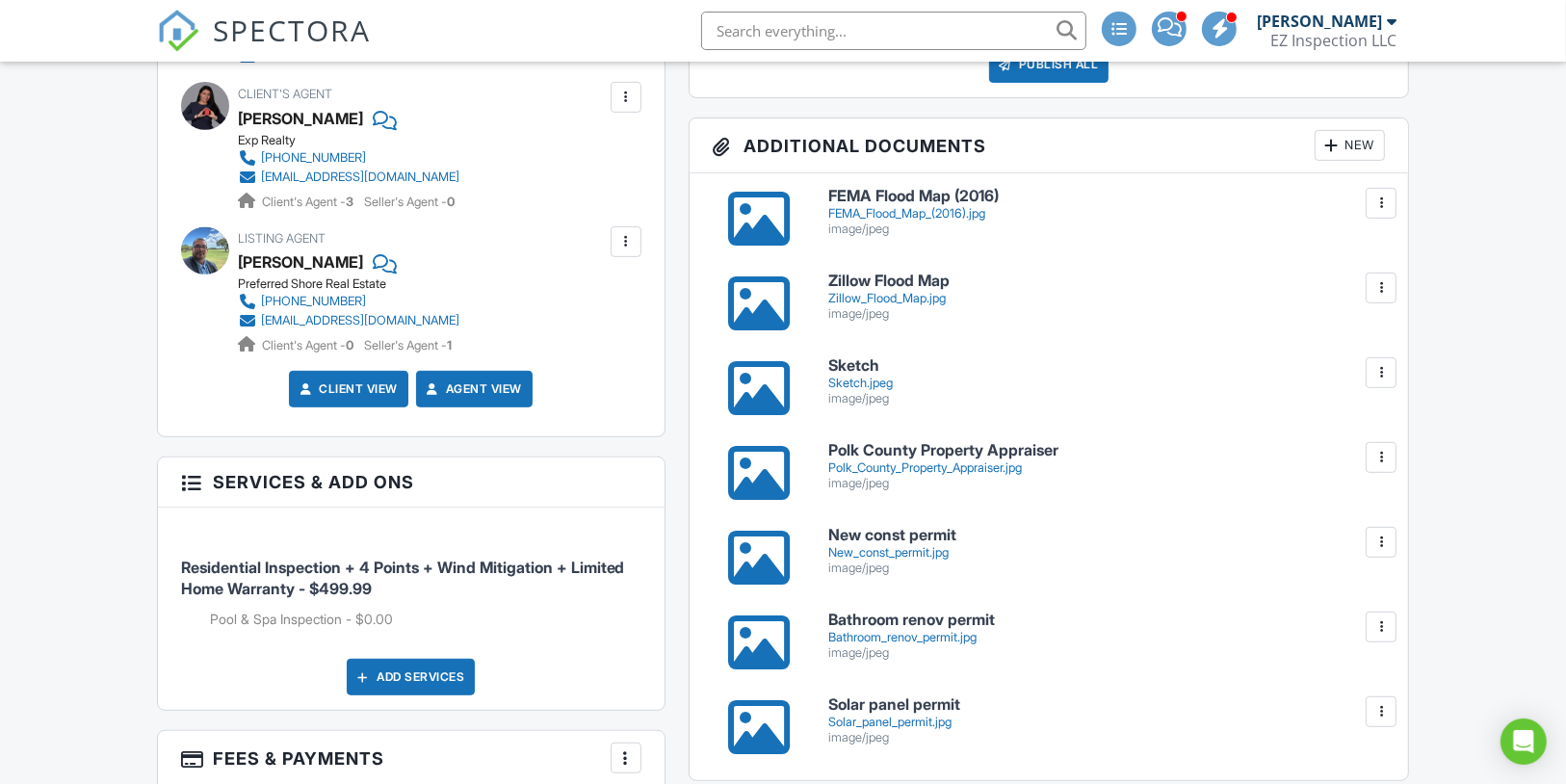
click at [1358, 159] on div "New" at bounding box center [1349, 145] width 71 height 31
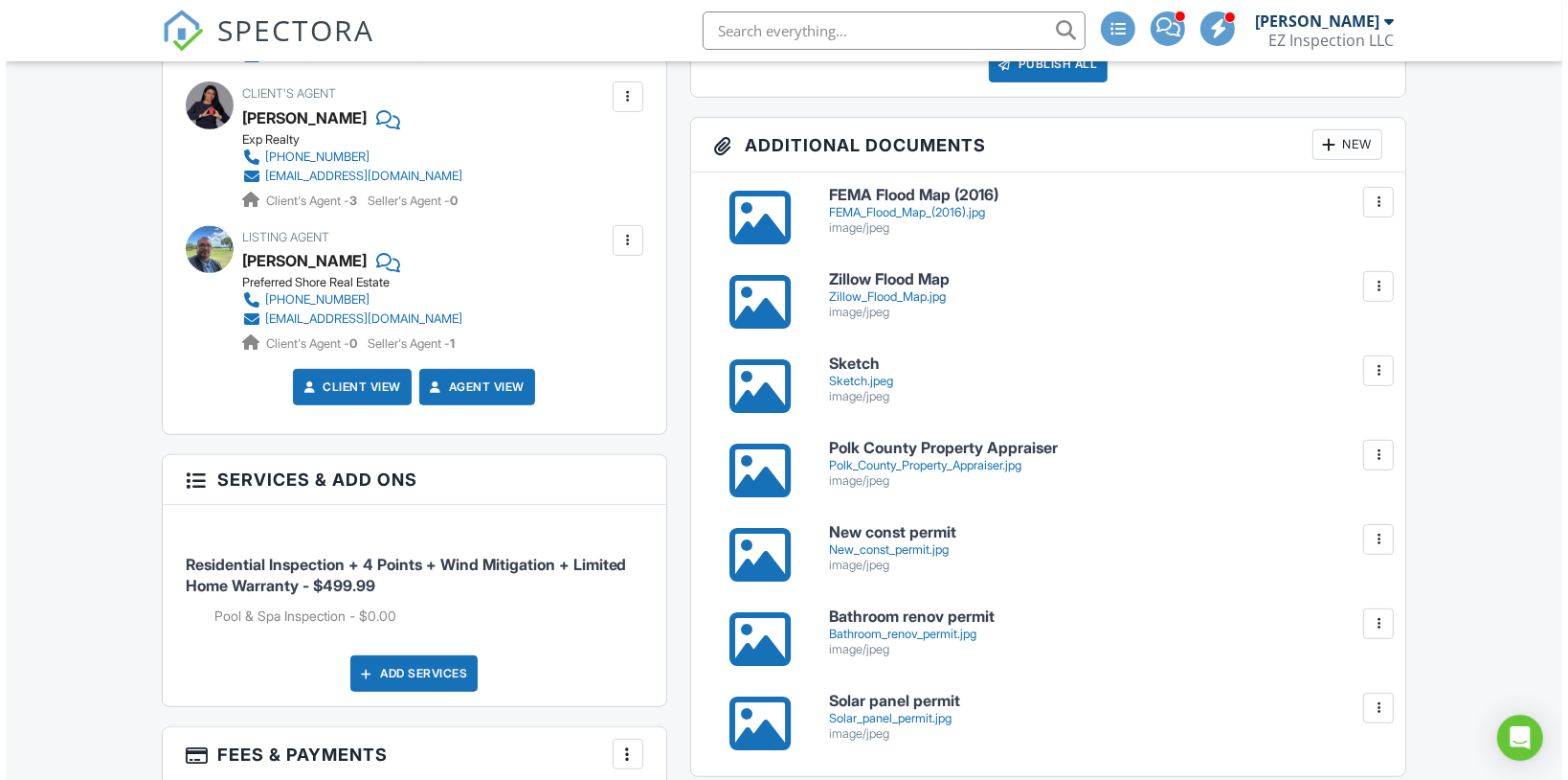
scroll to position [690, 0]
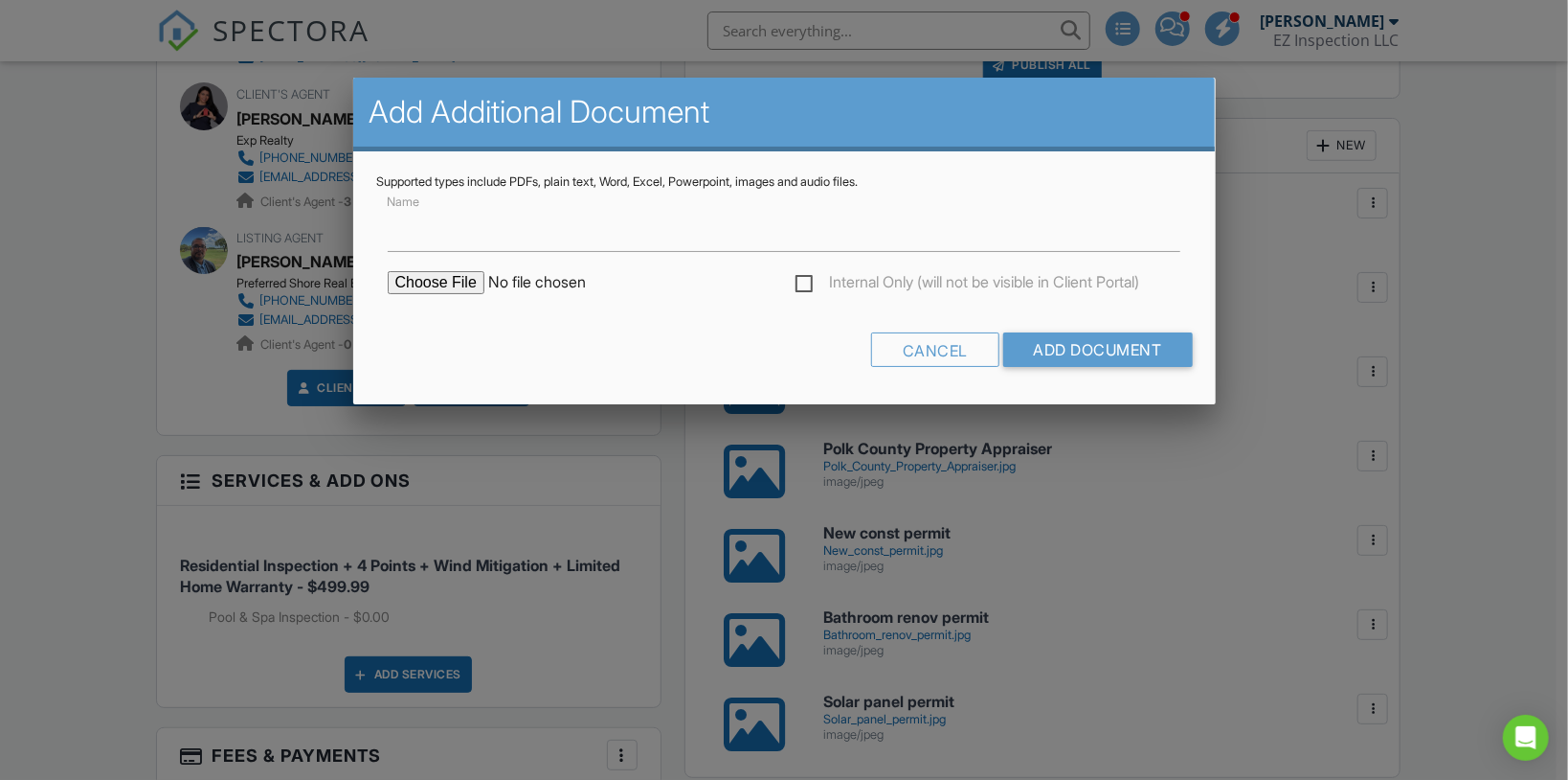
click at [427, 278] on input "file" at bounding box center [550, 283] width 326 height 23
type input "C:\fakepath\Roof permit.jpg"
click at [1073, 345] on input "Add Document" at bounding box center [1097, 350] width 189 height 35
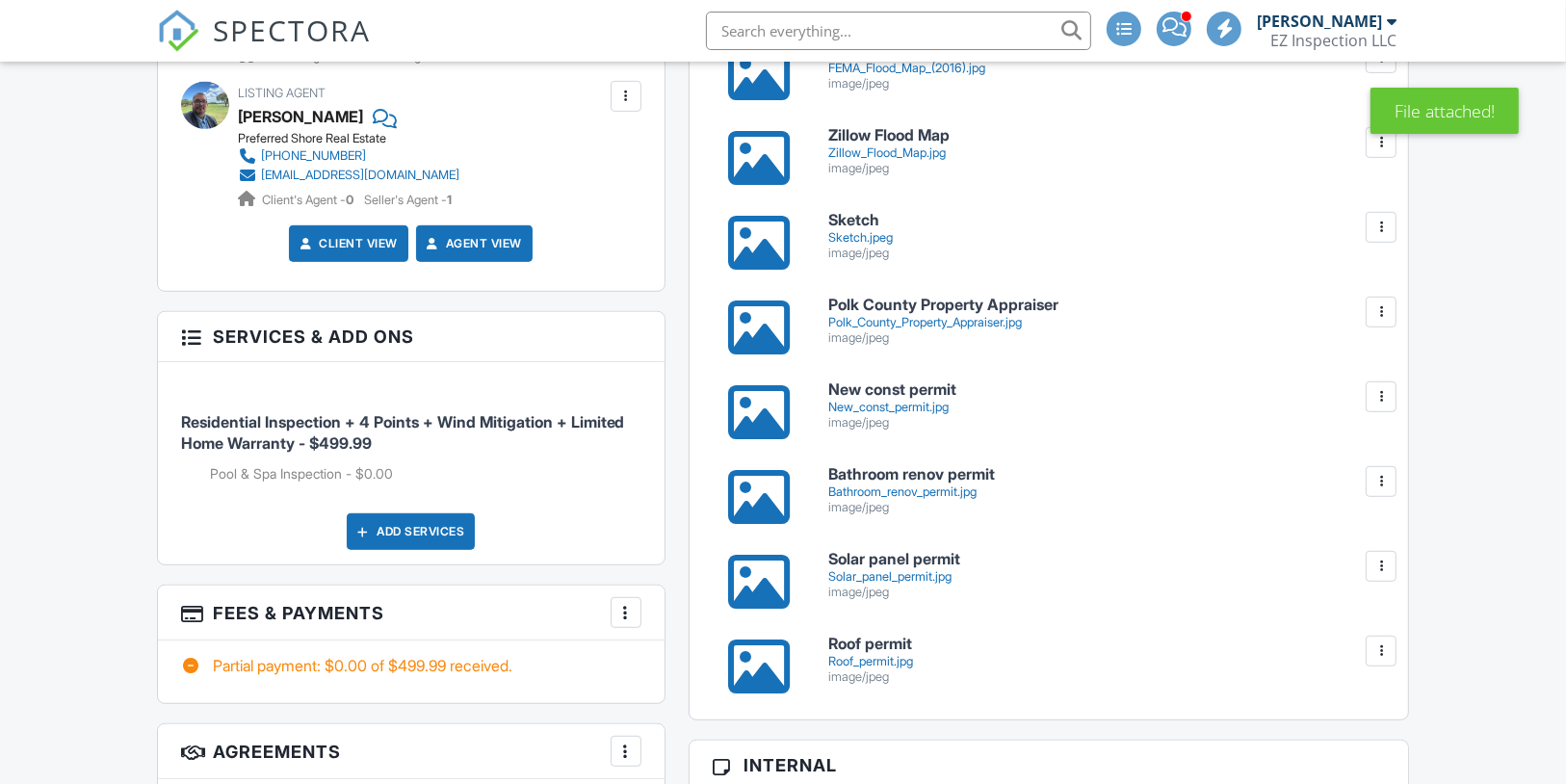
scroll to position [843, 0]
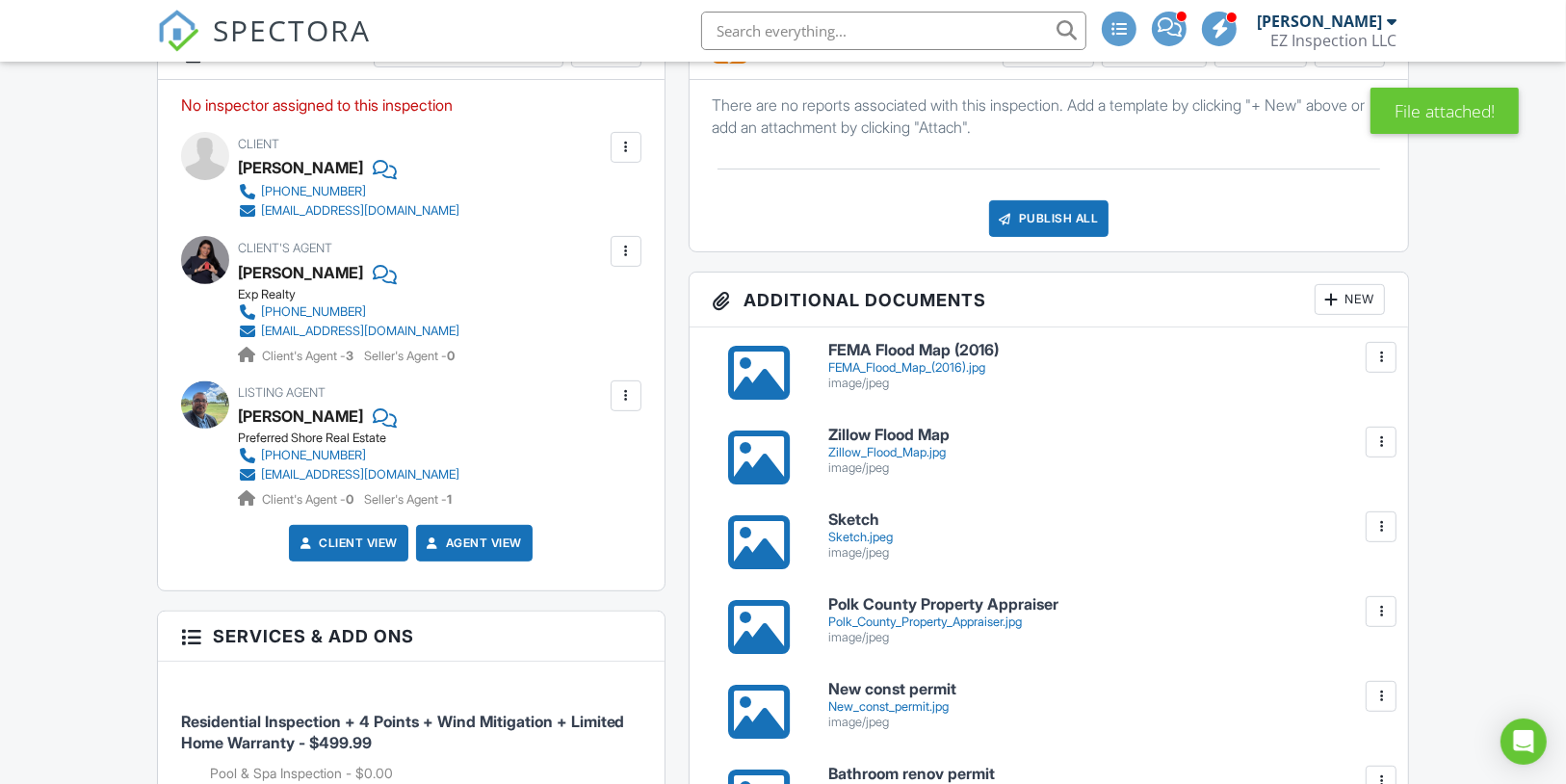
click at [1370, 315] on div "New" at bounding box center [1349, 300] width 71 height 31
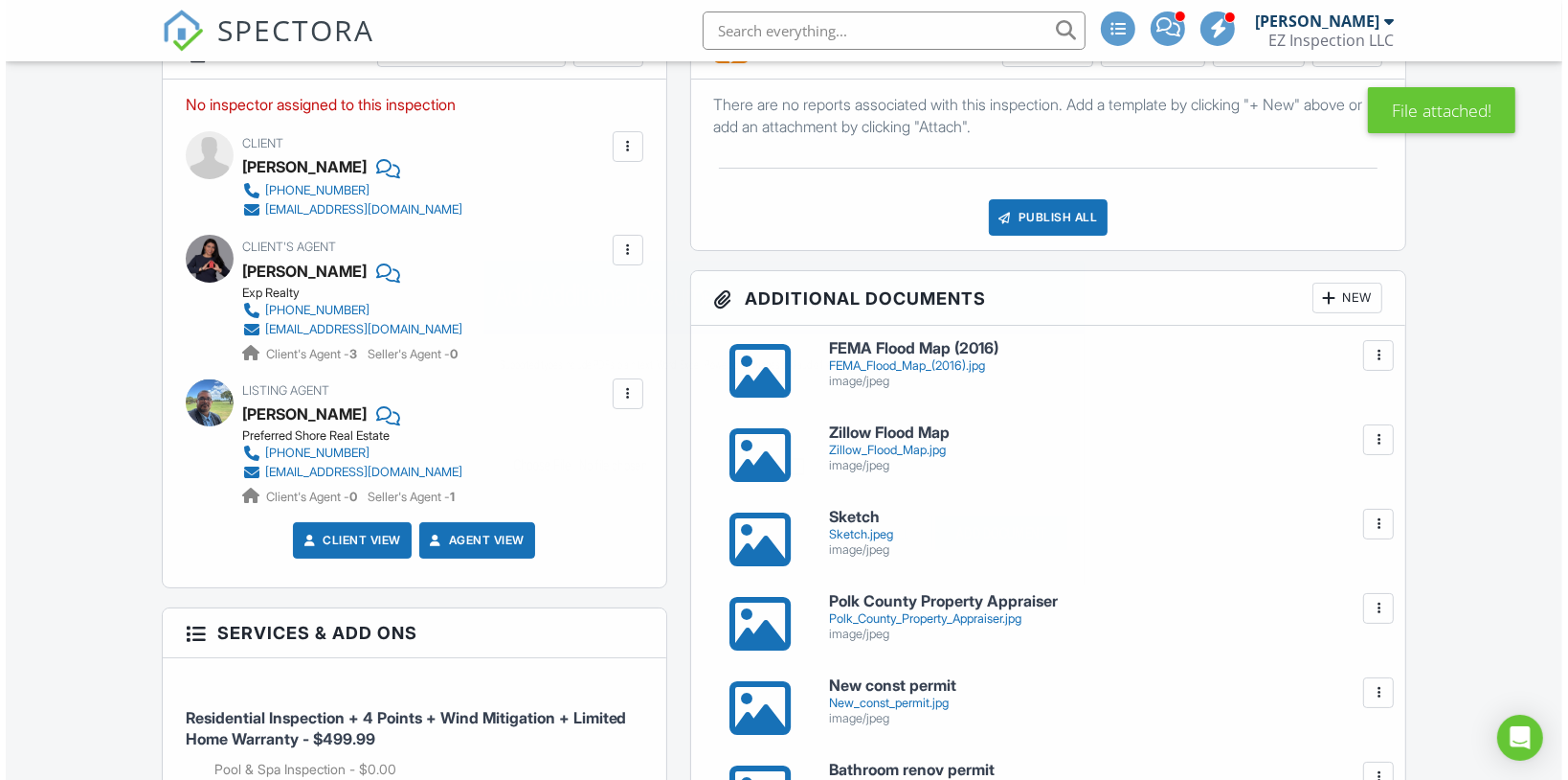
scroll to position [537, 0]
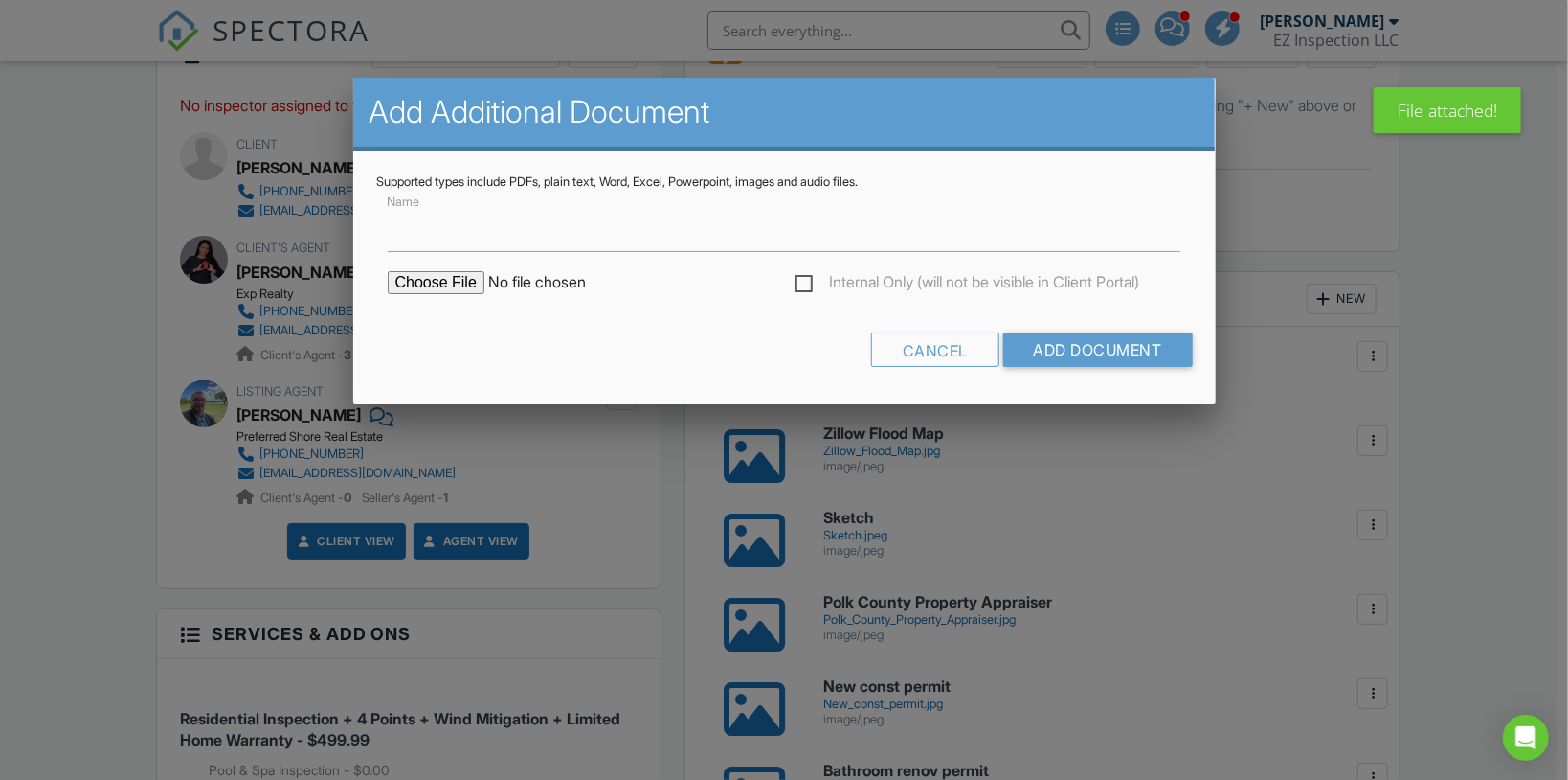
click at [455, 278] on input "file" at bounding box center [550, 283] width 326 height 23
type input "C:\fakepath\Permit records.jpg"
click at [1150, 352] on input "Add Document" at bounding box center [1097, 350] width 189 height 35
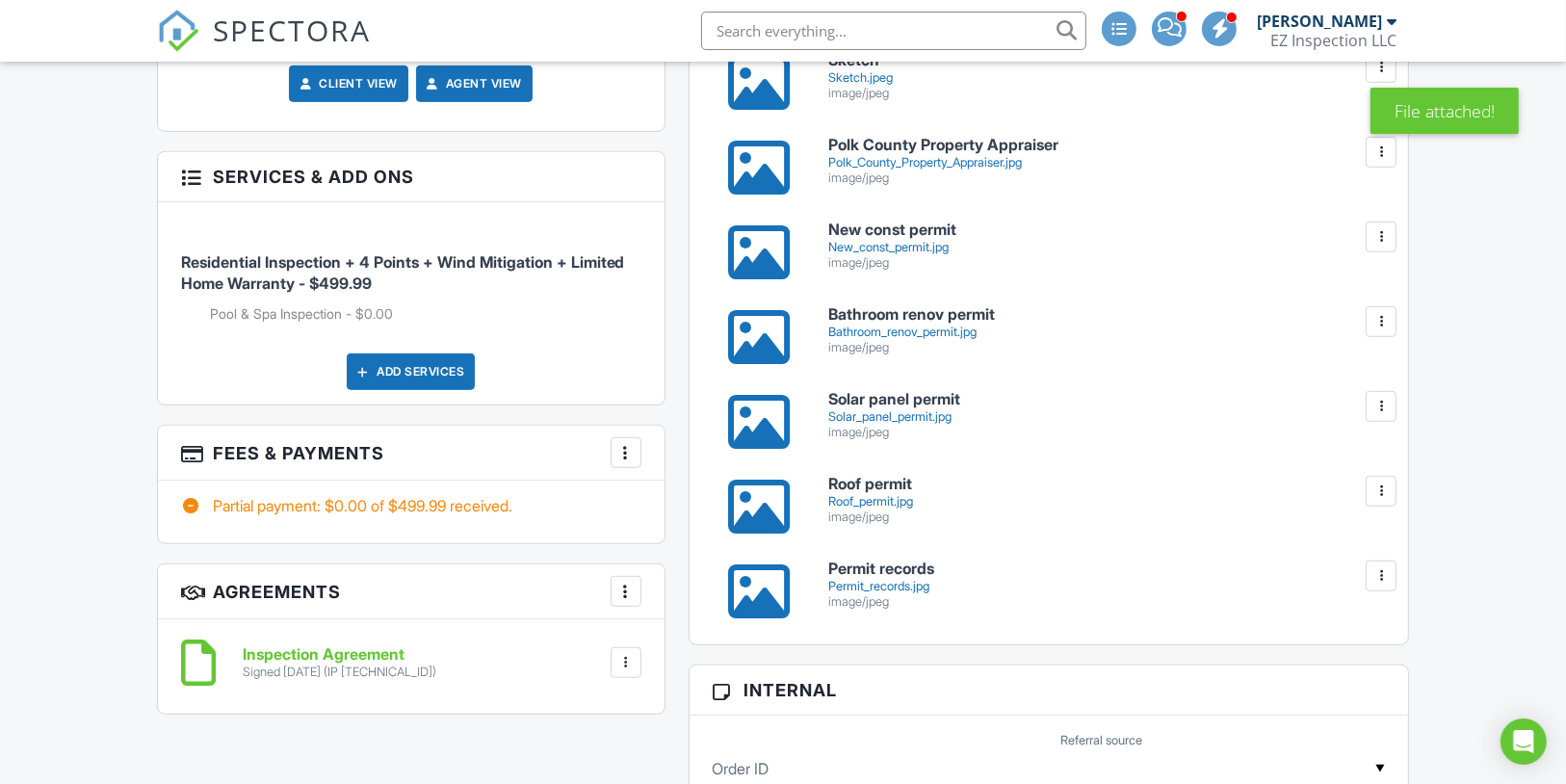
scroll to position [1001, 0]
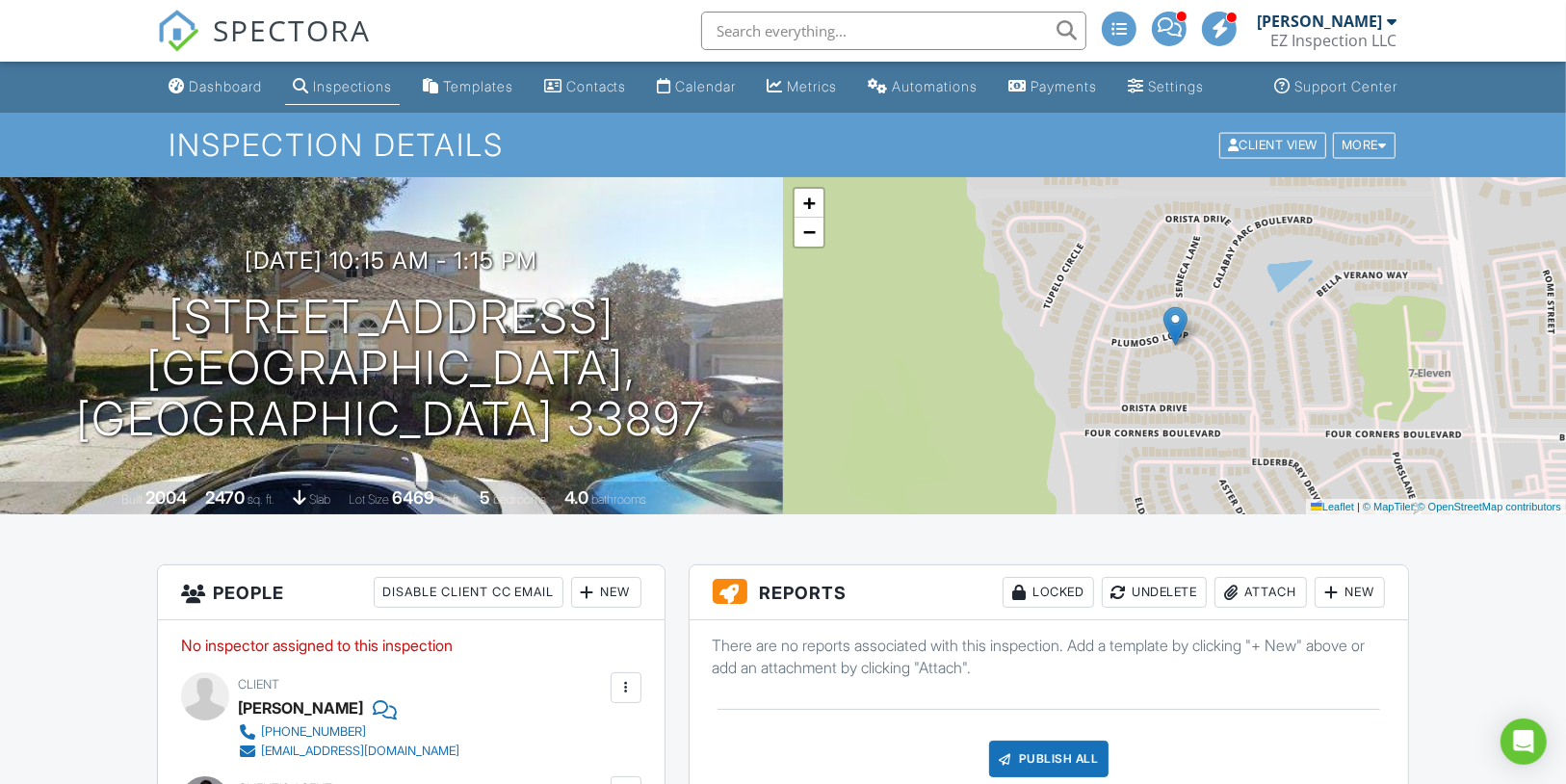
click at [1173, 28] on span at bounding box center [1169, 27] width 24 height 1
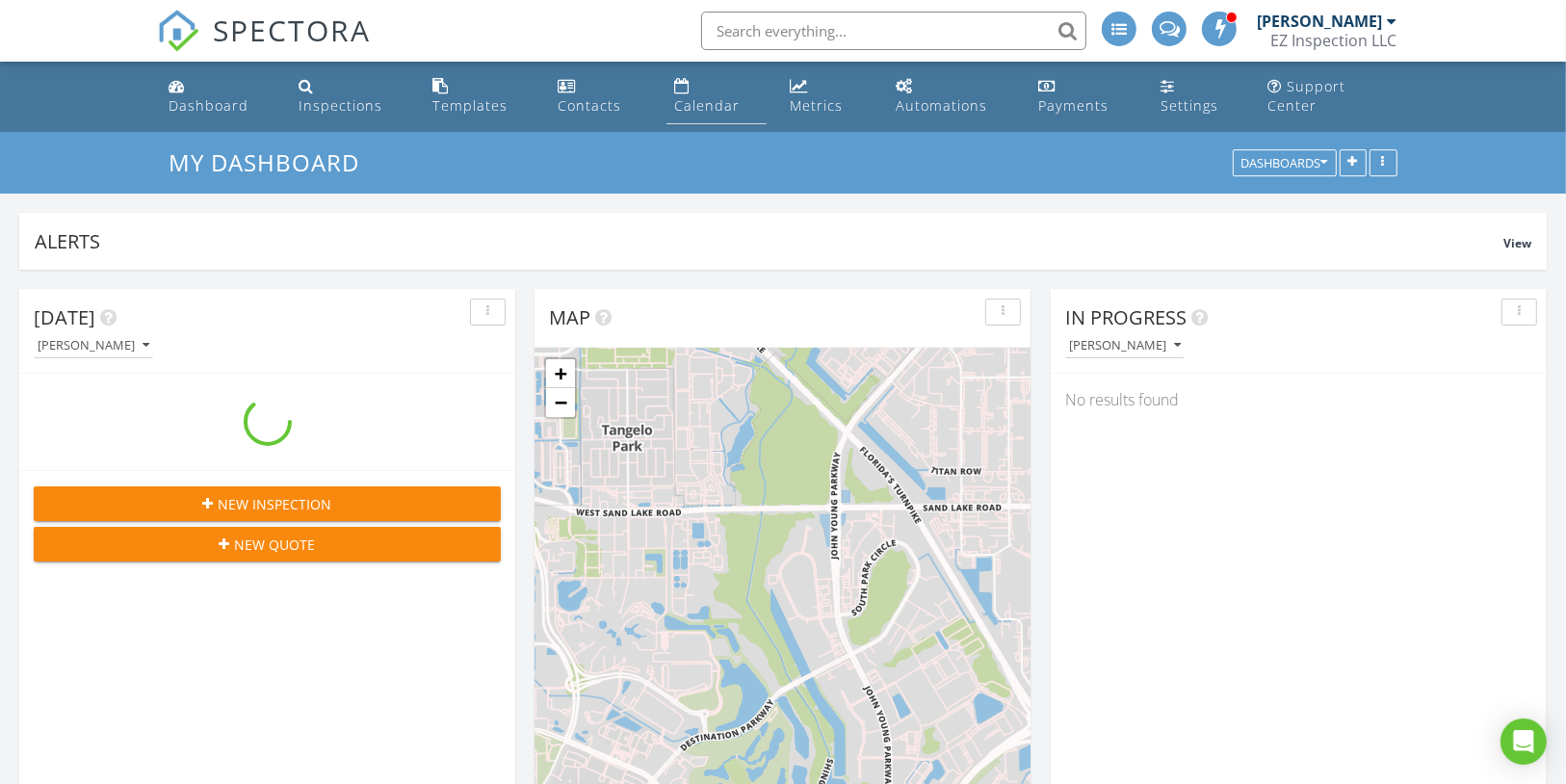
scroll to position [414, 495]
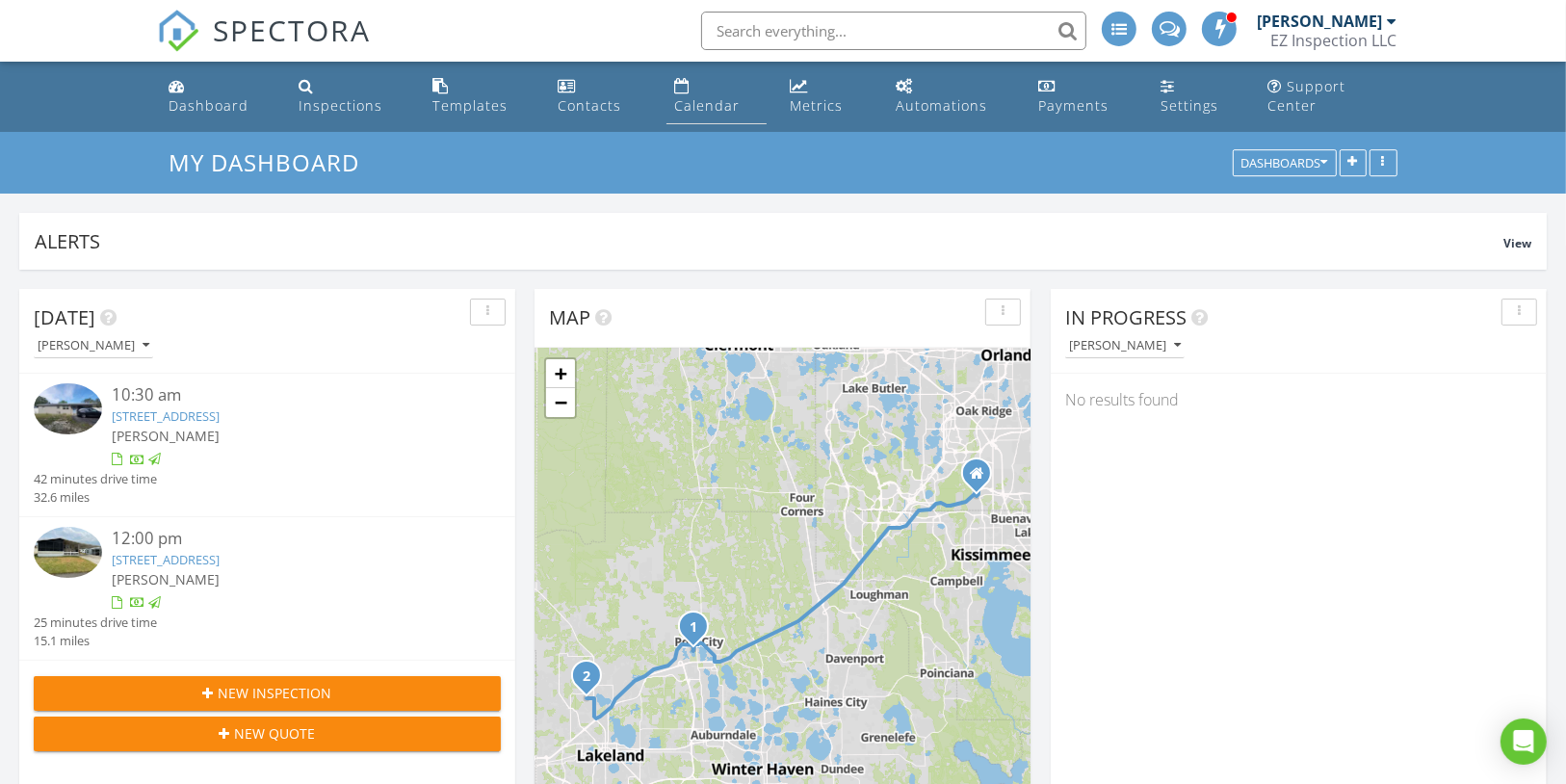
click at [720, 97] on div "Calendar" at bounding box center [707, 105] width 66 height 18
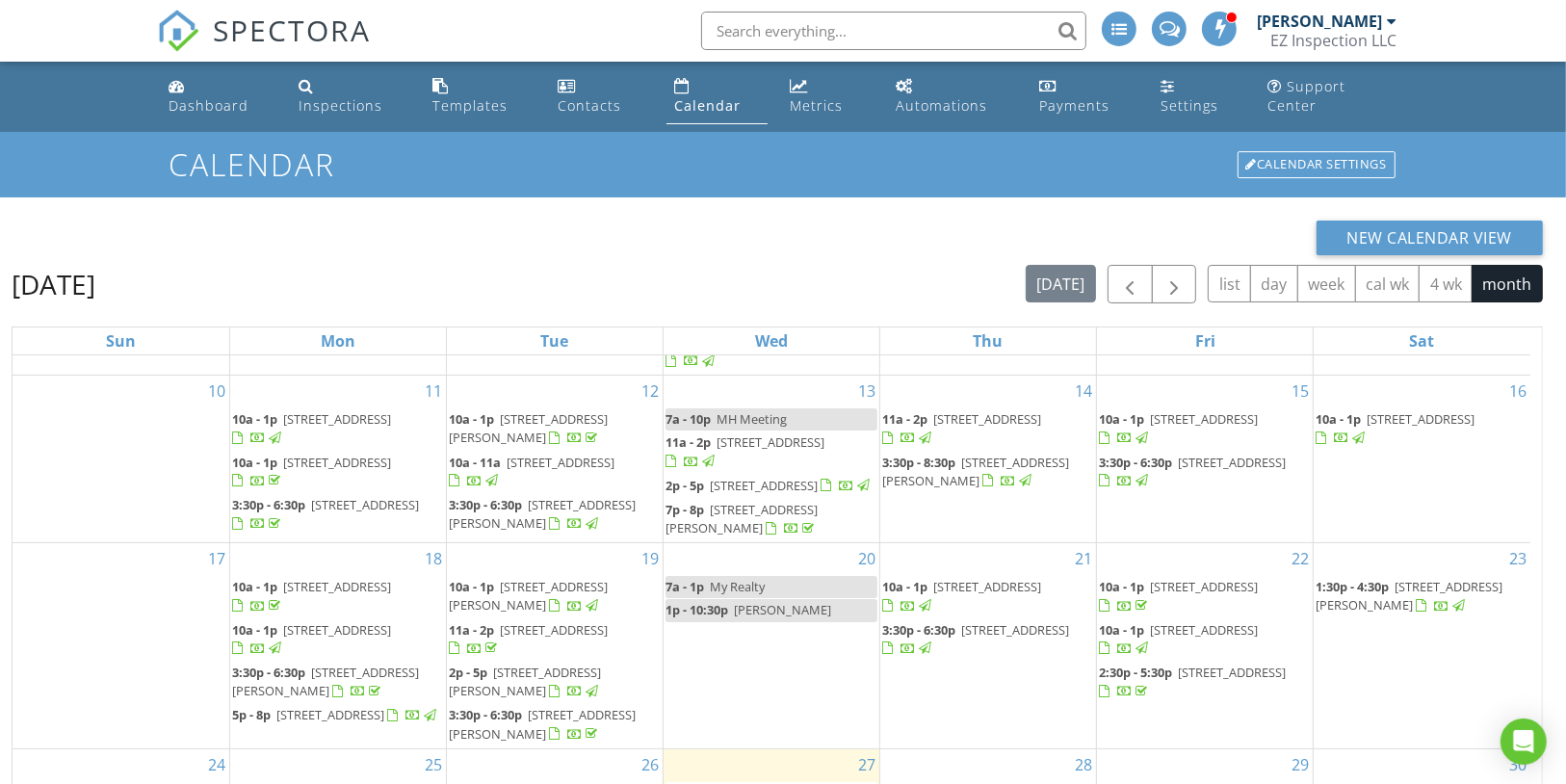
scroll to position [256, 0]
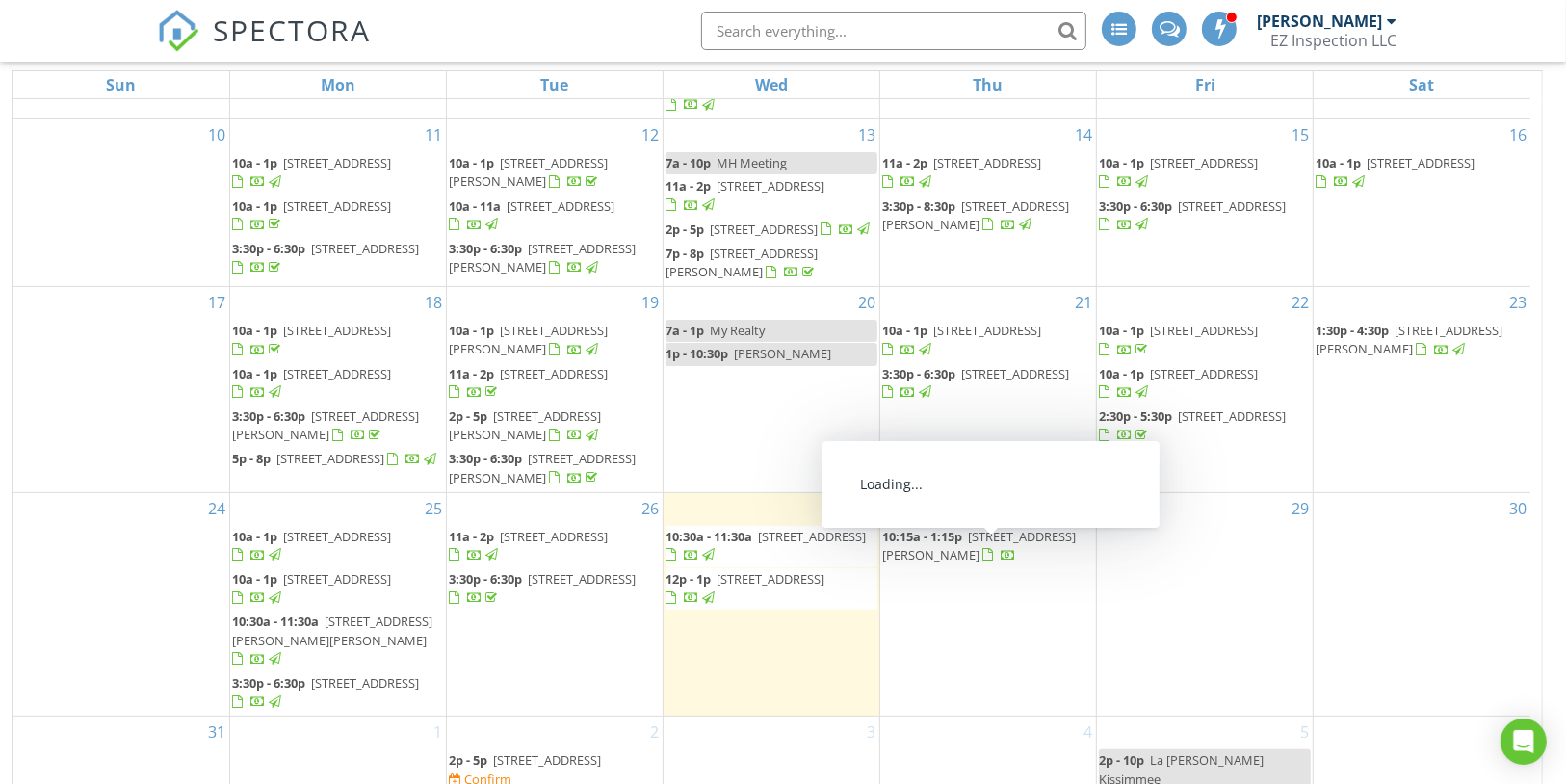
click at [1010, 537] on span "303 Plumoso Loop, Davenport 33897" at bounding box center [979, 545] width 193 height 36
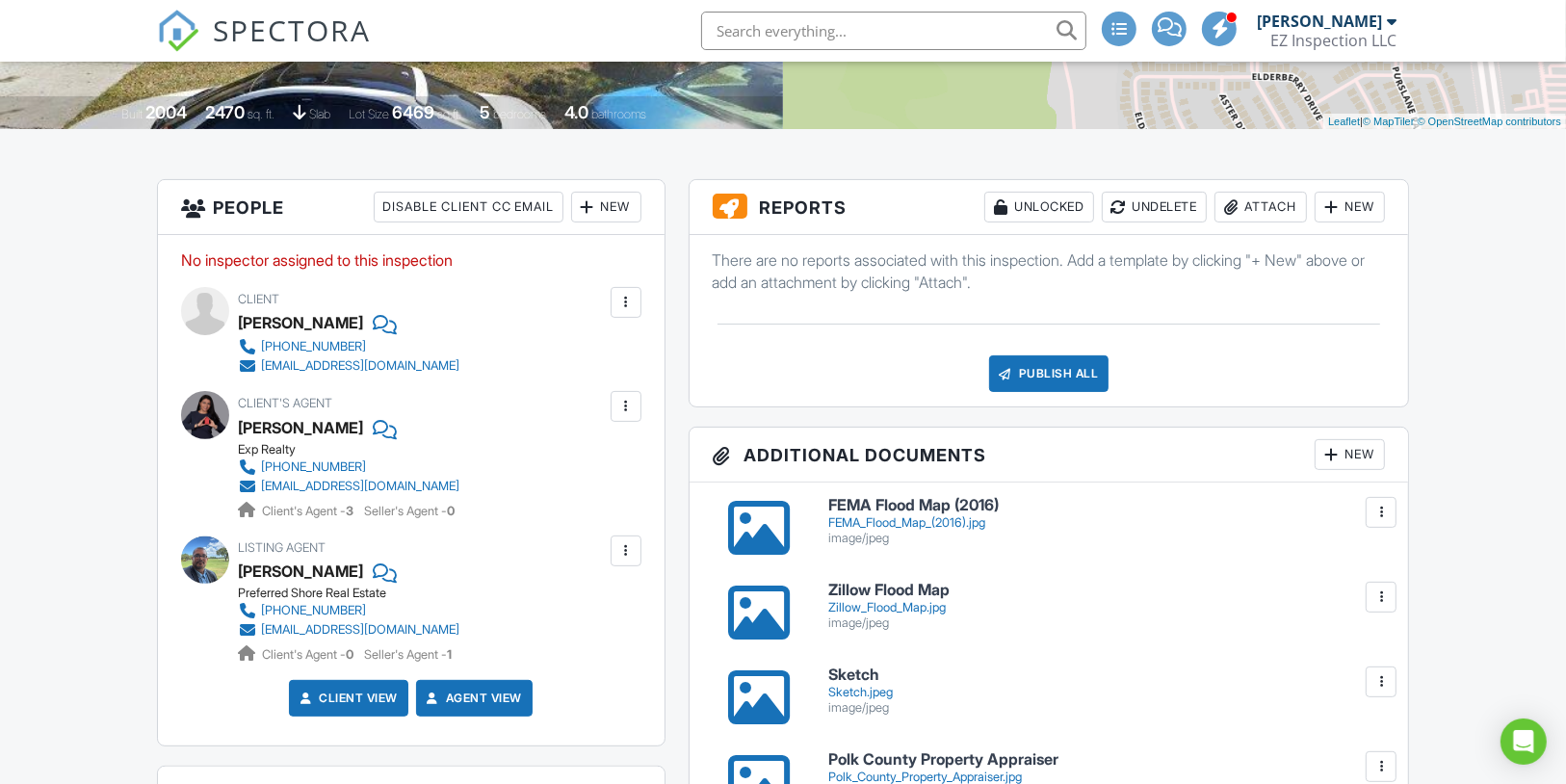
scroll to position [385, 0]
drag, startPoint x: 439, startPoint y: 341, endPoint x: 238, endPoint y: 334, distance: 201.1
click at [238, 334] on div "Client Hector Martinez 786-304-5147 sobepr@yahoo.com" at bounding box center [395, 332] width 314 height 89
copy div "Hector Martinez"
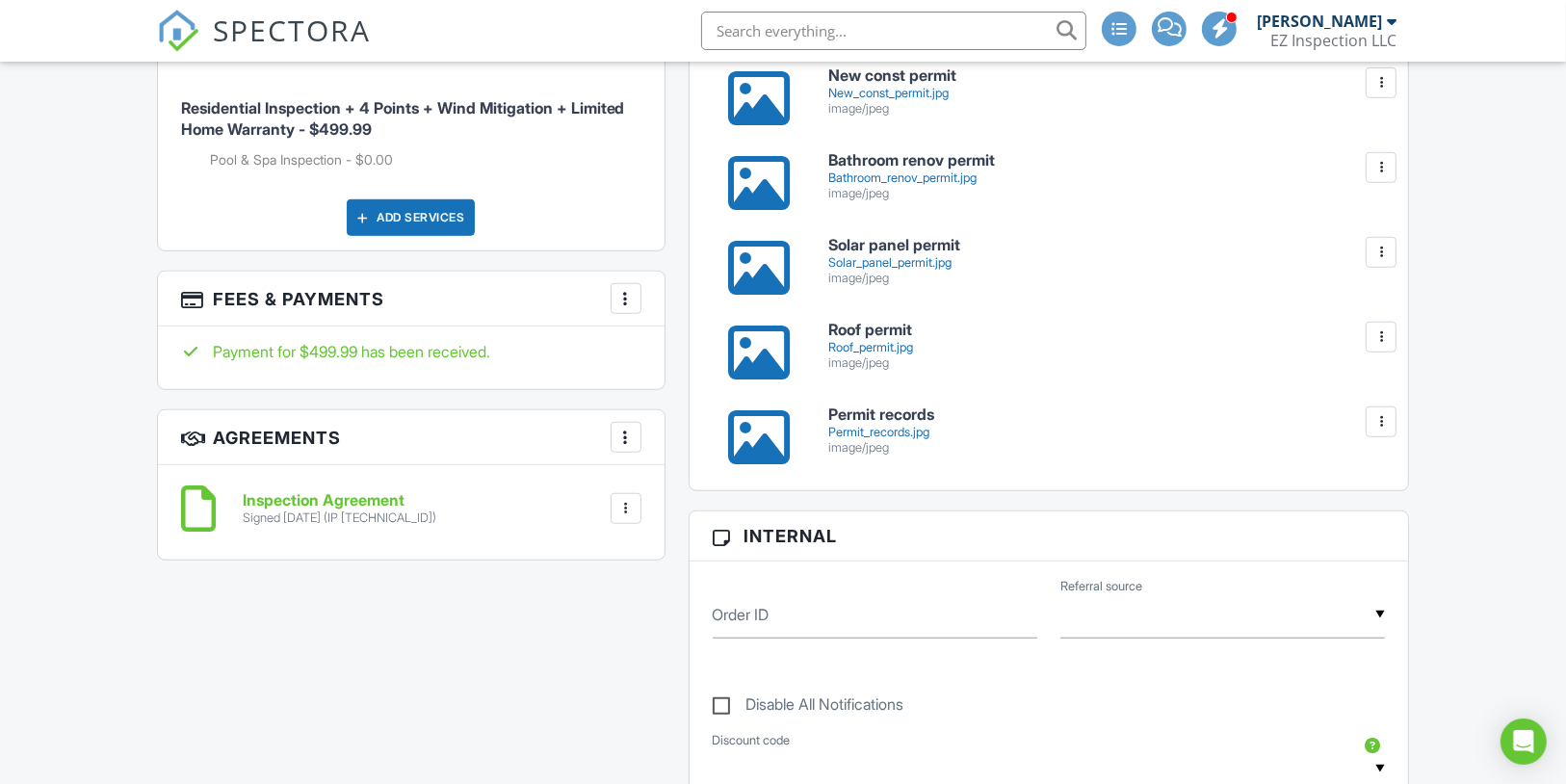
scroll to position [1153, 0]
click at [867, 355] on div "Roof_permit.jpg" at bounding box center [1107, 348] width 557 height 15
click at [915, 186] on div "Bathroom_renov_permit.jpg" at bounding box center [1107, 178] width 557 height 15
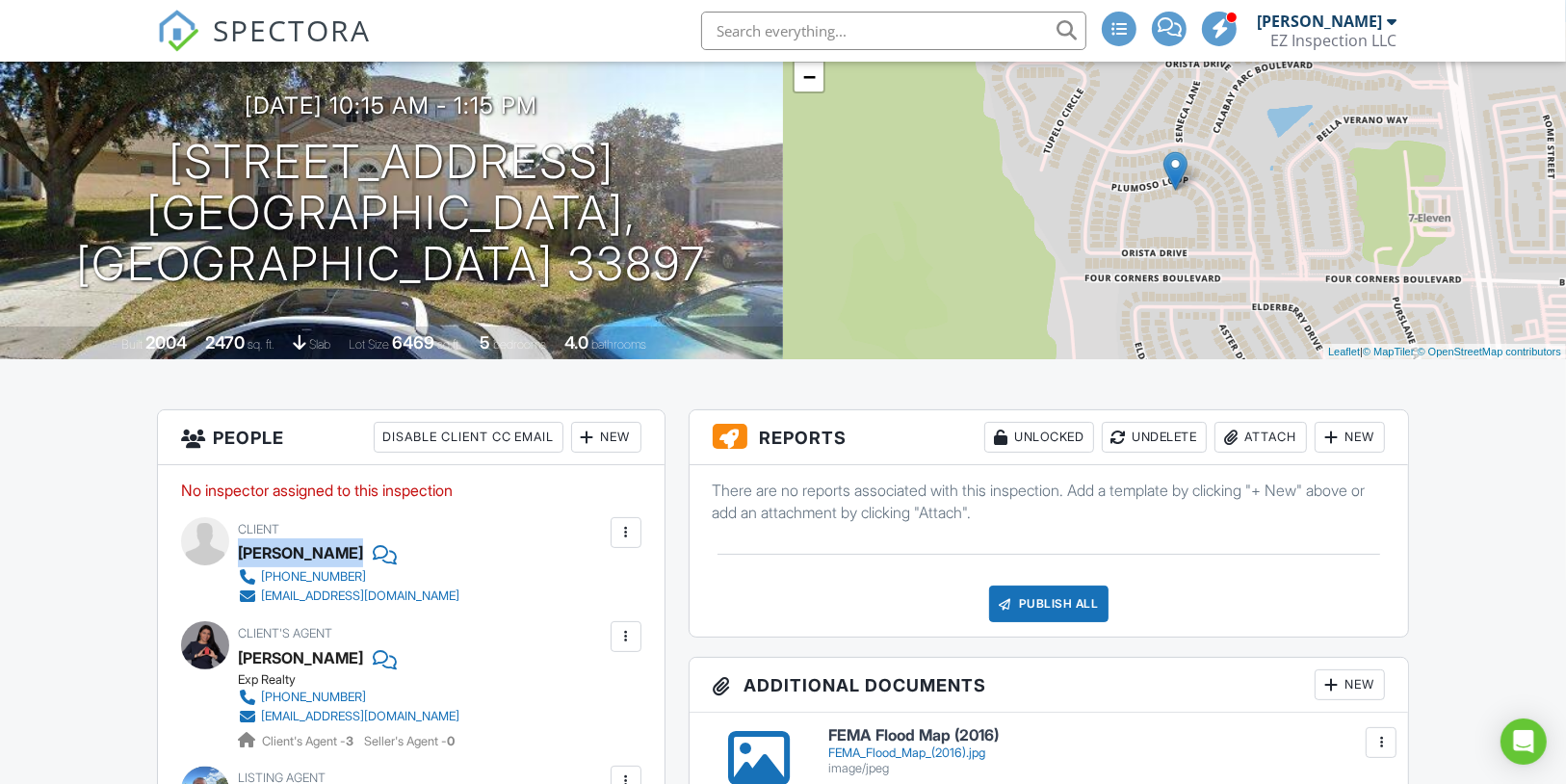
scroll to position [0, 0]
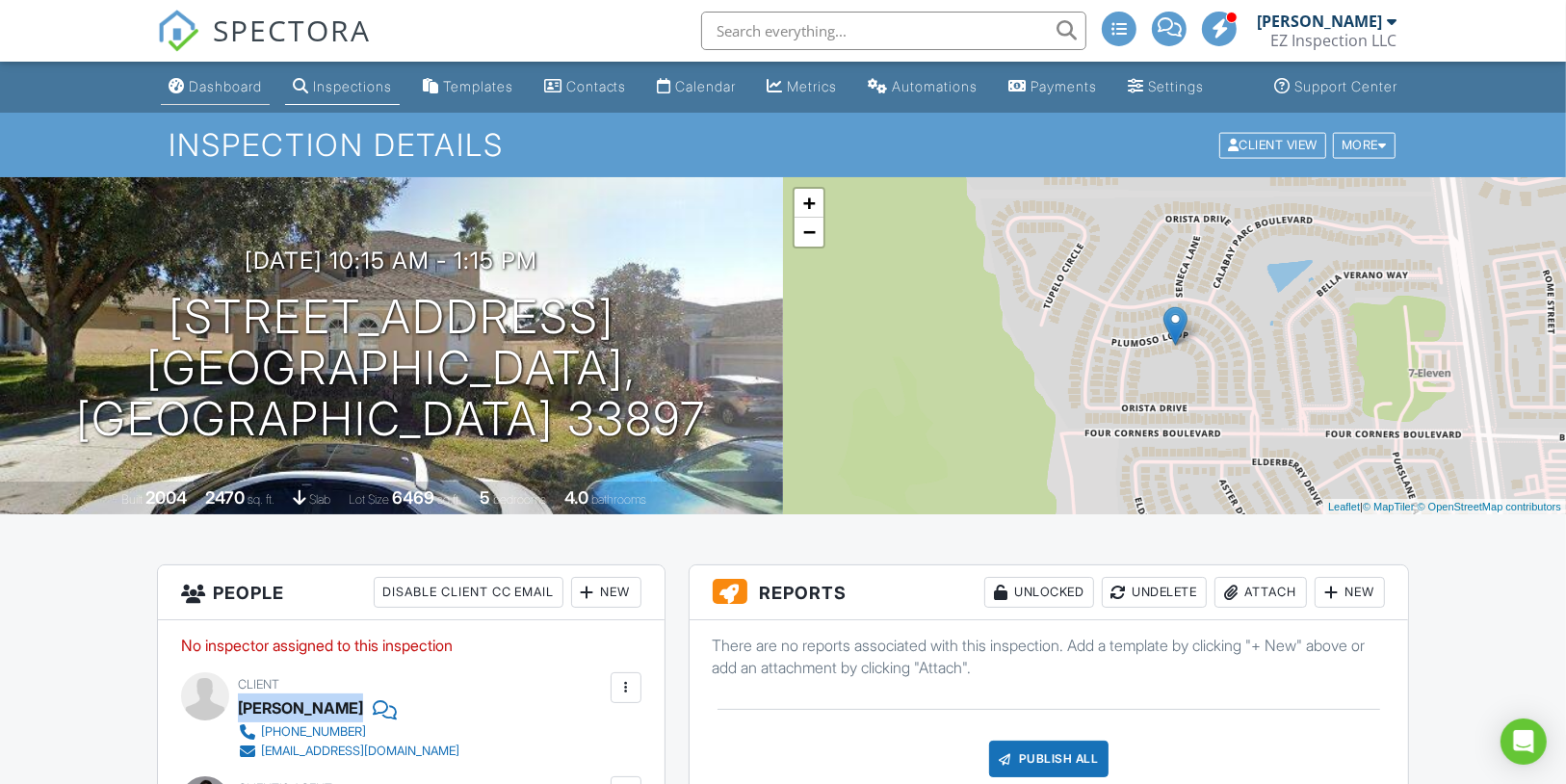
click at [230, 95] on div "Dashboard" at bounding box center [225, 86] width 74 height 16
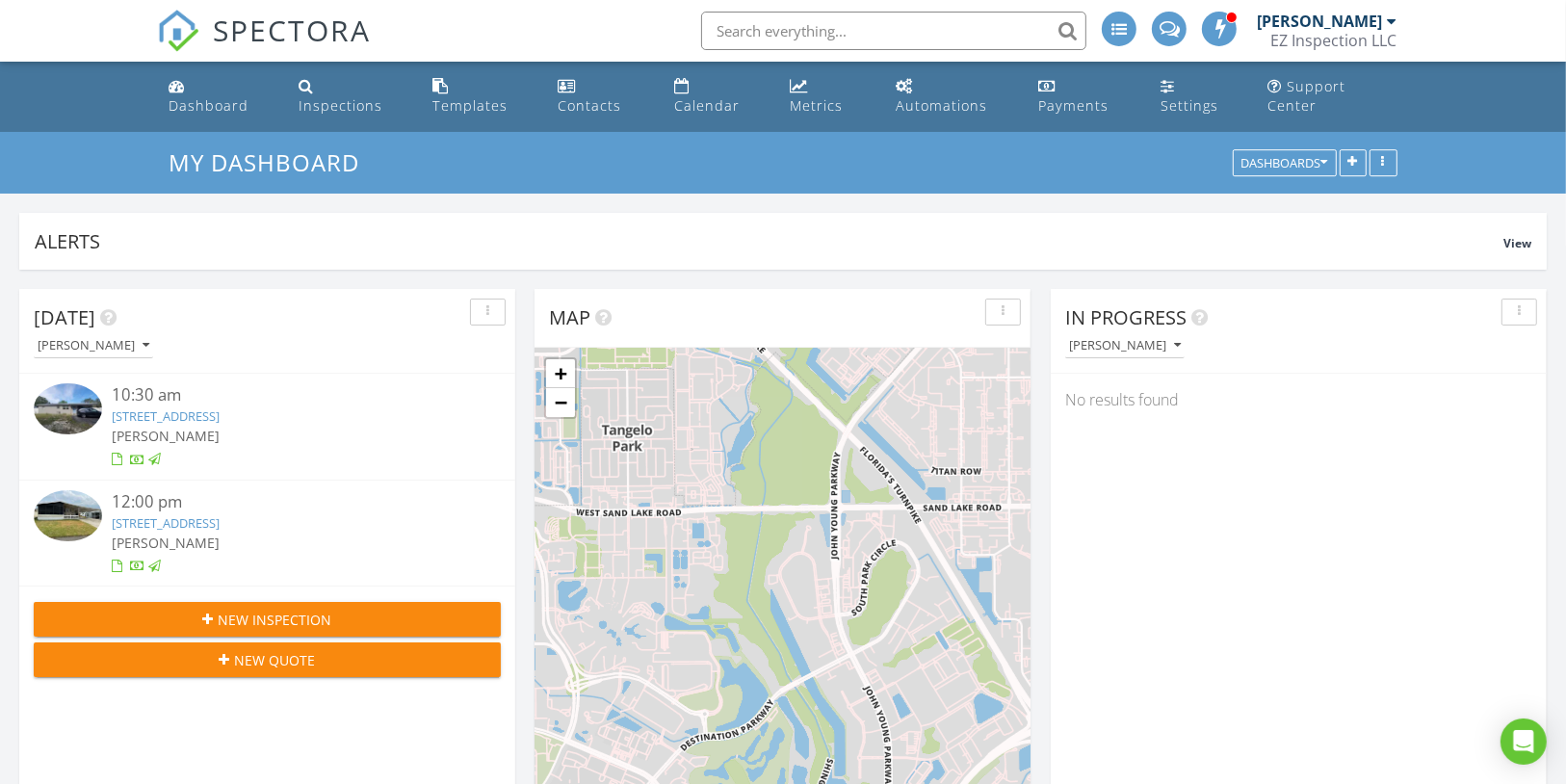
scroll to position [414, 495]
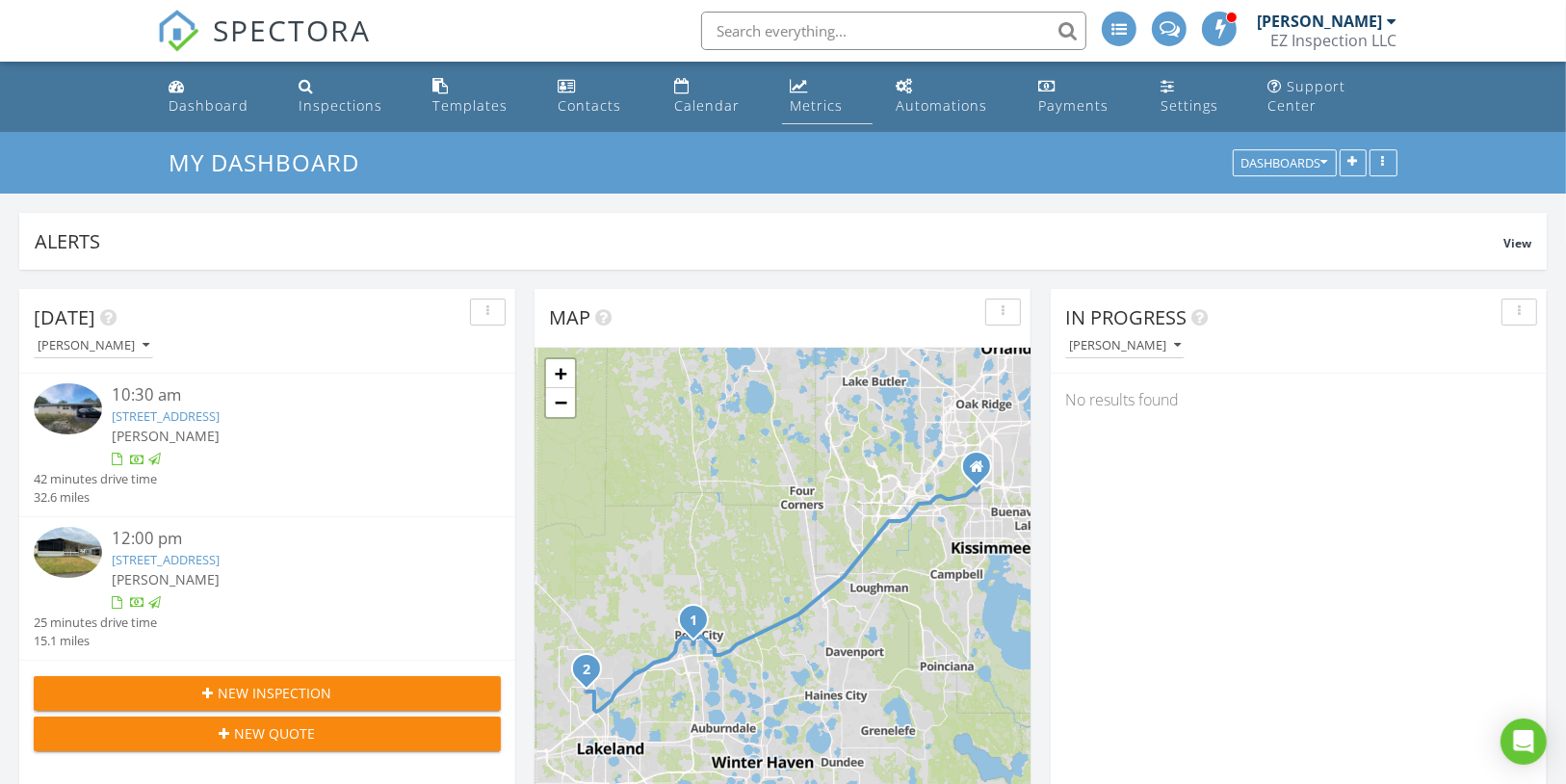
click at [809, 97] on div "Metrics" at bounding box center [816, 105] width 53 height 18
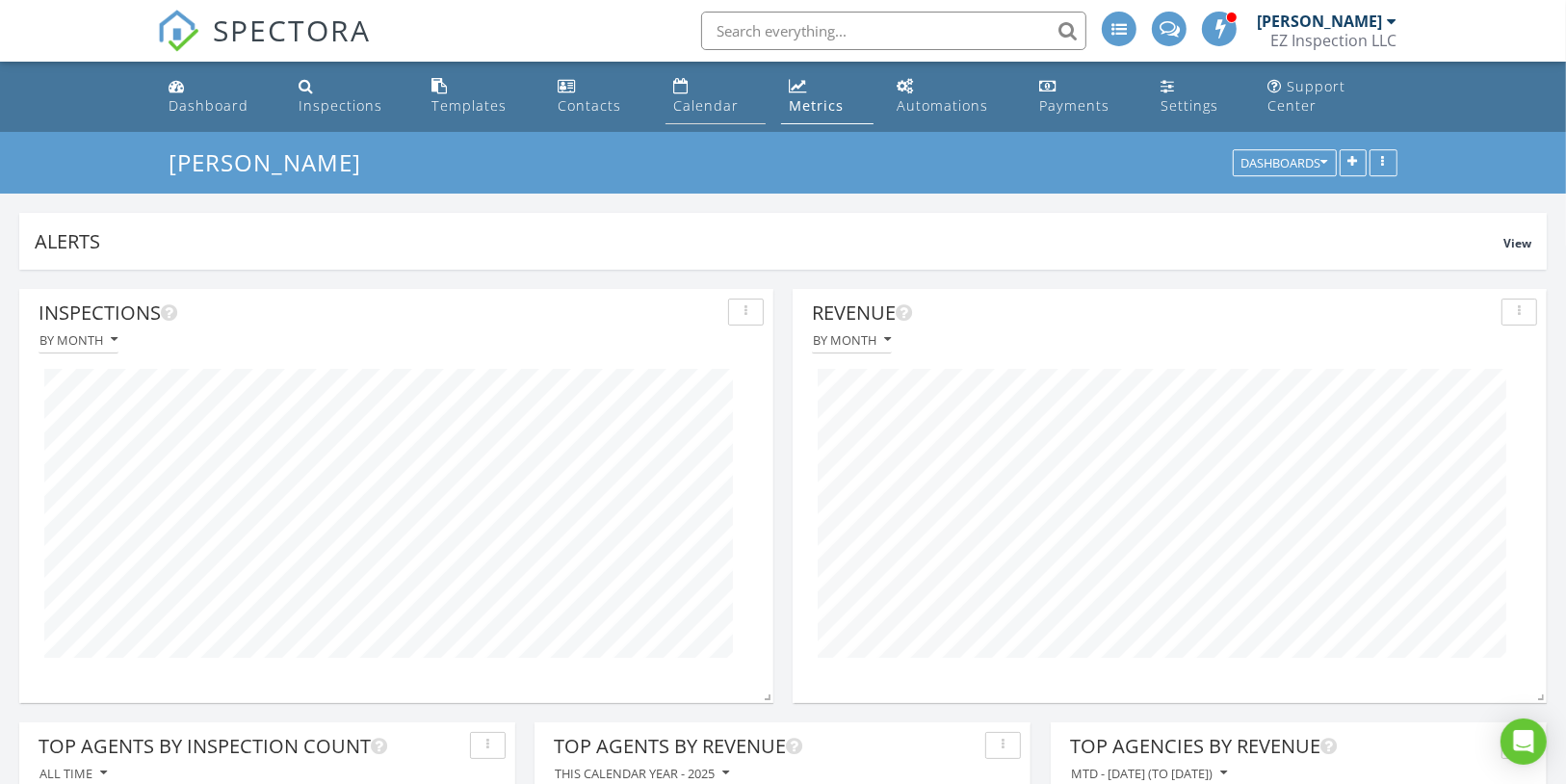
click at [739, 97] on div "Calendar" at bounding box center [706, 105] width 66 height 18
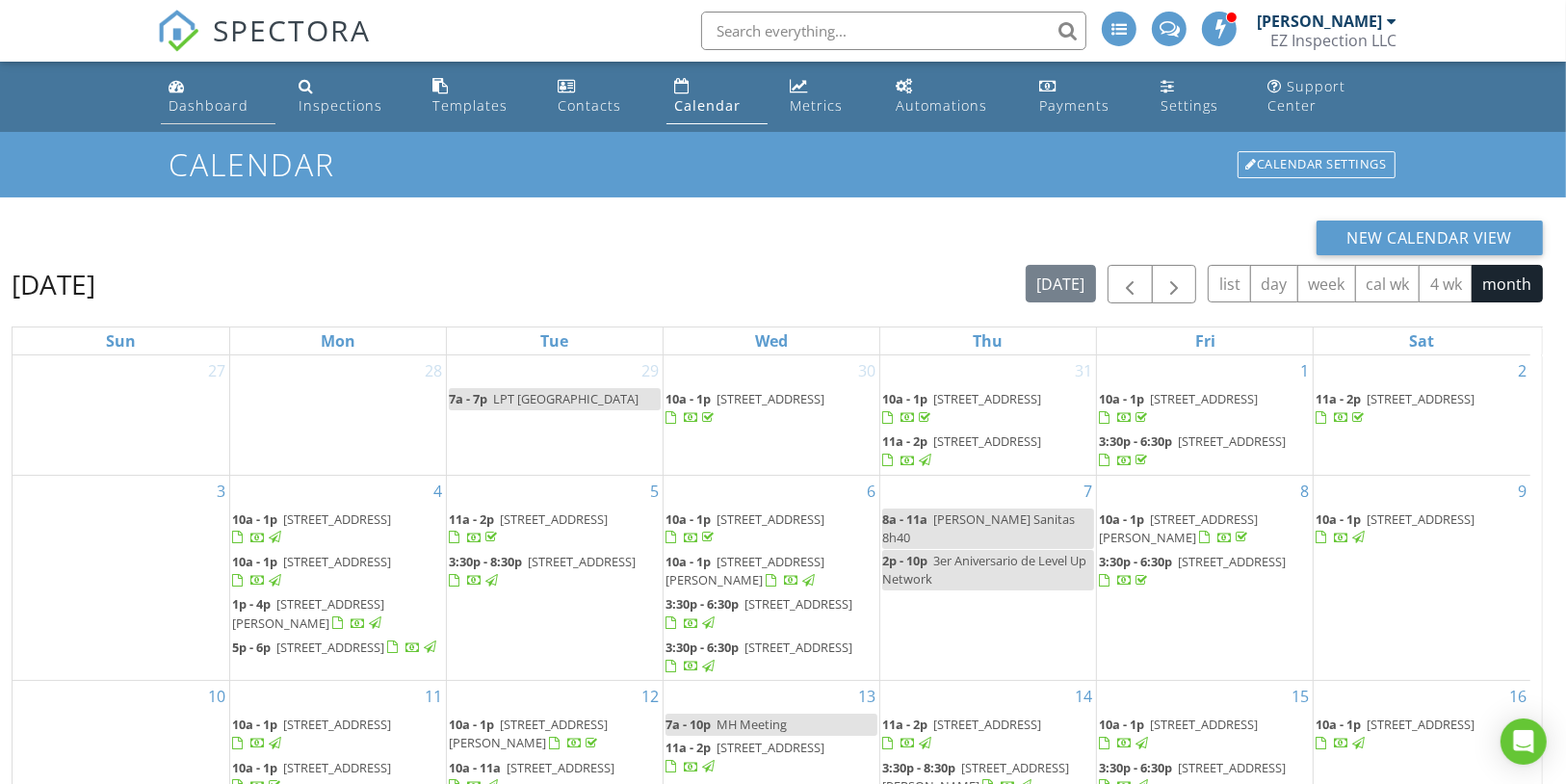
click at [249, 97] on div "Dashboard" at bounding box center [208, 105] width 80 height 18
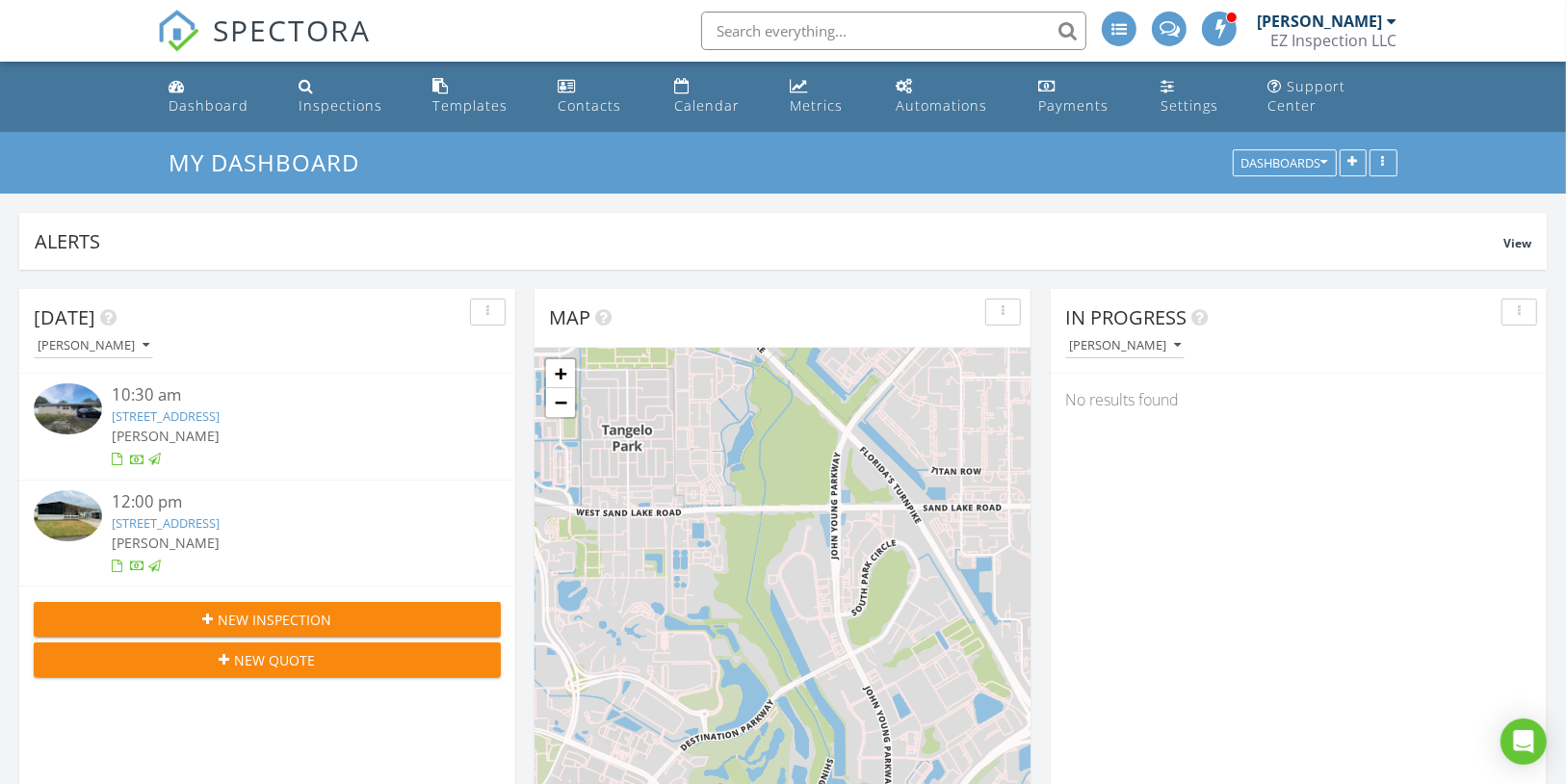
scroll to position [414, 495]
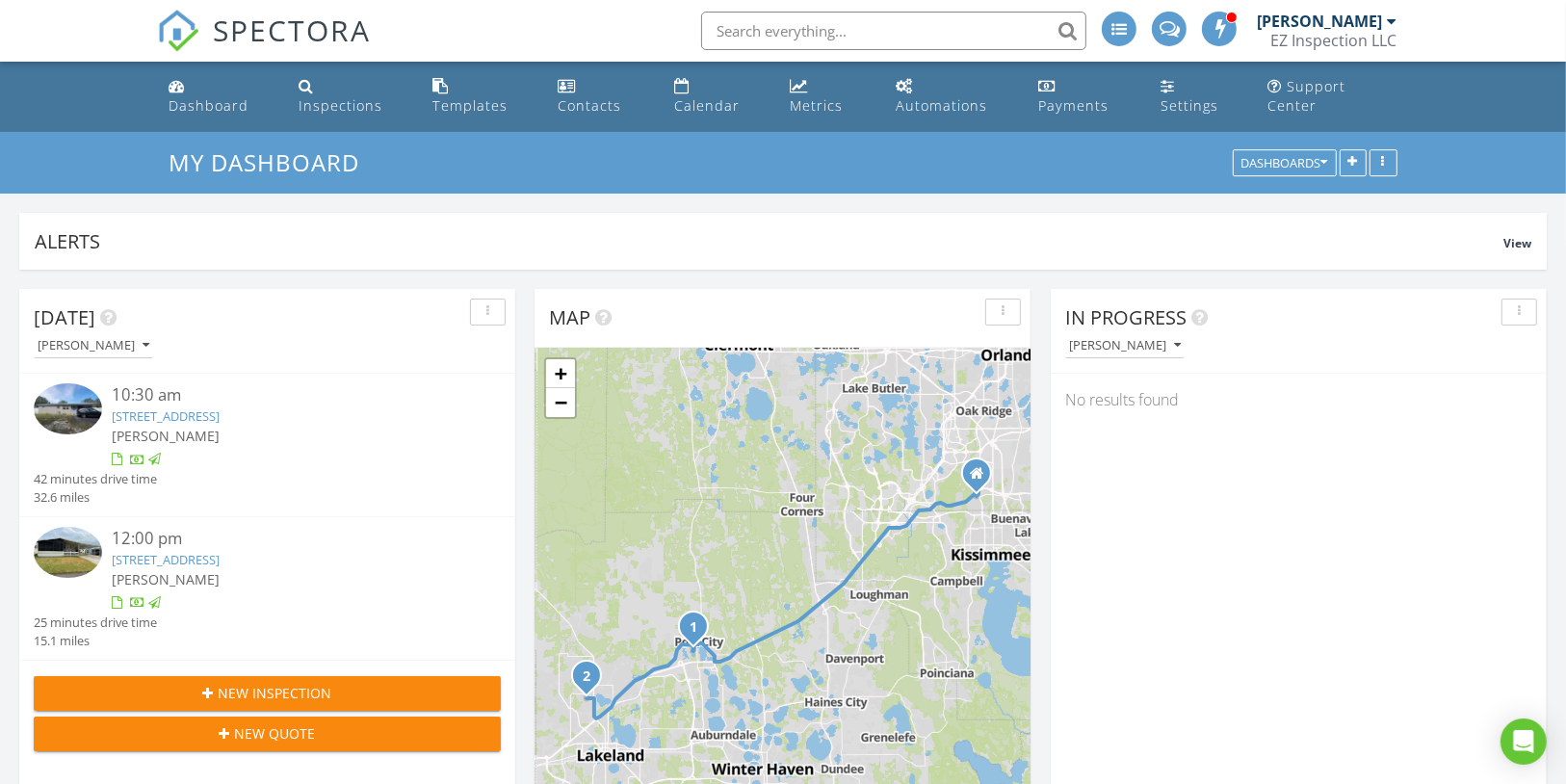
click at [246, 682] on span "New Inspection" at bounding box center [276, 692] width 114 height 20
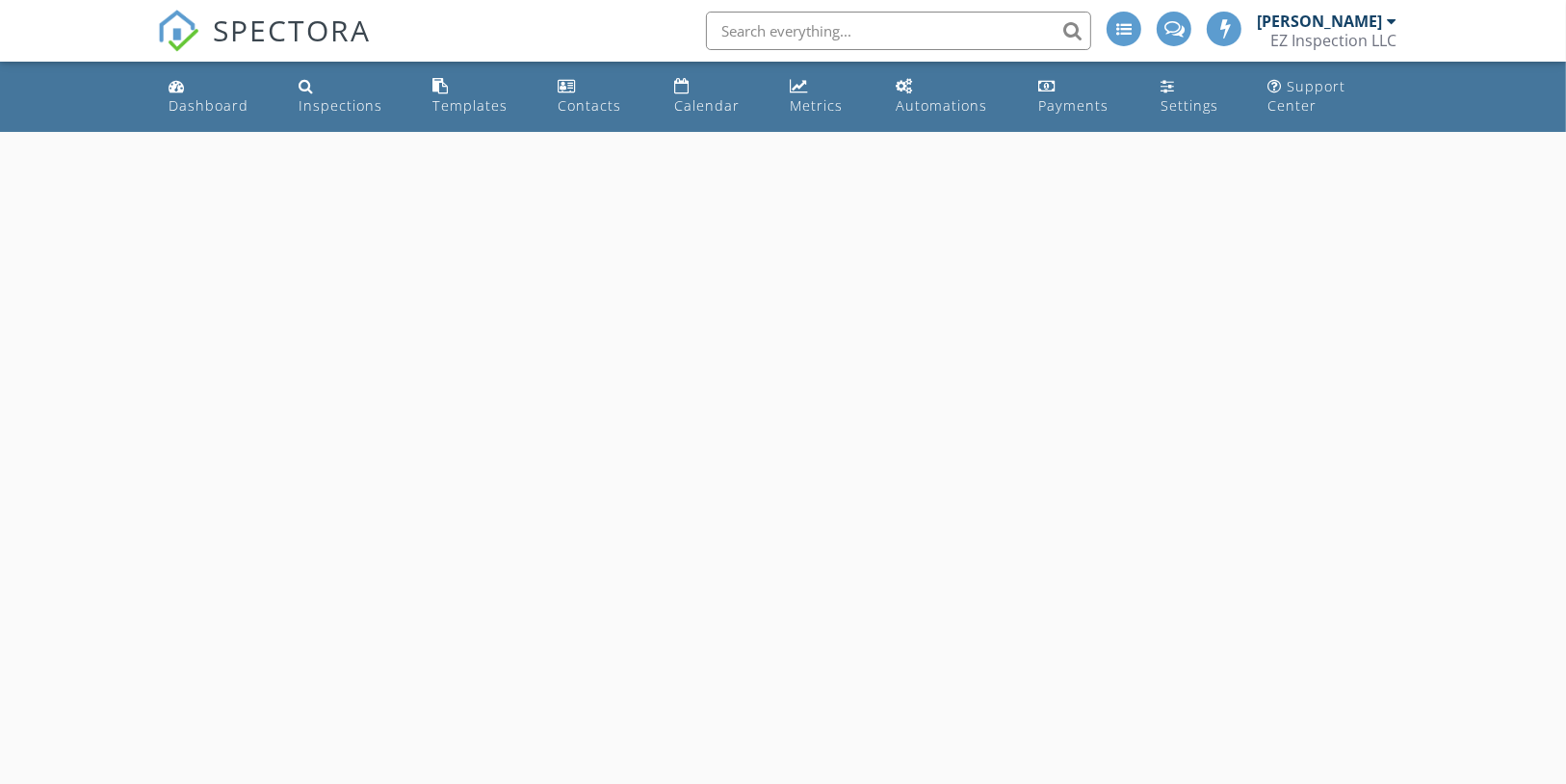
select select "7"
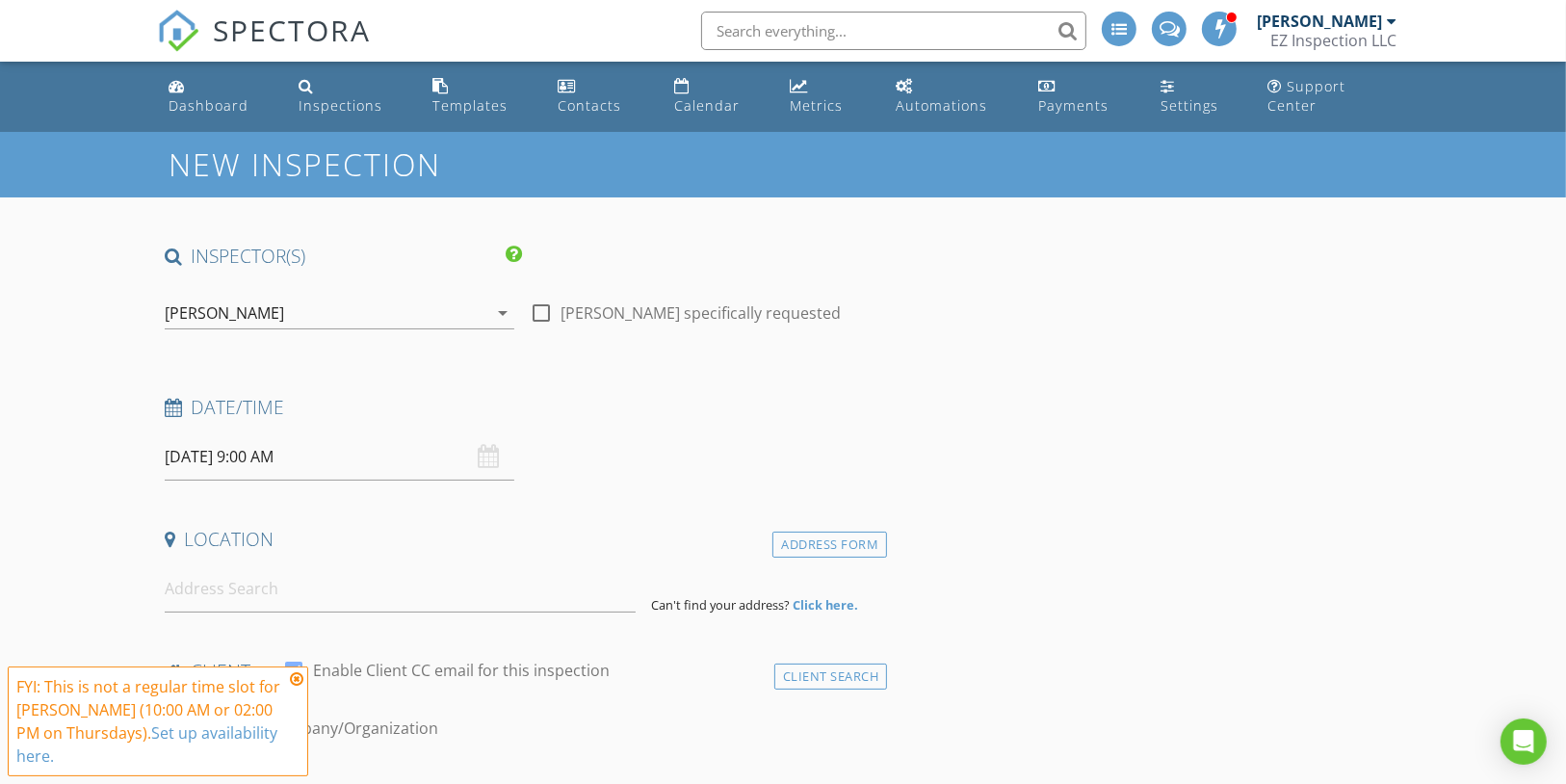
click at [305, 449] on input "08/28/2025 9:00 AM" at bounding box center [339, 456] width 349 height 47
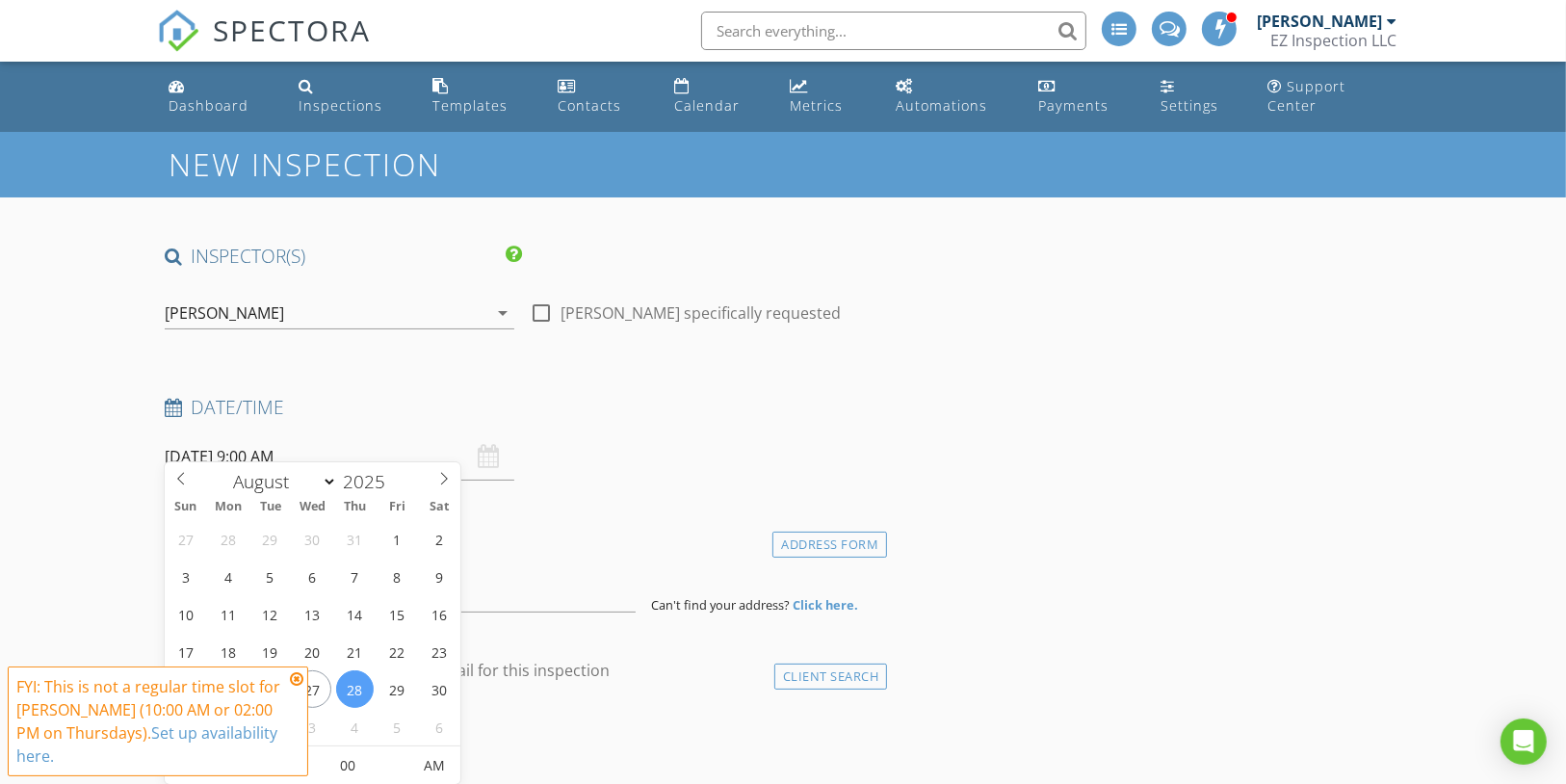
click at [291, 677] on icon at bounding box center [297, 679] width 14 height 15
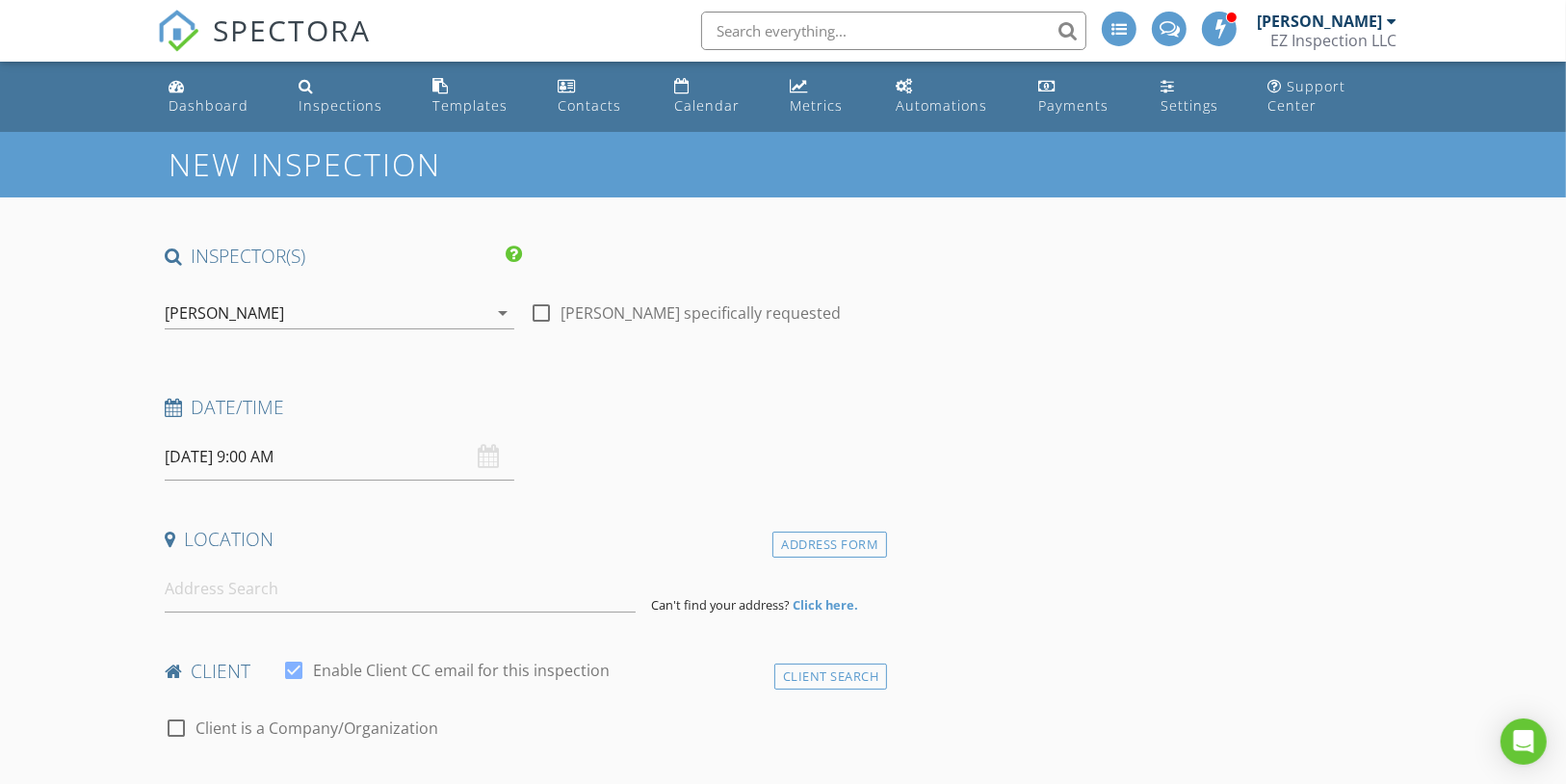
click at [281, 436] on input "08/28/2025 9:00 AM" at bounding box center [339, 456] width 349 height 47
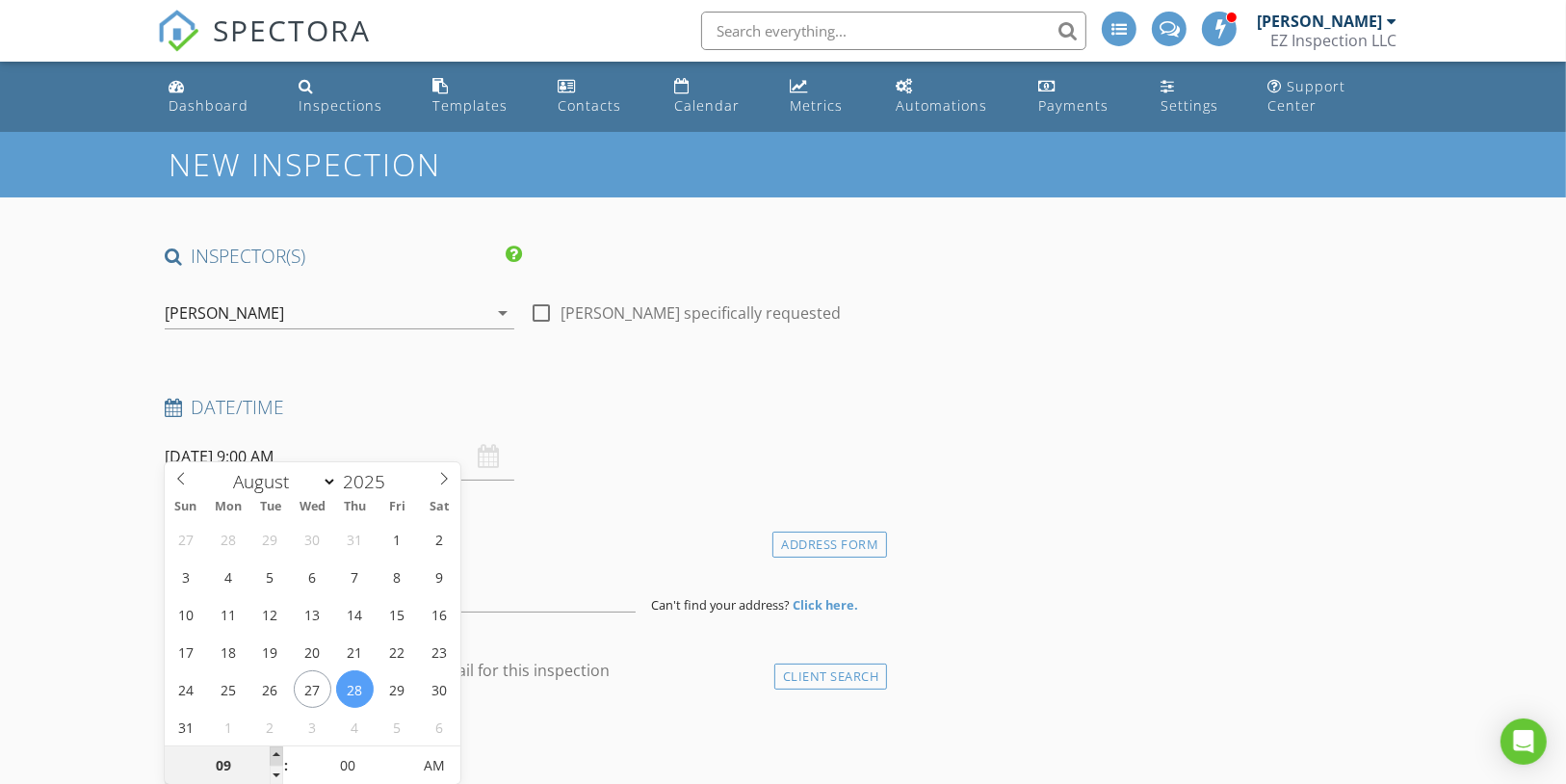
type input "10"
type input "[DATE] 10:00 AM"
click at [277, 748] on span at bounding box center [277, 756] width 14 height 19
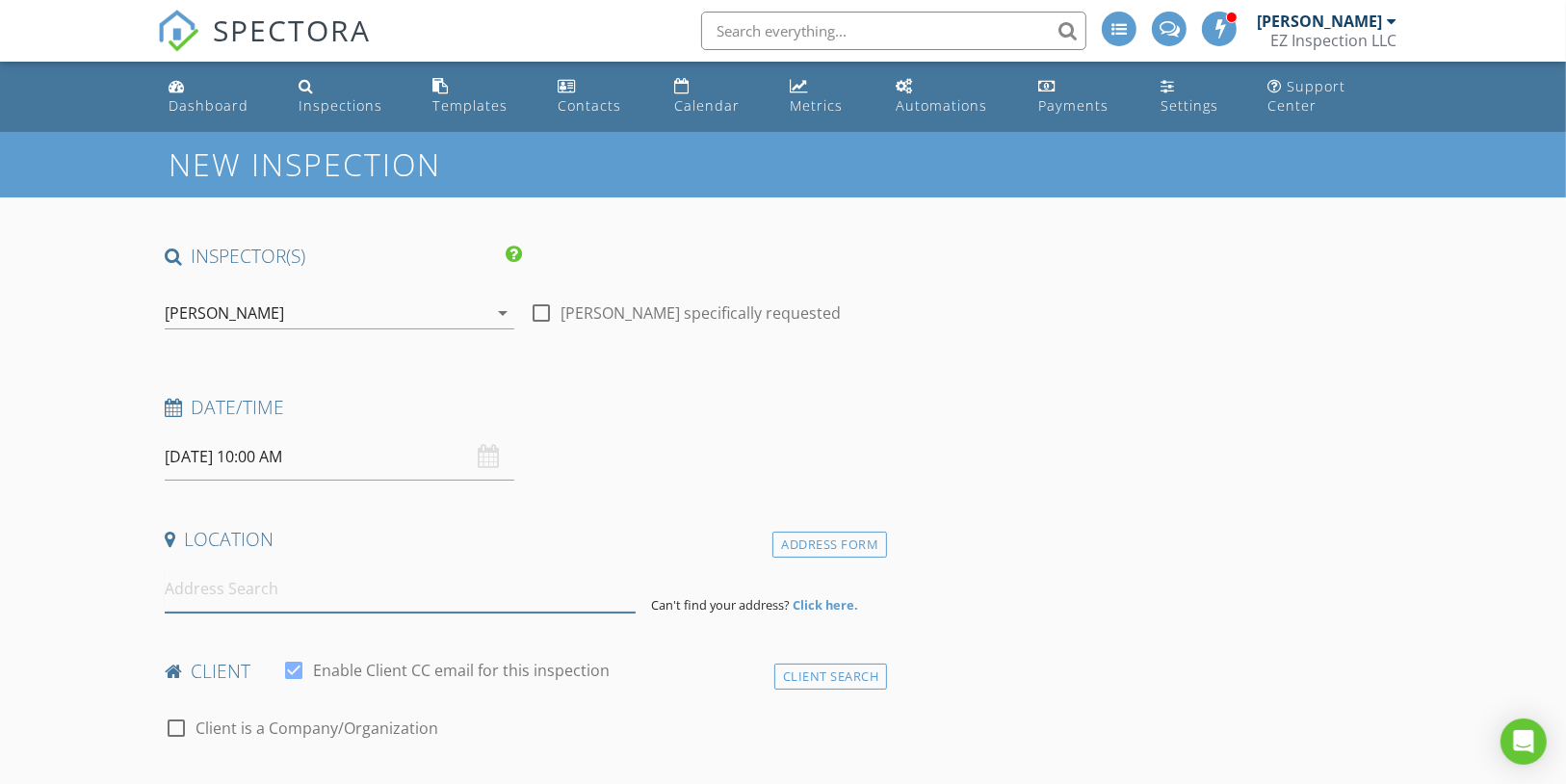
click at [488, 573] on input at bounding box center [400, 589] width 472 height 47
paste input "14657 SW 41st Avenue Rd, Ocala, FL 34473"
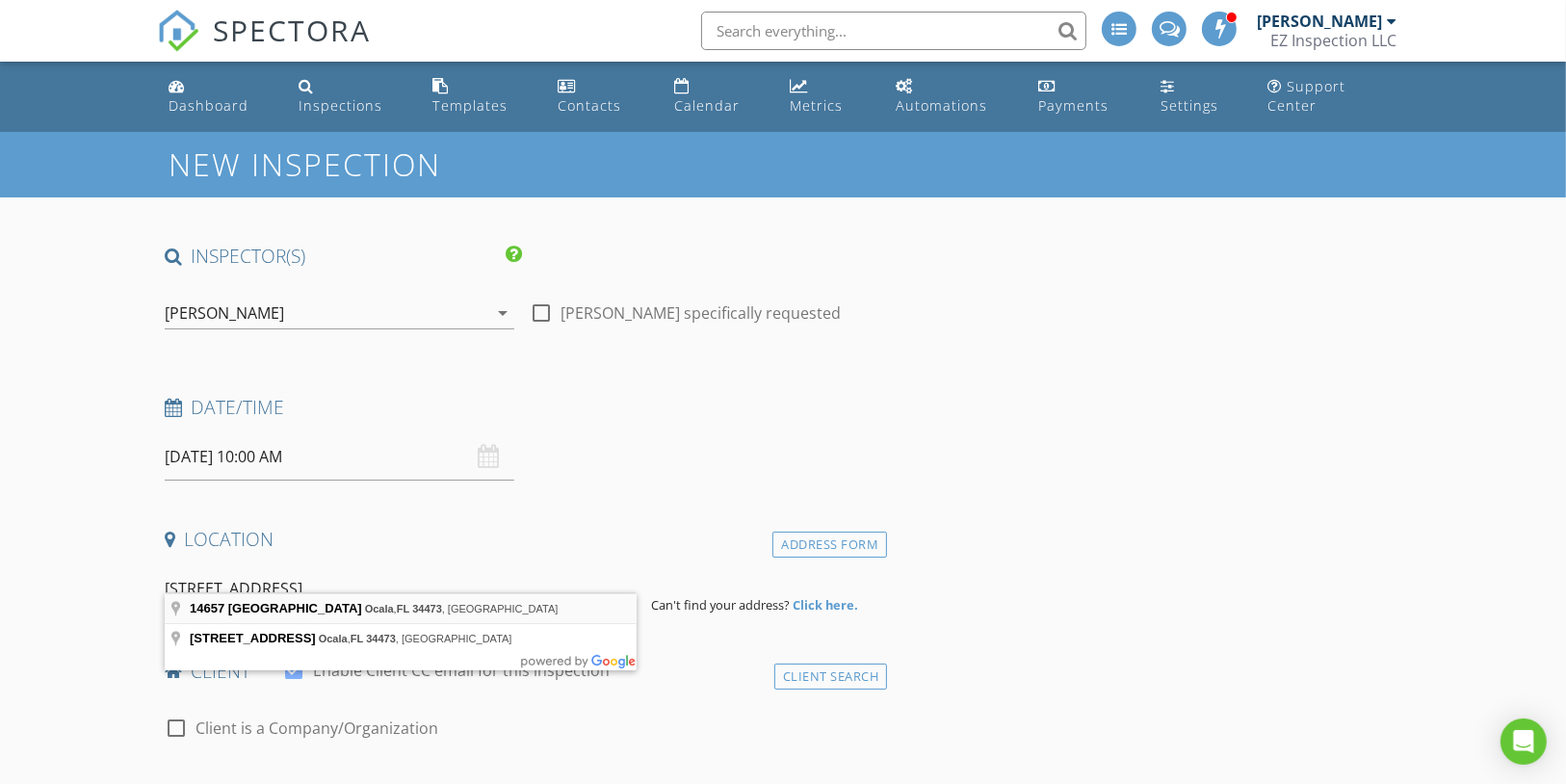
type input "14657 SW 41st Avenue Rd, Ocala, FL 34473, USA"
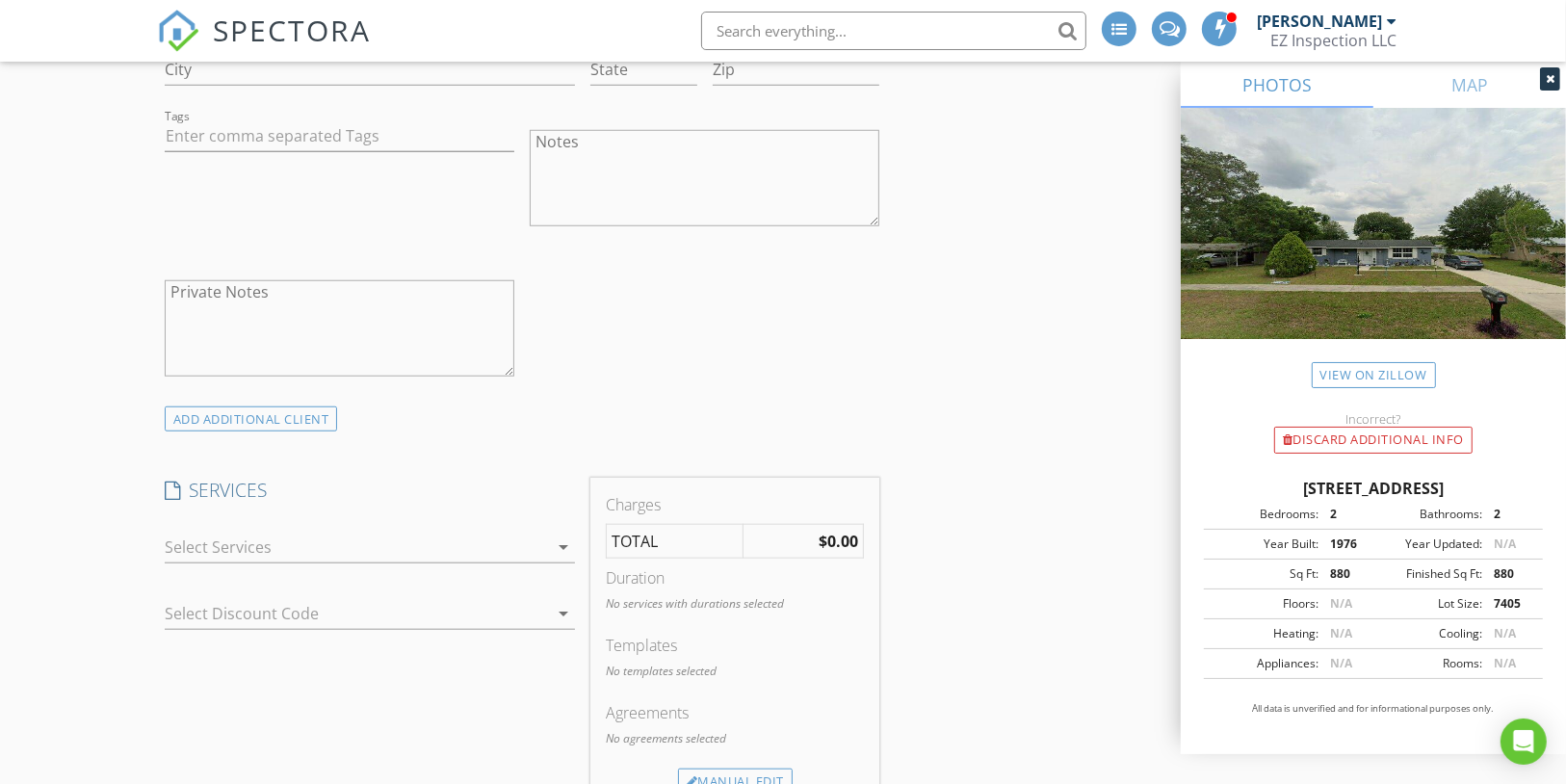
scroll to position [1384, 0]
click at [475, 531] on div at bounding box center [356, 546] width 384 height 31
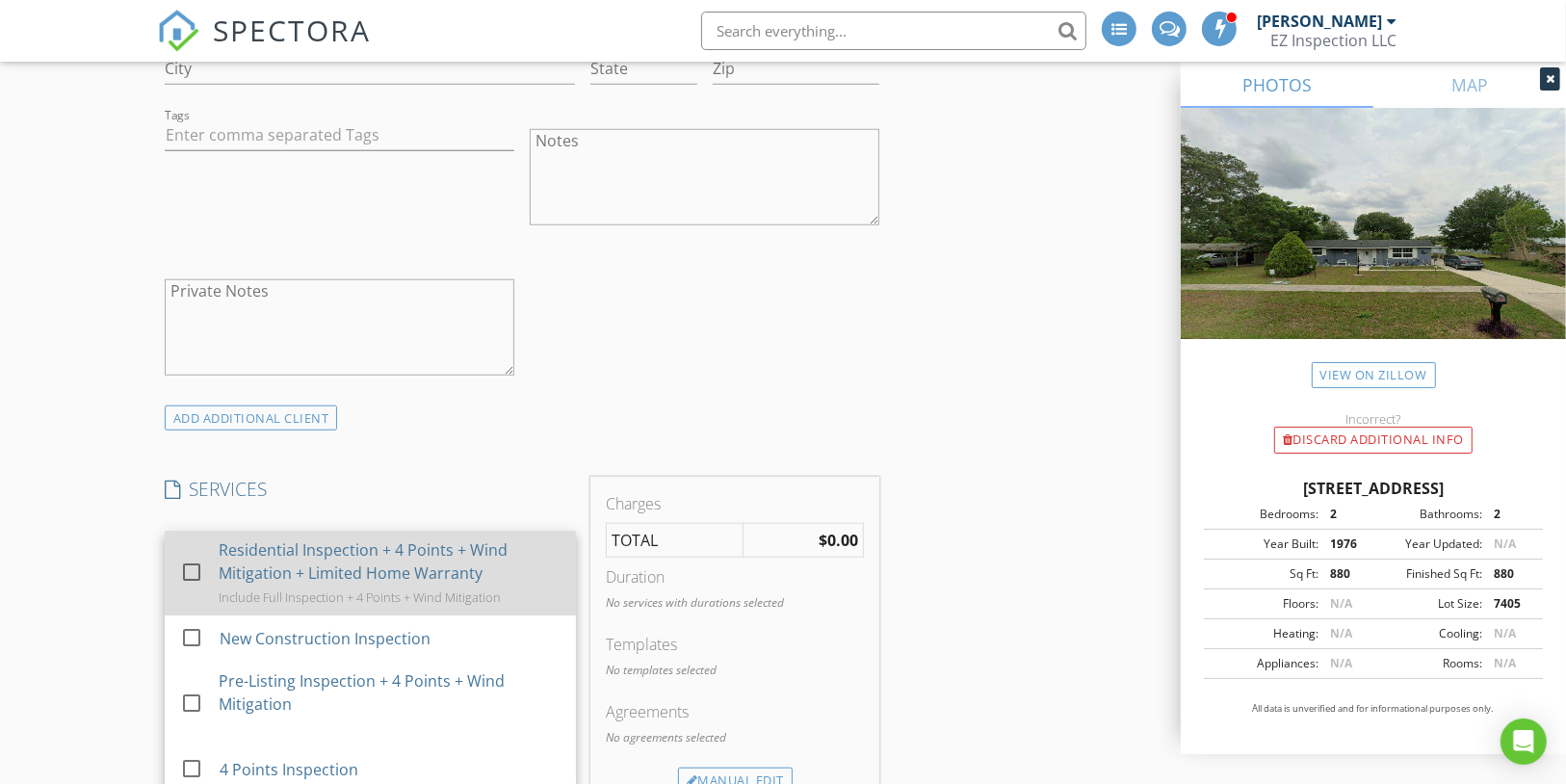
click at [452, 538] on div "Residential Inspection + 4 Points + Wind Mitigation + Limited Home Warranty" at bounding box center [389, 562] width 341 height 46
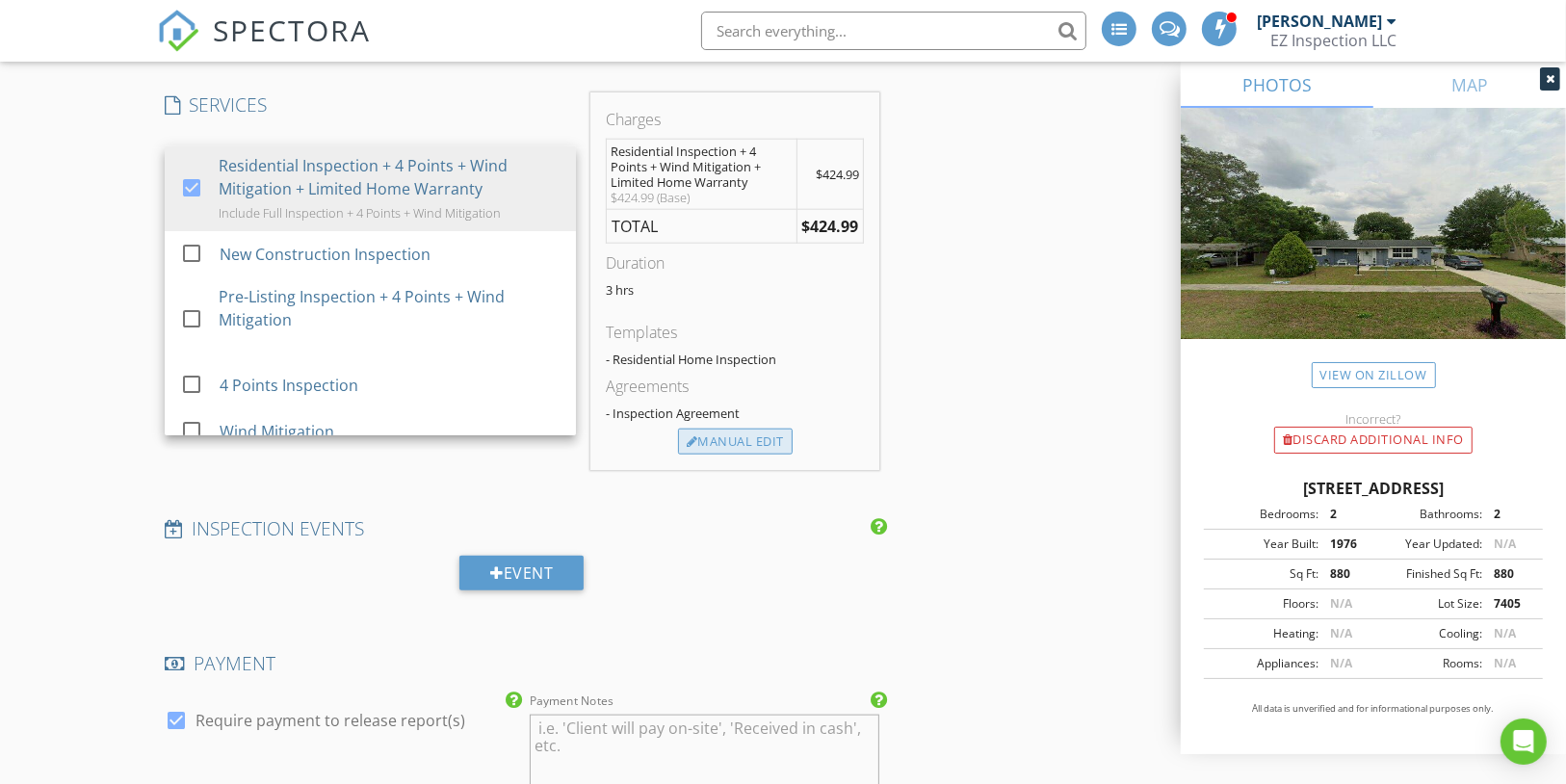
scroll to position [1769, 0]
click at [731, 427] on div "Manual Edit" at bounding box center [735, 441] width 114 height 27
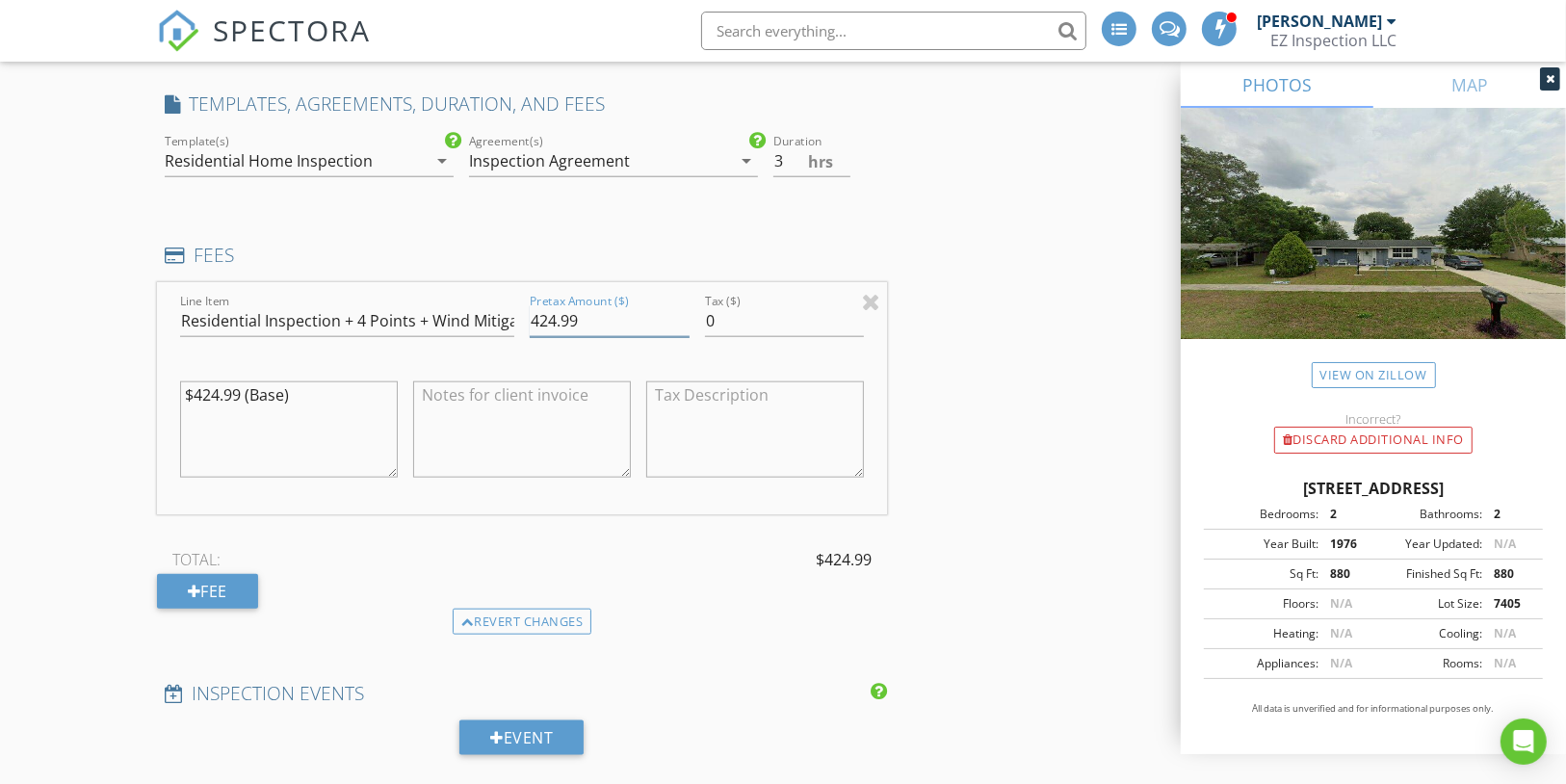
drag, startPoint x: 585, startPoint y: 296, endPoint x: 493, endPoint y: 289, distance: 92.3
click at [493, 289] on div "Line Item Residential Inspection + 4 Points + Wind Mitigation + Limited Home Wa…" at bounding box center [522, 398] width 731 height 232
type input "499.99"
click at [331, 381] on textarea "$424.99 (Base)" at bounding box center [288, 429] width 218 height 97
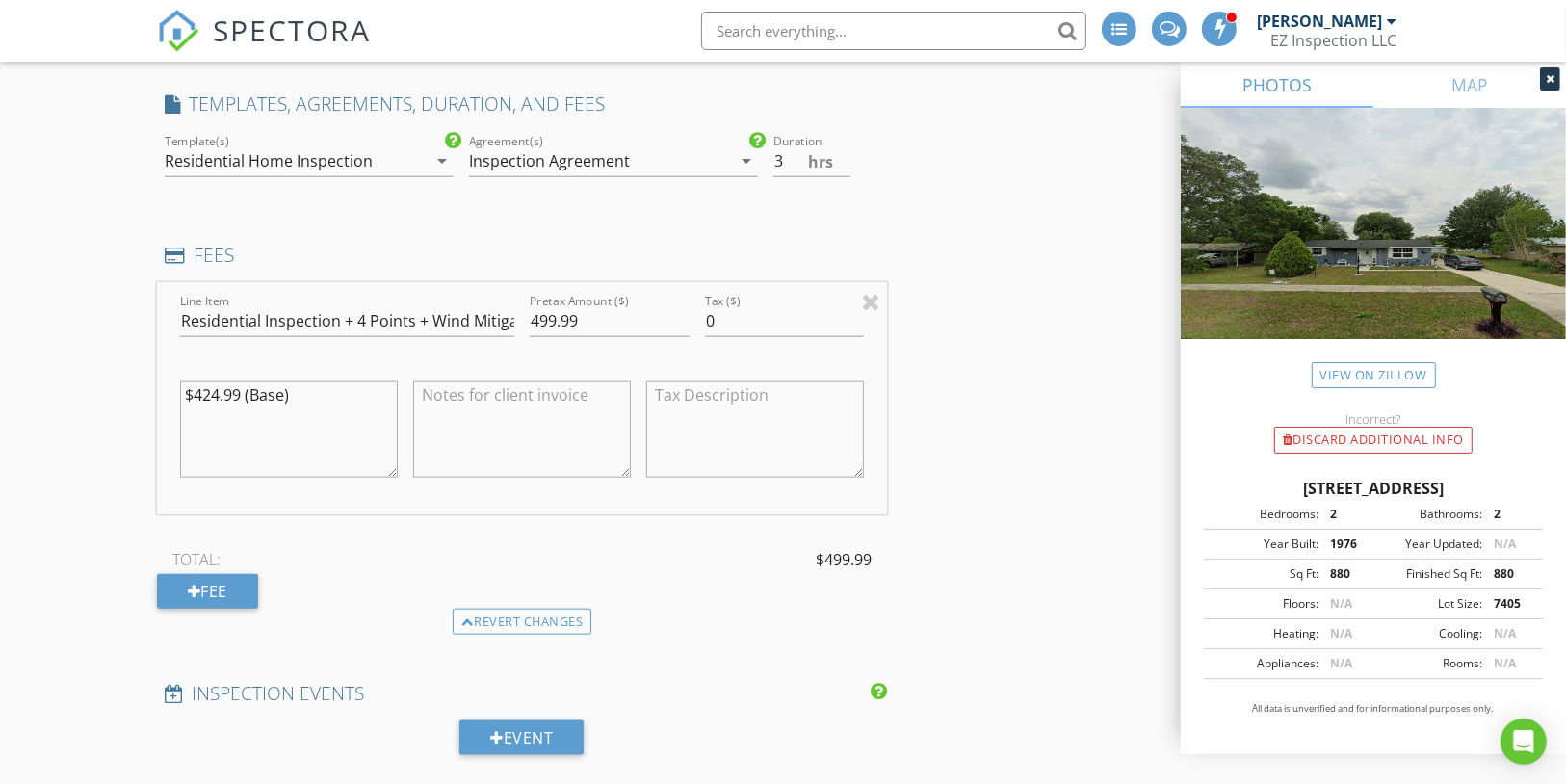
click at [331, 381] on textarea "$424.99 (Base)" at bounding box center [288, 429] width 218 height 97
click at [947, 304] on div "INSPECTOR(S) check_box Mauricio Pineda PRIMARY Mauricio Pineda arrow_drop_down …" at bounding box center [783, 398] width 1253 height 3848
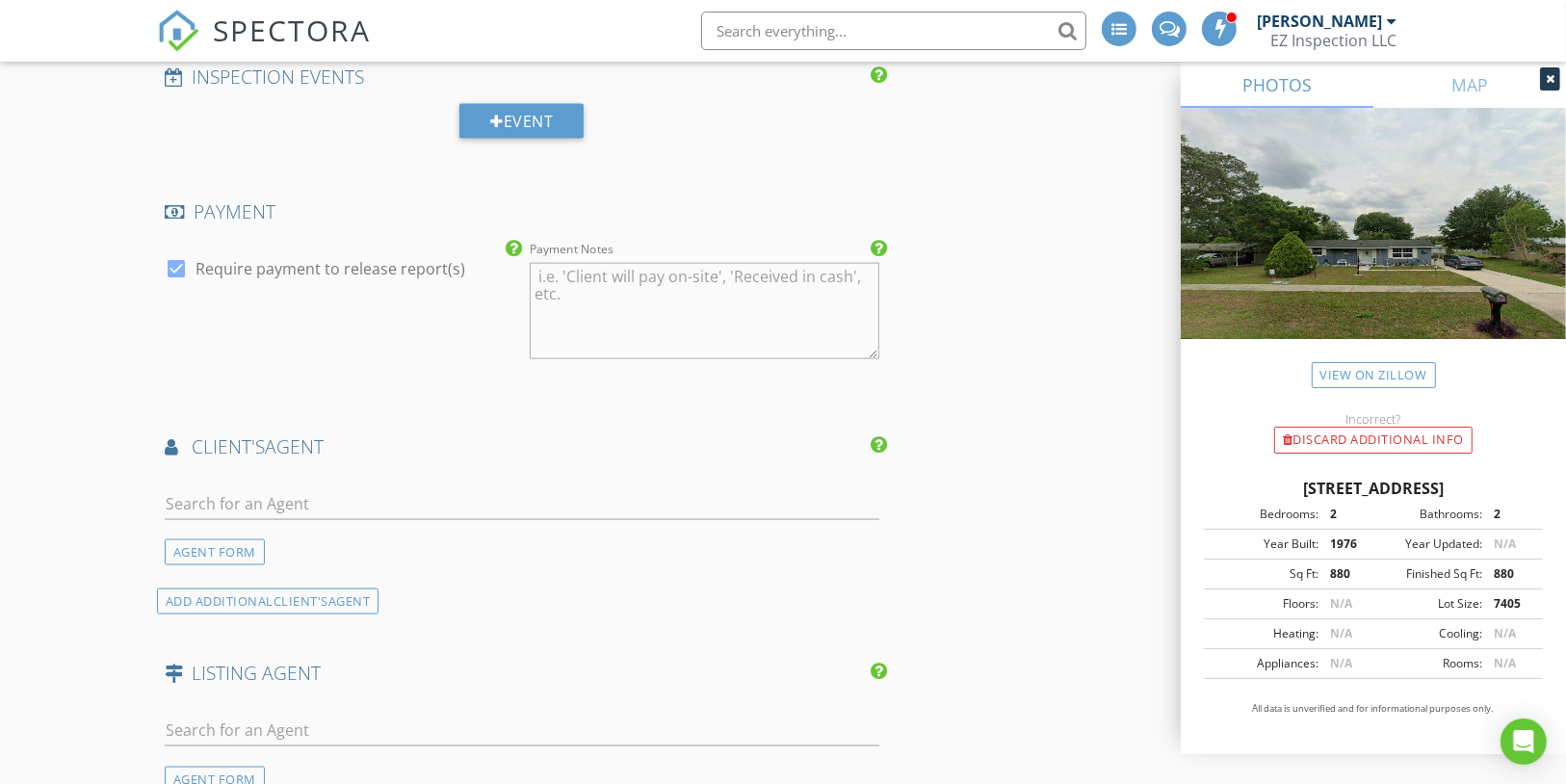
scroll to position [2386, 0]
click at [306, 488] on input "text" at bounding box center [522, 504] width 716 height 32
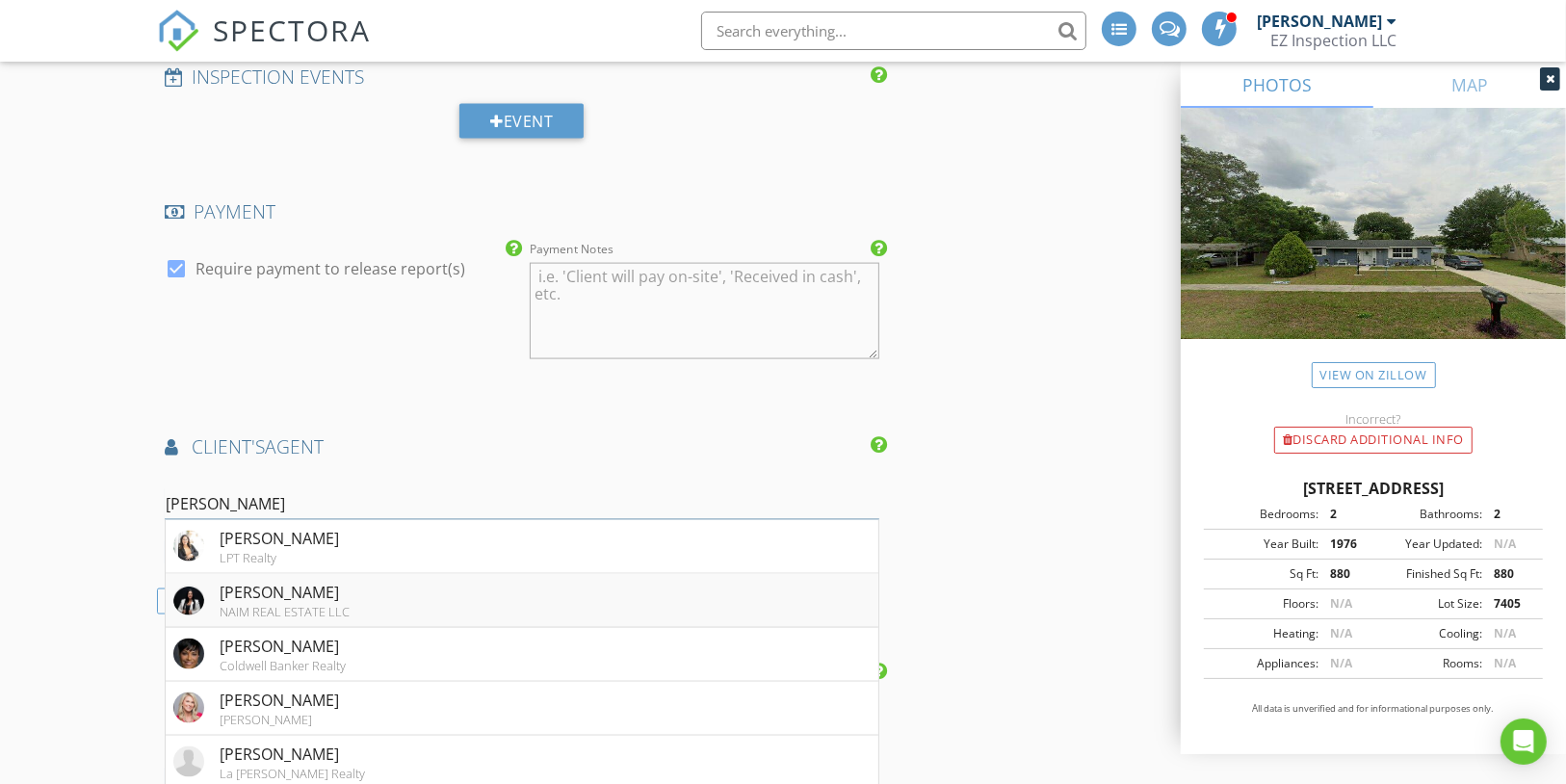
type input "vanessa"
click at [262, 603] on div "NAIM REAL ESTATE LLC" at bounding box center [284, 611] width 130 height 15
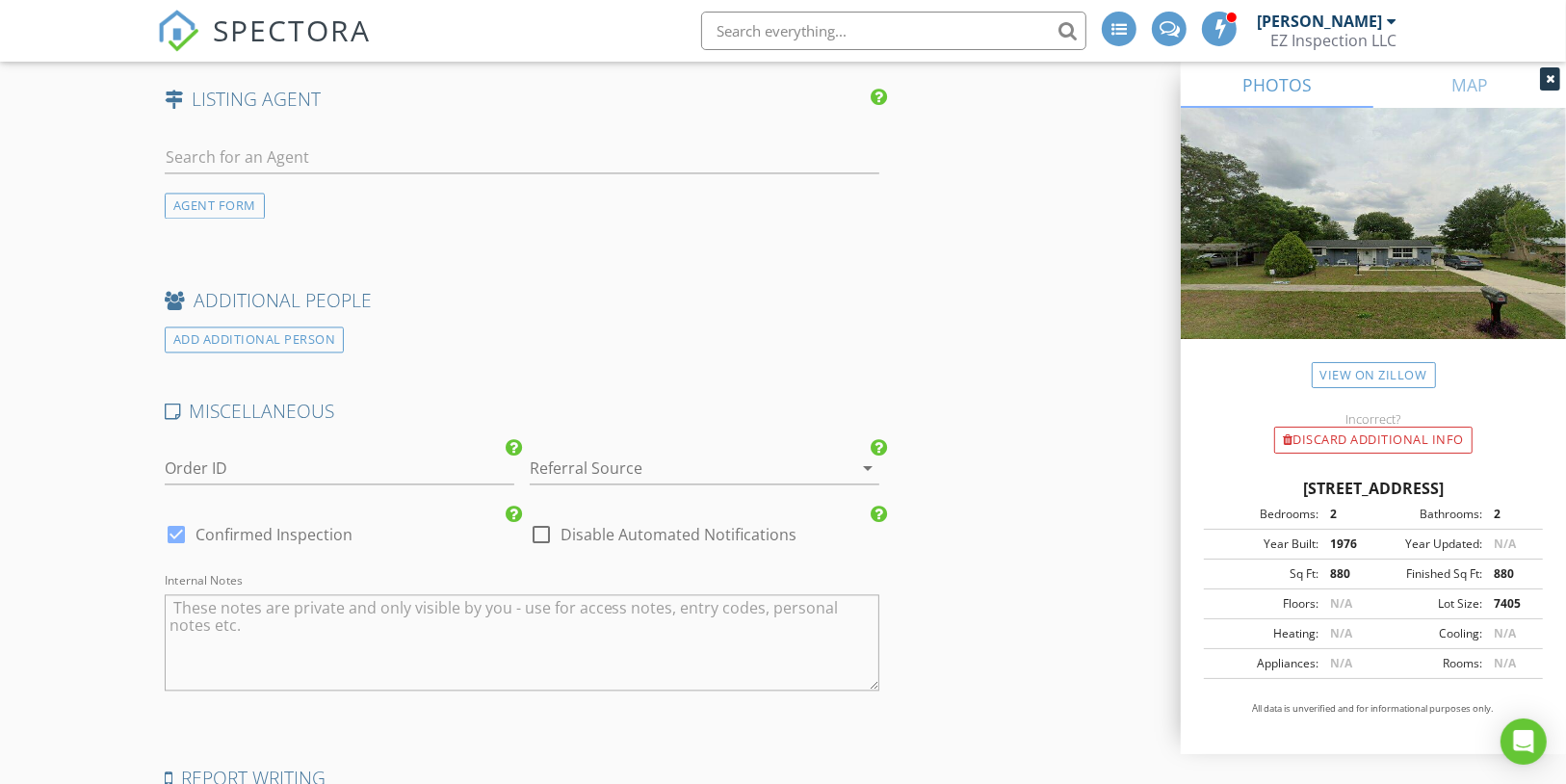
scroll to position [3458, 0]
click at [234, 192] on div "AGENT FORM" at bounding box center [215, 205] width 101 height 26
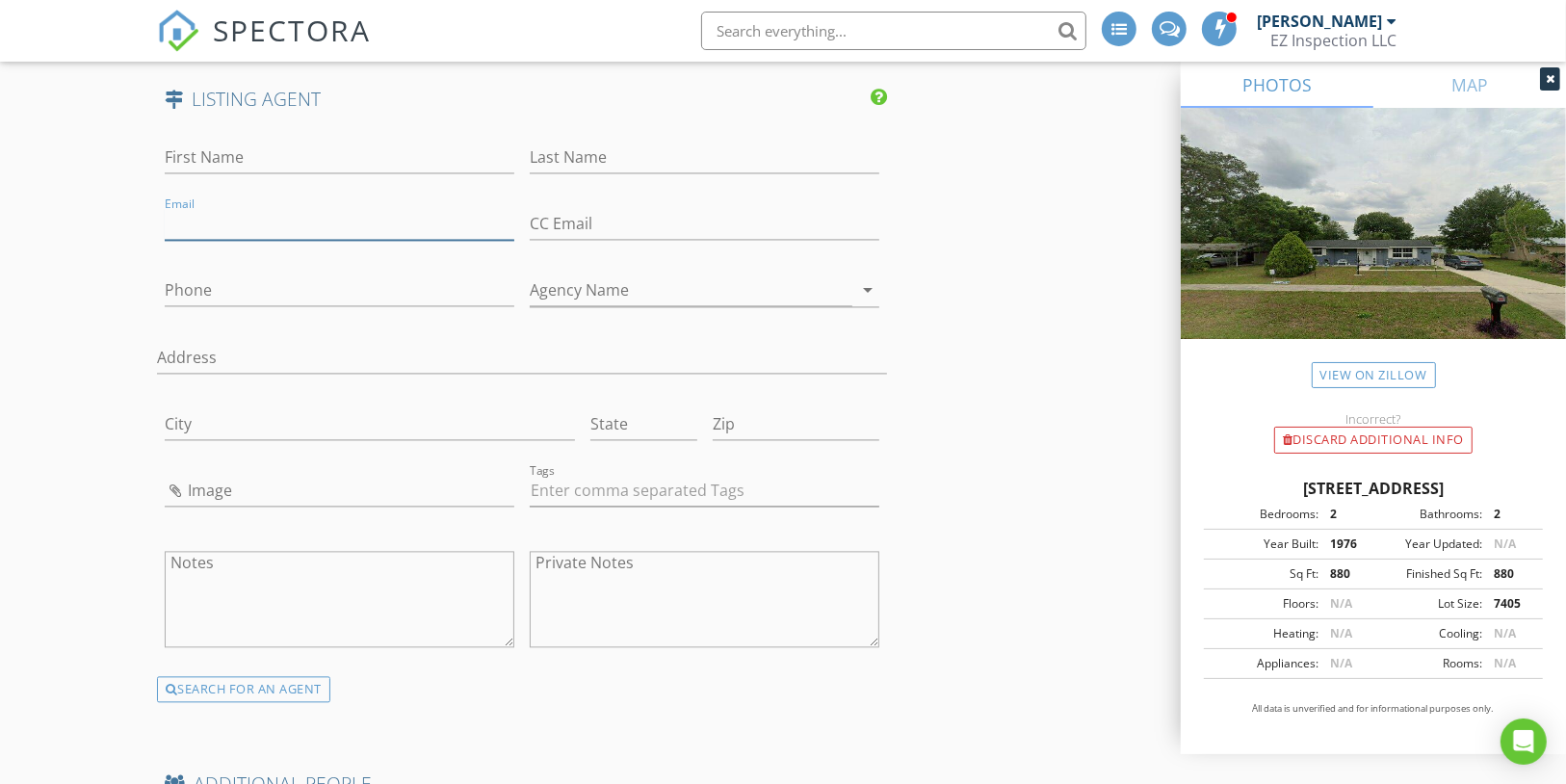
click at [229, 208] on input "Email" at bounding box center [339, 223] width 349 height 32
paste input "kristen@downhomere.com"
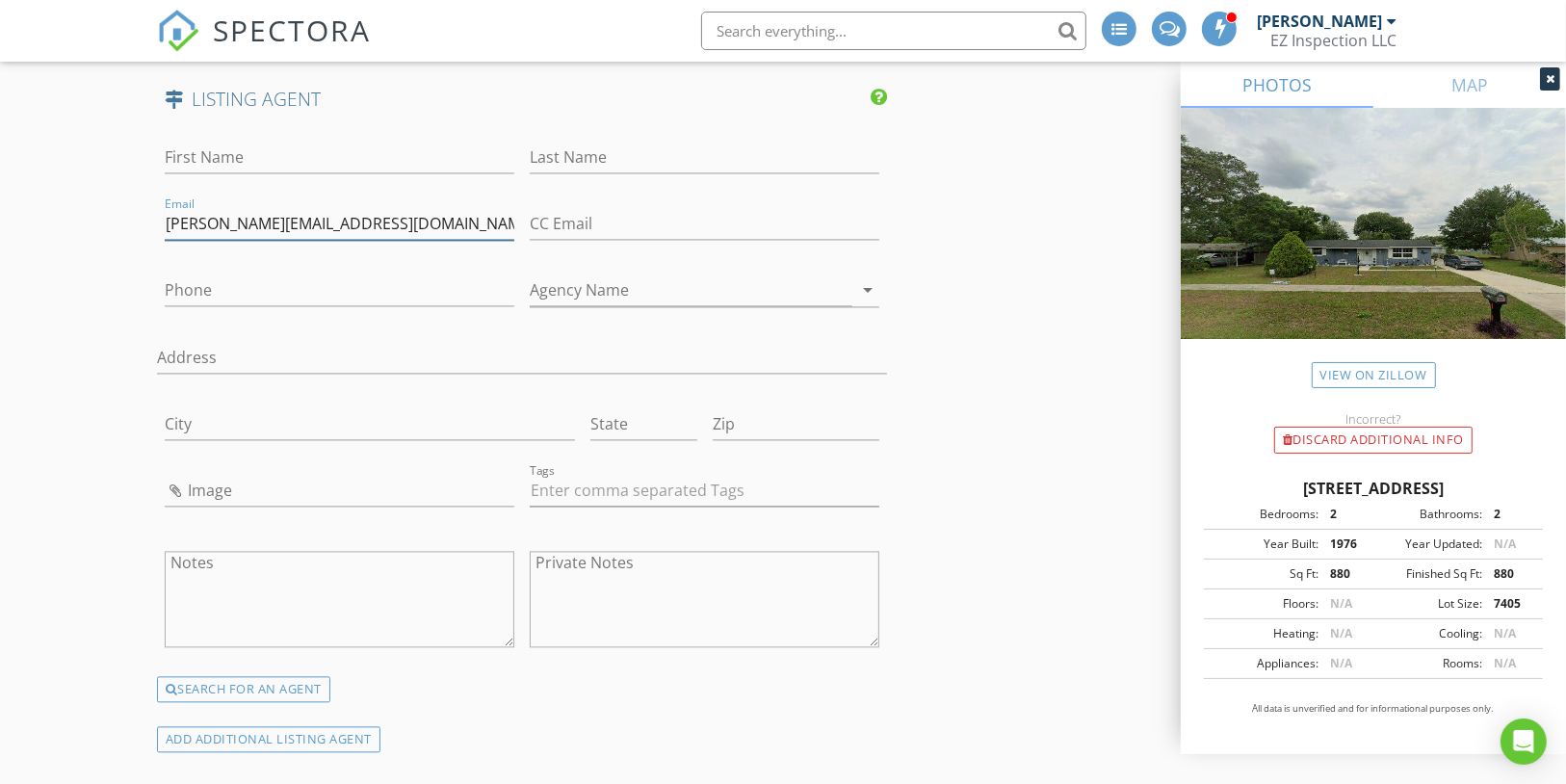
type input "kristen@downhomere.com"
click at [332, 187] on div "First Name Last Name Email kristen@downhomere.com CC Email Phone Agency Name ar…" at bounding box center [522, 400] width 731 height 550
click at [324, 141] on input "First Name" at bounding box center [339, 157] width 349 height 32
paste input "Kristen Pillar"
type input "Kristen"
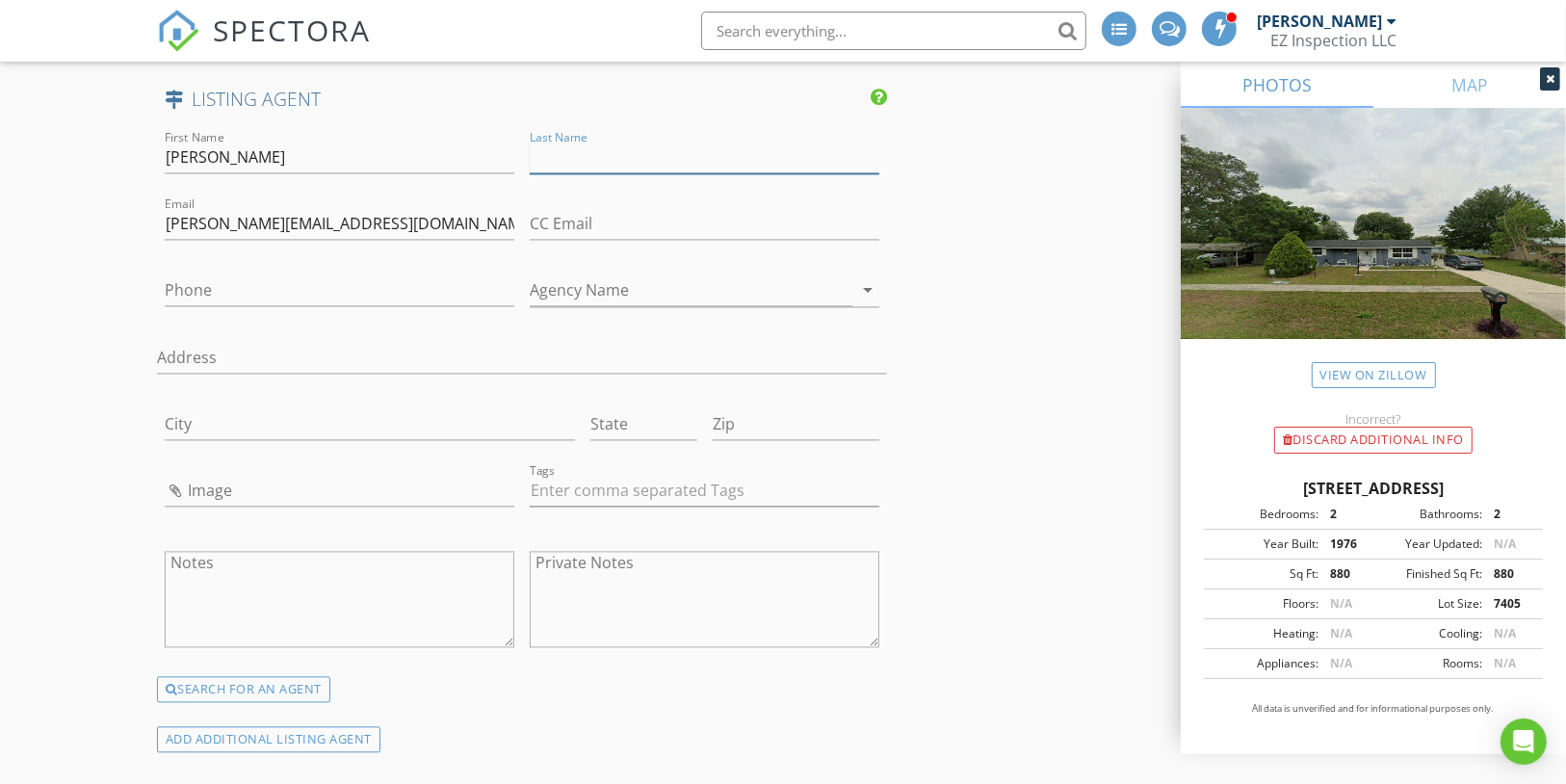
paste input "Kristen Pillar"
type input "Pillar"
click at [215, 275] on input "Phone" at bounding box center [339, 290] width 349 height 32
paste input "352-233-0343"
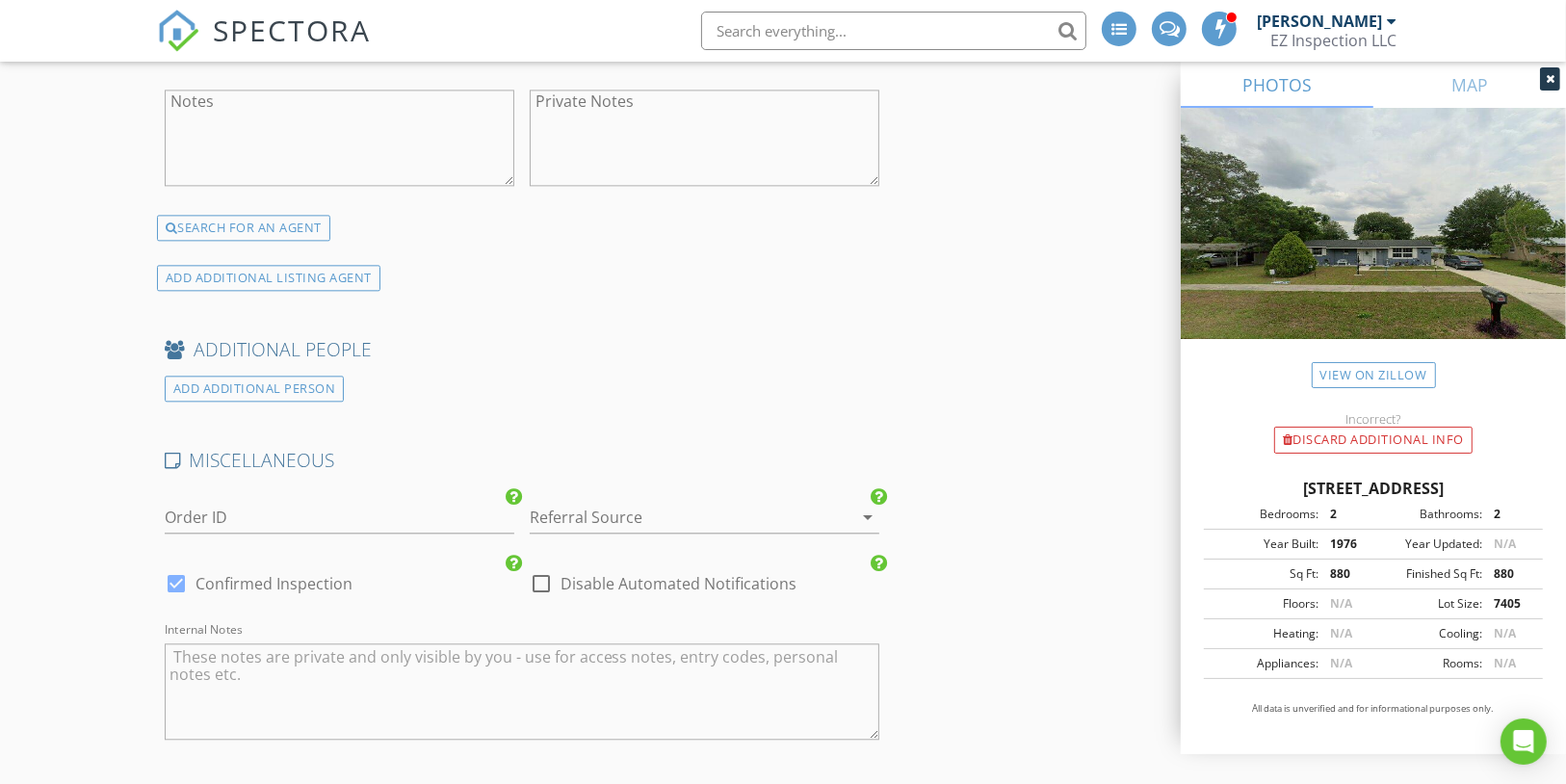
scroll to position [3920, 0]
type input "352-233-0343"
click at [173, 566] on div at bounding box center [176, 583] width 33 height 33
checkbox input "false"
checkbox input "true"
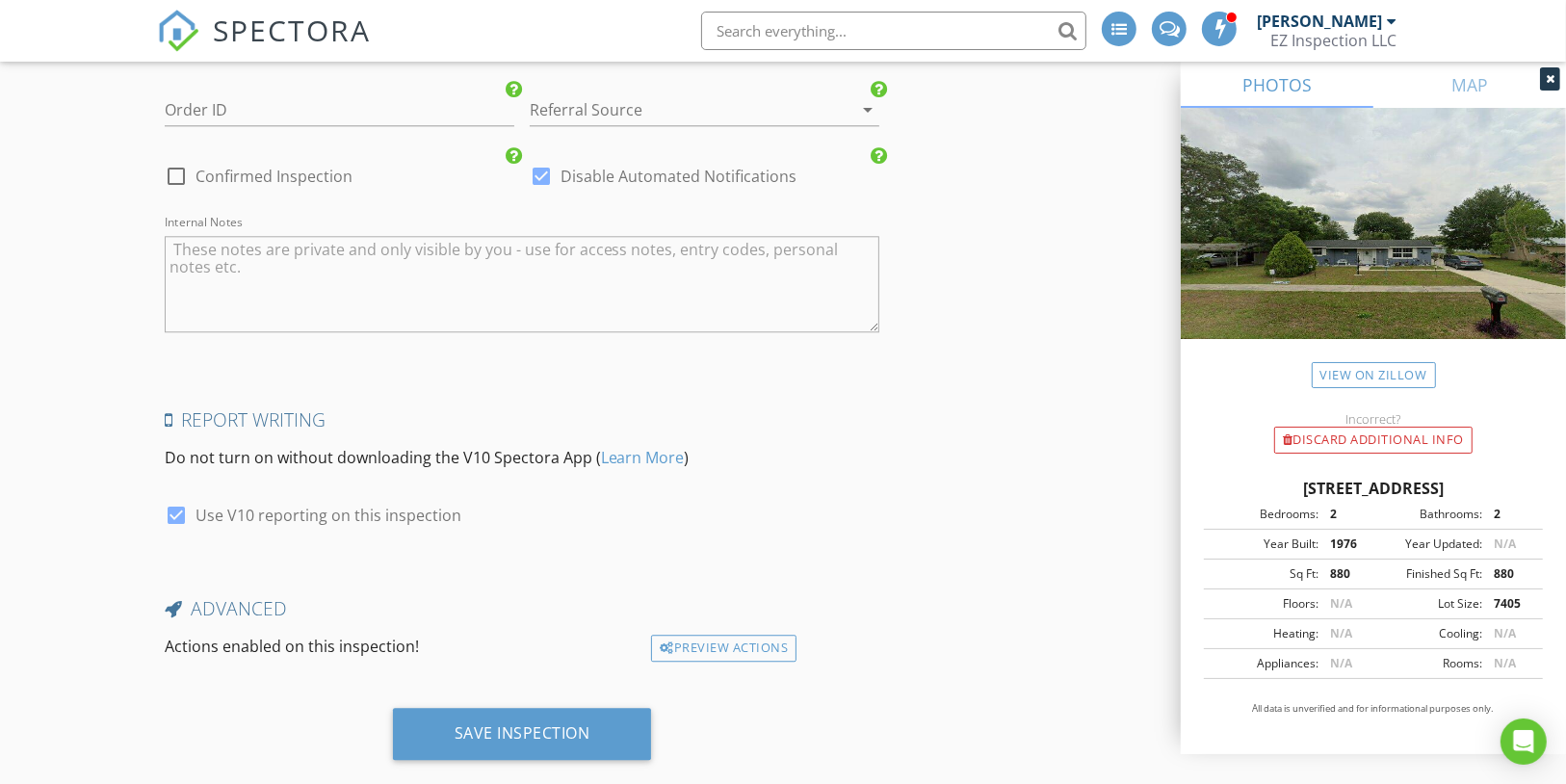
scroll to position [4327, 0]
click at [513, 722] on div "Save Inspection" at bounding box center [522, 732] width 135 height 19
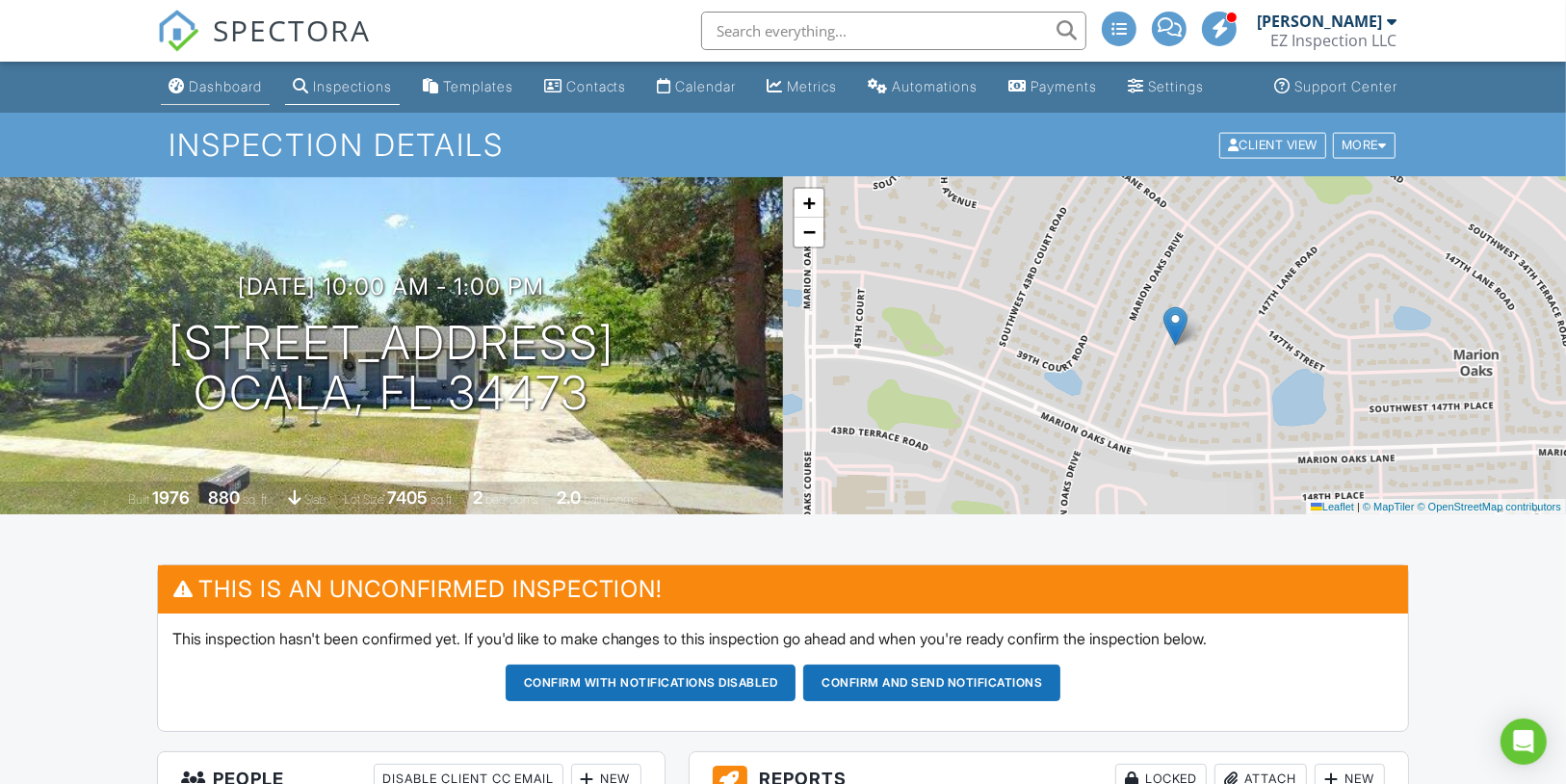
click at [225, 95] on div "Dashboard" at bounding box center [225, 86] width 74 height 16
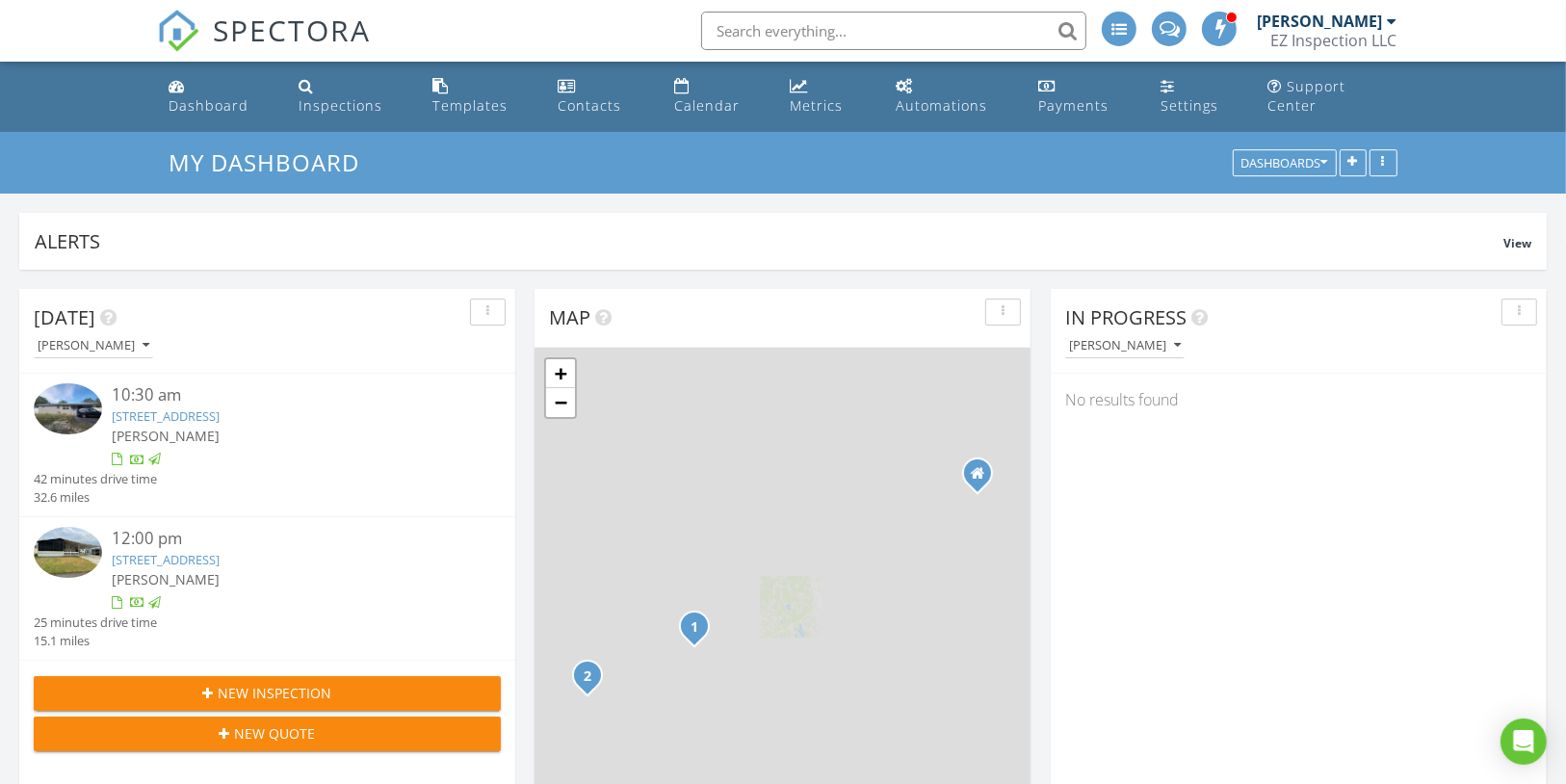
scroll to position [414, 495]
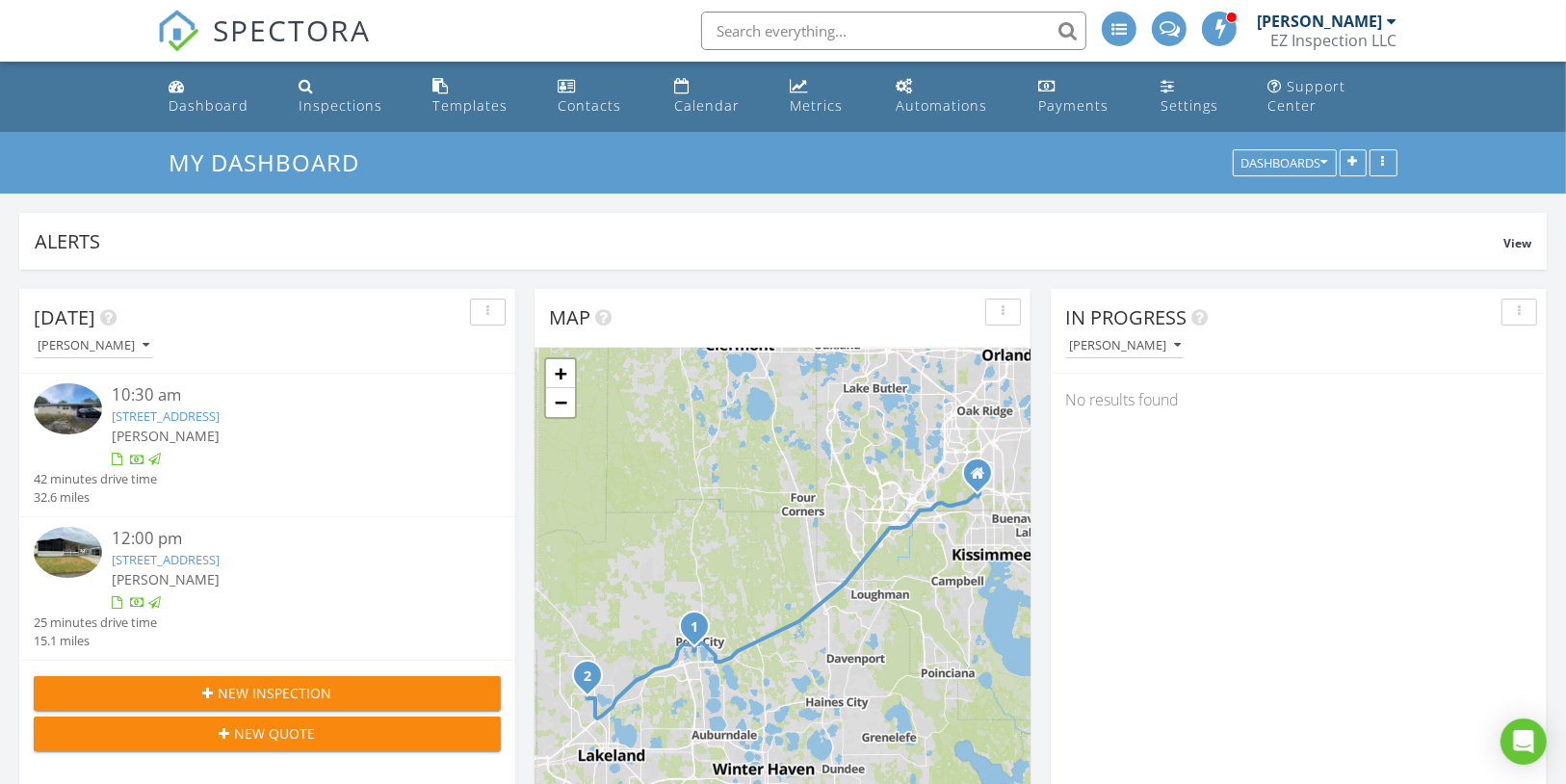
click at [315, 682] on span "New Inspection" at bounding box center [276, 692] width 114 height 20
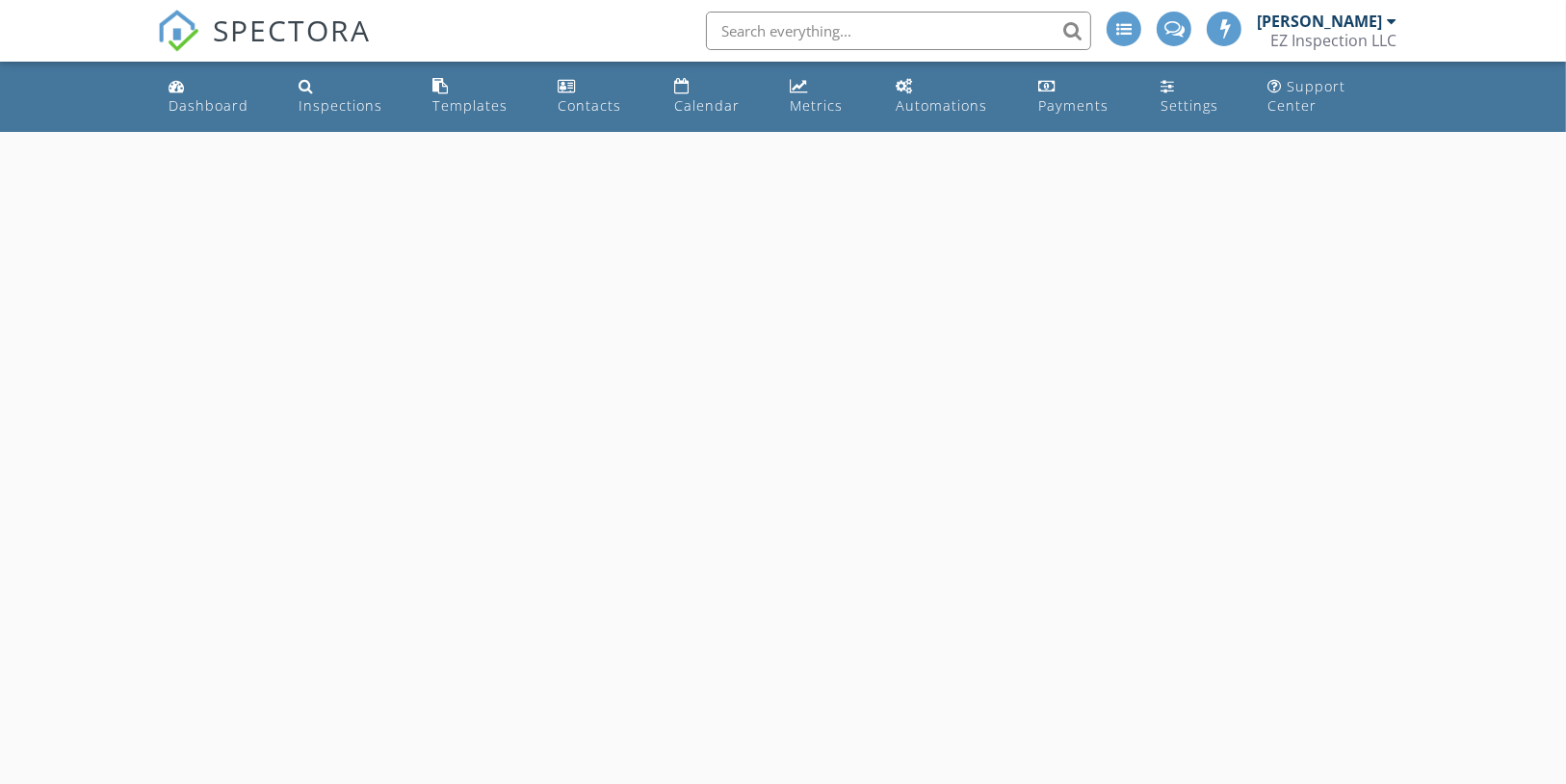
select select "7"
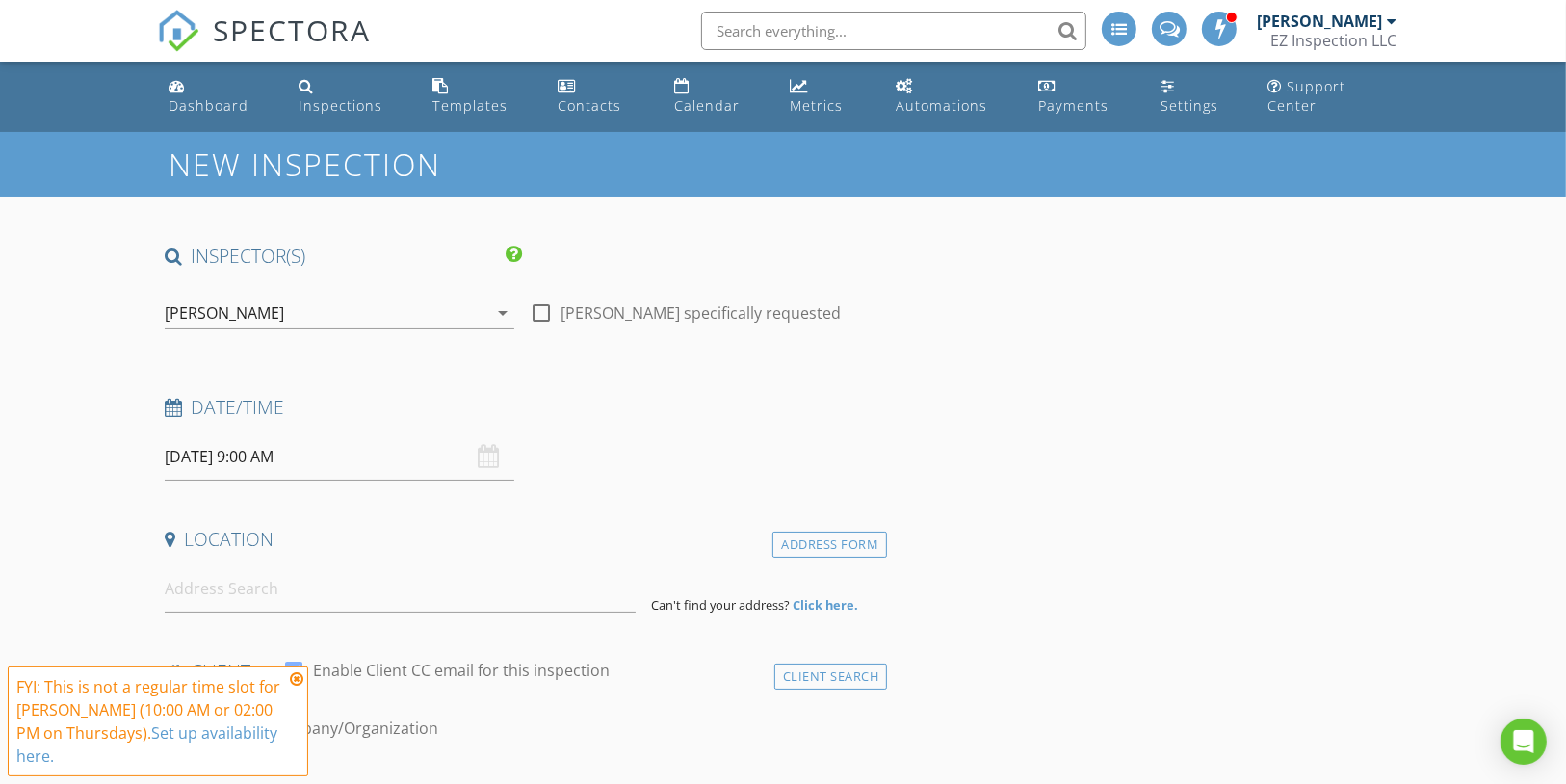
click at [336, 443] on input "[DATE] 9:00 AM" at bounding box center [339, 456] width 349 height 47
click at [296, 682] on icon at bounding box center [297, 679] width 14 height 15
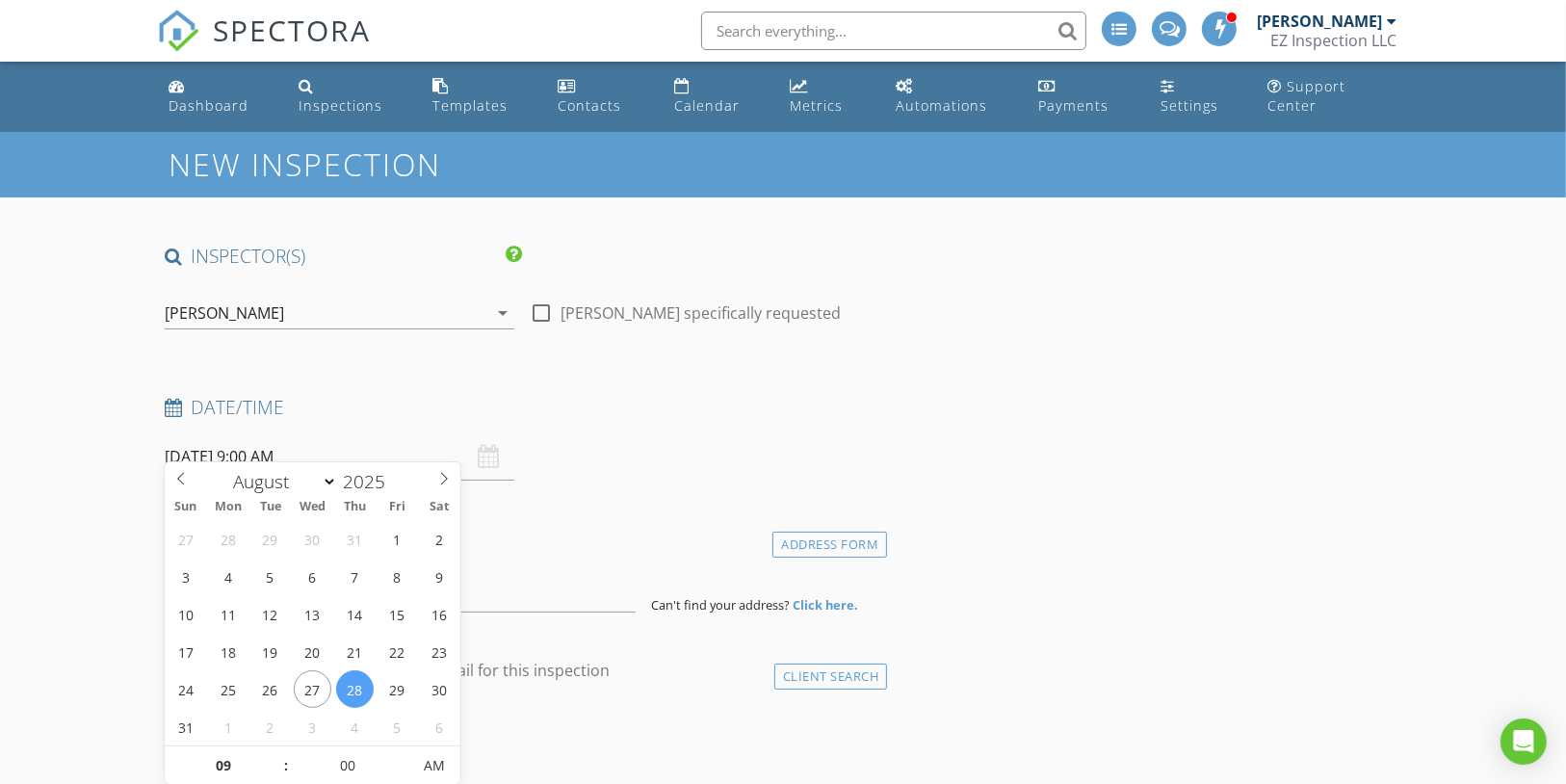
click at [294, 452] on input "[DATE] 9:00 AM" at bounding box center [339, 456] width 349 height 47
type input "10"
type input "[DATE] 10:00 AM"
click at [278, 751] on span at bounding box center [277, 756] width 14 height 19
type input "11"
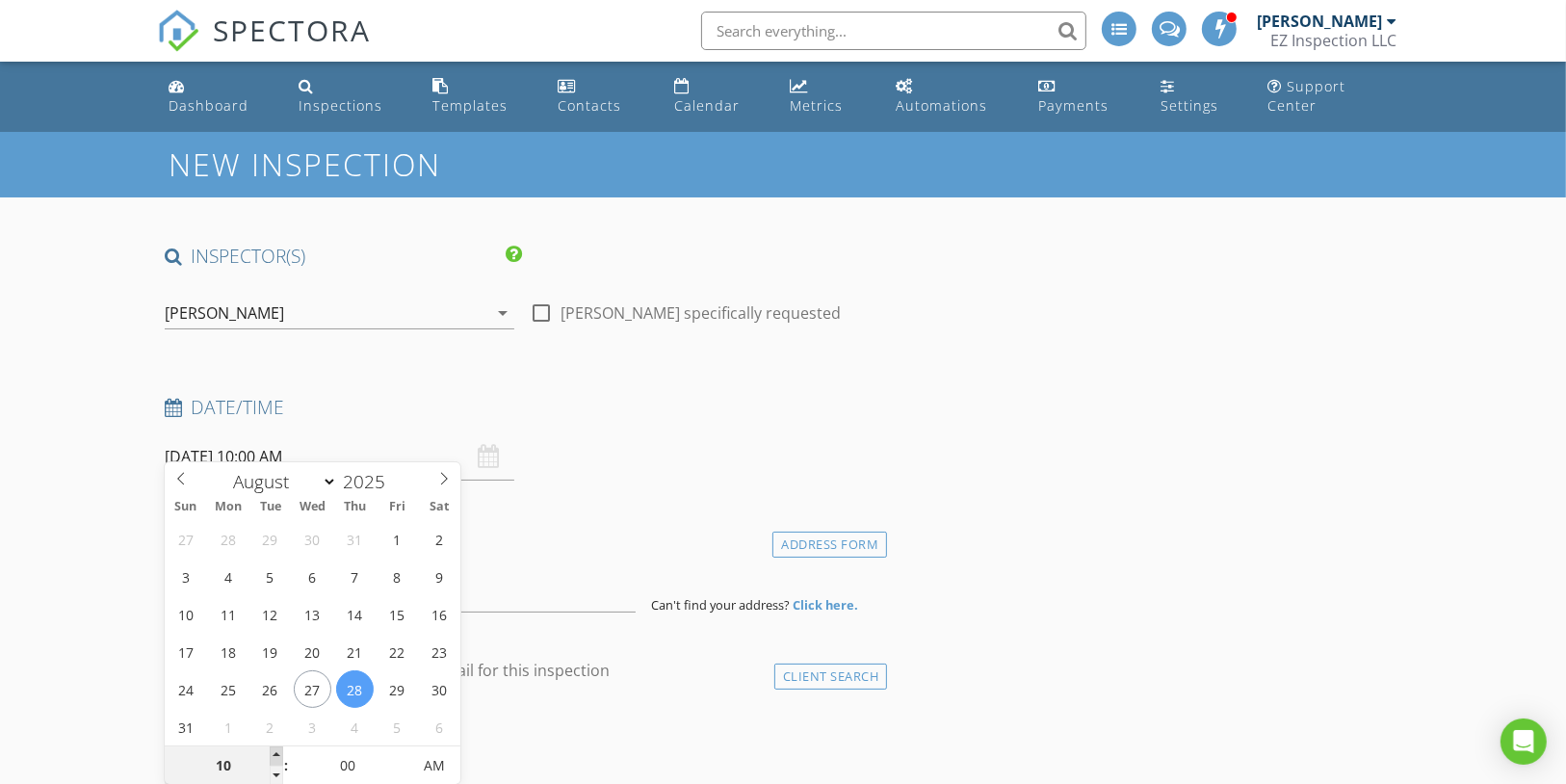
type input "[DATE] 11:00 AM"
click at [278, 751] on span at bounding box center [277, 756] width 14 height 19
type input "12"
type input "08/28/2025 12:00 PM"
click at [276, 753] on span at bounding box center [277, 756] width 14 height 19
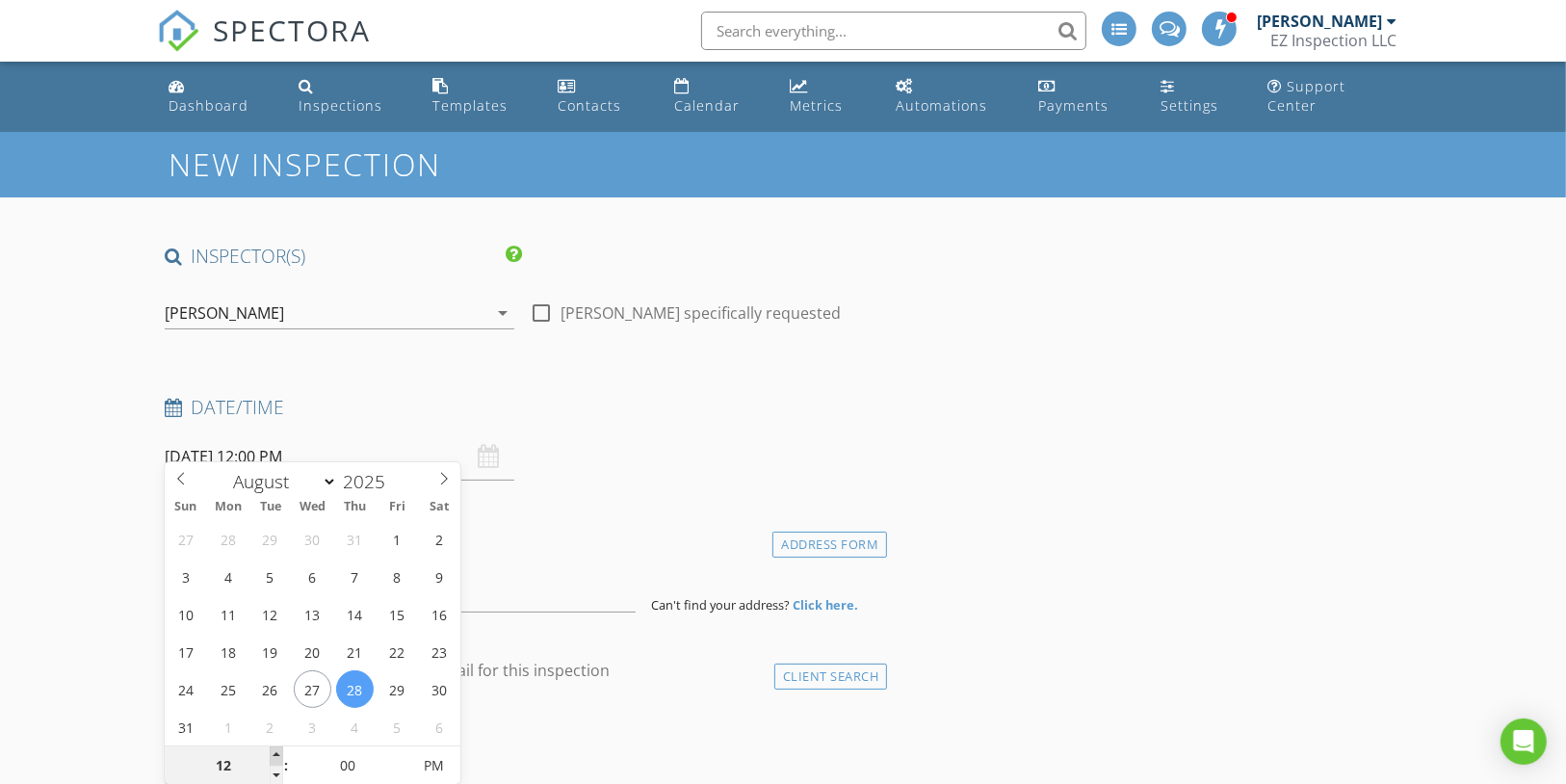
type input "01"
type input "08/28/2025 1:00 PM"
click at [276, 753] on span at bounding box center [277, 756] width 14 height 19
type input "02"
type input "[DATE] 2:00 PM"
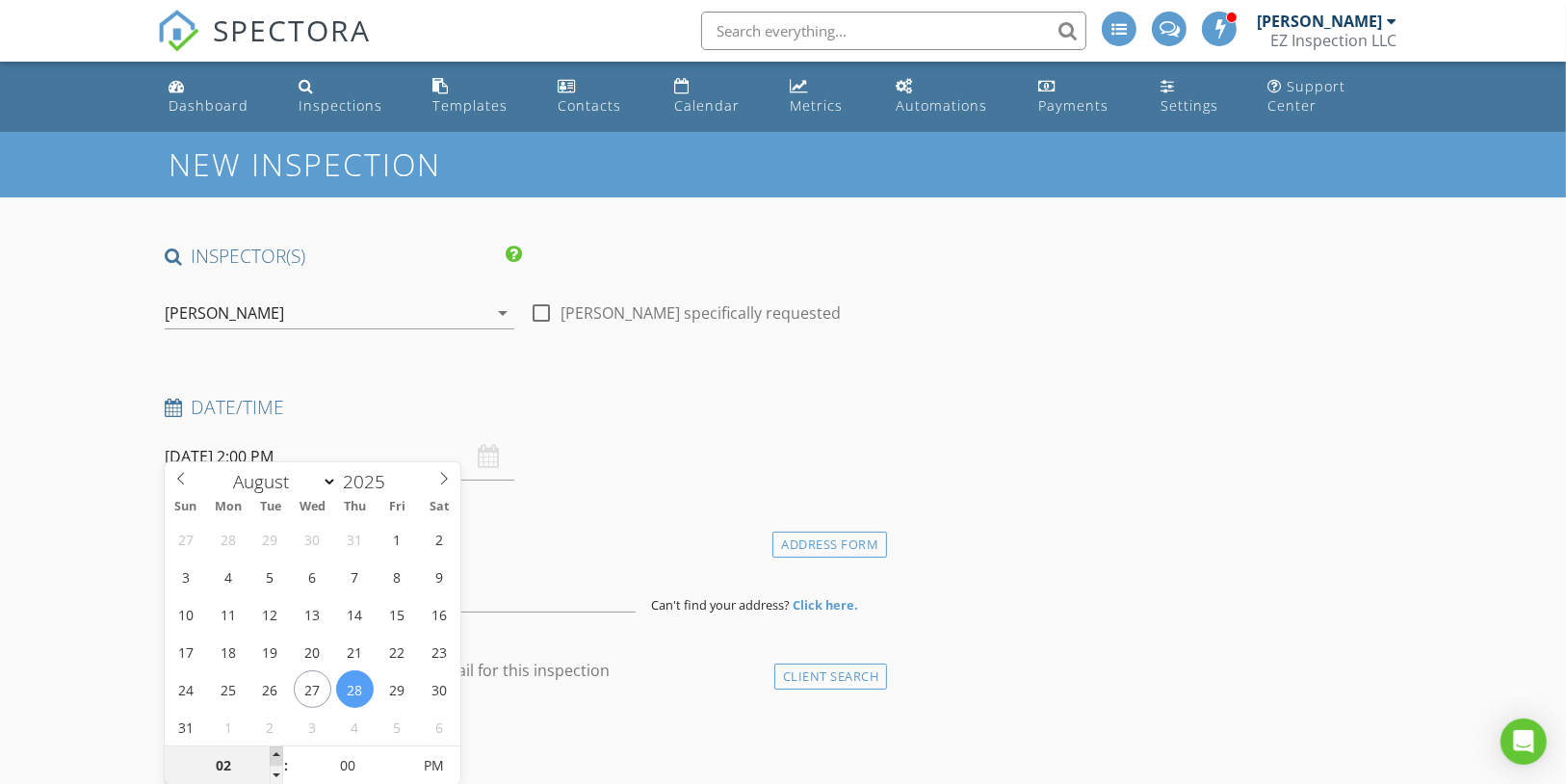
click at [276, 753] on span at bounding box center [277, 756] width 14 height 19
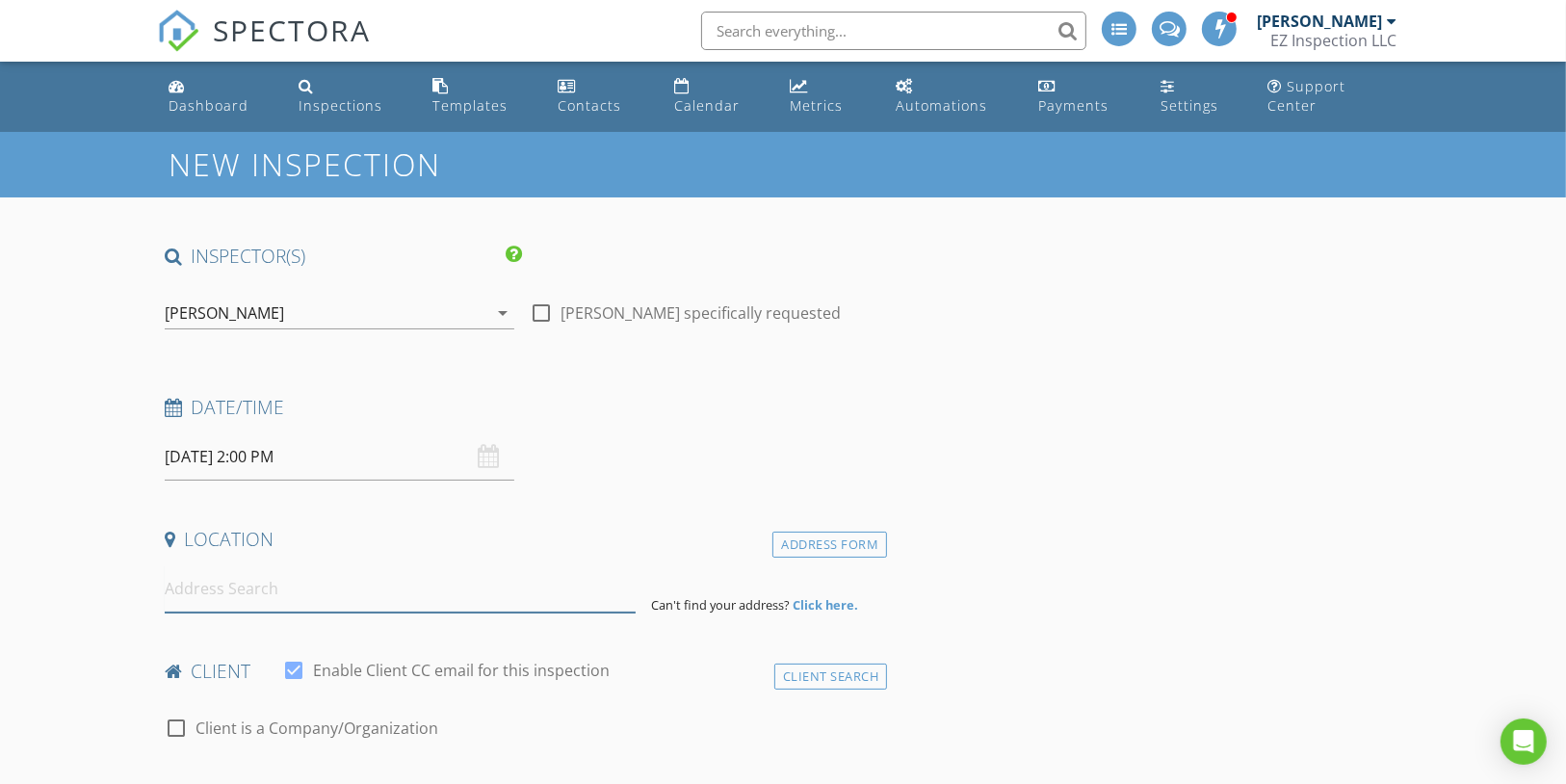
click at [513, 566] on input at bounding box center [400, 589] width 472 height 47
paste input "15592 SW 8th Pl, Ocala, FL 34481"
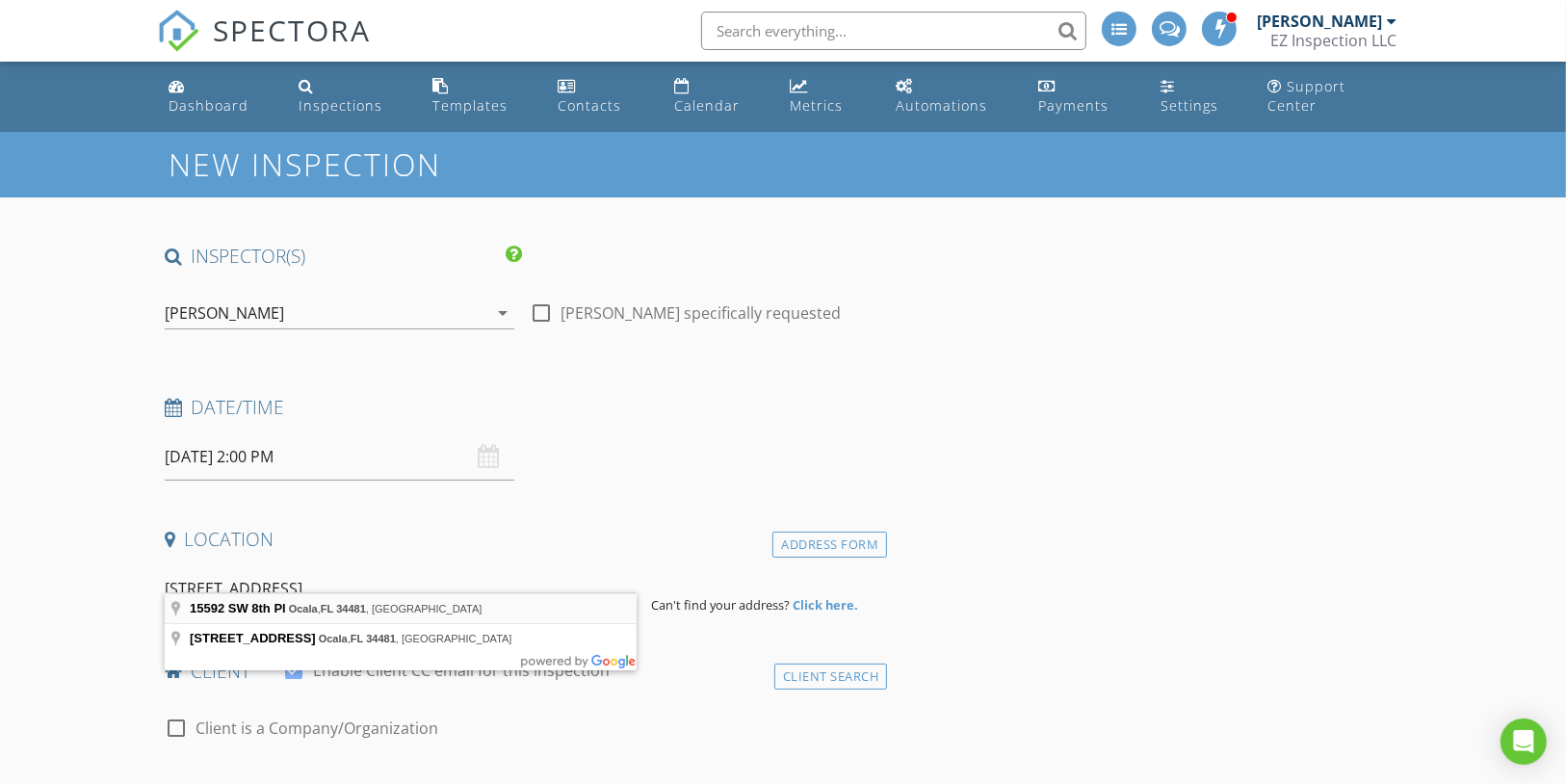
type input "15592 SW 8th Pl, Ocala, FL 34481, USA"
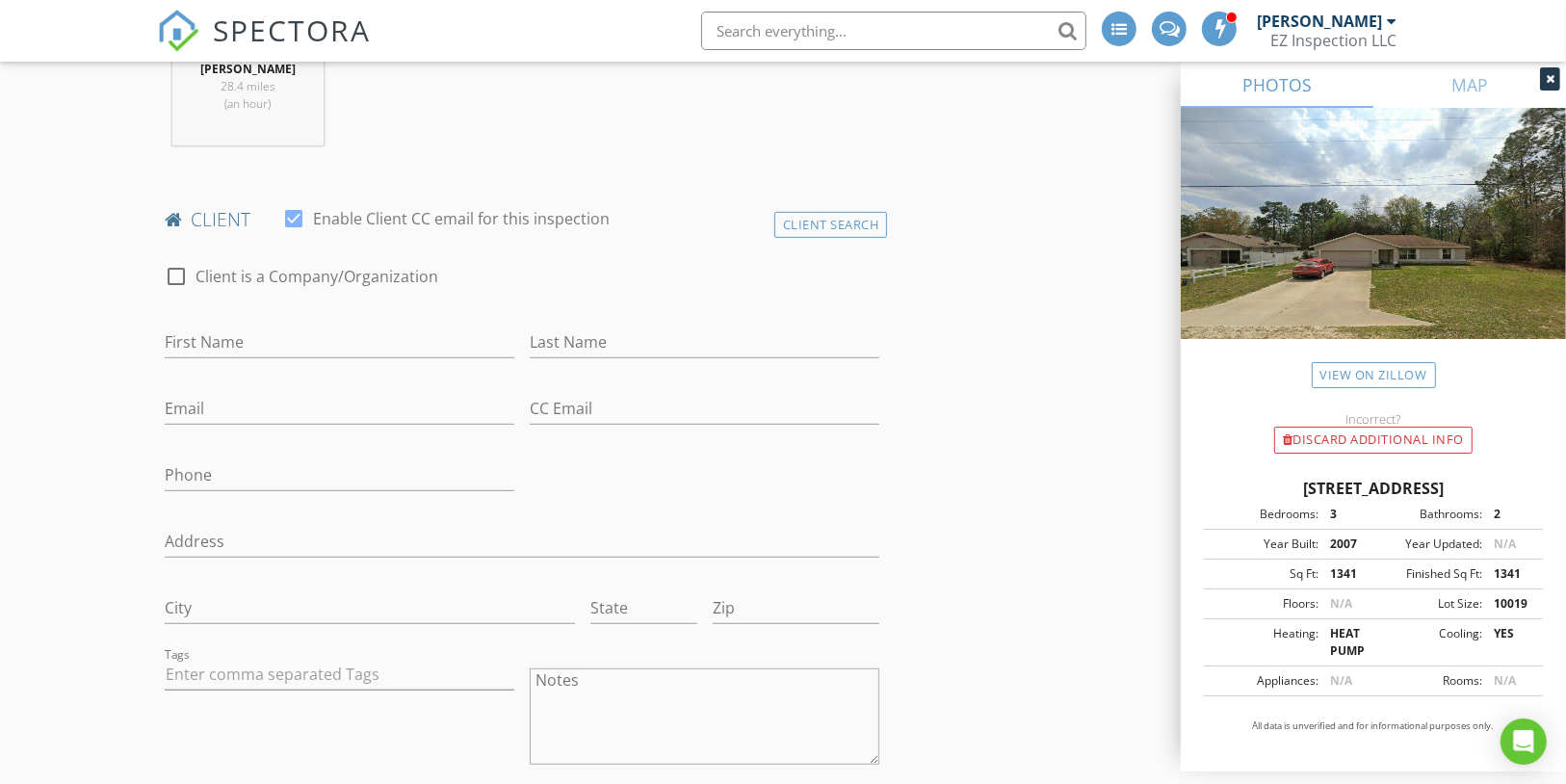
scroll to position [846, 0]
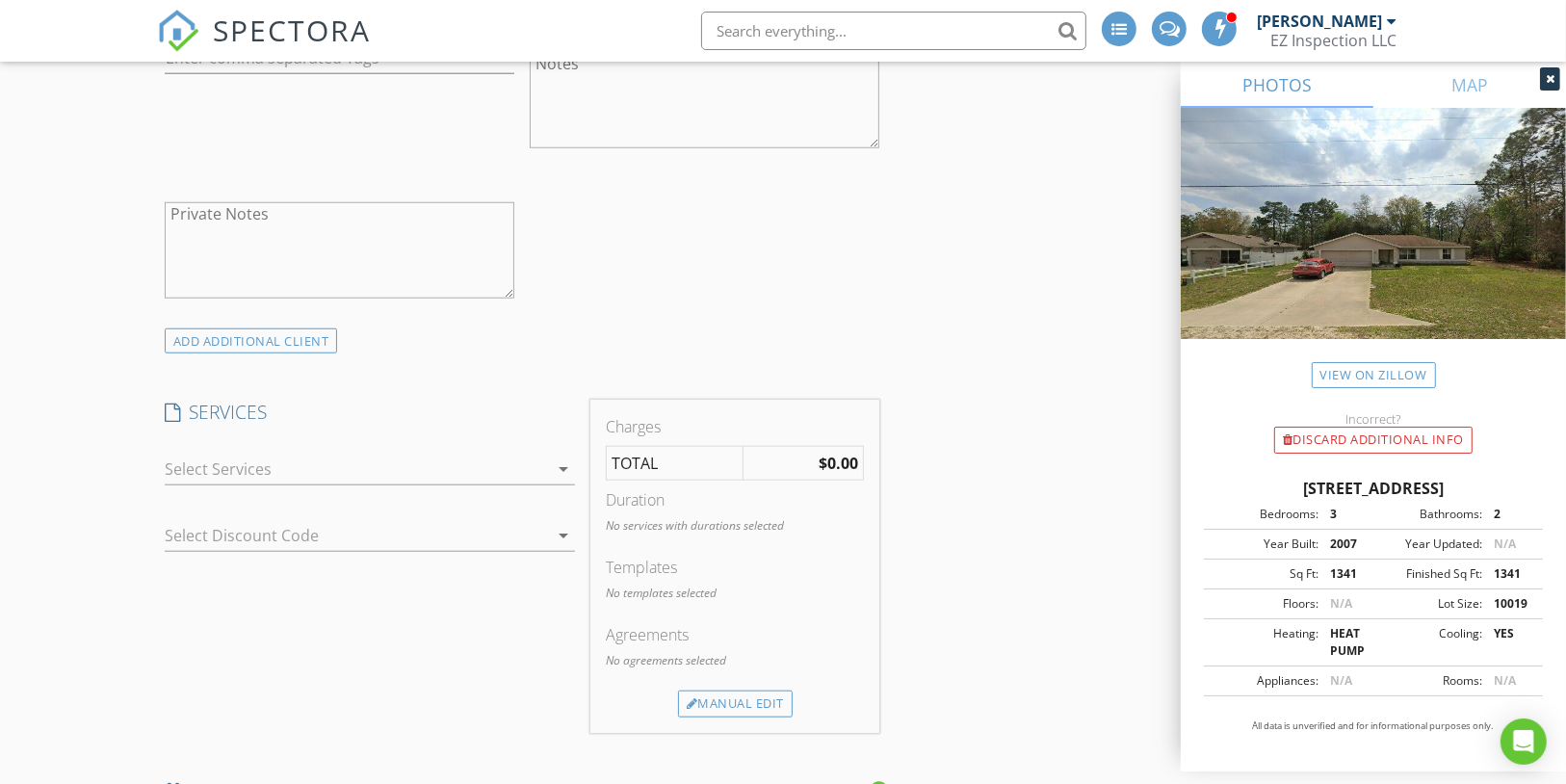
click at [422, 453] on div at bounding box center [356, 469] width 384 height 31
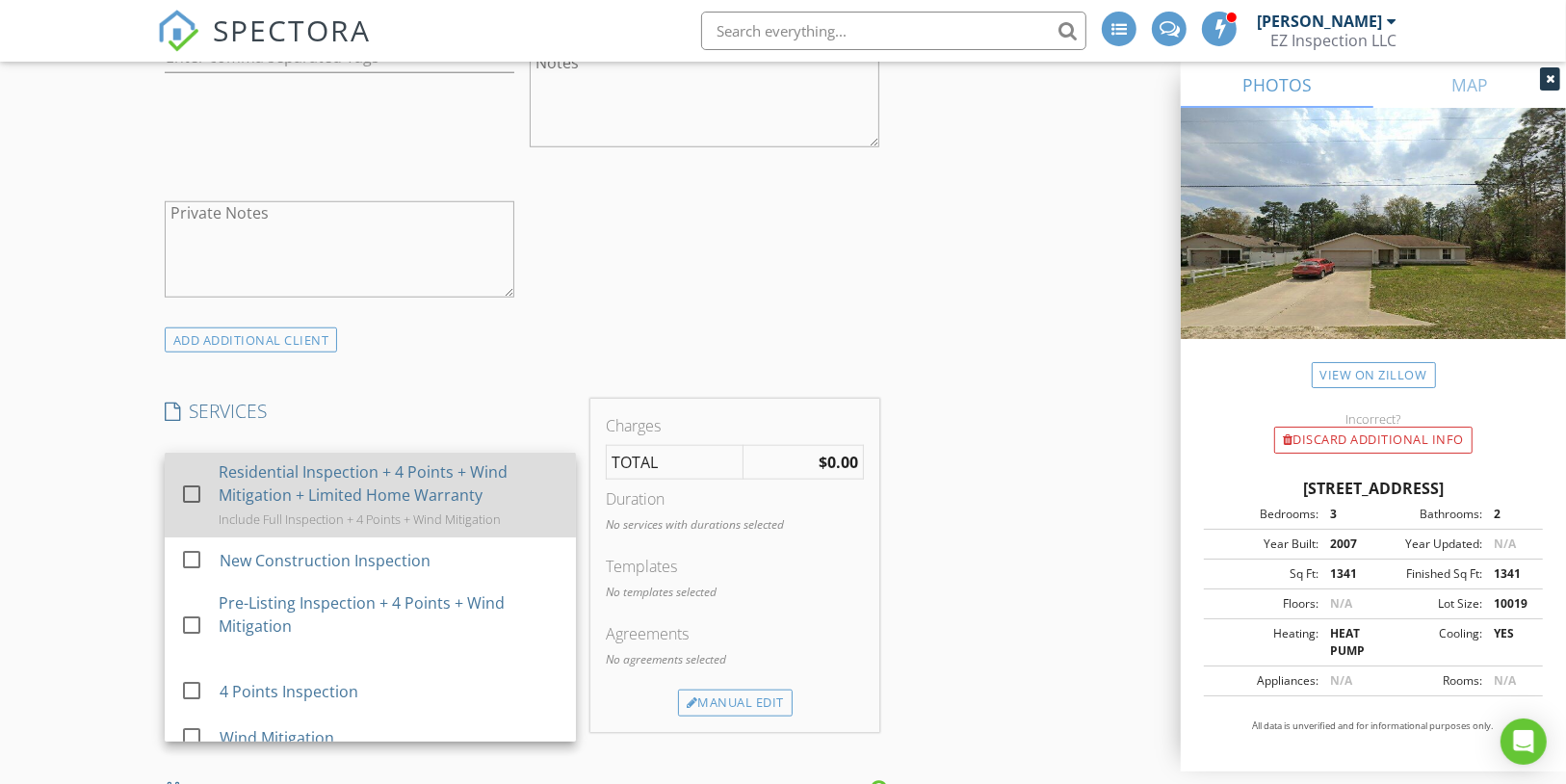
click at [356, 474] on div "Residential Inspection + 4 Points + Wind Mitigation + Limited Home Warranty" at bounding box center [389, 483] width 341 height 46
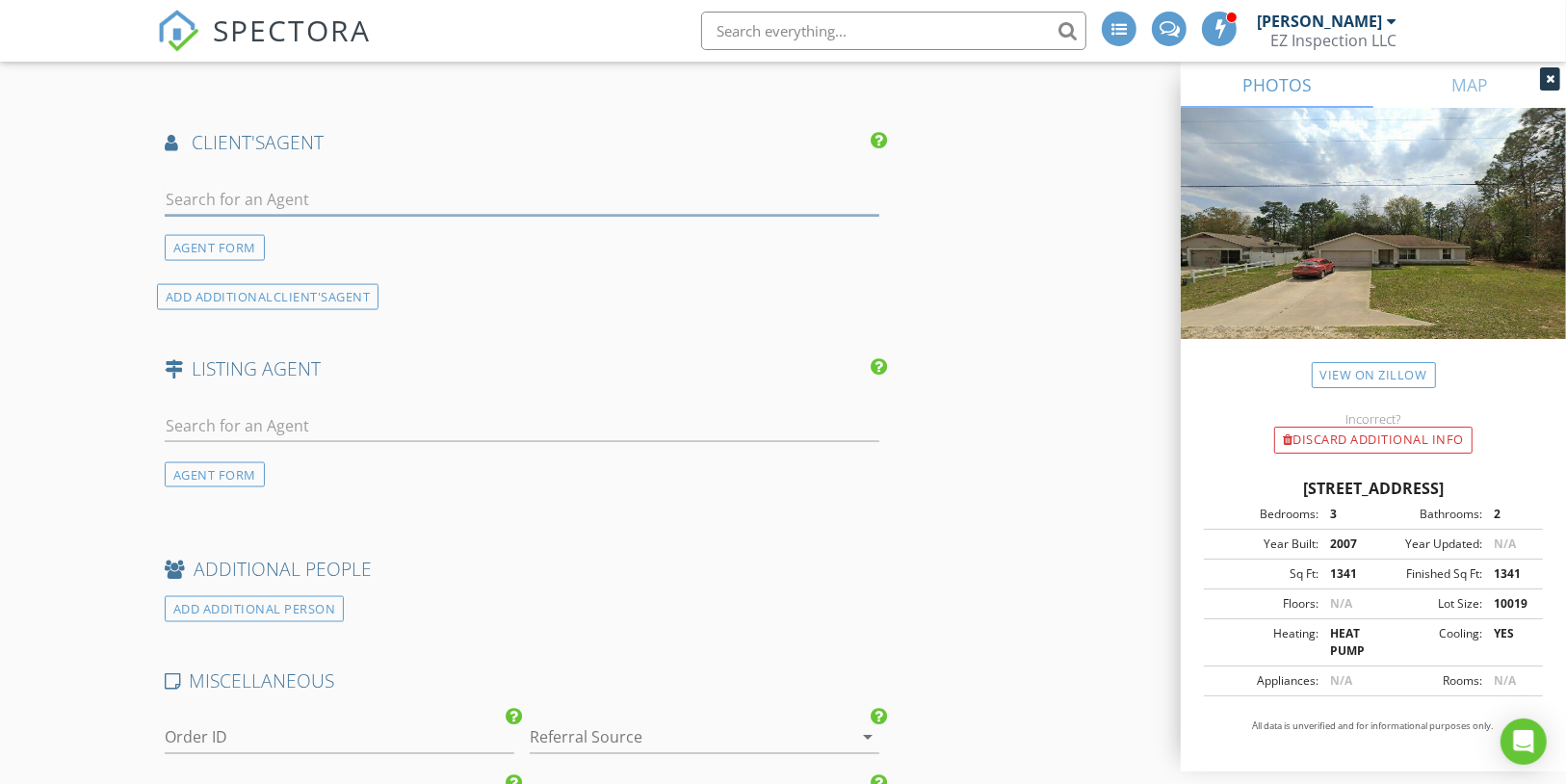
scroll to position [2541, 0]
click at [256, 183] on input "text" at bounding box center [522, 198] width 716 height 32
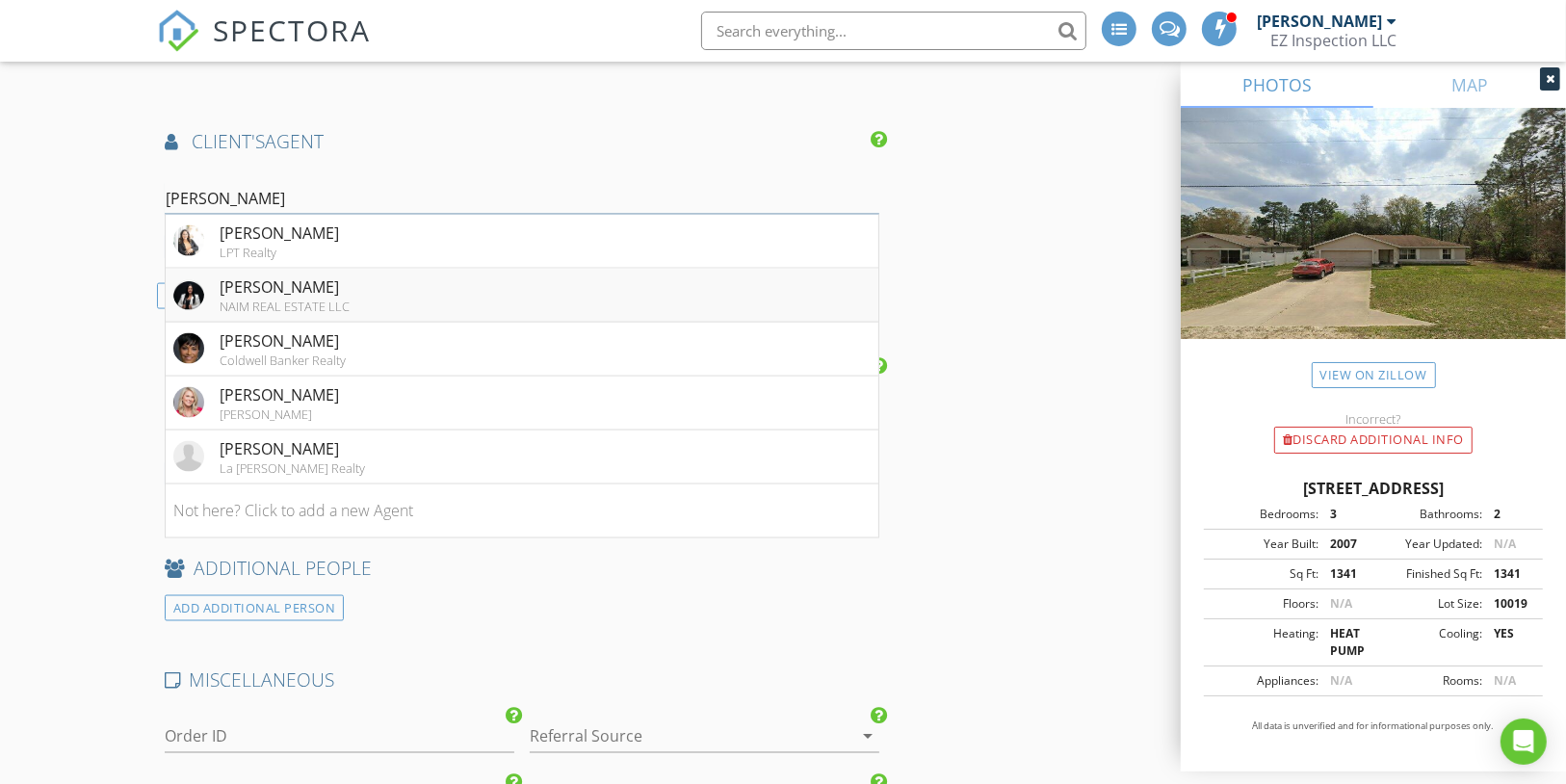
type input "vanessa"
click at [270, 299] on div "NAIM REAL ESTATE LLC" at bounding box center [284, 306] width 130 height 15
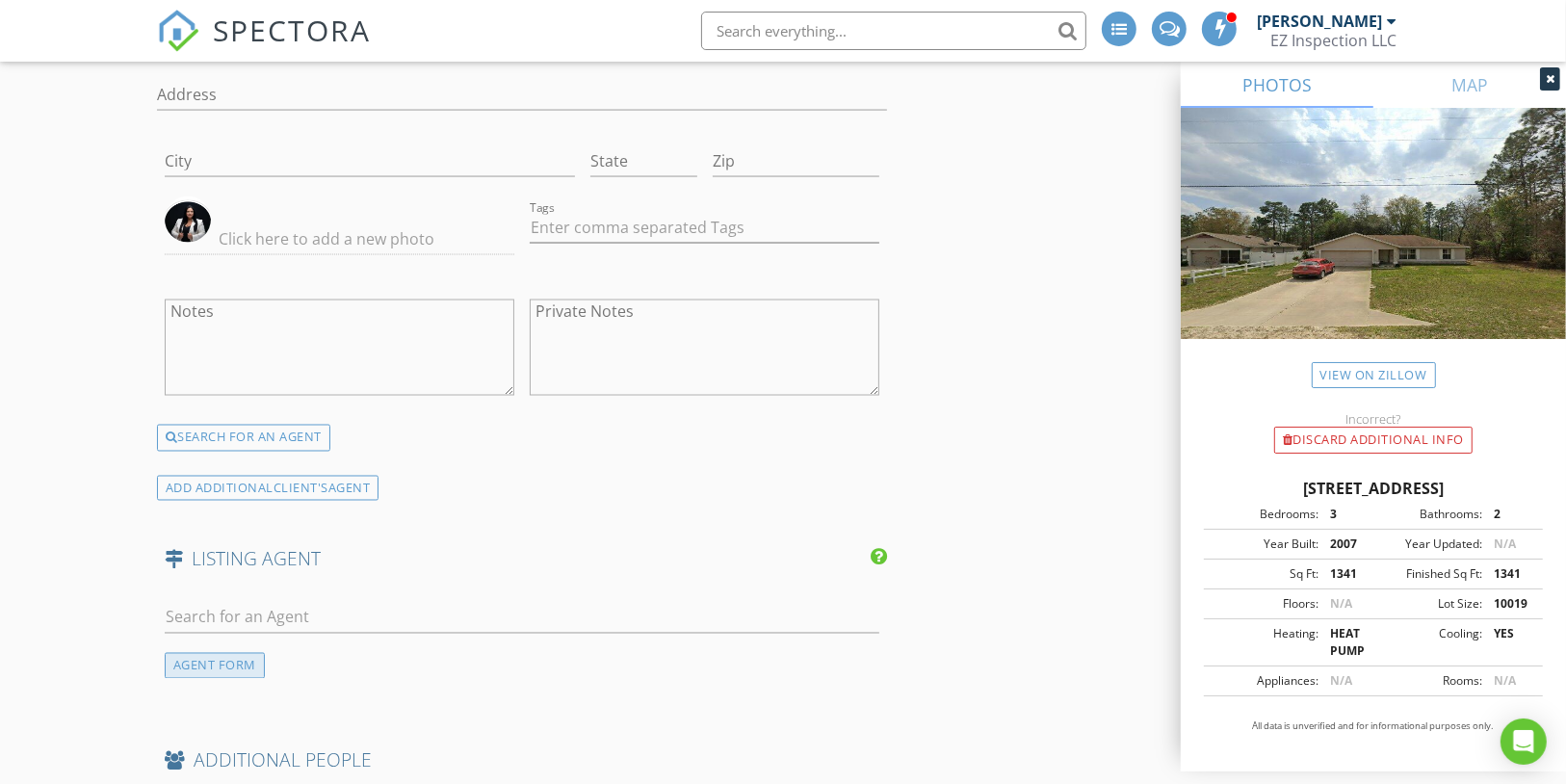
scroll to position [2848, 0]
click at [227, 652] on div "AGENT FORM" at bounding box center [215, 664] width 101 height 26
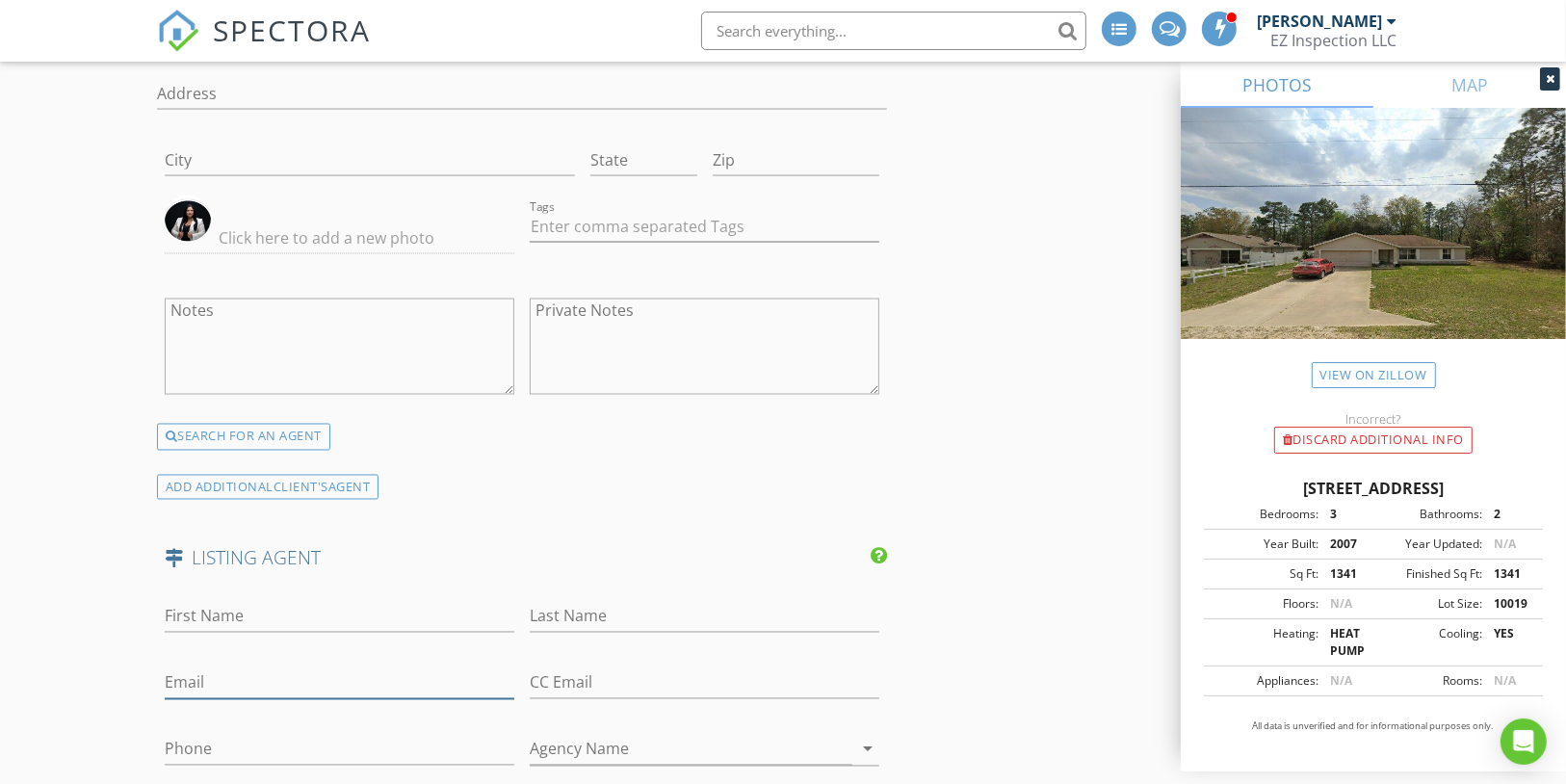
click at [227, 667] on input "Email" at bounding box center [339, 682] width 349 height 32
paste input "[EMAIL_ADDRESS][DOMAIN_NAME]"
type input "[EMAIL_ADDRESS][DOMAIN_NAME]"
click at [219, 734] on input "Phone" at bounding box center [339, 749] width 349 height 32
paste input "[PHONE_NUMBER]"
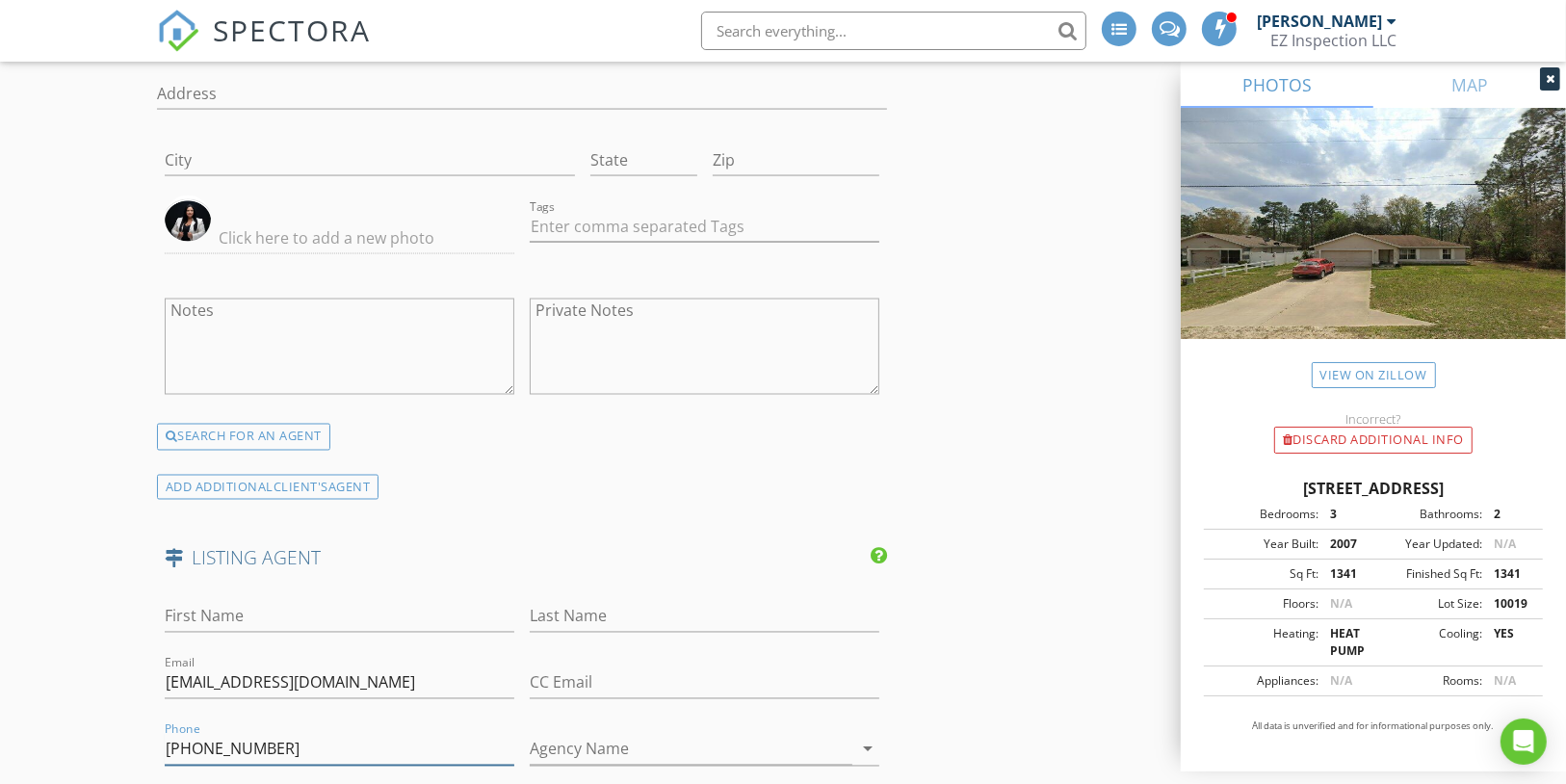
type input "[PHONE_NUMBER]"
click at [280, 600] on input "First Name" at bounding box center [339, 616] width 349 height 32
paste input "[PERSON_NAME]"
type input "[PERSON_NAME]"
paste input "[PERSON_NAME]"
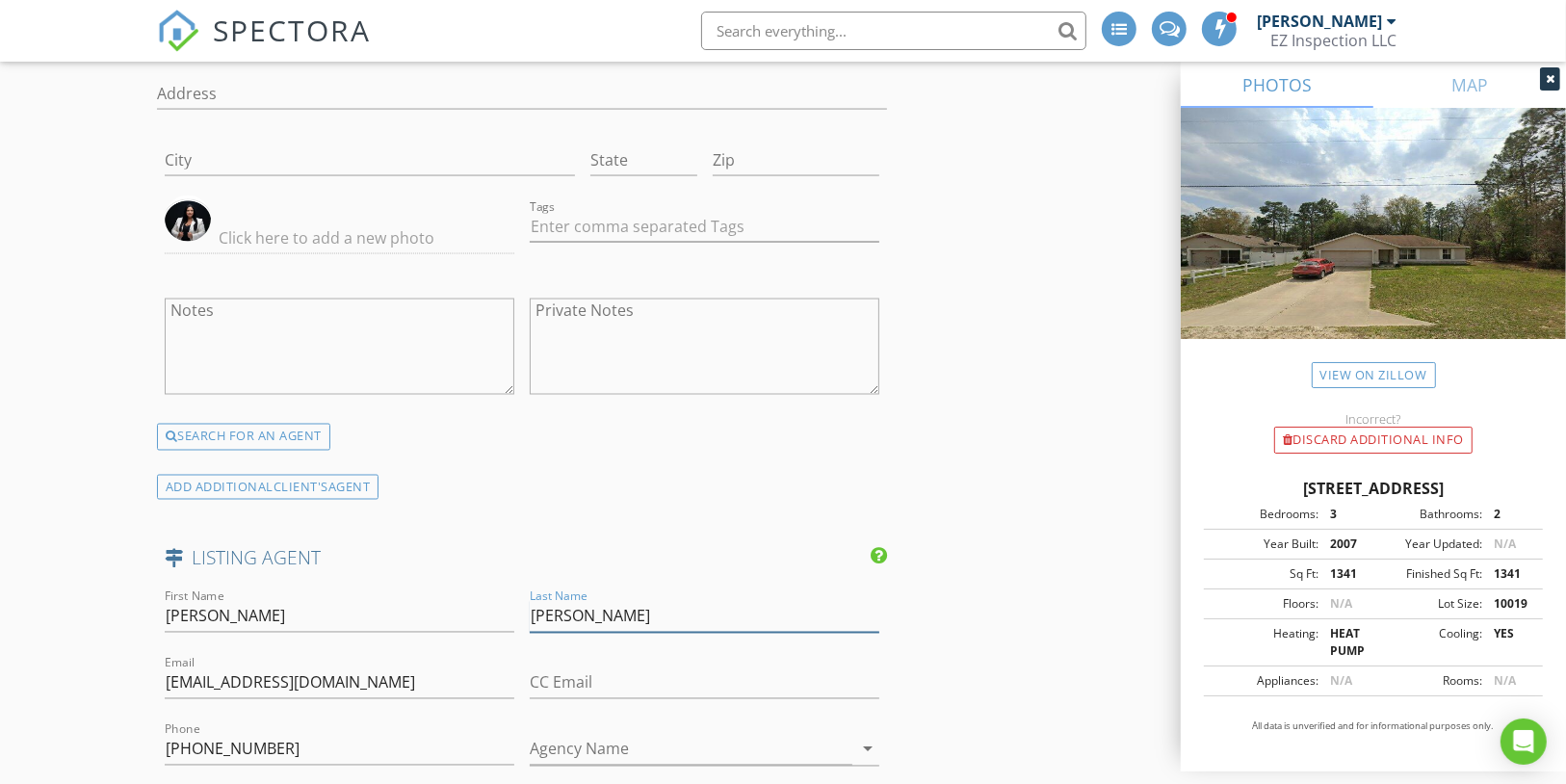
type input "Hanchar"
drag, startPoint x: 214, startPoint y: 583, endPoint x: 357, endPoint y: 585, distance: 143.0
click at [357, 600] on input "[PERSON_NAME]" at bounding box center [339, 616] width 349 height 32
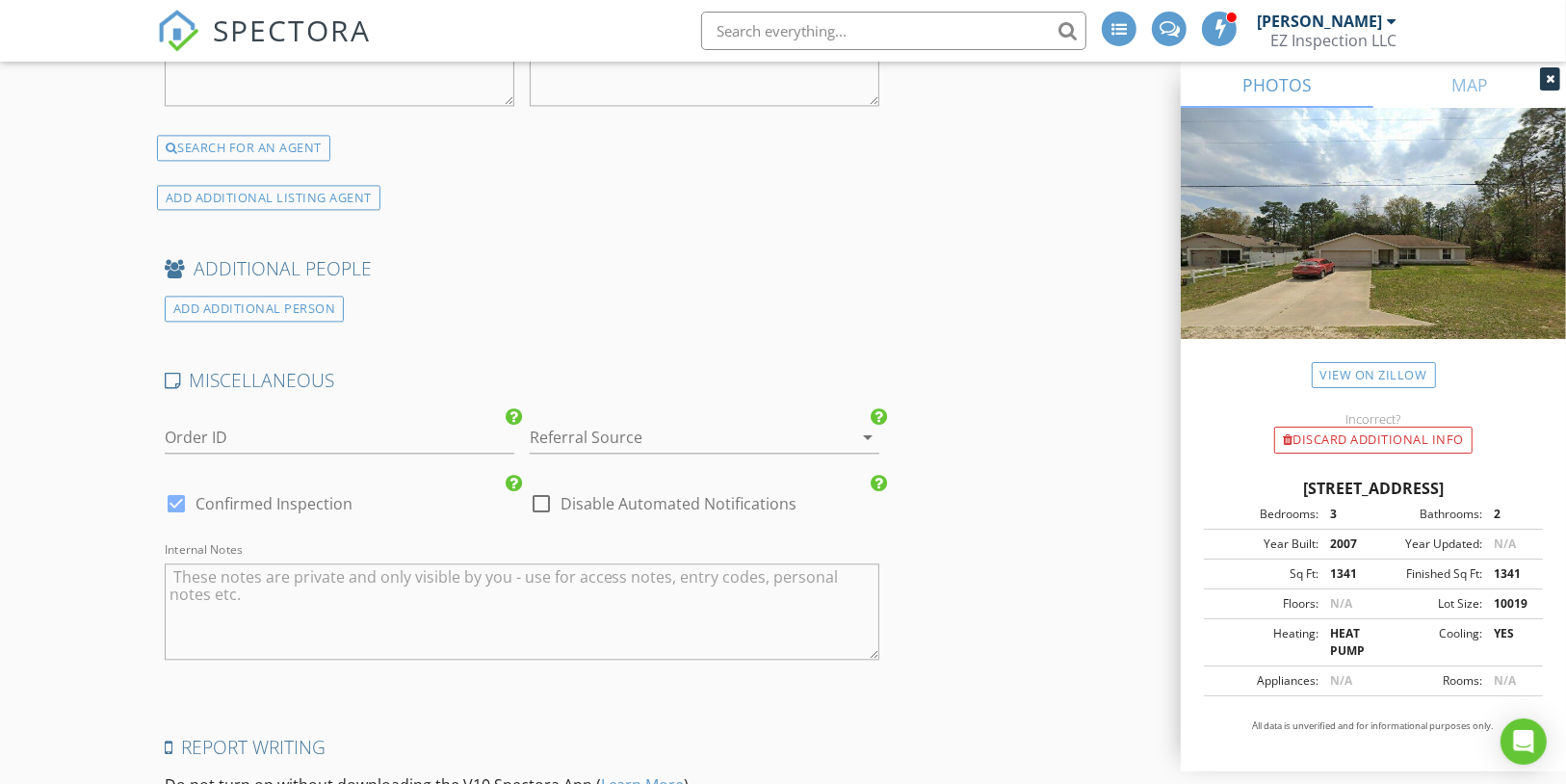
type input "Valerie"
click at [179, 487] on div at bounding box center [176, 504] width 33 height 33
checkbox input "false"
checkbox input "true"
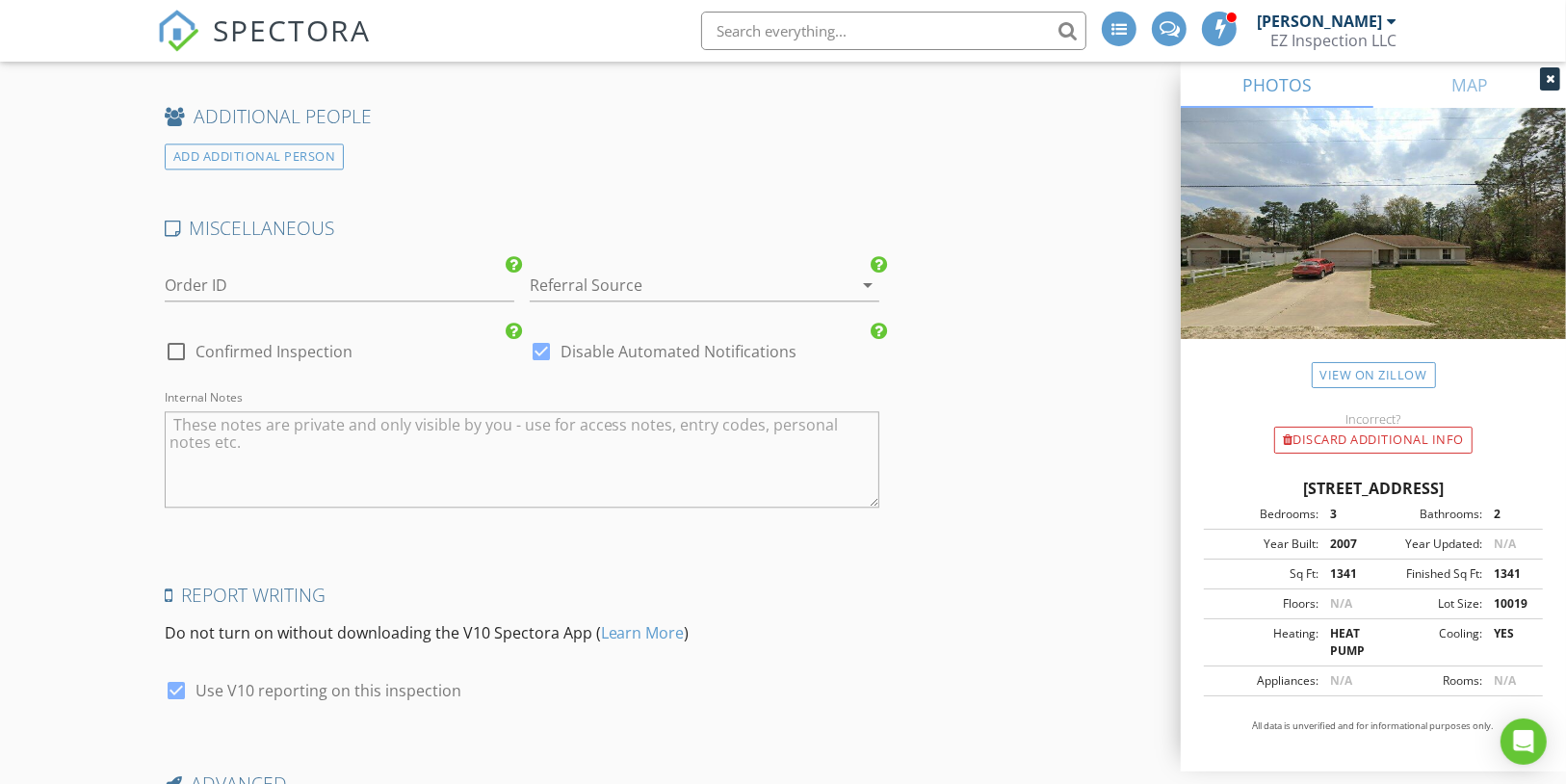
scroll to position [4177, 0]
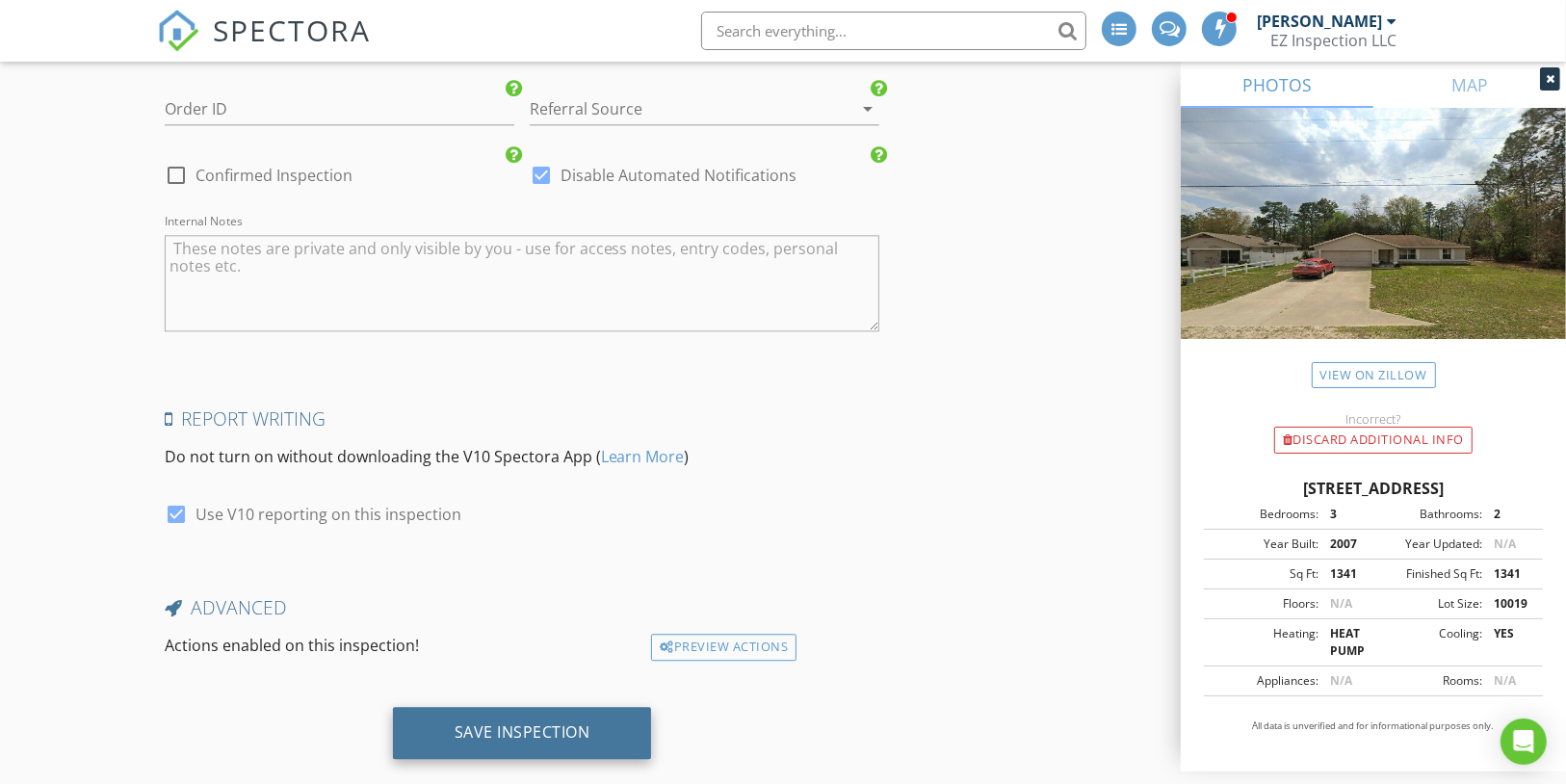
click at [518, 722] on div "Save Inspection" at bounding box center [522, 732] width 135 height 19
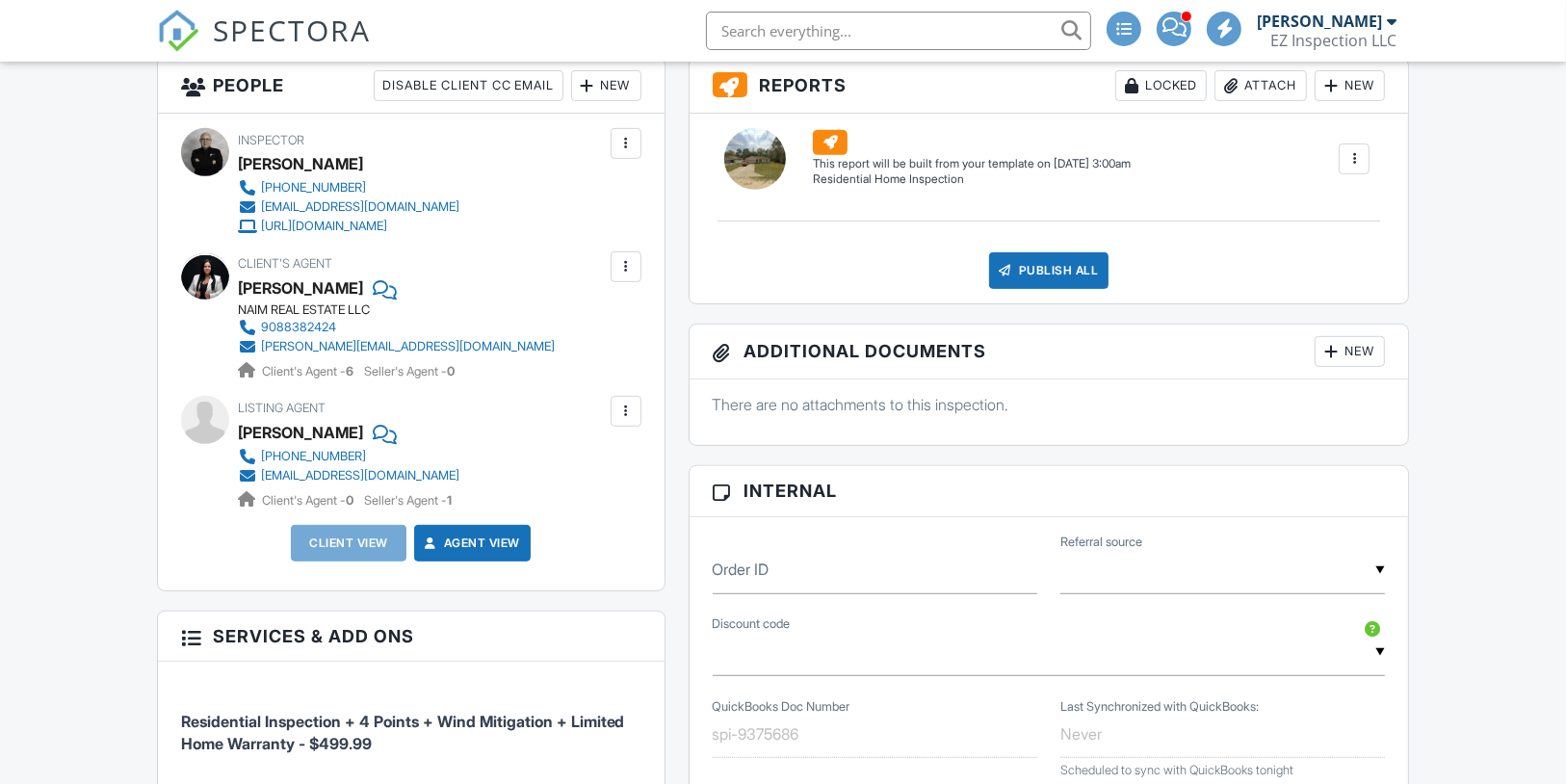
scroll to position [711, 0]
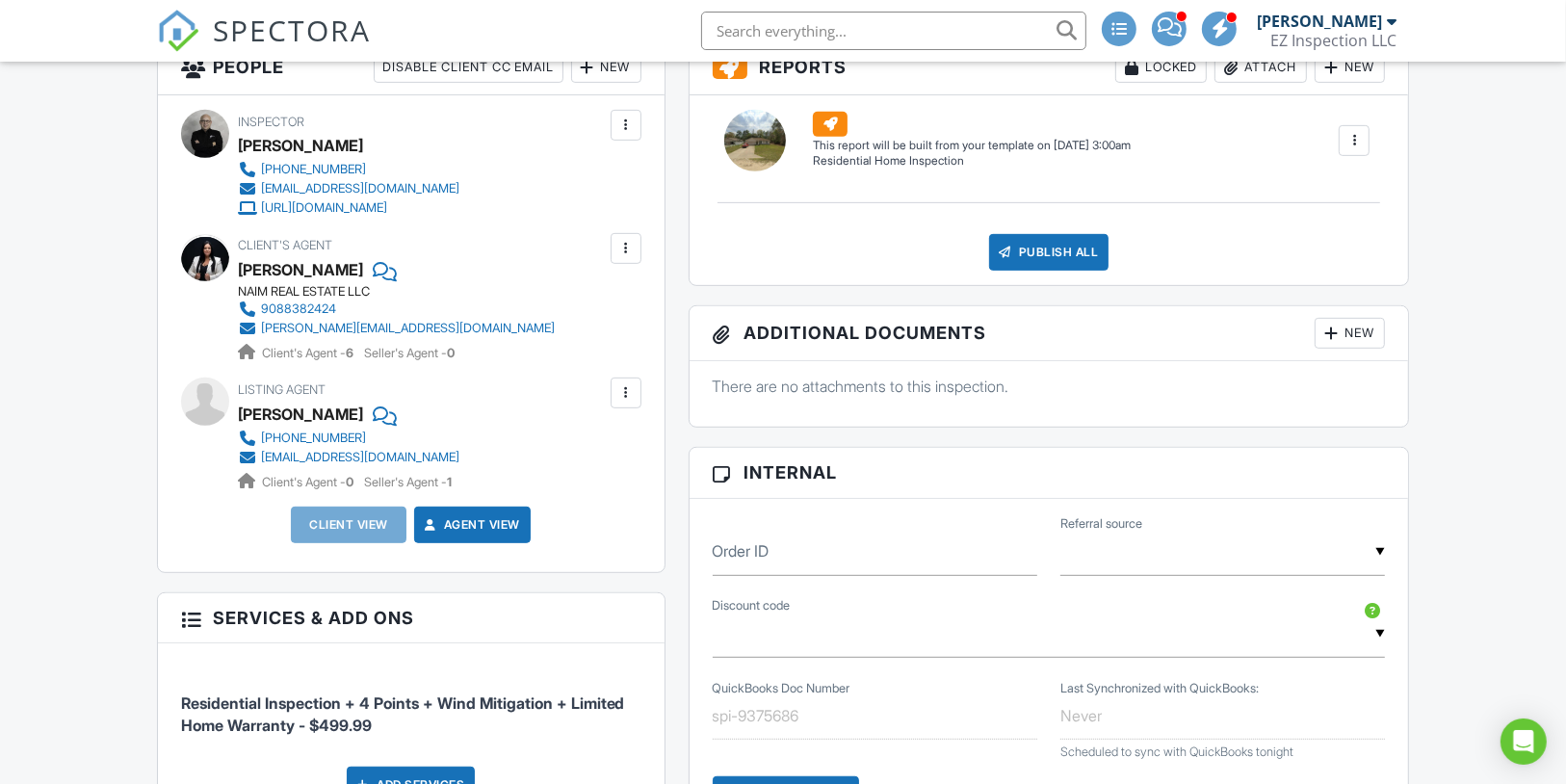
click at [1171, 38] on div at bounding box center [1169, 29] width 35 height 35
